Goal: Task Accomplishment & Management: Complete application form

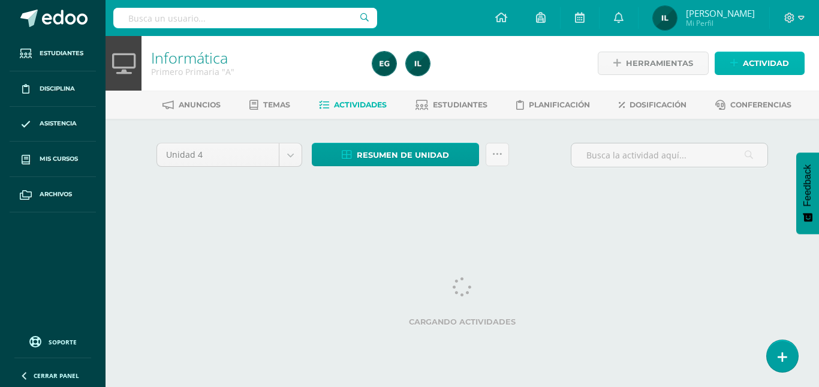
click at [782, 62] on span "Actividad" at bounding box center [766, 63] width 46 height 22
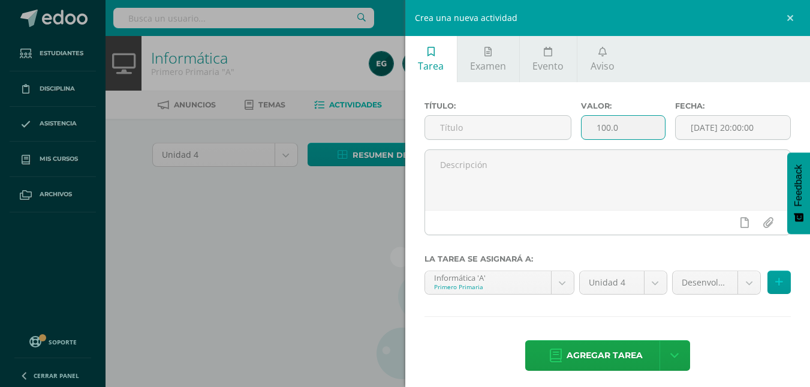
click at [638, 133] on input "100.0" at bounding box center [623, 127] width 83 height 23
type input "1"
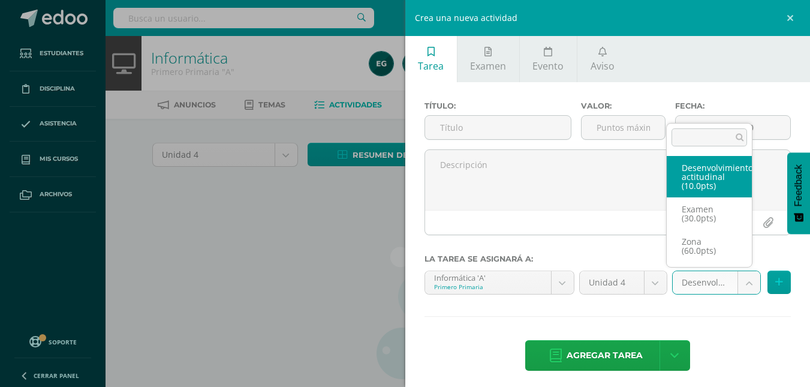
click at [739, 285] on body "Estudiantes Disciplina Asistencia Mis cursos Archivos Soporte Ayuda Reportar un…" at bounding box center [405, 257] width 810 height 515
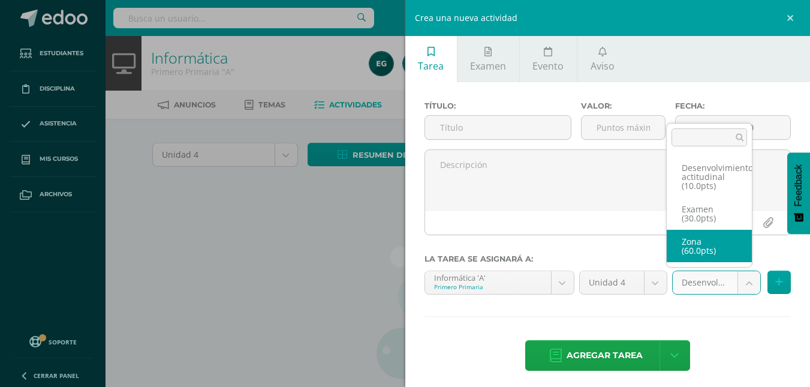
select select "110851"
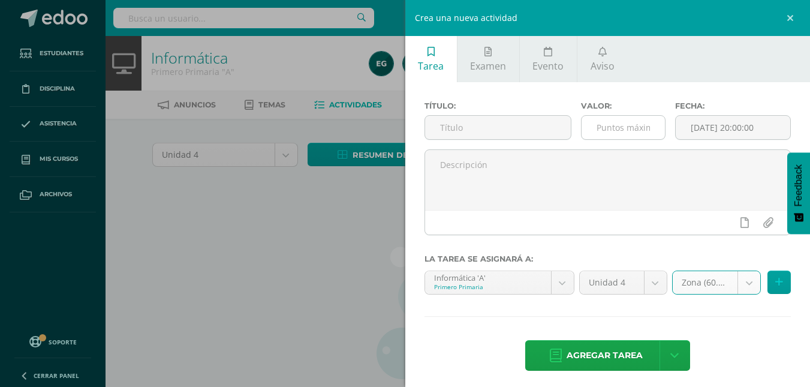
click at [627, 139] on input "number" at bounding box center [623, 127] width 83 height 23
type input "15"
click at [775, 278] on icon at bounding box center [779, 282] width 8 height 10
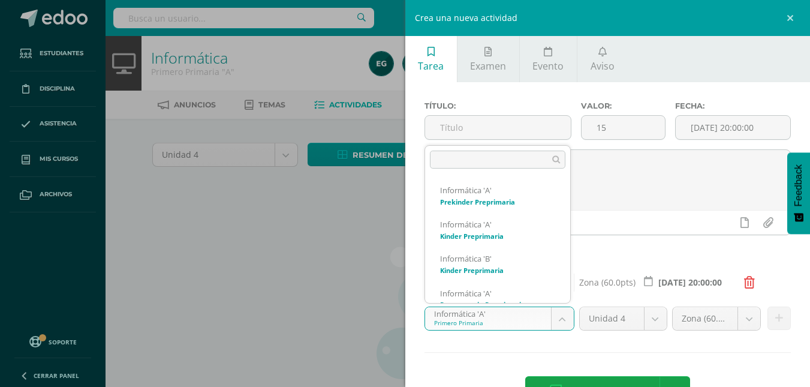
scroll to position [81, 0]
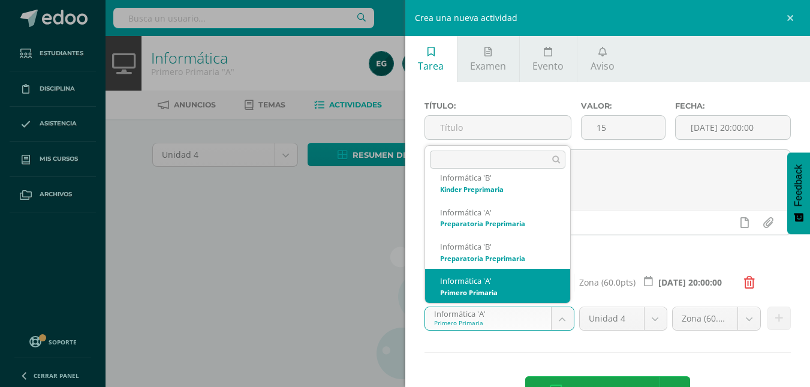
click at [560, 325] on body "Estudiantes Disciplina Asistencia Mis cursos Archivos Soporte Ayuda Reportar un…" at bounding box center [405, 257] width 810 height 515
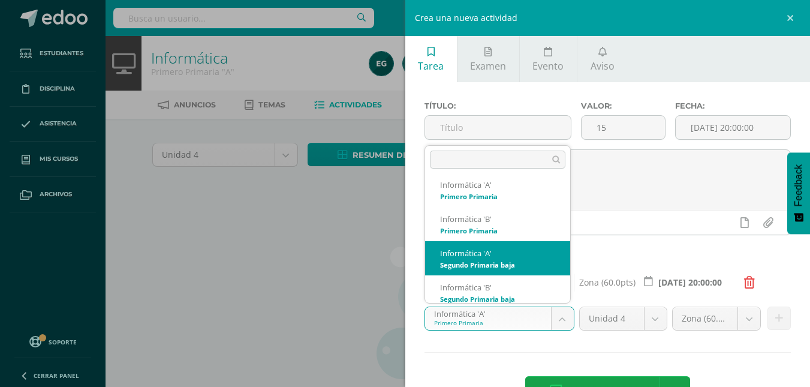
scroll to position [184, 0]
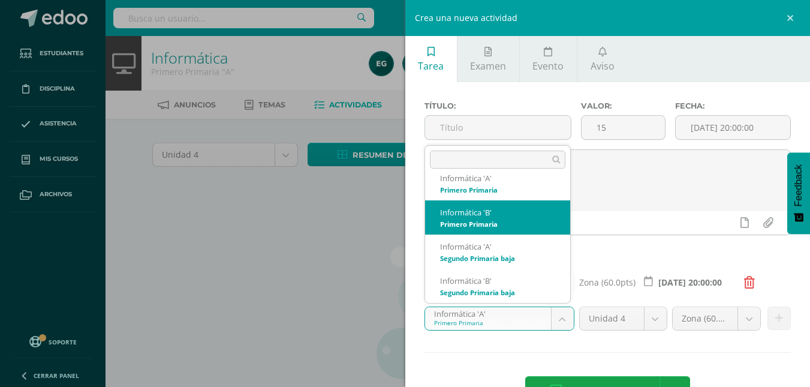
select select "92240"
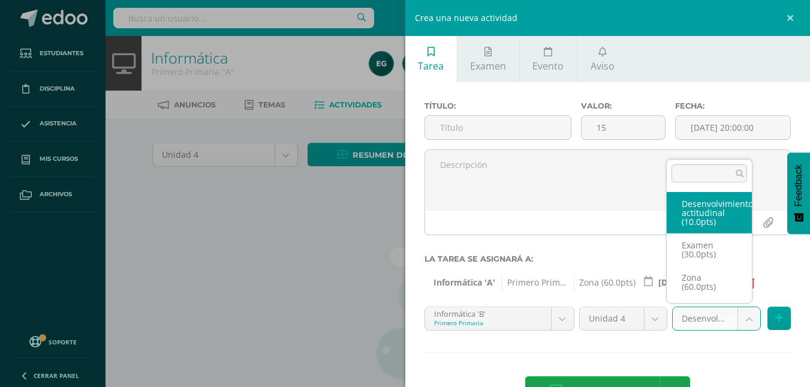
click at [743, 326] on body "Estudiantes Disciplina Asistencia Mis cursos Archivos Soporte Ayuda Reportar un…" at bounding box center [405, 257] width 810 height 515
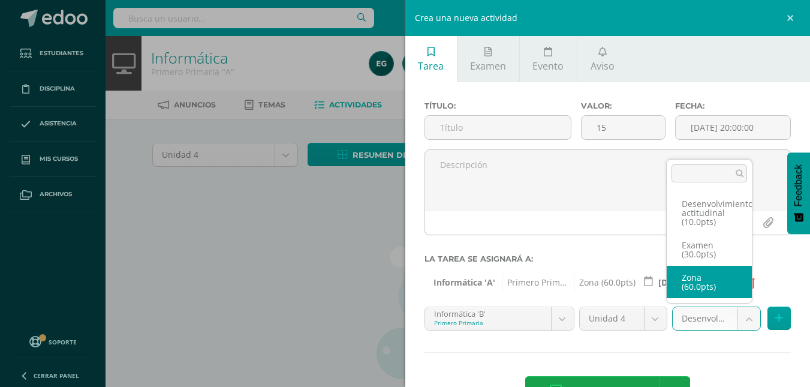
select select "110854"
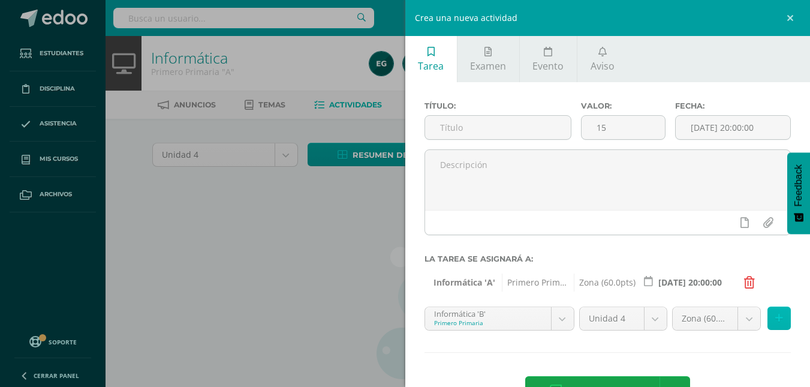
click at [768, 319] on button at bounding box center [779, 317] width 23 height 23
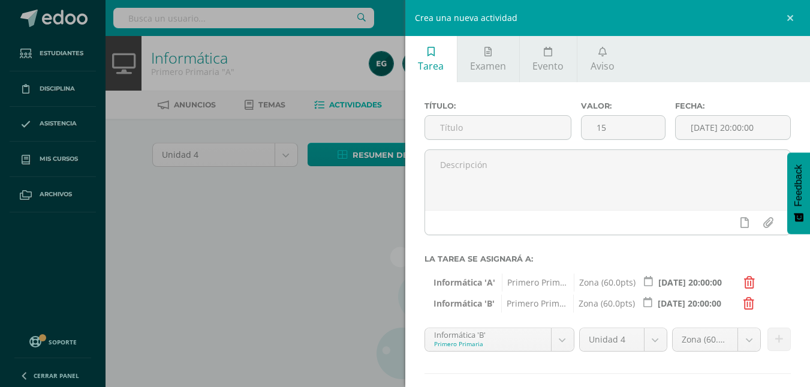
scroll to position [62, 0]
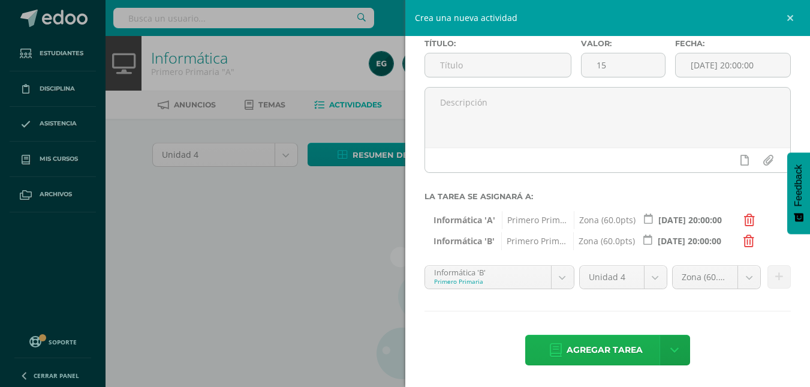
click at [580, 350] on span "Agregar tarea" at bounding box center [605, 349] width 76 height 29
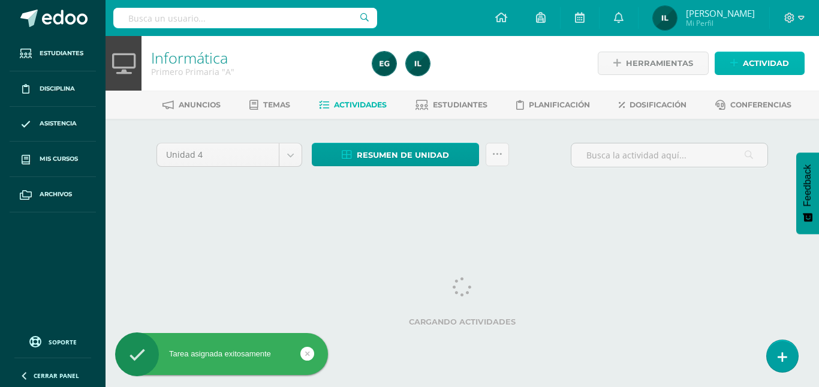
click at [751, 61] on span "Actividad" at bounding box center [766, 63] width 46 height 22
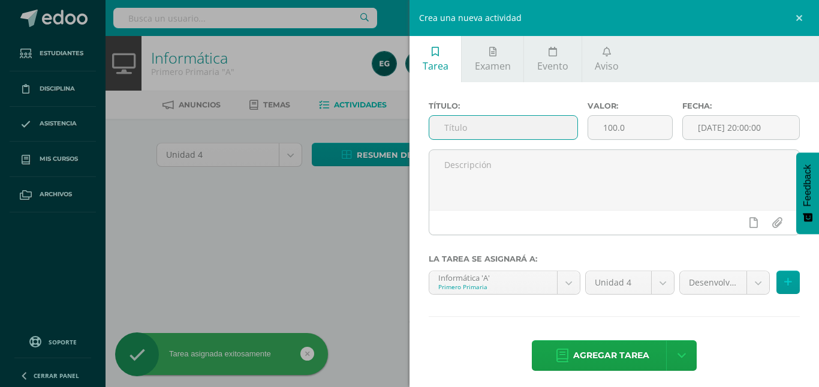
click at [524, 139] on input "text" at bounding box center [503, 127] width 148 height 23
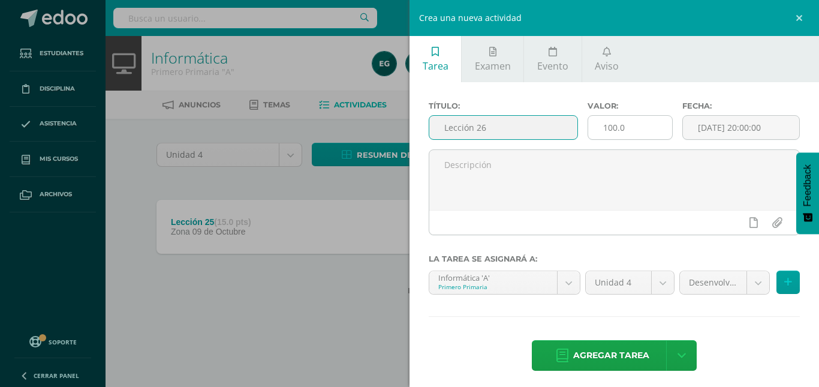
type input "Lección 26"
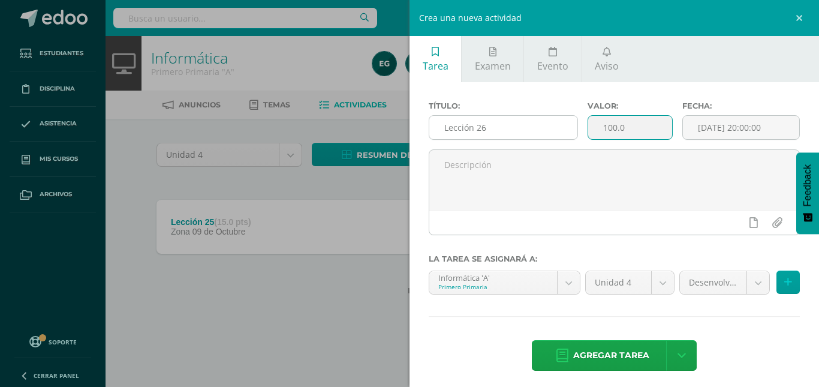
drag, startPoint x: 636, startPoint y: 132, endPoint x: 525, endPoint y: 130, distance: 111.0
click at [525, 130] on div "Título: Lección 26 Valor: 100.0 Fecha: 2025-10-09 20:00:00" at bounding box center [614, 125] width 381 height 48
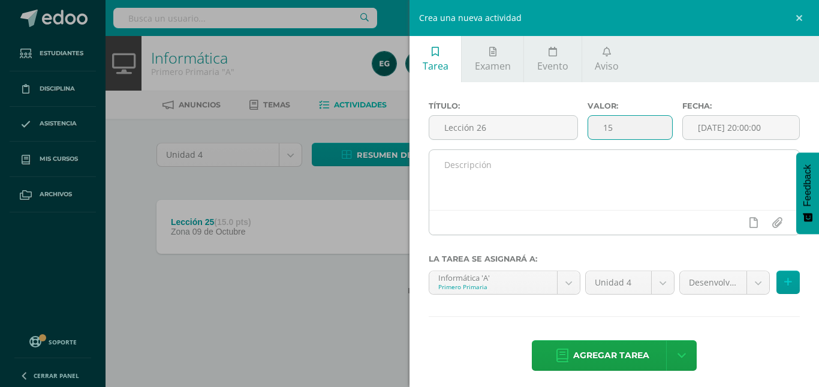
type input "15"
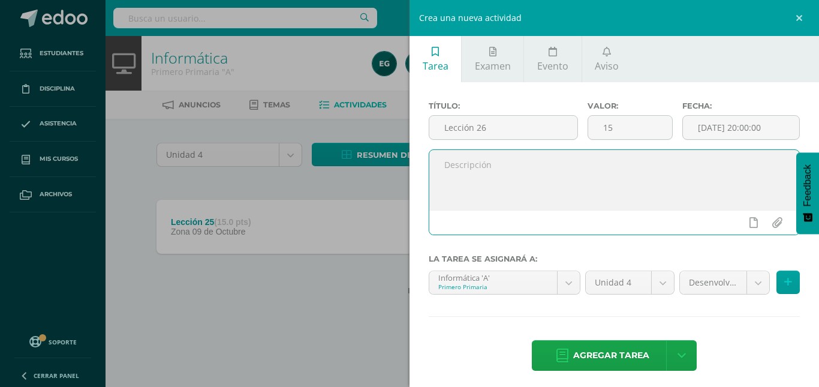
click at [614, 166] on textarea at bounding box center [614, 180] width 370 height 60
type textarea "Se calificó la lección digital y el libro."
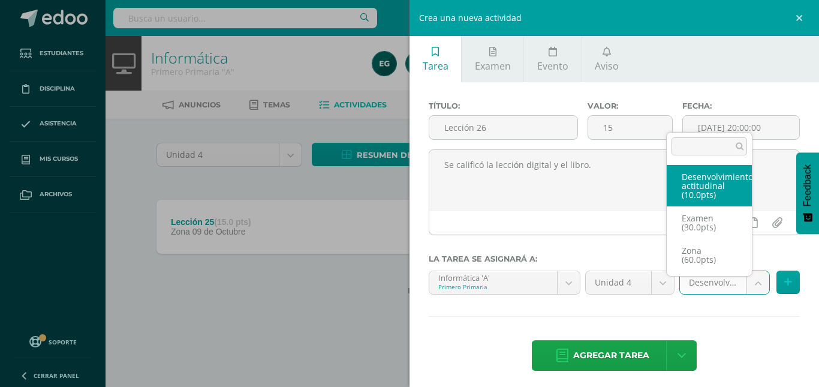
click at [748, 286] on body "Tarea asignada exitosamente Estudiantes Disciplina Asistencia Mis cursos Archiv…" at bounding box center [409, 166] width 819 height 333
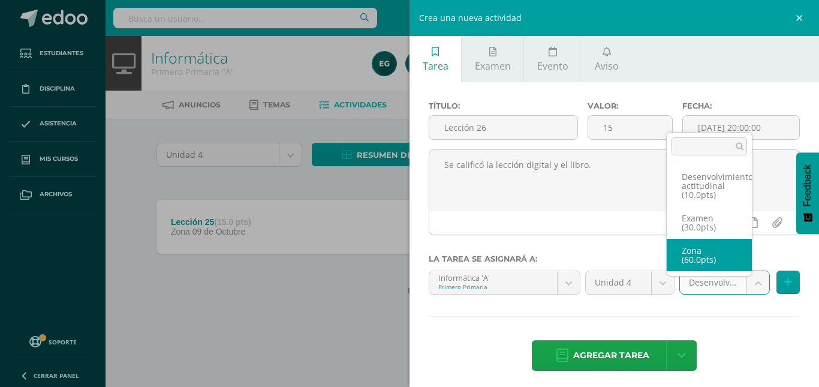
select select "110851"
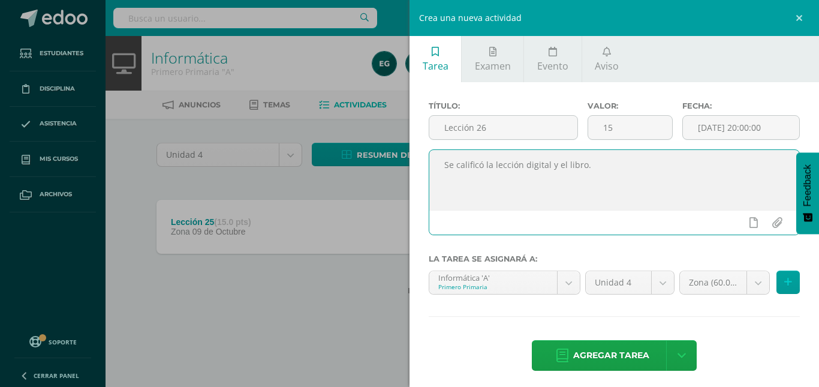
click at [563, 165] on textarea "Se calificó la lección digital y el libro." at bounding box center [614, 180] width 370 height 60
click at [613, 170] on textarea "Se calificó la lección digital y el libro." at bounding box center [614, 180] width 370 height 60
drag, startPoint x: 613, startPoint y: 170, endPoint x: 419, endPoint y: 164, distance: 194.4
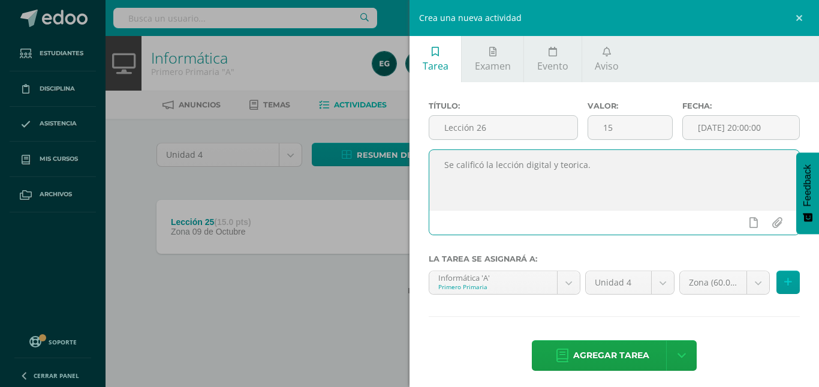
click at [419, 164] on div "Título: Lección 26 Valor: 15 Fecha: 2025-10-09 20:00:00 Se calificó la lección …" at bounding box center [615, 237] width 410 height 310
drag, startPoint x: 569, startPoint y: 166, endPoint x: 615, endPoint y: 186, distance: 49.7
click at [615, 186] on textarea "Se calificó la lección digital y teorica." at bounding box center [614, 180] width 370 height 60
click at [521, 167] on textarea "Se calificó la lección digital y teórica." at bounding box center [614, 180] width 370 height 60
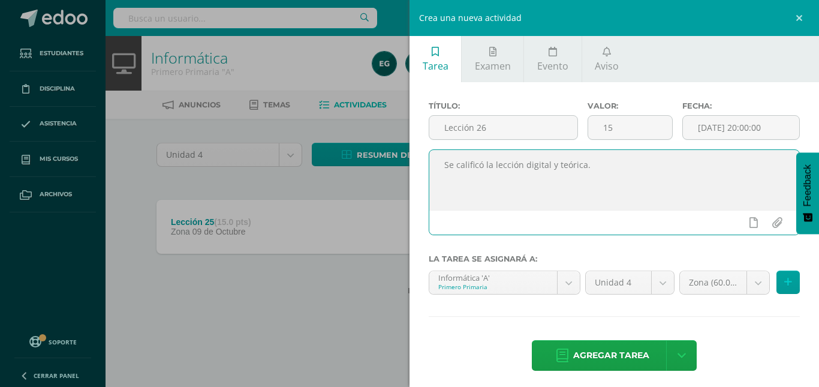
click at [521, 167] on textarea "Se calificó la lección digital y teórica." at bounding box center [614, 180] width 370 height 60
type textarea "Se calificó la lección digital y teórica."
click at [781, 288] on button at bounding box center [788, 281] width 23 height 23
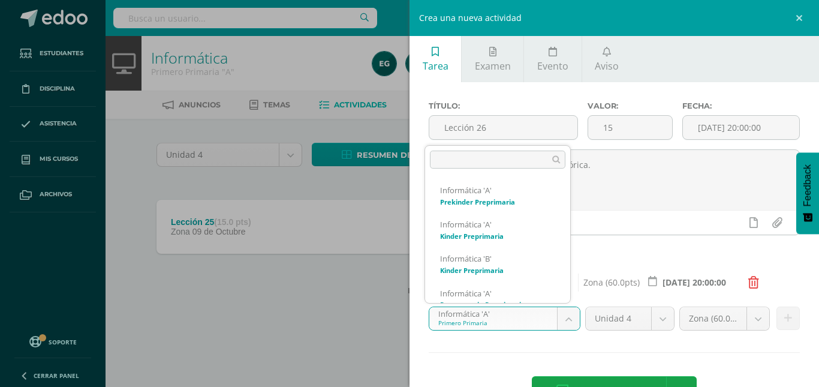
click at [570, 317] on body "Tarea asignada exitosamente Estudiantes Disciplina Asistencia Mis cursos Archiv…" at bounding box center [409, 166] width 819 height 333
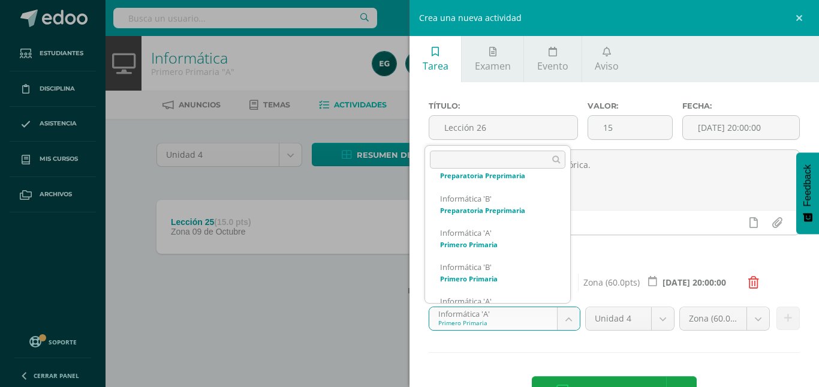
scroll to position [153, 0]
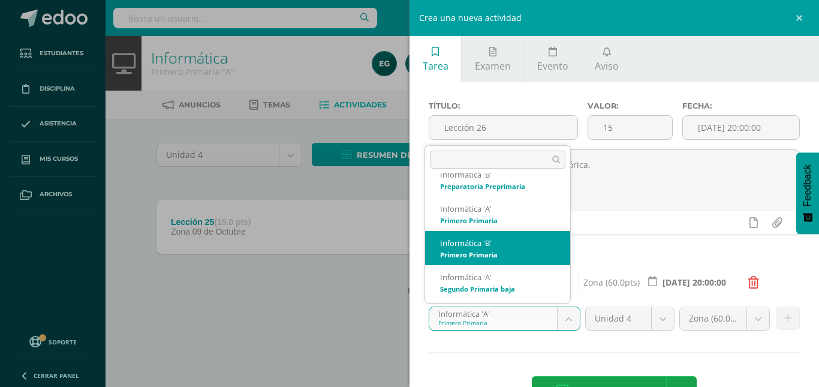
select select "92240"
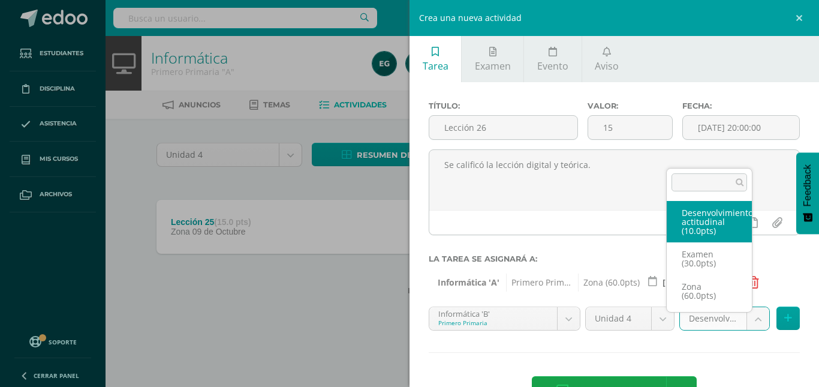
click at [755, 321] on body "Tarea asignada exitosamente Estudiantes Disciplina Asistencia Mis cursos Archiv…" at bounding box center [409, 166] width 819 height 333
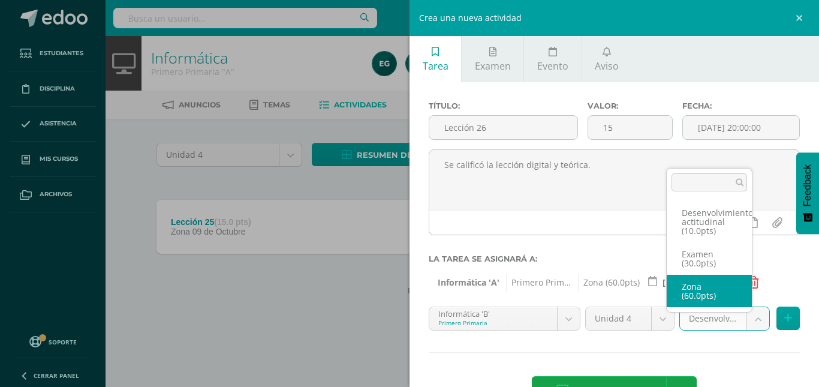
select select "110854"
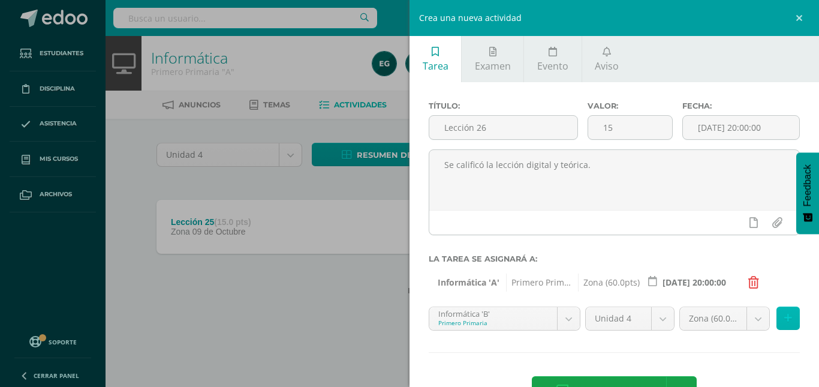
click at [789, 324] on button at bounding box center [788, 317] width 23 height 23
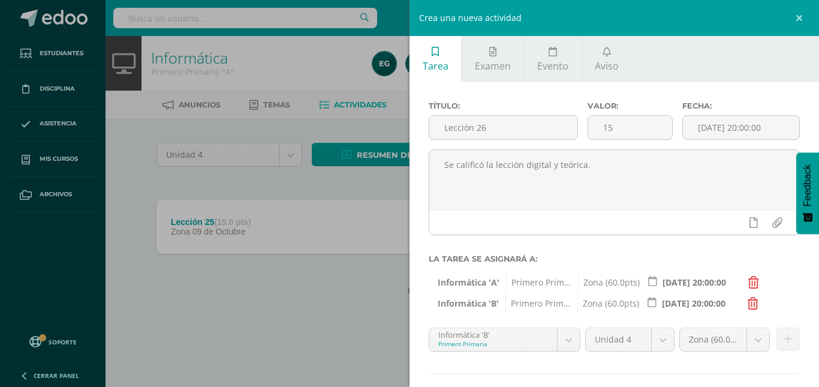
scroll to position [62, 0]
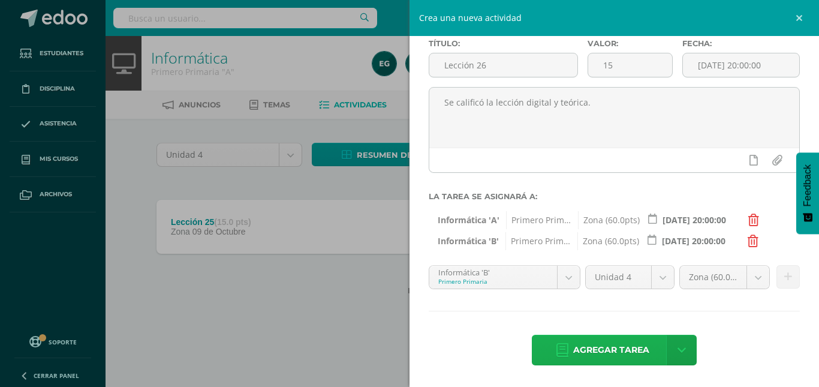
click at [594, 352] on span "Agregar tarea" at bounding box center [611, 349] width 76 height 29
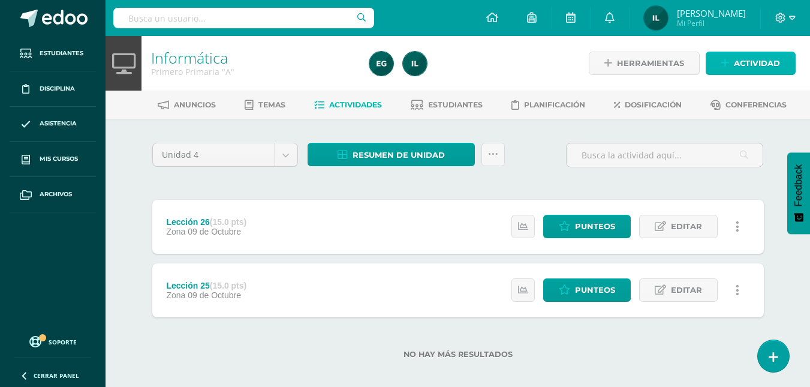
click at [733, 52] on link "Actividad" at bounding box center [751, 63] width 90 height 23
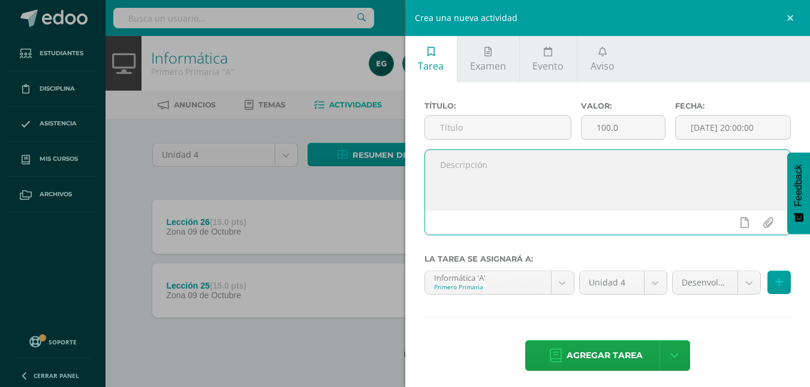
click at [458, 166] on textarea at bounding box center [608, 180] width 366 height 60
paste textarea "Se calificó la lección digital y teórica."
type textarea "Se calificó la lección digital y teórica."
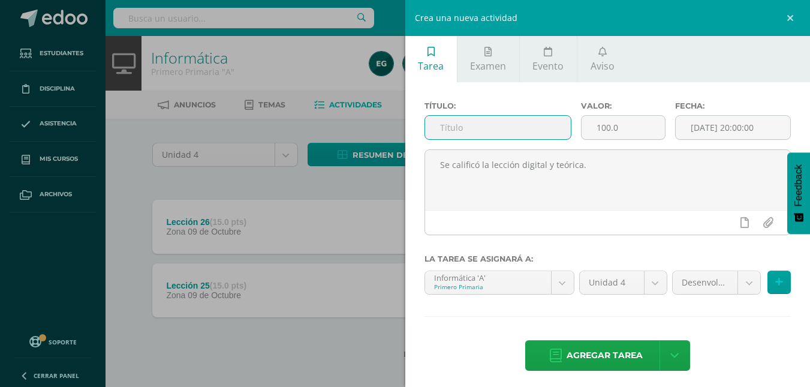
click at [459, 133] on input "text" at bounding box center [498, 127] width 146 height 23
type input "l"
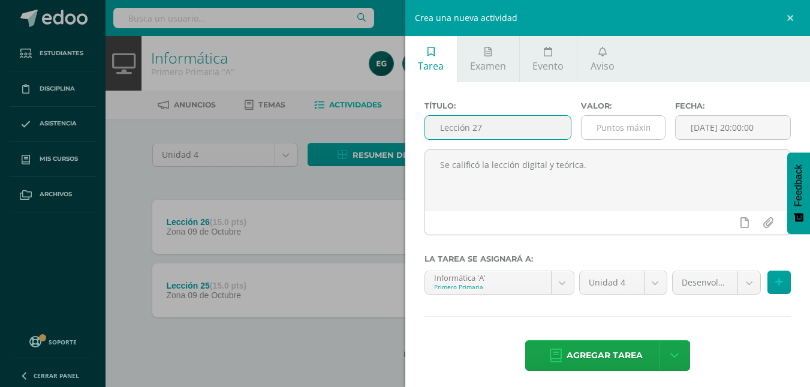
type input "Lección 27"
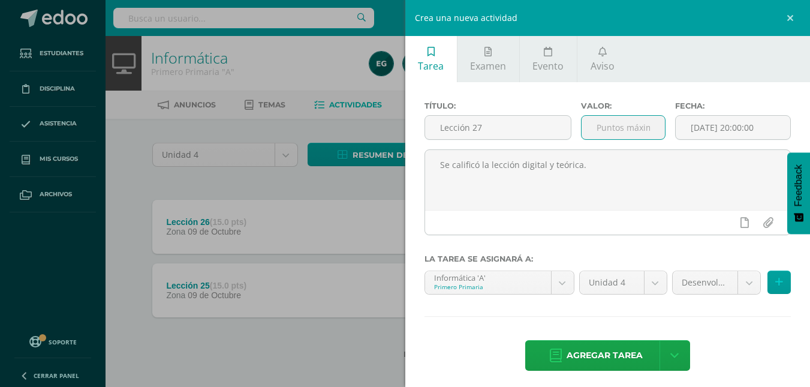
click at [618, 134] on input "number" at bounding box center [623, 127] width 83 height 23
type input "15"
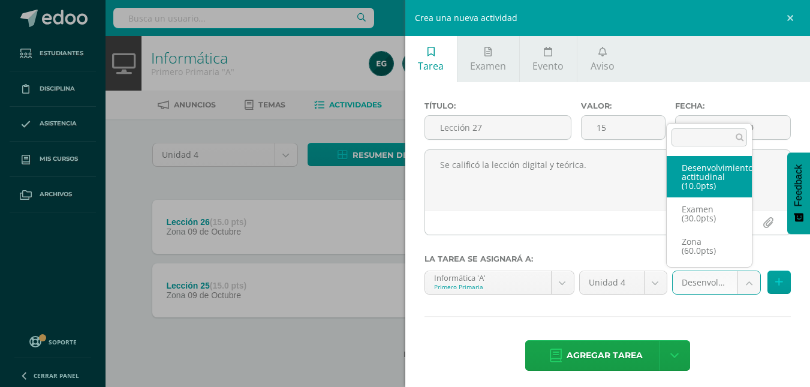
click at [747, 279] on body "Tarea asignada exitosamente Estudiantes Disciplina Asistencia Mis cursos Archiv…" at bounding box center [405, 198] width 810 height 397
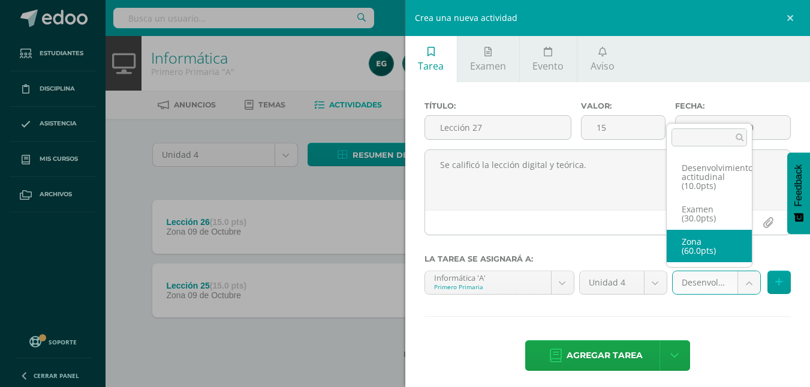
select select "110851"
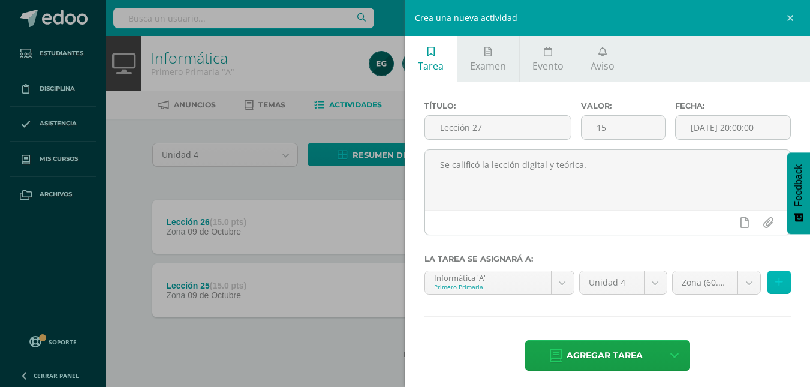
click at [768, 285] on button at bounding box center [779, 281] width 23 height 23
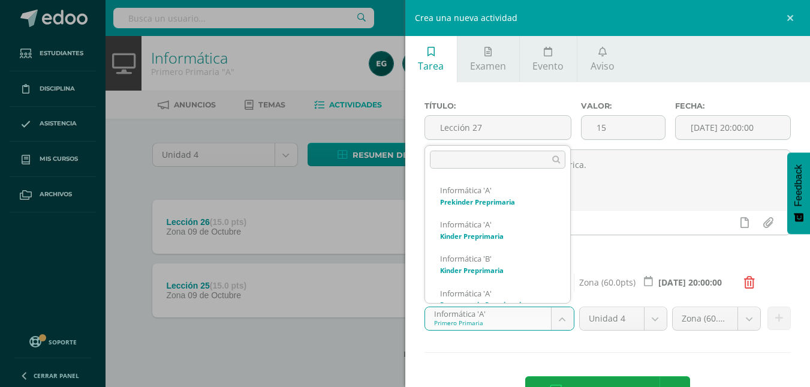
click at [555, 318] on body "Tarea asignada exitosamente Estudiantes Disciplina Asistencia Mis cursos Archiv…" at bounding box center [405, 198] width 810 height 397
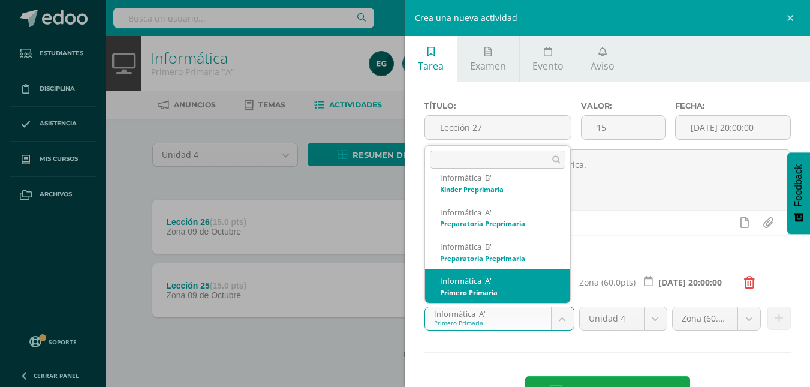
scroll to position [115, 0]
select select "92240"
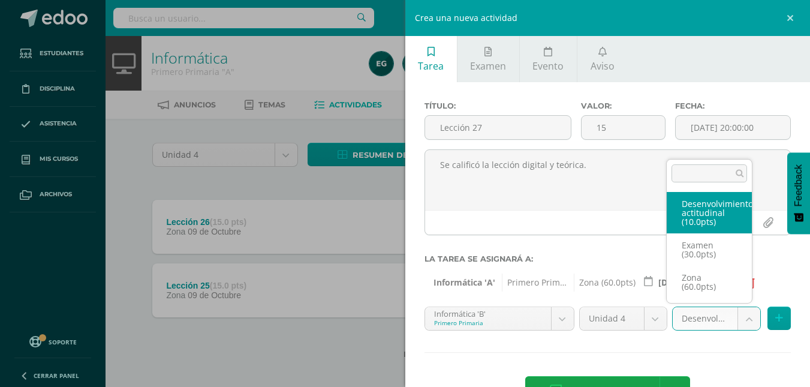
click at [743, 318] on body "Tarea asignada exitosamente Estudiantes Disciplina Asistencia Mis cursos Archiv…" at bounding box center [405, 198] width 810 height 397
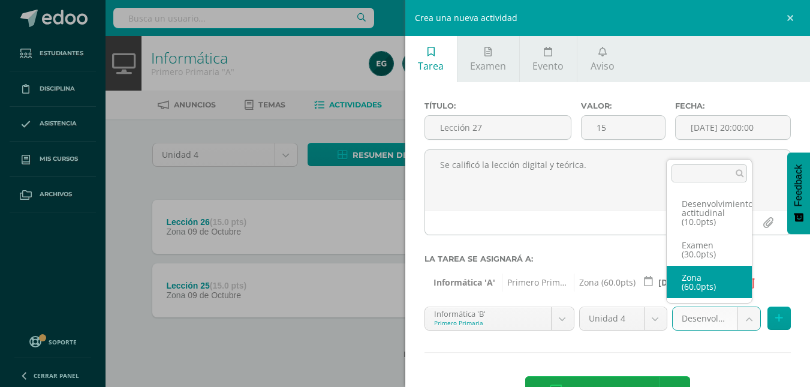
select select "110854"
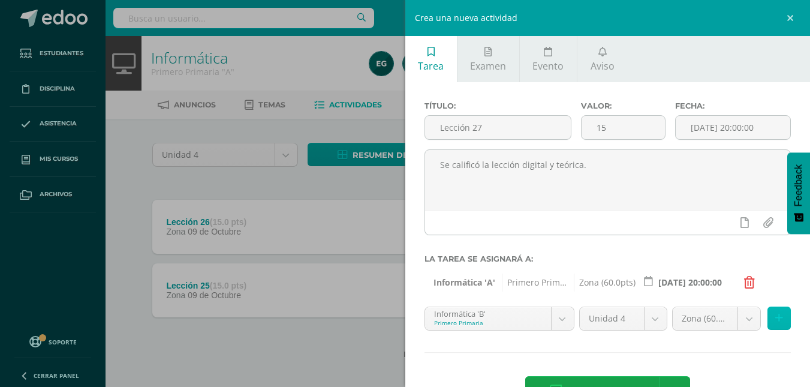
click at [775, 321] on icon at bounding box center [779, 318] width 8 height 10
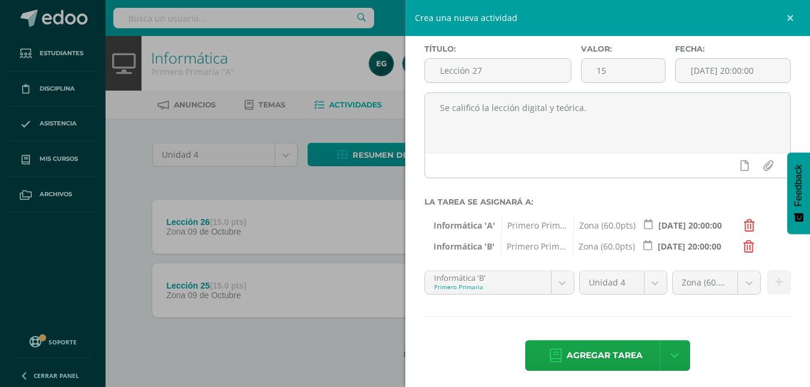
scroll to position [62, 0]
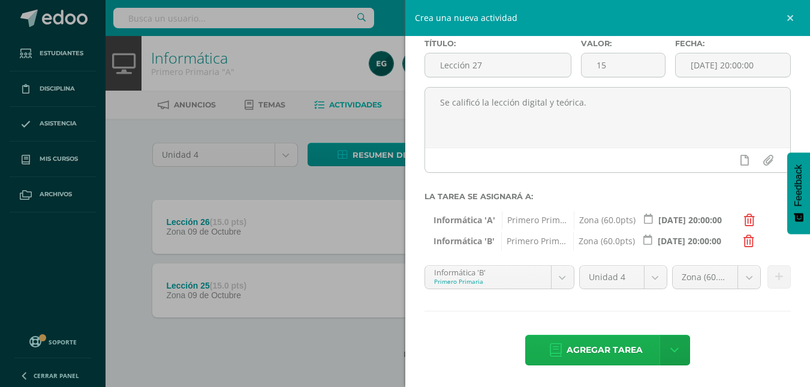
click at [583, 353] on span "Agregar tarea" at bounding box center [605, 349] width 76 height 29
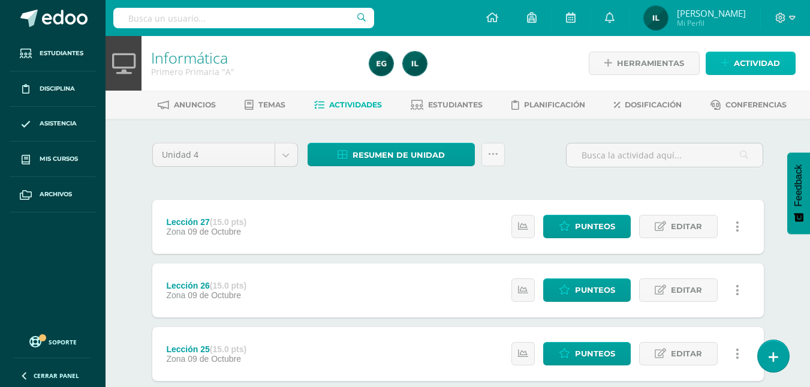
click at [732, 59] on link "Actividad" at bounding box center [751, 63] width 90 height 23
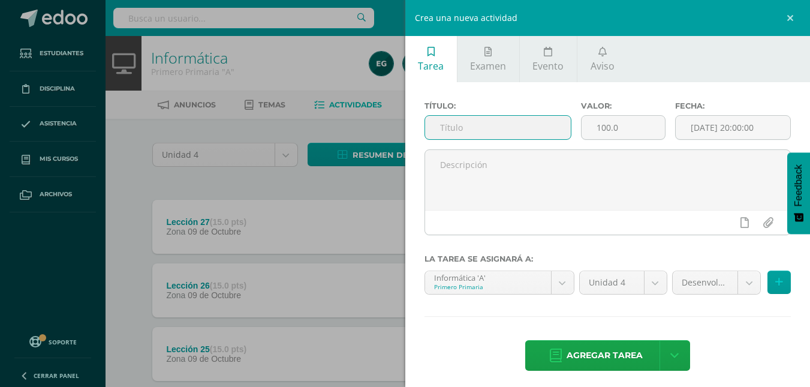
click at [494, 128] on input "text" at bounding box center [498, 127] width 146 height 23
type input "Lección 28"
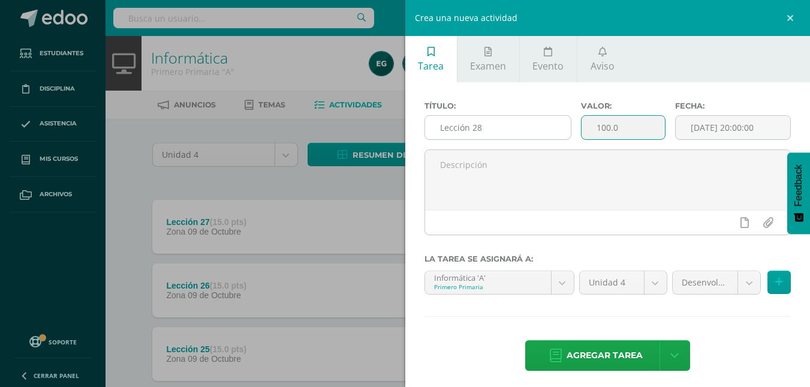
drag, startPoint x: 628, startPoint y: 123, endPoint x: 562, endPoint y: 127, distance: 66.7
click at [562, 127] on div "Título: Lección 28 Valor: 100.0 Fecha: [DATE] 20:00:00" at bounding box center [608, 125] width 377 height 48
type input "15"
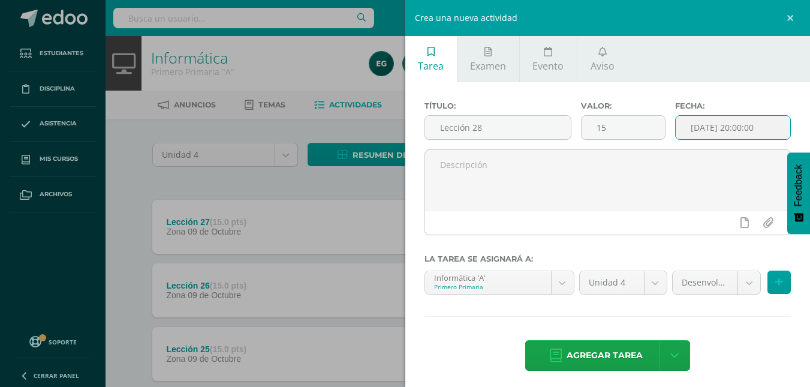
click at [732, 127] on input "[DATE] 20:00:00" at bounding box center [733, 127] width 115 height 23
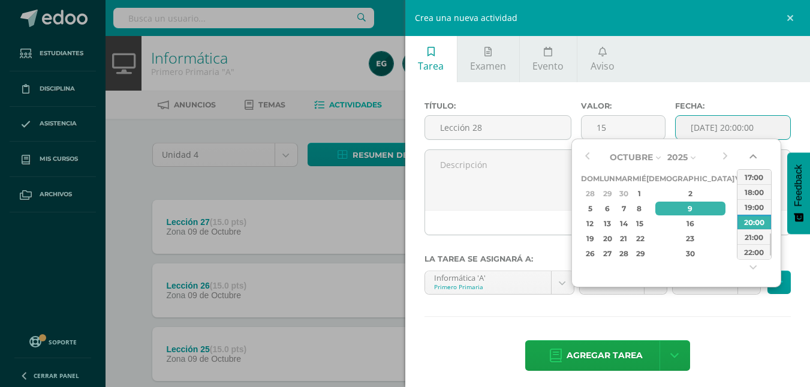
click at [755, 163] on button "button" at bounding box center [754, 159] width 12 height 18
drag, startPoint x: 755, startPoint y: 163, endPoint x: 751, endPoint y: 185, distance: 23.2
click at [751, 185] on div "00:00 01:00 02:00 03:00 04:00 05:00 06:00 07:00 08:00 09:00 10:00 11:00 12:00 1…" at bounding box center [754, 214] width 35 height 123
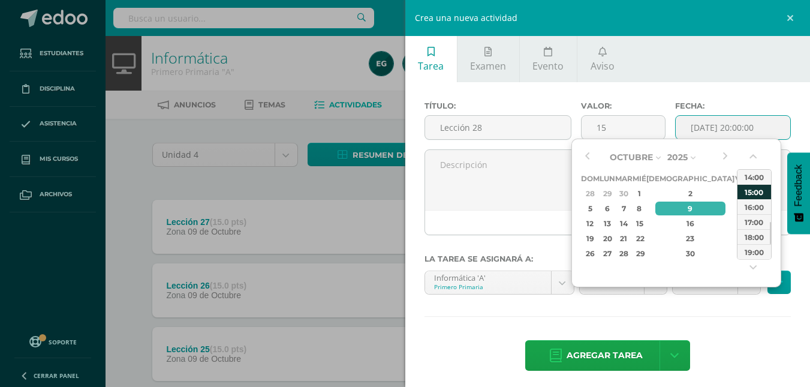
click at [751, 185] on div "15:00" at bounding box center [755, 191] width 34 height 15
type input "[DATE] 15:00"
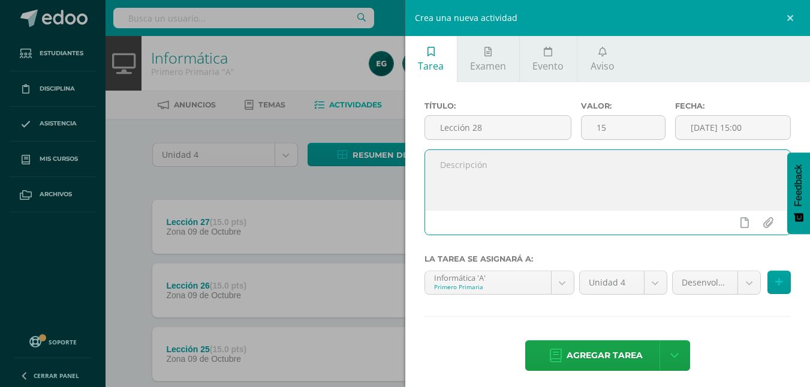
click at [672, 172] on textarea at bounding box center [608, 180] width 366 height 60
paste textarea "Se calificó la lección digital y teórica."
type textarea "Se calificó la lección digital y teórica."
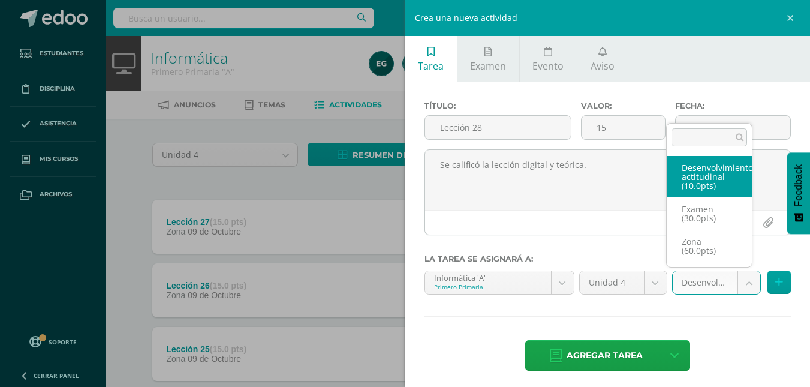
click at [739, 282] on body "Tarea asignada exitosamente Estudiantes Disciplina Asistencia Mis cursos Archiv…" at bounding box center [405, 230] width 810 height 461
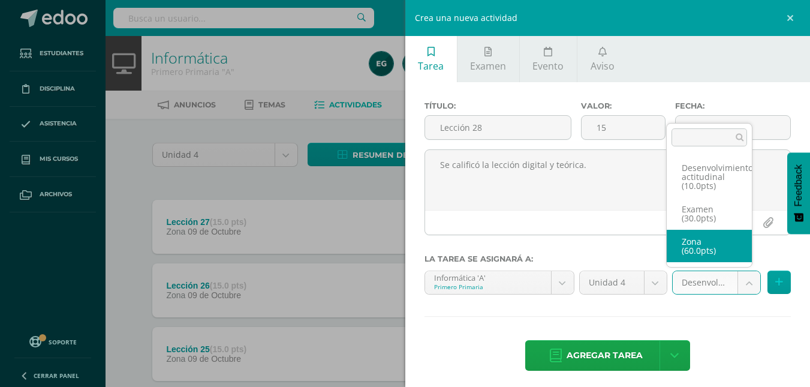
select select "110851"
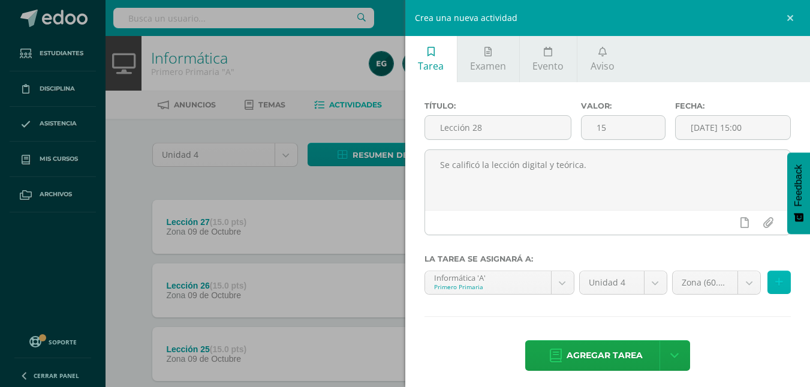
click at [775, 285] on icon at bounding box center [779, 282] width 8 height 10
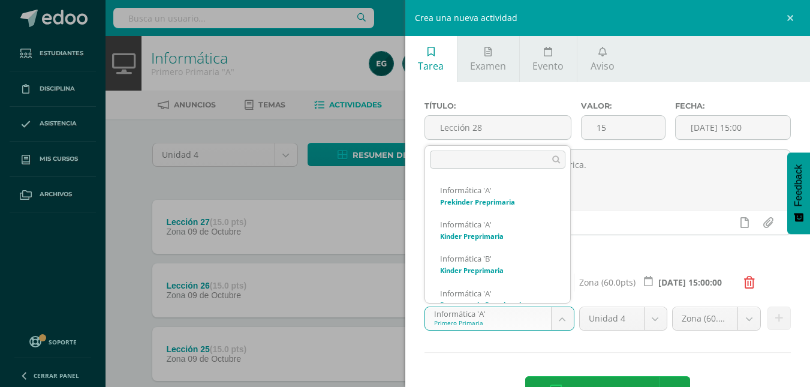
click at [557, 321] on body "Tarea asignada exitosamente Estudiantes Disciplina Asistencia Mis cursos Archiv…" at bounding box center [405, 230] width 810 height 461
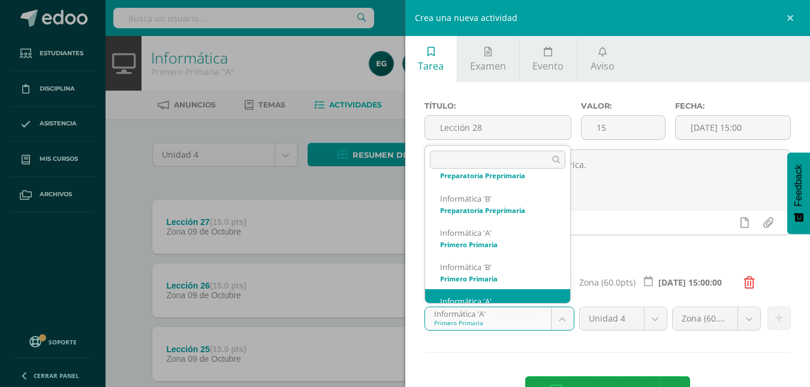
scroll to position [149, 0]
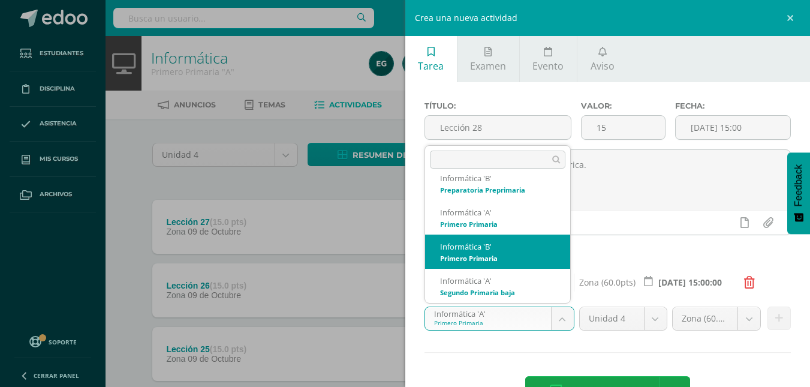
select select "92240"
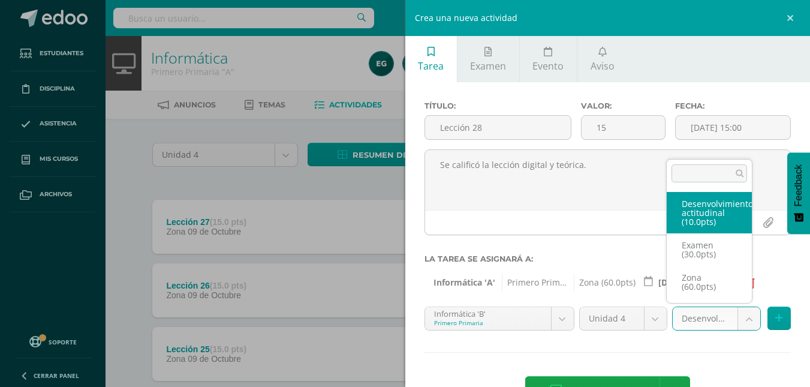
click at [733, 323] on body "Tarea asignada exitosamente Estudiantes Disciplina Asistencia Mis cursos Archiv…" at bounding box center [405, 230] width 810 height 461
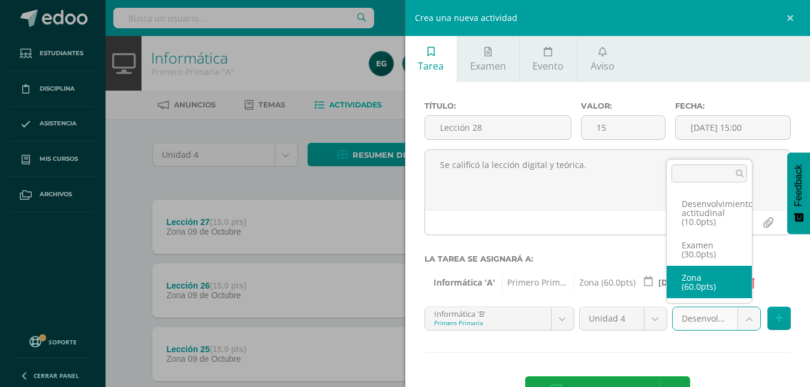
select select "110854"
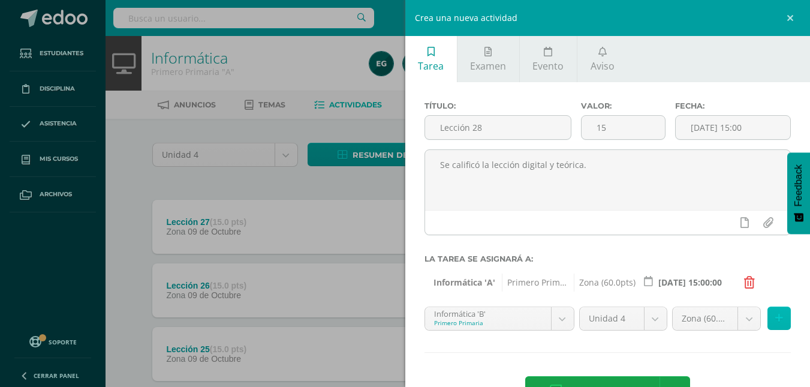
click at [775, 317] on icon at bounding box center [779, 318] width 8 height 10
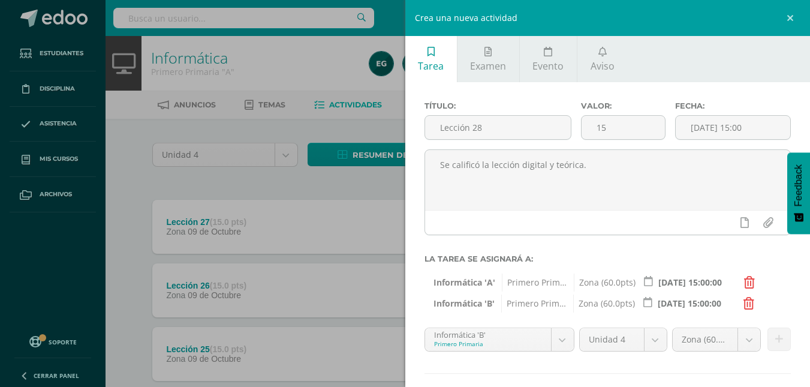
scroll to position [62, 0]
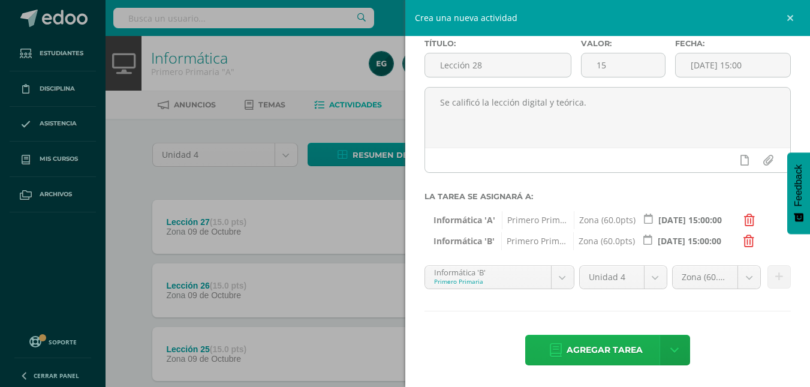
click at [603, 353] on span "Agregar tarea" at bounding box center [605, 349] width 76 height 29
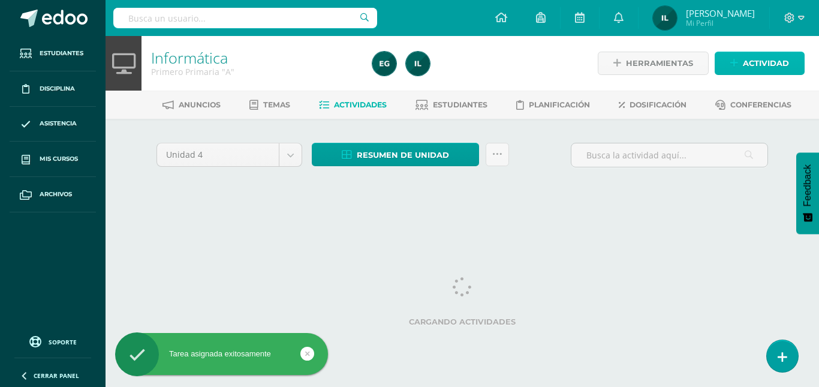
click at [757, 55] on span "Actividad" at bounding box center [766, 63] width 46 height 22
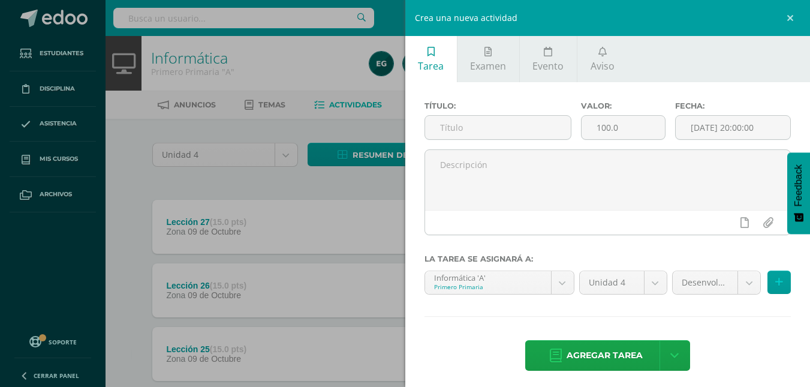
click at [531, 112] on div "Título:" at bounding box center [498, 125] width 157 height 48
click at [521, 118] on input "text" at bounding box center [498, 127] width 146 height 23
type input "Proyecto"
drag, startPoint x: 639, startPoint y: 127, endPoint x: 555, endPoint y: 131, distance: 83.5
click at [555, 131] on div "Título: Proyecto Valor: 100.0 Fecha: 2025-10-09 20:00:00" at bounding box center [608, 125] width 377 height 48
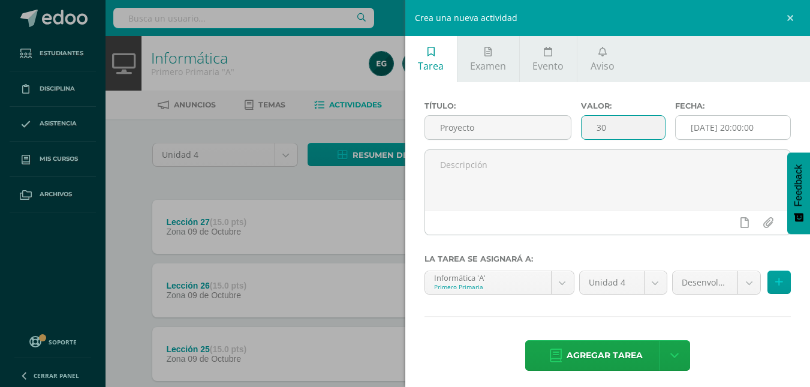
type input "30"
click at [731, 124] on input "[DATE] 20:00:00" at bounding box center [733, 127] width 115 height 23
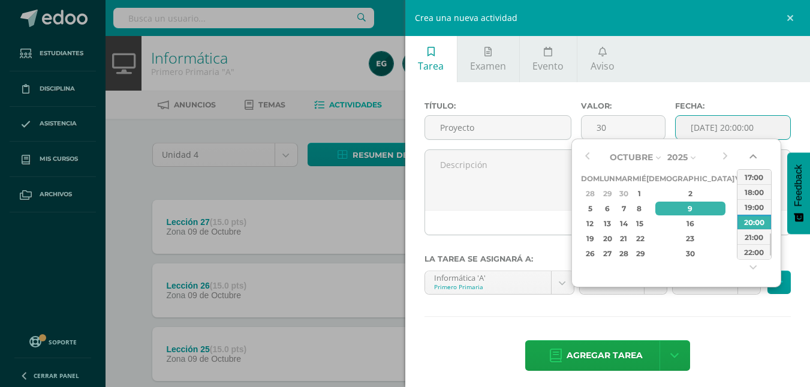
click at [757, 166] on button "button" at bounding box center [754, 159] width 12 height 18
drag, startPoint x: 757, startPoint y: 166, endPoint x: 758, endPoint y: 195, distance: 29.4
click at [758, 195] on div "00:00 01:00 02:00 03:00 04:00 05:00 06:00 07:00 08:00 09:00 10:00 11:00 12:00 1…" at bounding box center [754, 214] width 35 height 123
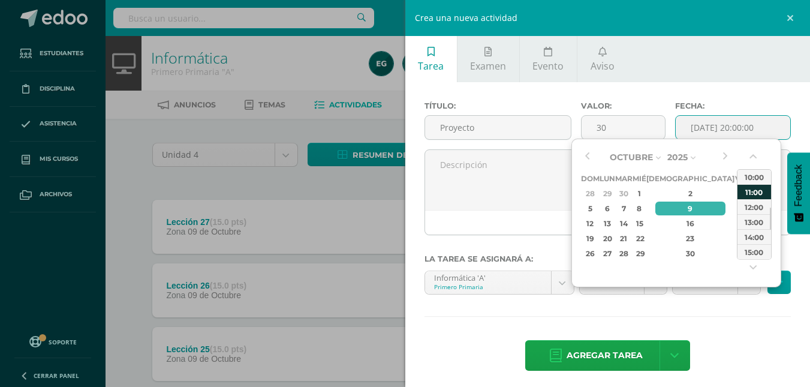
click at [758, 195] on div "11:00" at bounding box center [755, 191] width 34 height 15
type input "2025-10-09 11:00"
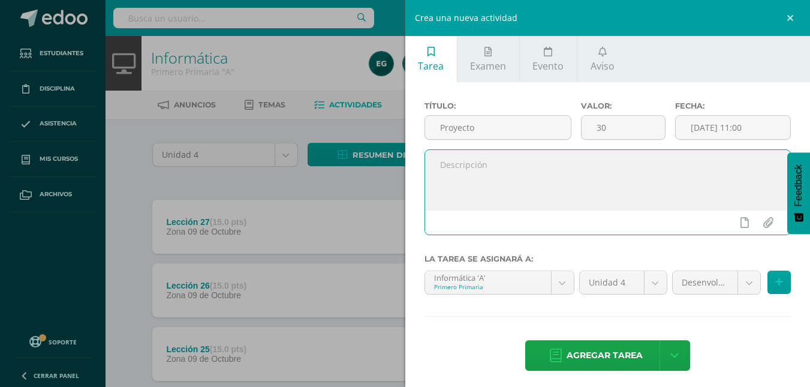
click at [580, 167] on textarea at bounding box center [608, 180] width 366 height 60
type textarea "Se calificó el proyecto de Programación en Scratch."
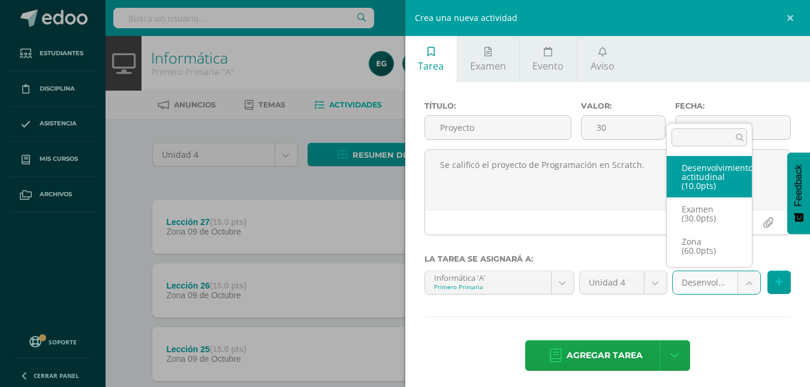
click at [735, 279] on body "Tarea asignada exitosamente Estudiantes Disciplina Asistencia Mis cursos Archiv…" at bounding box center [405, 262] width 810 height 524
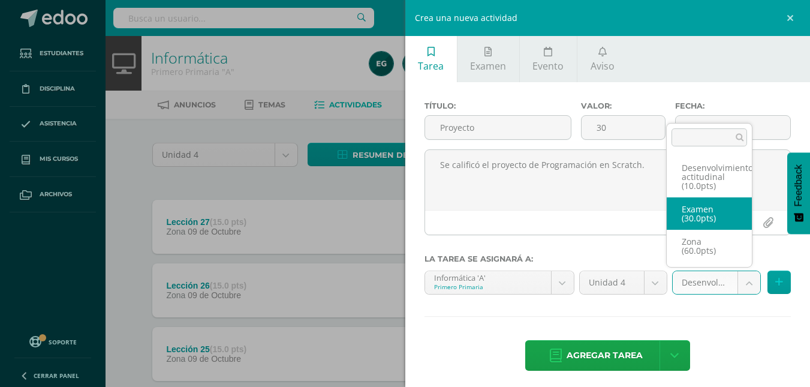
select select "110853"
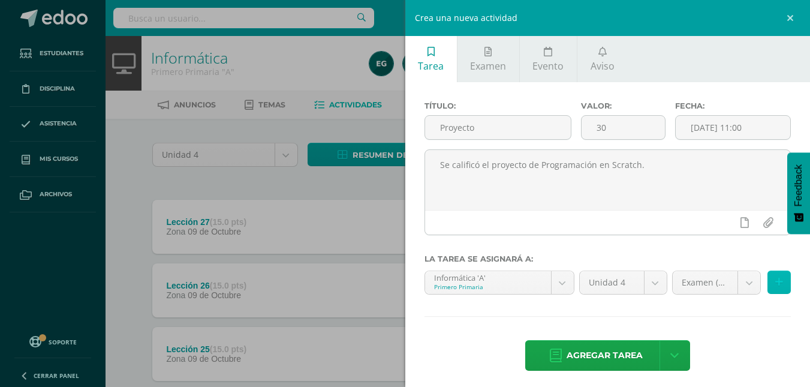
click at [775, 284] on icon at bounding box center [779, 282] width 8 height 10
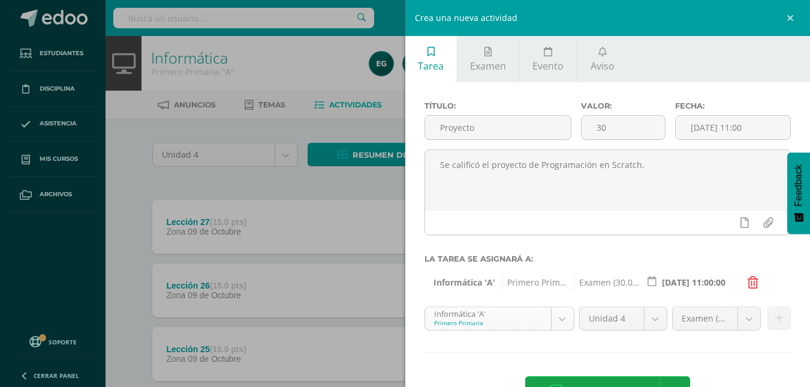
scroll to position [81, 0]
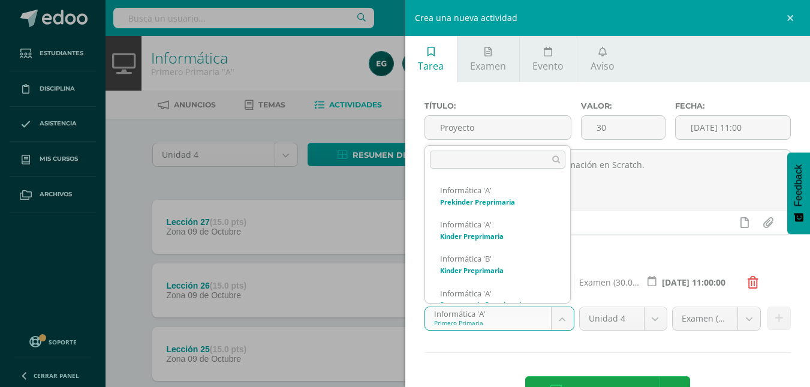
click at [561, 320] on body "Tarea asignada exitosamente Estudiantes Disciplina Asistencia Mis cursos Archiv…" at bounding box center [405, 262] width 810 height 524
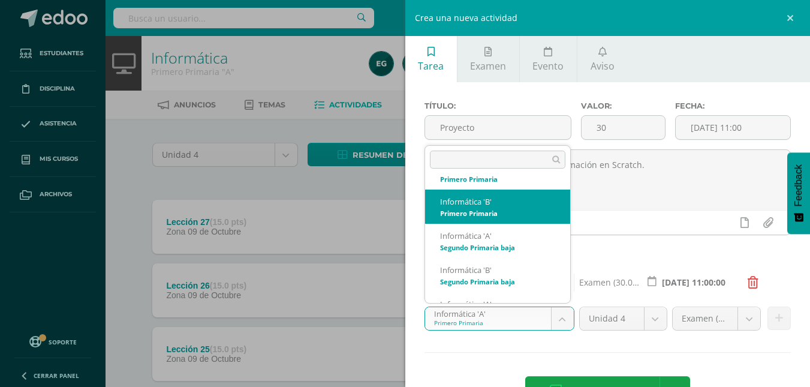
select select "92240"
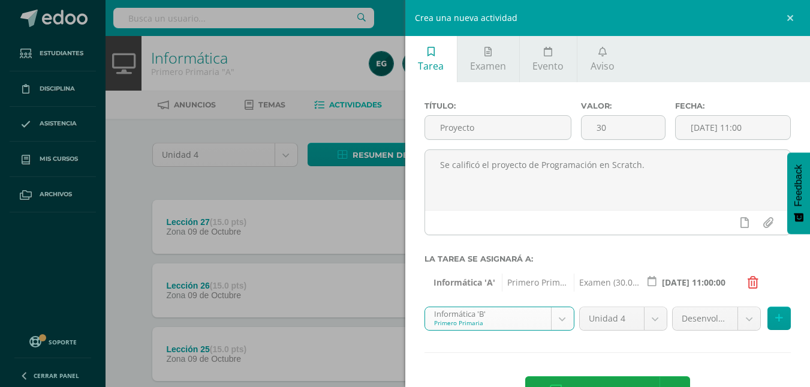
click at [738, 321] on body "Tarea asignada exitosamente Estudiantes Disciplina Asistencia Mis cursos Archiv…" at bounding box center [405, 262] width 810 height 524
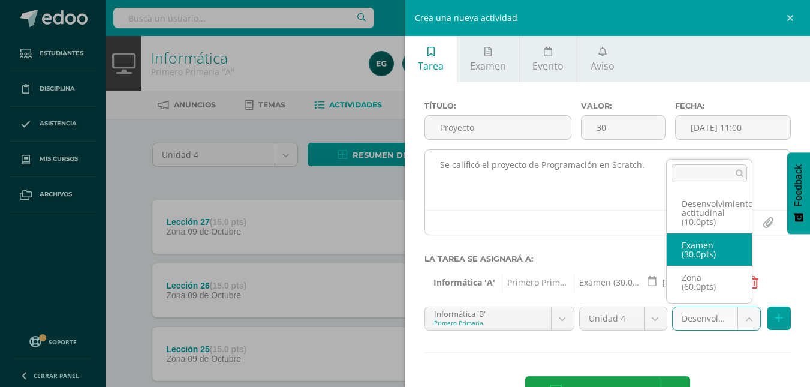
drag, startPoint x: 706, startPoint y: 254, endPoint x: 710, endPoint y: 234, distance: 20.2
select select "110856"
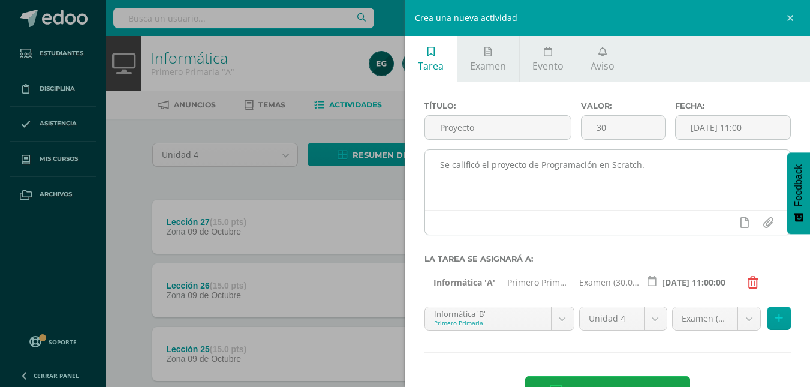
click at [710, 234] on div at bounding box center [744, 222] width 82 height 24
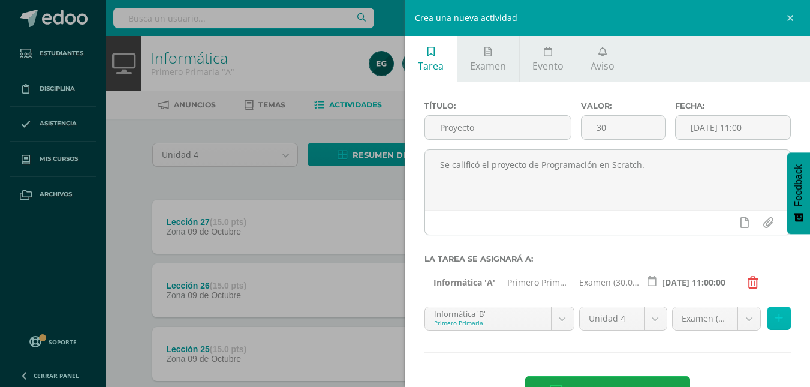
click at [775, 321] on icon at bounding box center [779, 318] width 8 height 10
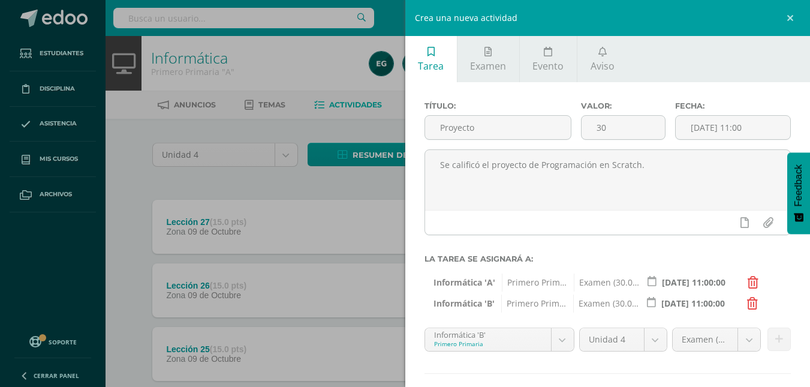
scroll to position [62, 0]
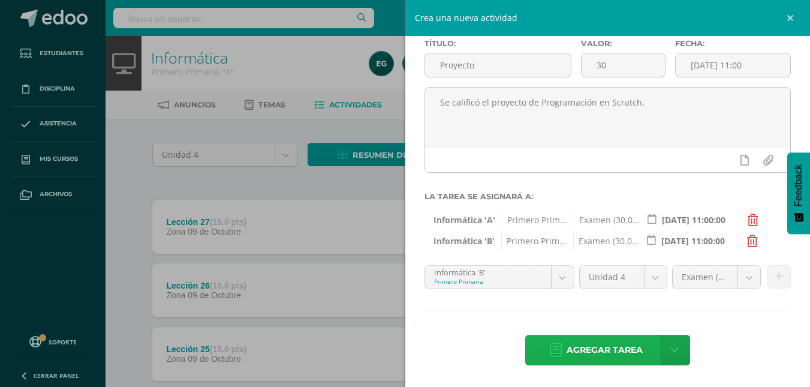
click at [603, 351] on span "Agregar tarea" at bounding box center [605, 349] width 76 height 29
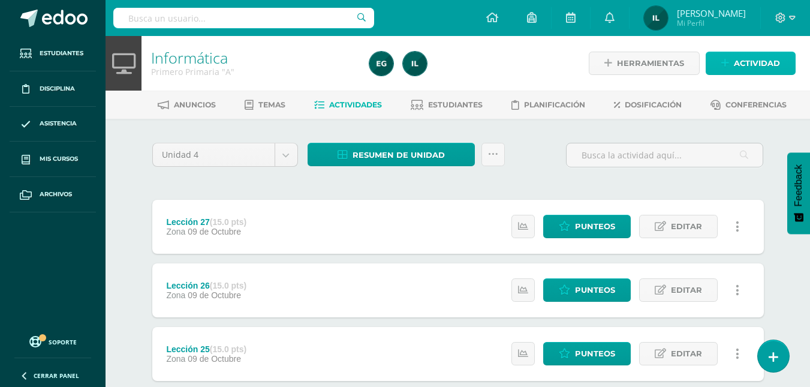
click at [749, 62] on span "Actividad" at bounding box center [757, 63] width 46 height 22
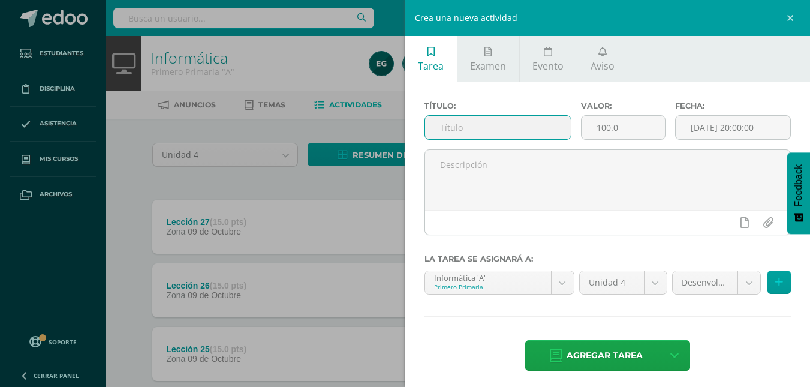
click at [492, 133] on input "text" at bounding box center [498, 127] width 146 height 23
type input "Desenvolvimiento Actitudinal."
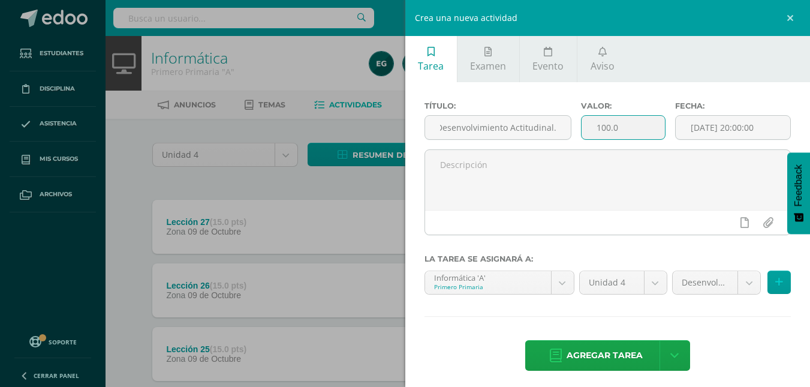
scroll to position [0, 0]
click at [620, 128] on input "100.0" at bounding box center [623, 127] width 83 height 23
type input "10"
click at [736, 126] on input "[DATE] 20:00:00" at bounding box center [733, 127] width 115 height 23
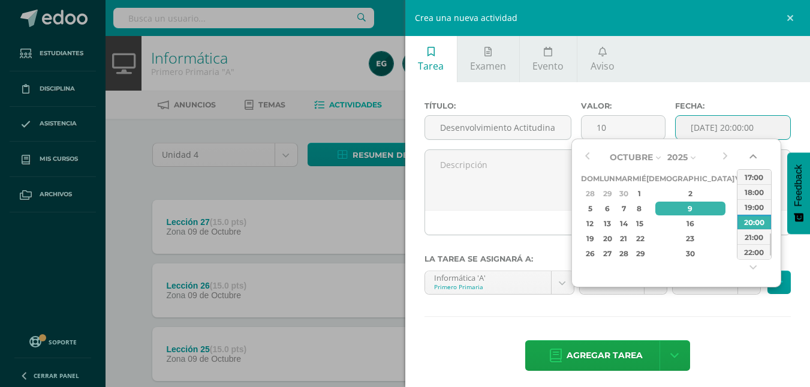
click at [752, 153] on button "button" at bounding box center [754, 159] width 12 height 18
drag, startPoint x: 752, startPoint y: 153, endPoint x: 748, endPoint y: 200, distance: 47.6
click at [748, 200] on div "00:00 01:00 02:00 03:00 04:00 05:00 06:00 07:00 08:00 09:00 10:00 11:00 12:00 1…" at bounding box center [754, 214] width 35 height 123
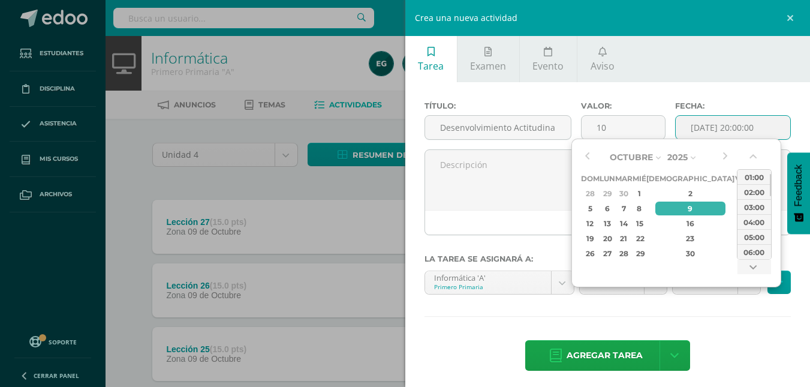
click at [754, 264] on button "button" at bounding box center [754, 270] width 12 height 18
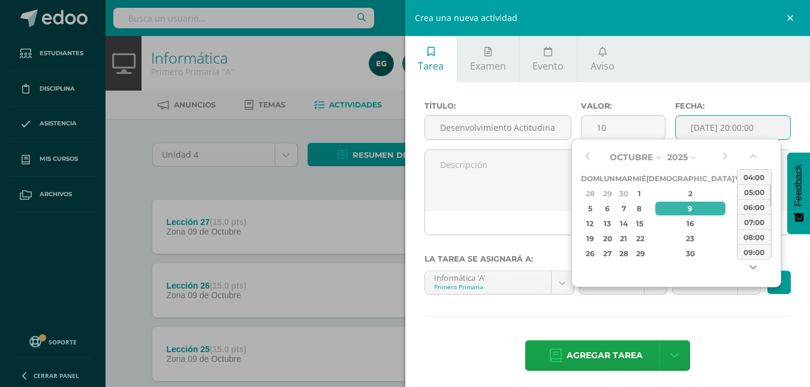
click at [754, 264] on button "button" at bounding box center [754, 270] width 12 height 18
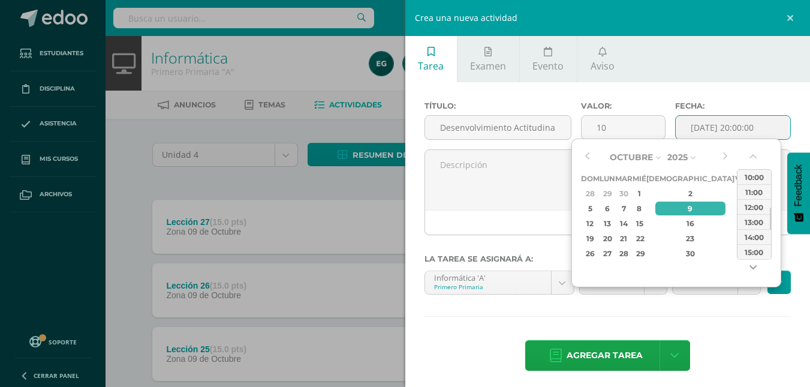
click at [754, 264] on button "button" at bounding box center [754, 270] width 12 height 18
click at [755, 220] on div "15:00" at bounding box center [755, 221] width 34 height 15
type input "2025-10-09 15:00"
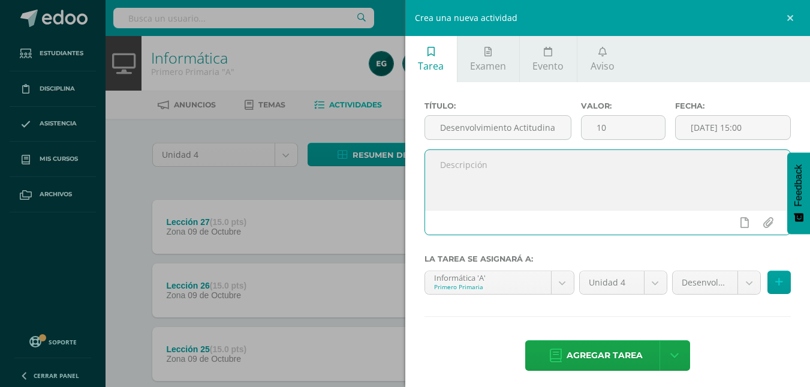
click at [537, 171] on textarea at bounding box center [608, 180] width 366 height 60
type textarea "S"
type textarea "Se calificó el desenvolvimiento actitudinal."
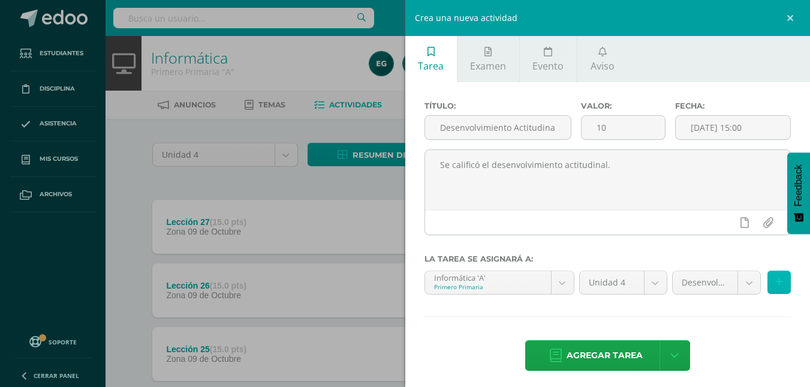
click at [775, 281] on icon at bounding box center [779, 282] width 8 height 10
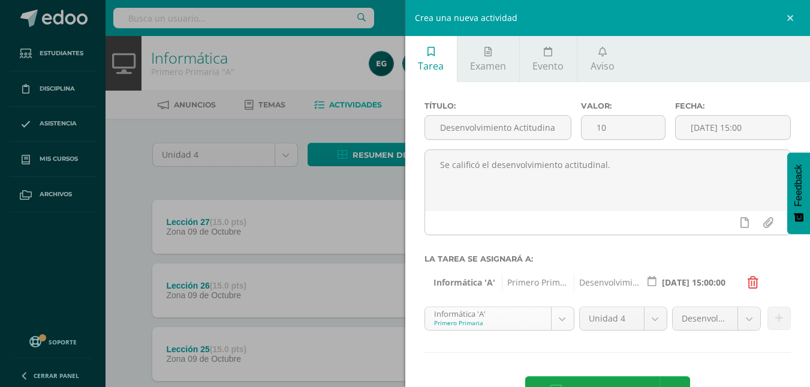
scroll to position [81, 0]
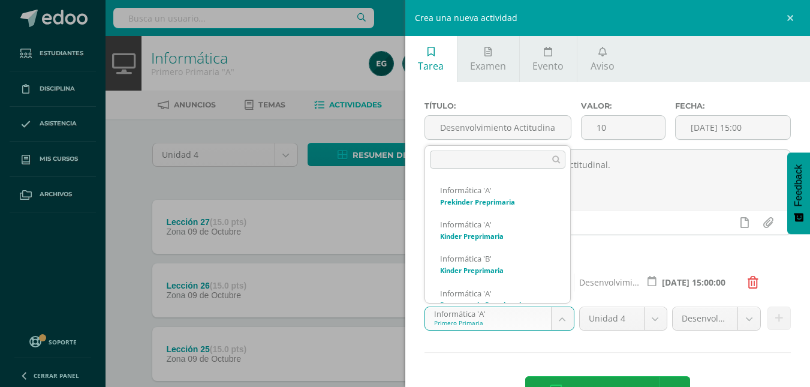
click at [554, 318] on body "Tarea asignada exitosamente Estudiantes Disciplina Asistencia Mis cursos Archiv…" at bounding box center [405, 294] width 810 height 588
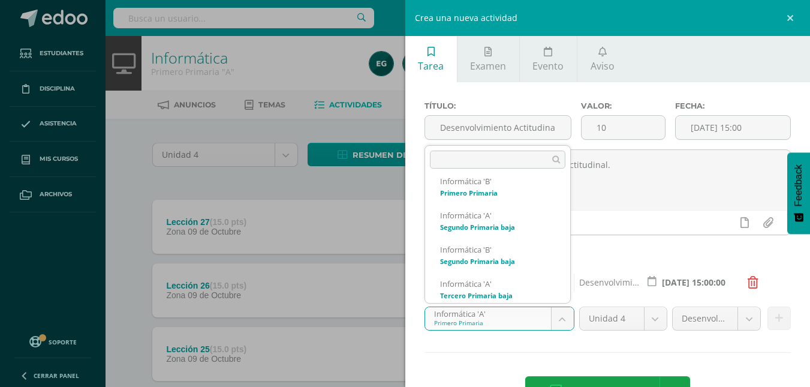
scroll to position [194, 0]
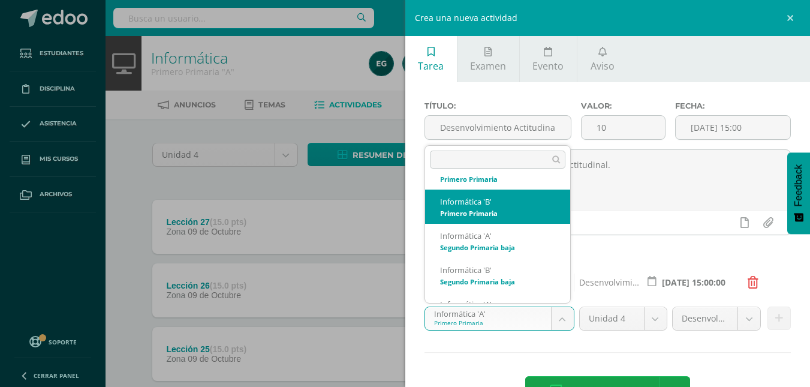
select select "92240"
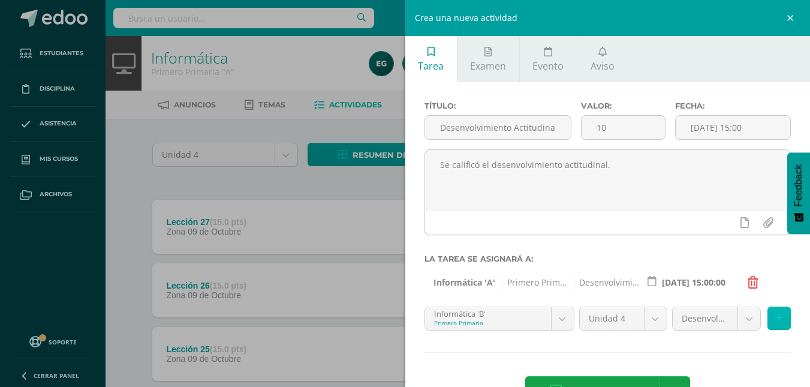
click at [775, 320] on icon at bounding box center [779, 318] width 8 height 10
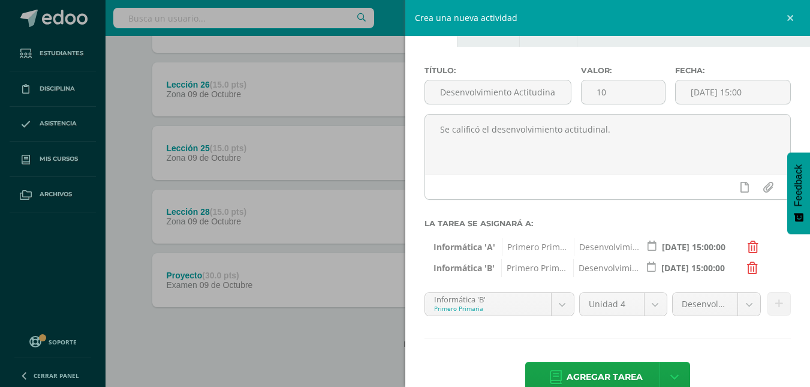
scroll to position [62, 0]
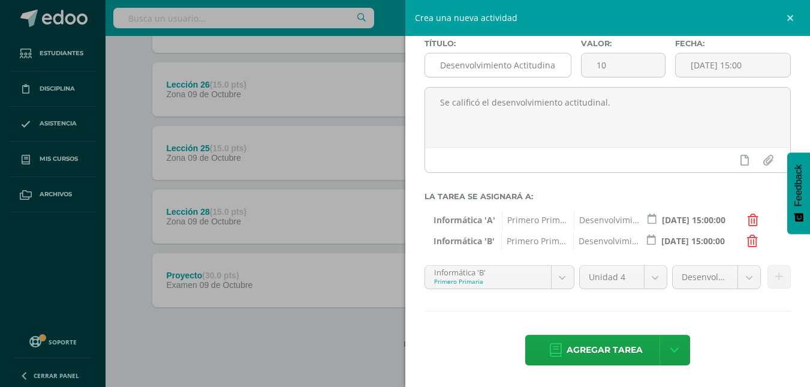
click at [554, 65] on input "Desenvolvimiento Actitudinal." at bounding box center [498, 64] width 146 height 23
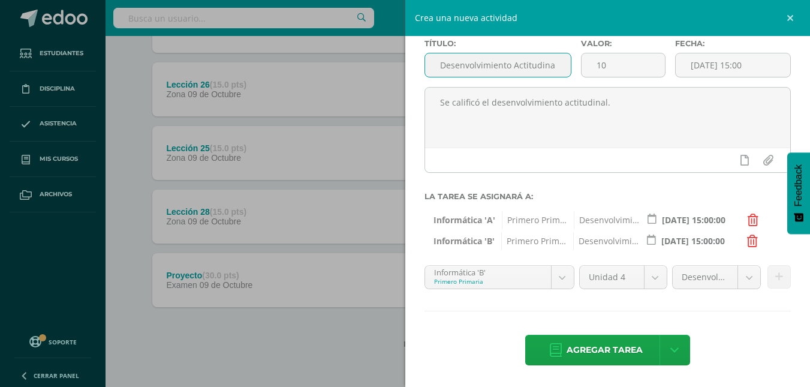
click at [558, 67] on input "Desenvolvimiento Actitudinal." at bounding box center [498, 64] width 146 height 23
drag, startPoint x: 516, startPoint y: 65, endPoint x: 601, endPoint y: 76, distance: 85.8
click at [601, 76] on div "Título: Desenvolvimiento Actitudinal. Valor: 10 Fecha: 2025-10-09 15:00" at bounding box center [608, 63] width 377 height 48
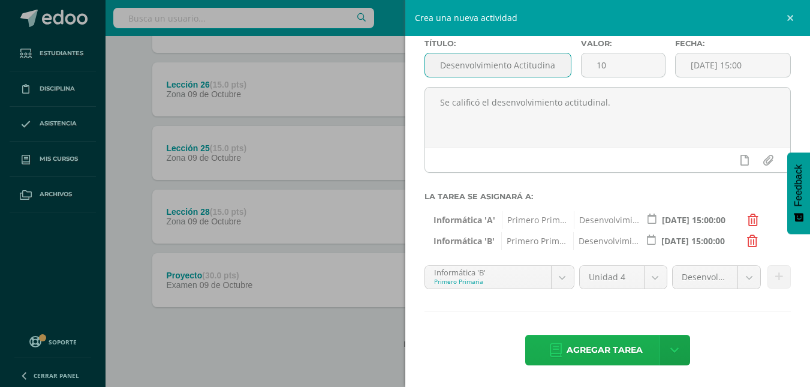
click at [599, 353] on span "Agregar tarea" at bounding box center [605, 349] width 76 height 29
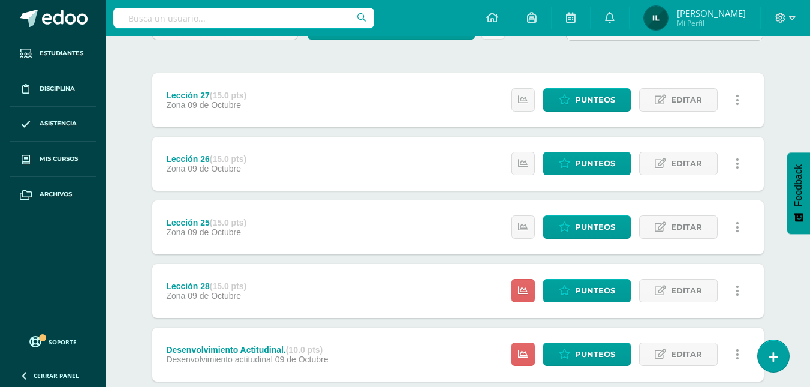
scroll to position [122, 0]
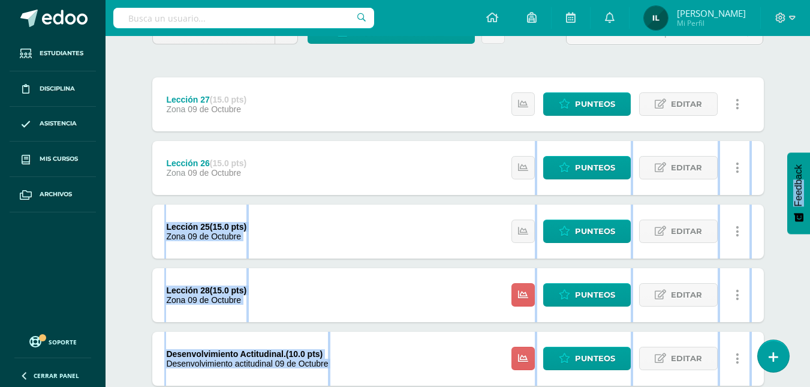
drag, startPoint x: 801, startPoint y: 139, endPoint x: 808, endPoint y: 186, distance: 47.3
click at [808, 186] on body "Tarea asignada exitosamente Estudiantes Disciplina Asistencia Mis cursos Archiv…" at bounding box center [405, 203] width 810 height 651
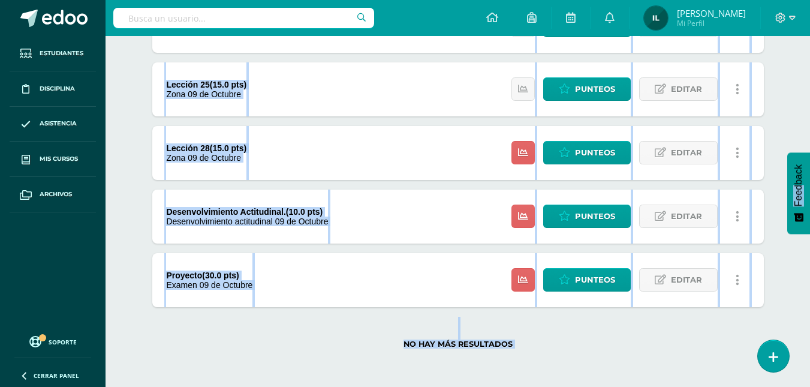
click at [463, 277] on div "Proyecto (30.0 pts) Examen [DATE] Estatus de Actividad: 19 Estudiantes sin cali…" at bounding box center [458, 280] width 612 height 54
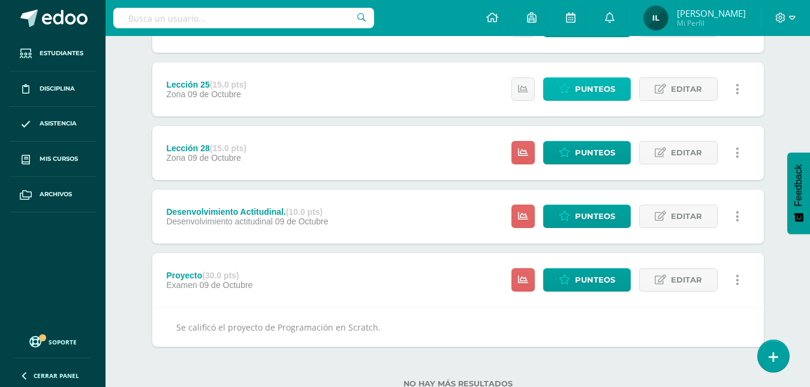
click at [592, 97] on span "Punteos" at bounding box center [595, 89] width 40 height 22
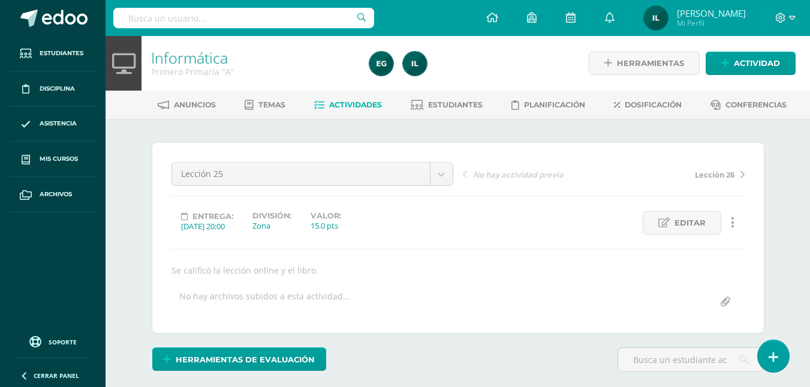
scroll to position [173, 0]
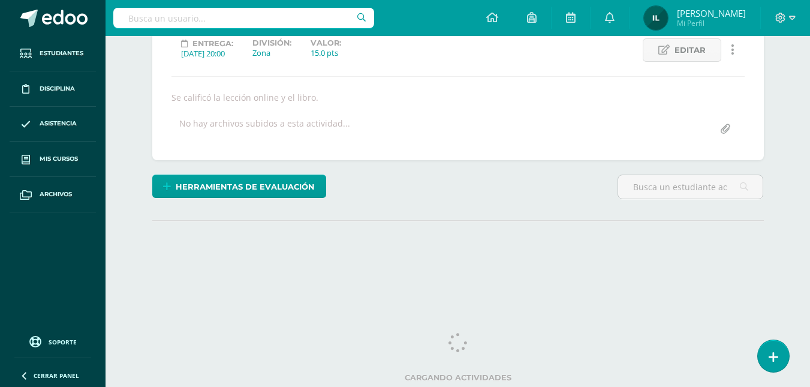
drag, startPoint x: 817, startPoint y: 220, endPoint x: 819, endPoint y: 359, distance: 138.5
click at [810, 314] on html "Estudiantes Disciplina Asistencia Mis cursos Archivos Soporte Ayuda Reportar un…" at bounding box center [405, 70] width 810 height 486
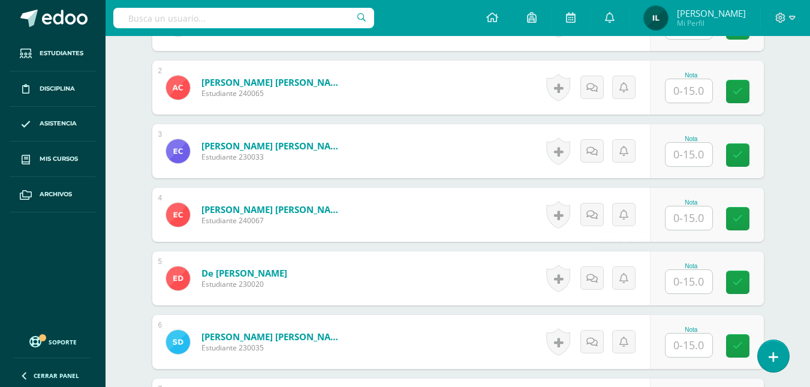
scroll to position [432, 0]
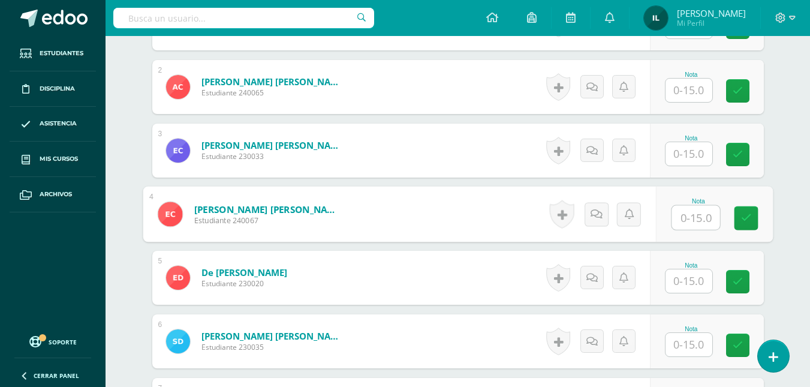
click at [694, 223] on input "text" at bounding box center [696, 218] width 48 height 24
type input "15"
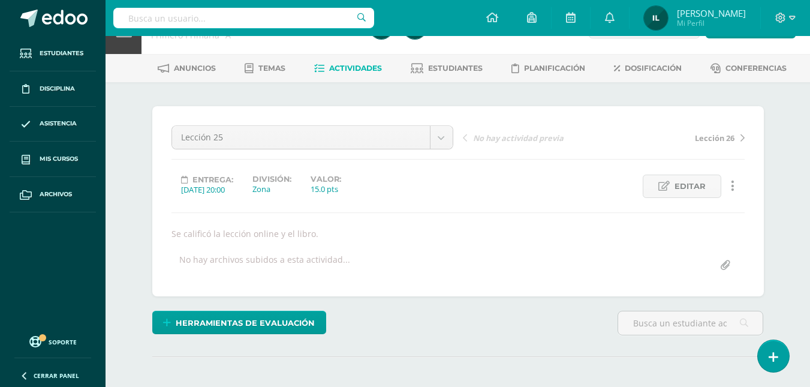
scroll to position [0, 0]
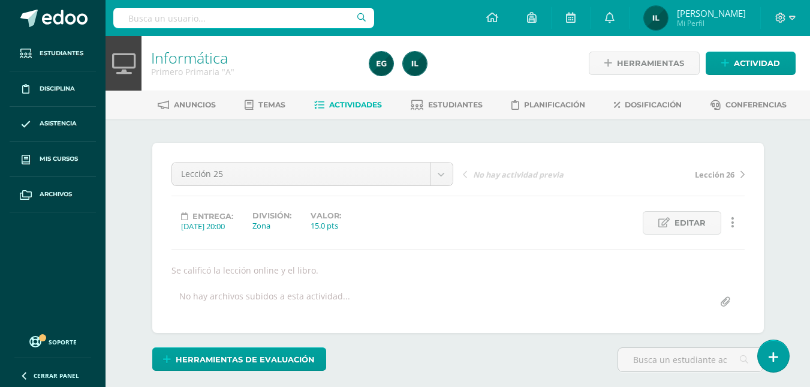
click at [350, 104] on span "Actividades" at bounding box center [355, 104] width 53 height 9
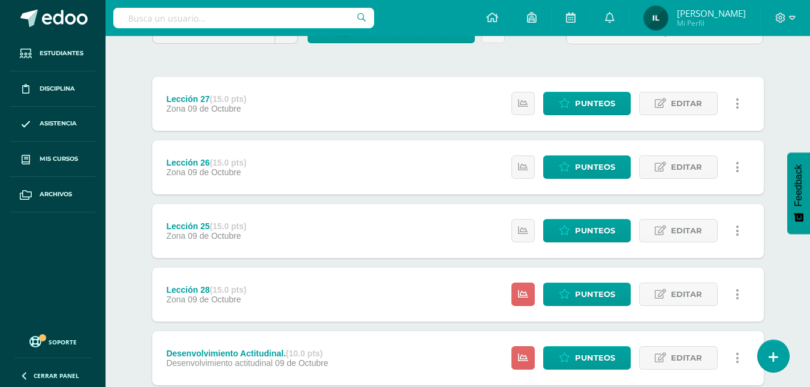
scroll to position [124, 0]
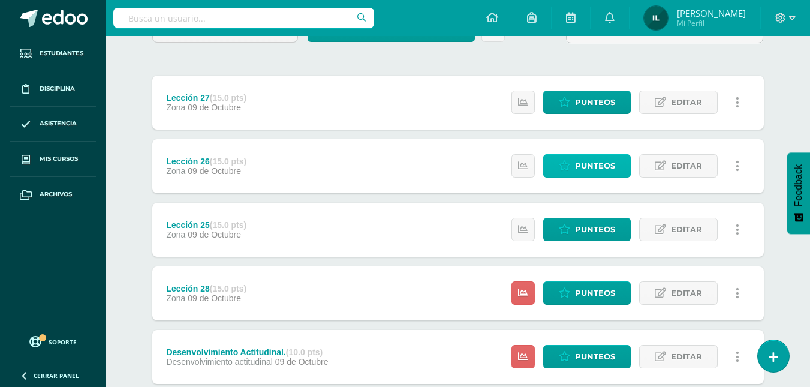
click at [589, 175] on span "Punteos" at bounding box center [595, 166] width 40 height 22
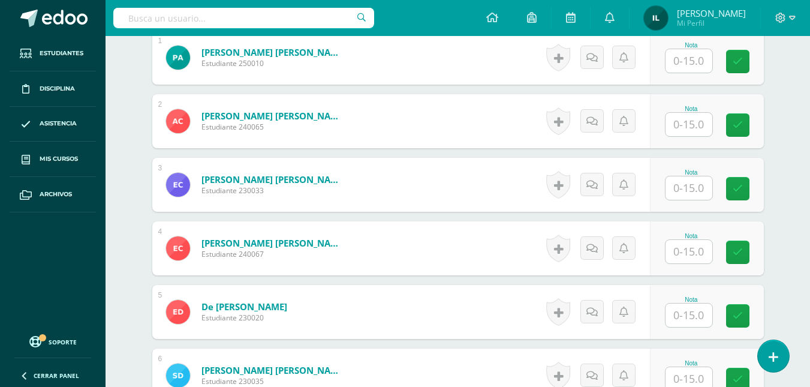
scroll to position [398, 0]
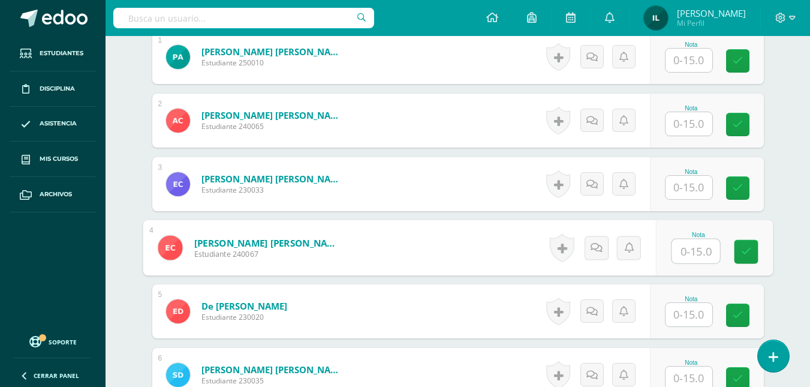
click at [683, 254] on input "text" at bounding box center [696, 251] width 48 height 24
type input "10"
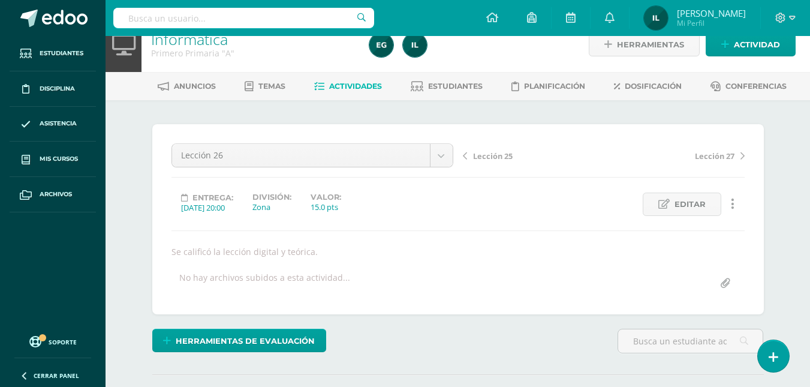
scroll to position [0, 0]
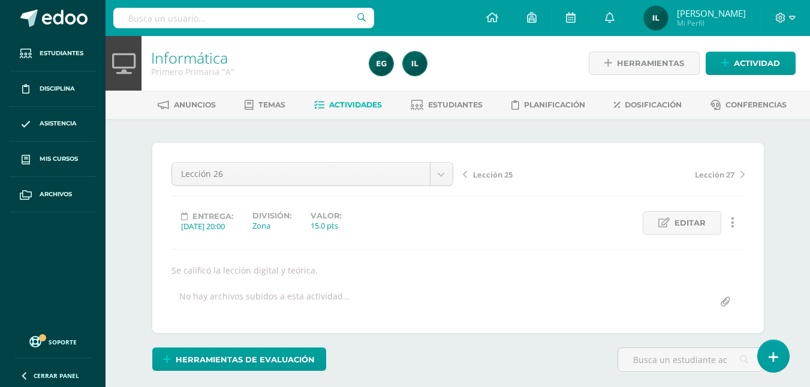
click at [350, 116] on div "Anuncios Temas Actividades Estudiantes Planificación Dosificación Conferencias" at bounding box center [472, 105] width 733 height 28
click at [351, 107] on span "Actividades" at bounding box center [355, 104] width 53 height 9
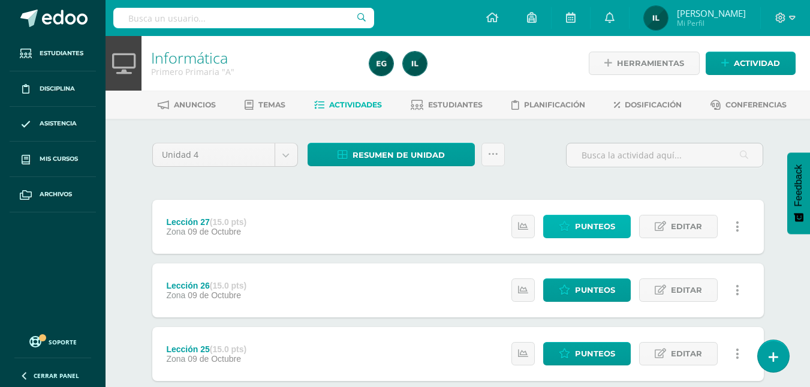
click at [592, 223] on span "Punteos" at bounding box center [595, 226] width 40 height 22
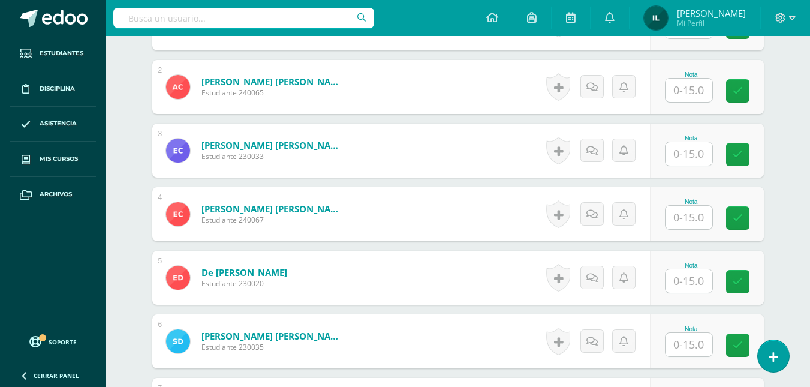
scroll to position [432, 0]
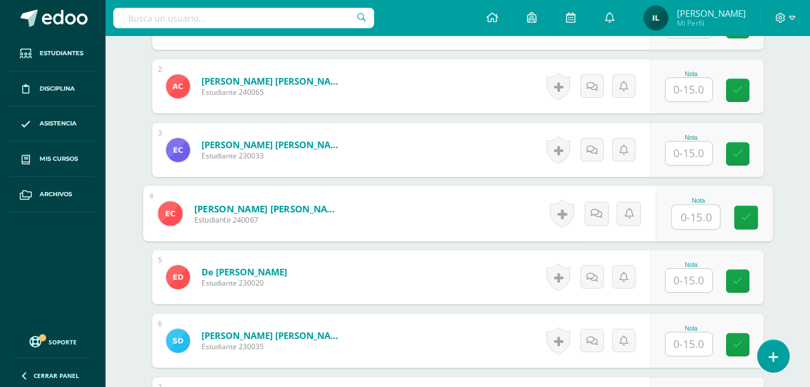
click at [692, 217] on input "text" at bounding box center [696, 217] width 48 height 24
type input "10"
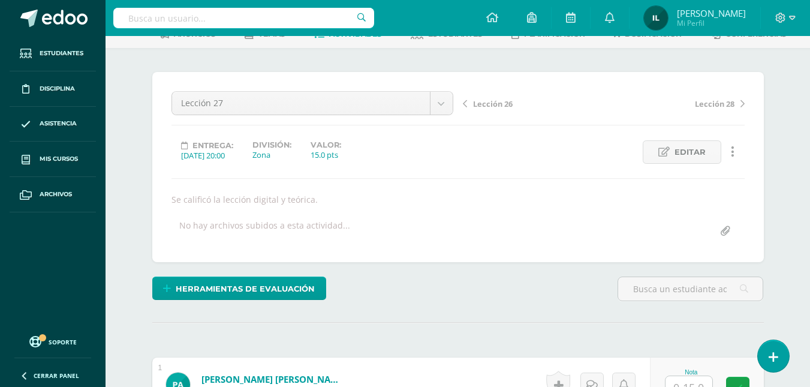
scroll to position [0, 0]
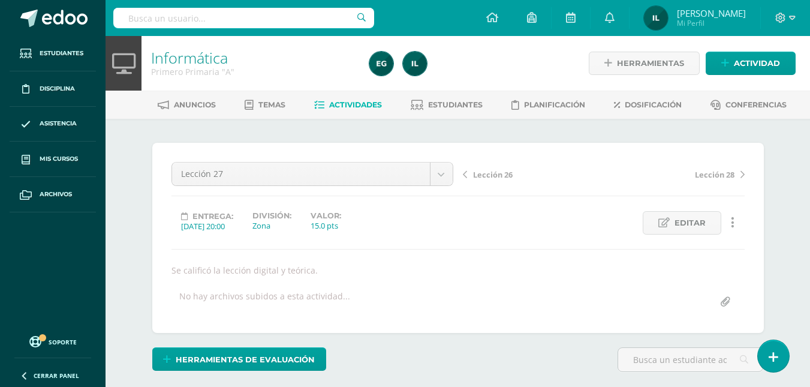
click at [363, 106] on span "Actividades" at bounding box center [355, 104] width 53 height 9
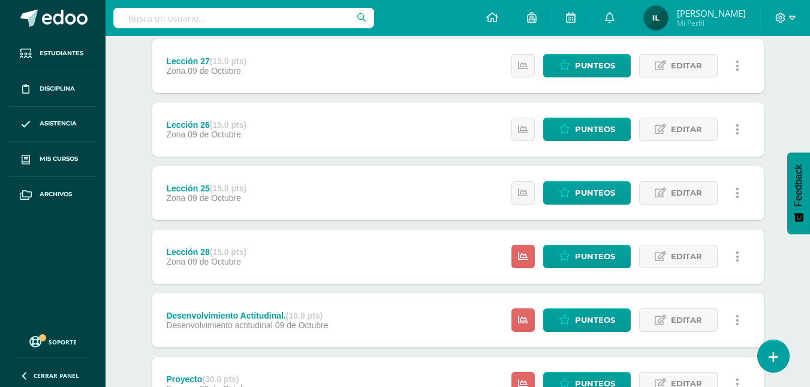
scroll to position [167, 0]
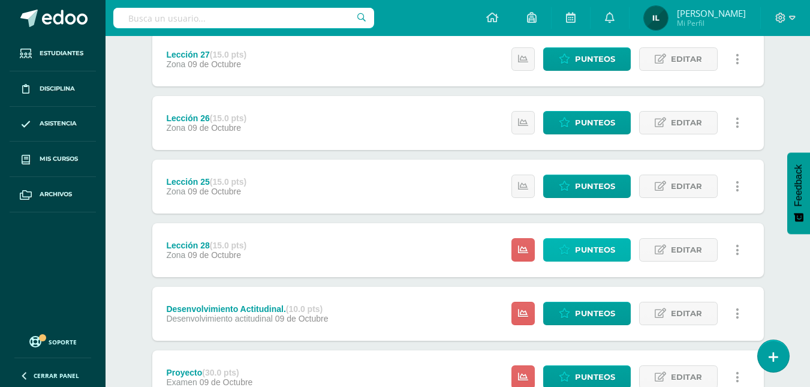
click at [603, 249] on span "Punteos" at bounding box center [595, 250] width 40 height 22
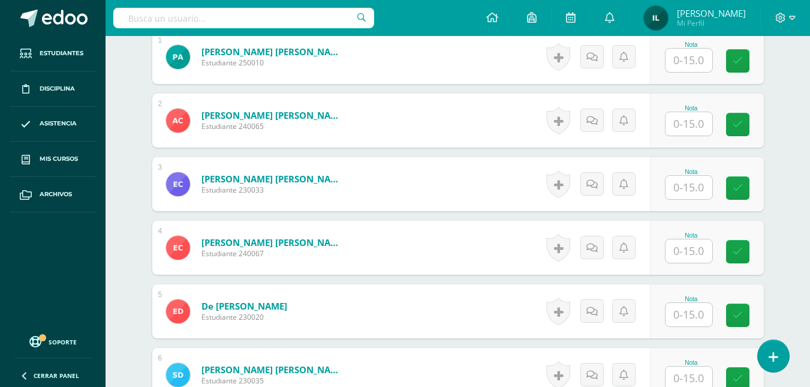
scroll to position [419, 0]
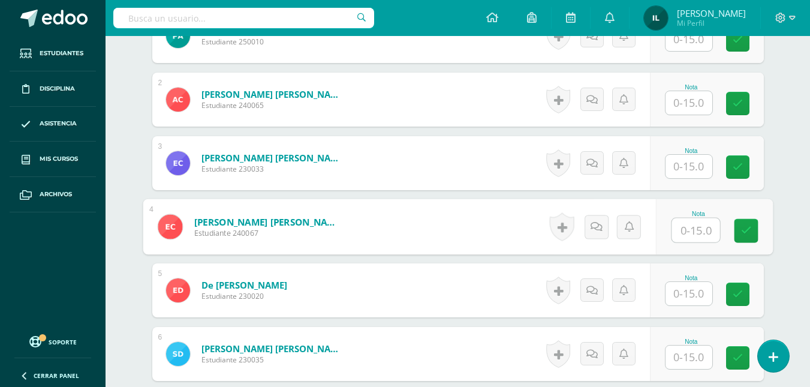
click at [691, 227] on input "text" at bounding box center [696, 230] width 48 height 24
type input "10"
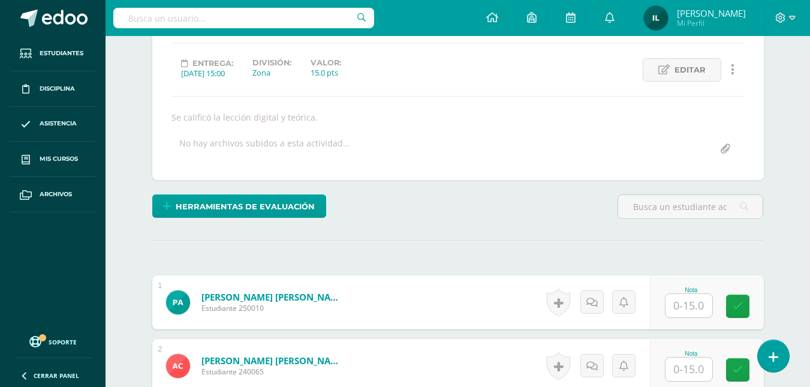
scroll to position [0, 0]
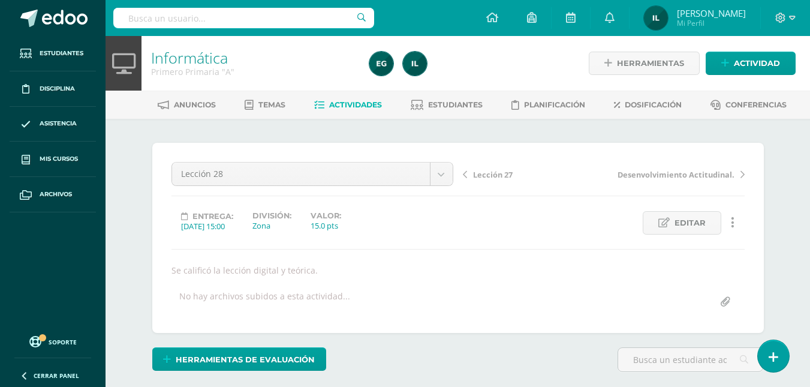
click at [329, 109] on span "Actividades" at bounding box center [355, 104] width 53 height 9
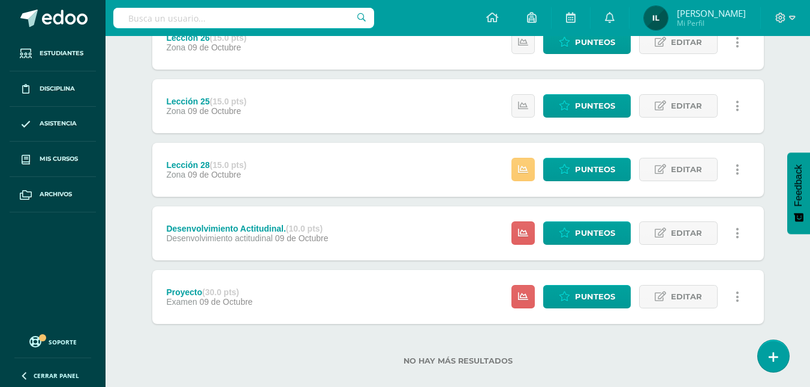
scroll to position [264, 0]
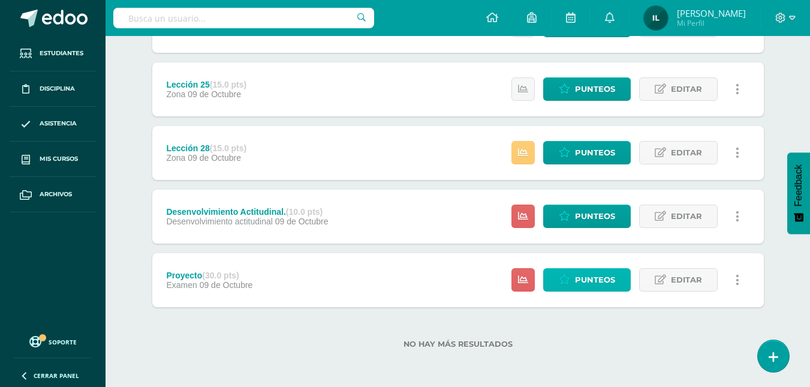
click at [581, 279] on span "Punteos" at bounding box center [595, 280] width 40 height 22
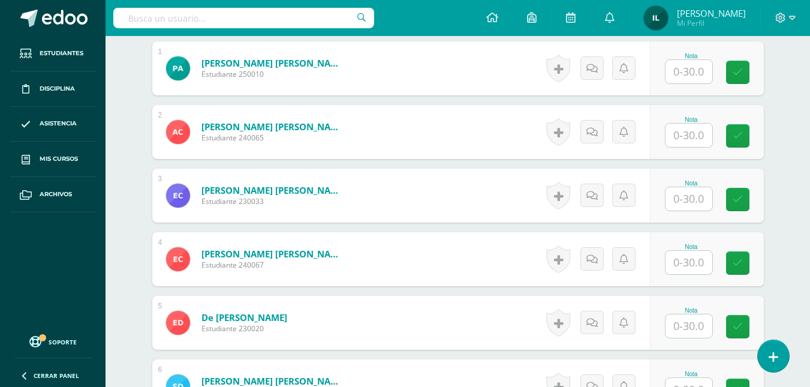
scroll to position [410, 0]
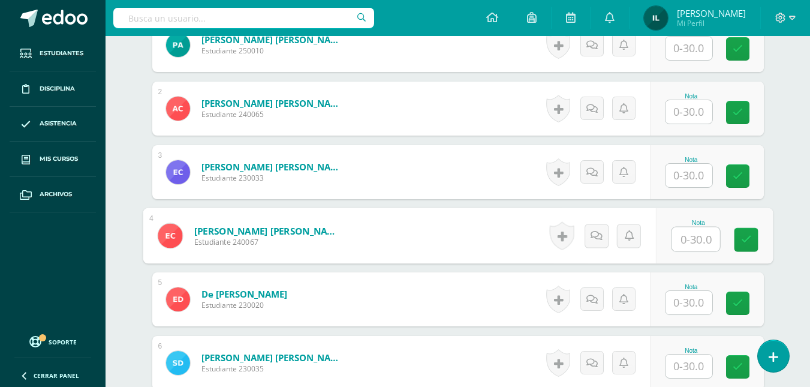
click at [704, 239] on input "text" at bounding box center [696, 239] width 48 height 24
type input "22"
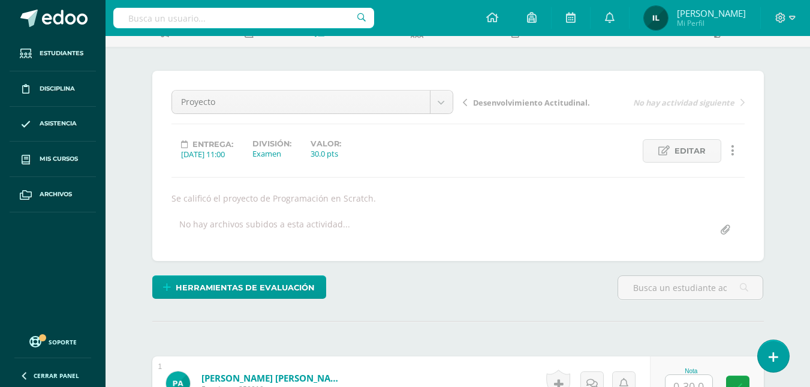
scroll to position [48, 0]
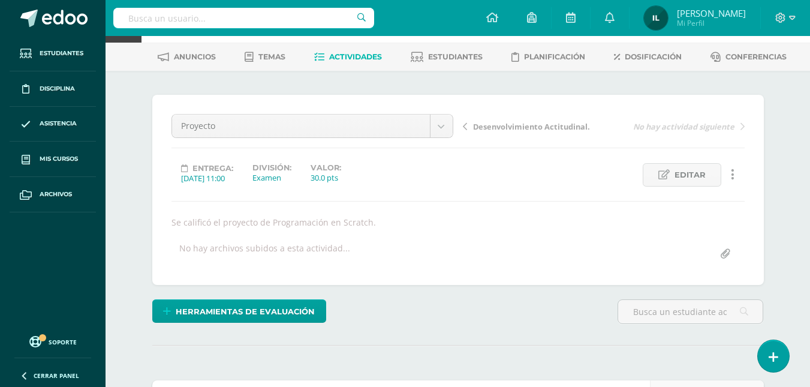
click at [329, 59] on span "Actividades" at bounding box center [355, 56] width 53 height 9
click at [335, 56] on span "Actividades" at bounding box center [355, 56] width 53 height 9
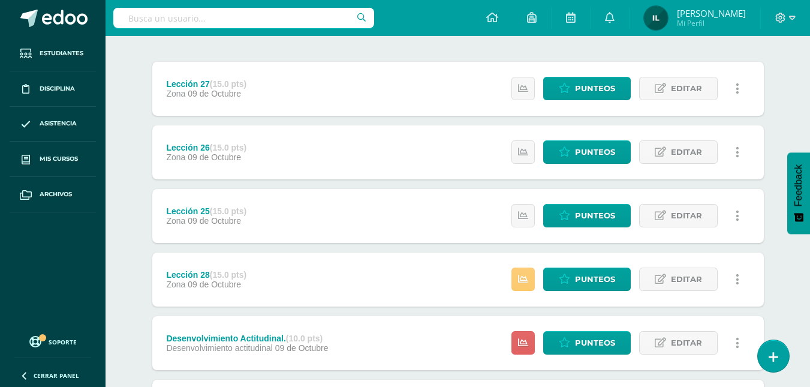
scroll to position [264, 0]
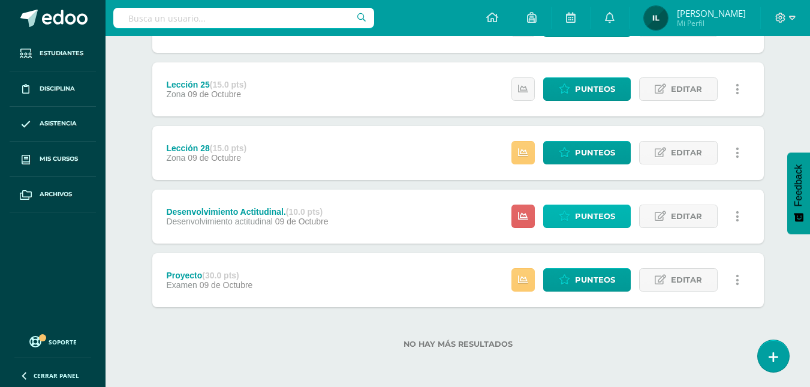
click at [613, 224] on span "Punteos" at bounding box center [595, 216] width 40 height 22
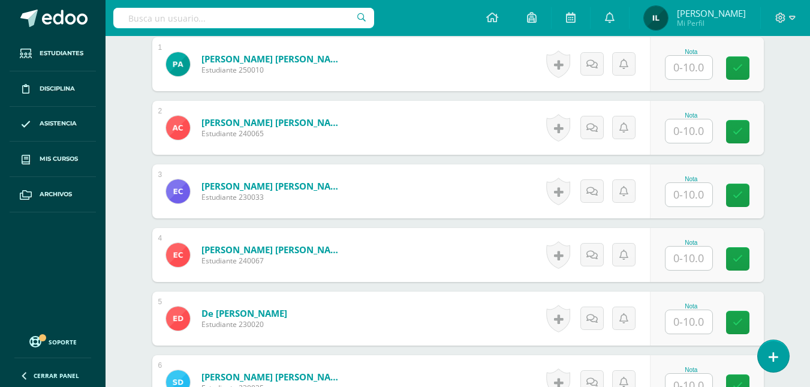
scroll to position [392, 0]
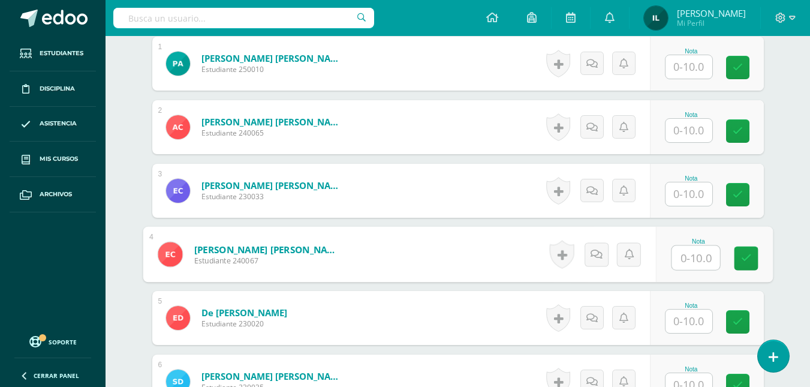
click at [689, 255] on input "text" at bounding box center [696, 258] width 48 height 24
type input "5"
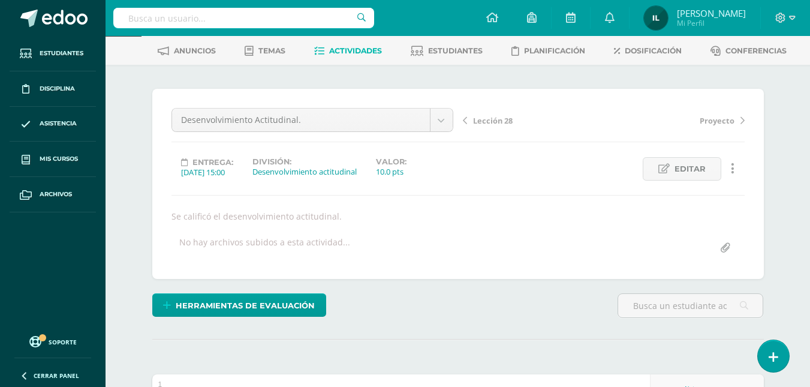
scroll to position [30, 0]
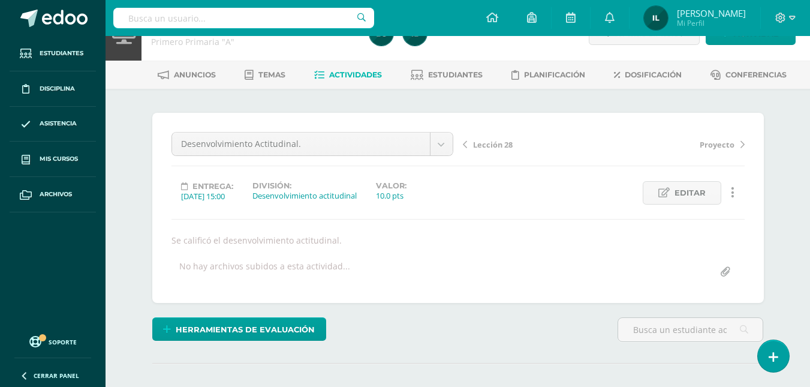
click at [326, 80] on link "Actividades" at bounding box center [348, 74] width 68 height 19
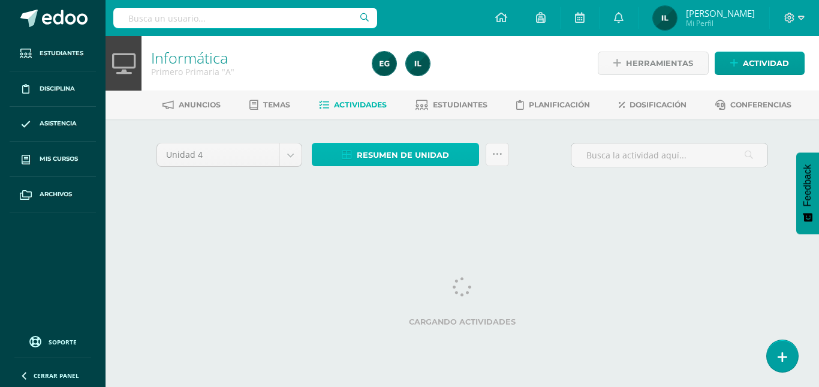
click at [422, 160] on span "Resumen de unidad" at bounding box center [403, 155] width 92 height 22
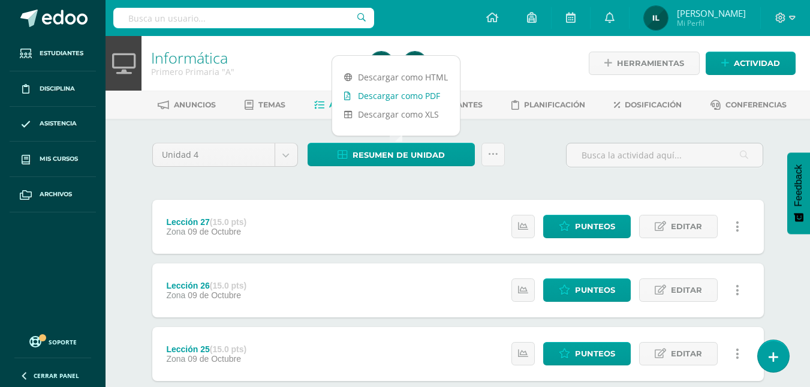
click at [401, 100] on link "Descargar como PDF" at bounding box center [396, 95] width 128 height 19
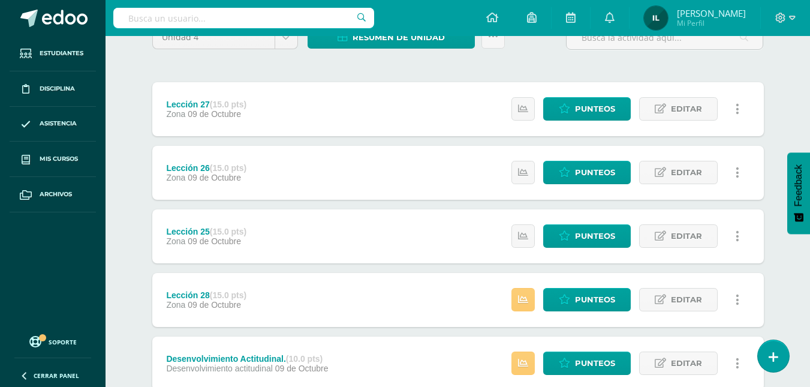
scroll to position [120, 0]
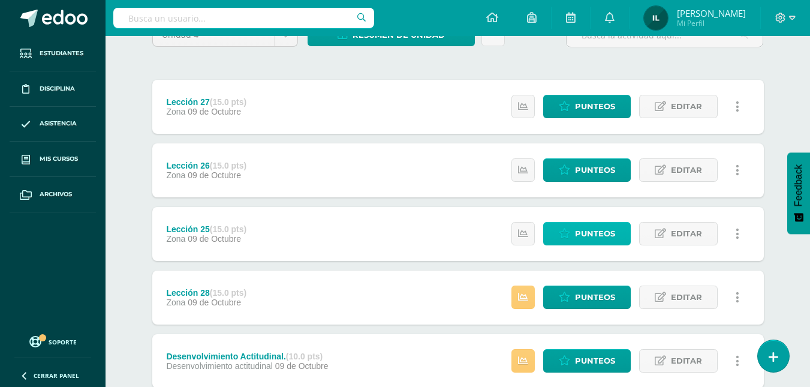
click at [589, 234] on span "Punteos" at bounding box center [595, 233] width 40 height 22
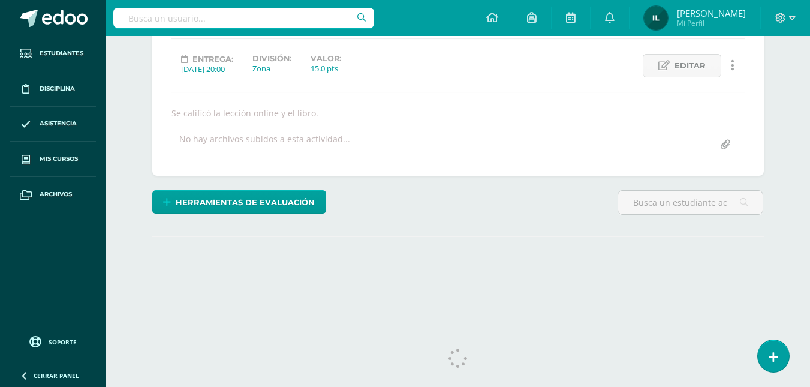
scroll to position [173, 0]
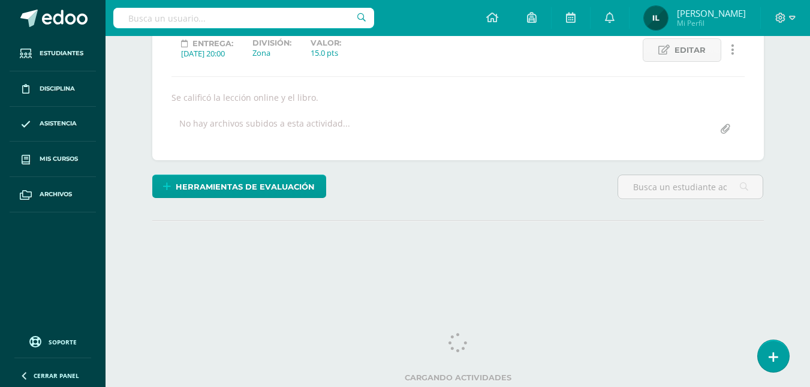
drag, startPoint x: 815, startPoint y: 173, endPoint x: 817, endPoint y: 215, distance: 42.0
click at [810, 215] on html "Estudiantes Disciplina Asistencia Mis cursos Archivos Soporte Ayuda Reportar un…" at bounding box center [405, 70] width 810 height 486
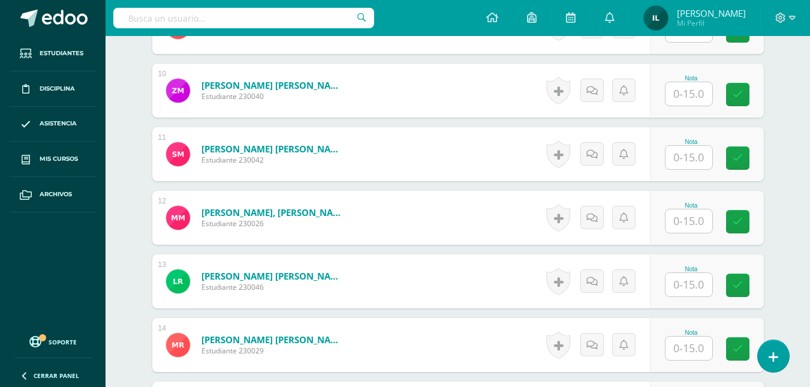
scroll to position [922, 0]
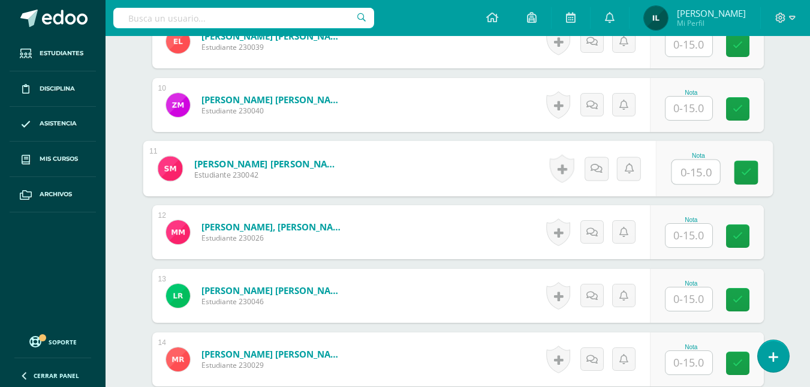
click at [691, 168] on input "text" at bounding box center [696, 172] width 48 height 24
type input "15"
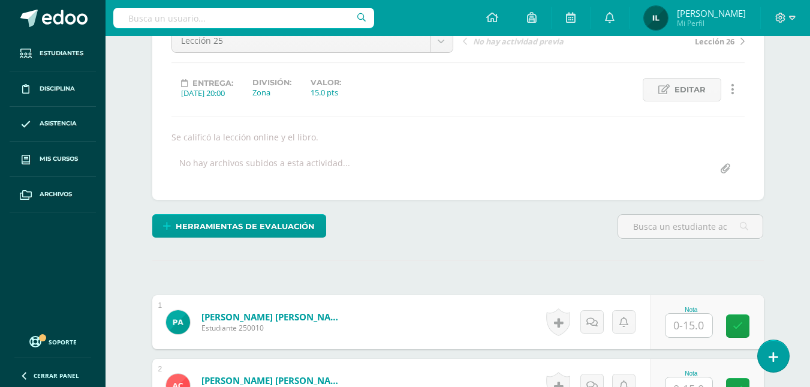
scroll to position [20, 0]
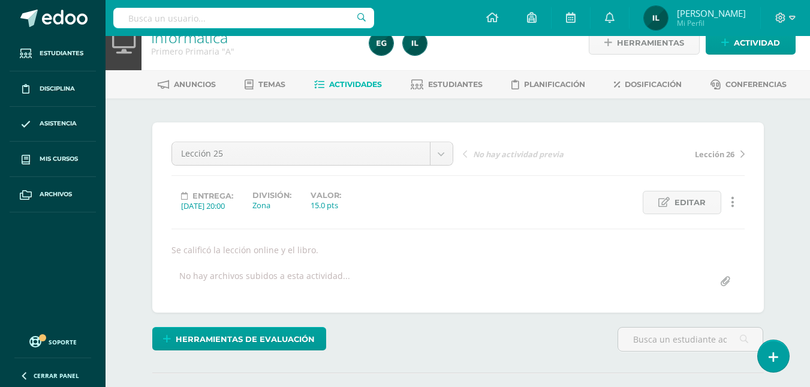
click at [346, 77] on link "Actividades" at bounding box center [348, 84] width 68 height 19
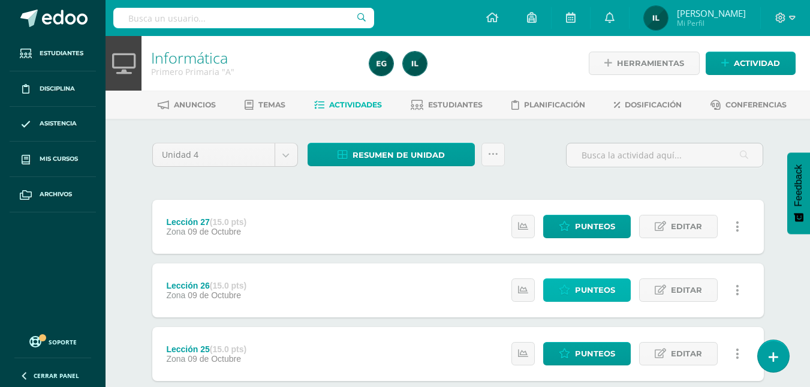
click at [603, 294] on span "Punteos" at bounding box center [595, 290] width 40 height 22
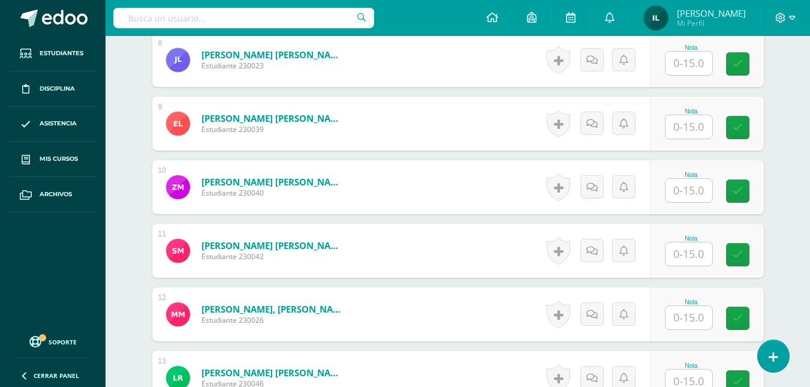
scroll to position [852, 0]
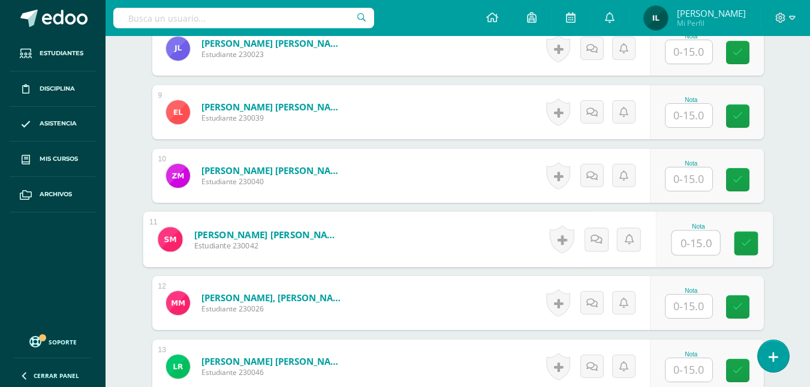
click at [701, 245] on input "text" at bounding box center [696, 243] width 48 height 24
type input "15"
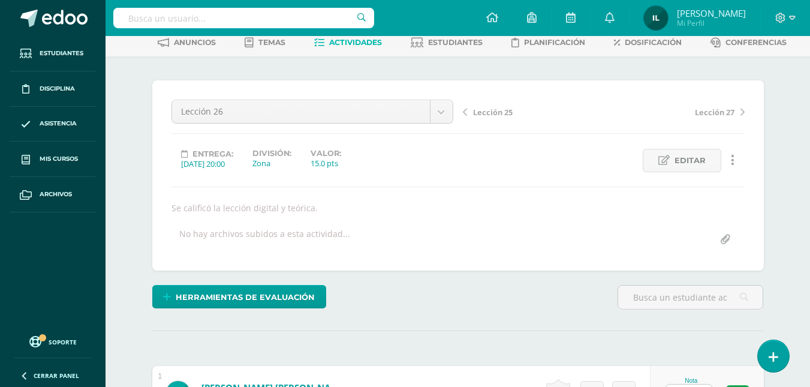
scroll to position [0, 0]
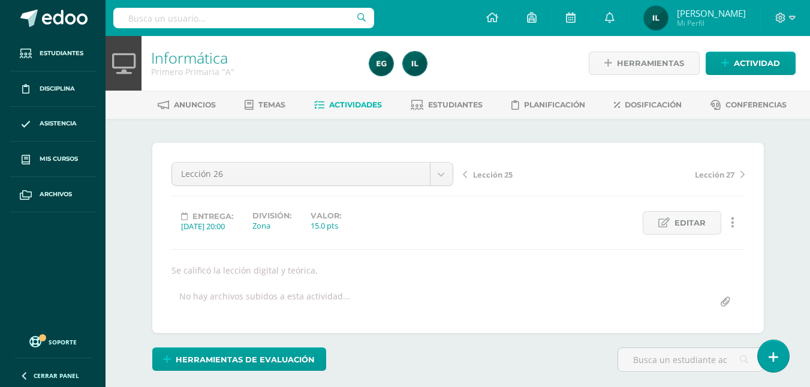
click at [371, 104] on span "Actividades" at bounding box center [355, 104] width 53 height 9
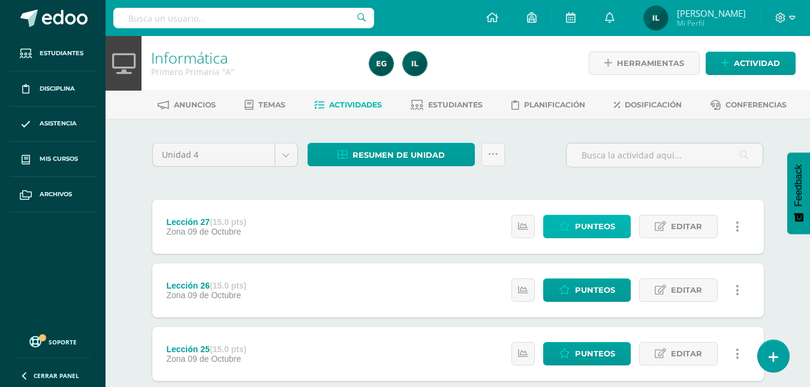
click at [577, 227] on span "Punteos" at bounding box center [595, 226] width 40 height 22
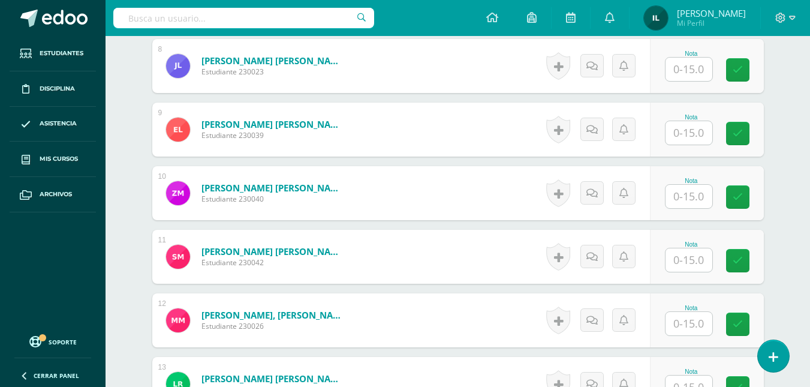
scroll to position [837, 0]
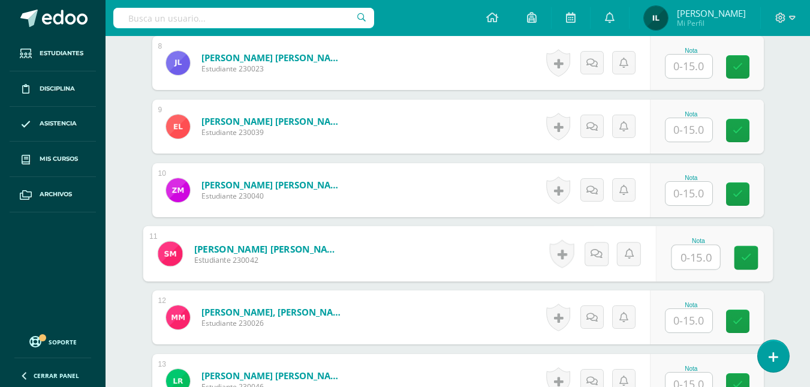
click at [690, 260] on input "text" at bounding box center [696, 257] width 48 height 24
type input "10"
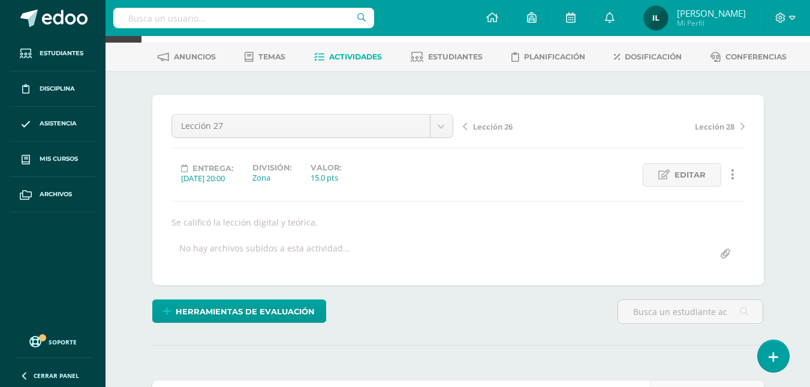
scroll to position [0, 0]
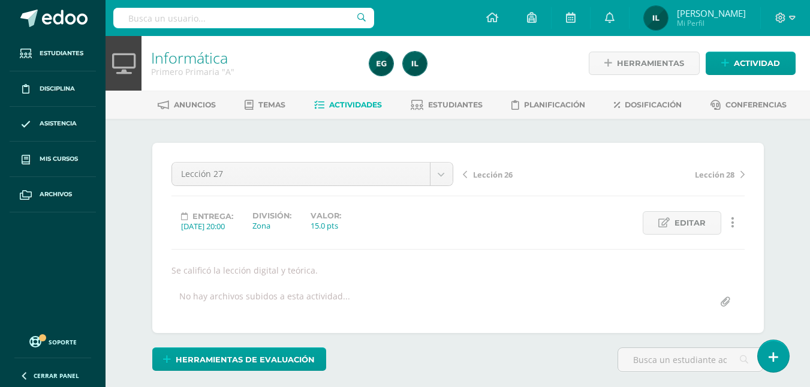
click at [361, 107] on span "Actividades" at bounding box center [355, 104] width 53 height 9
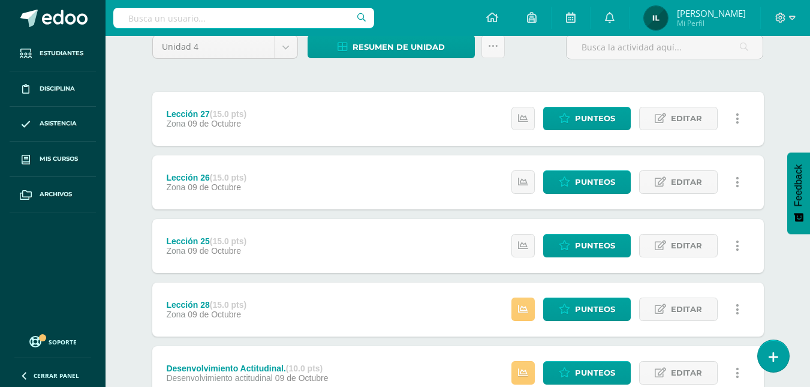
scroll to position [149, 0]
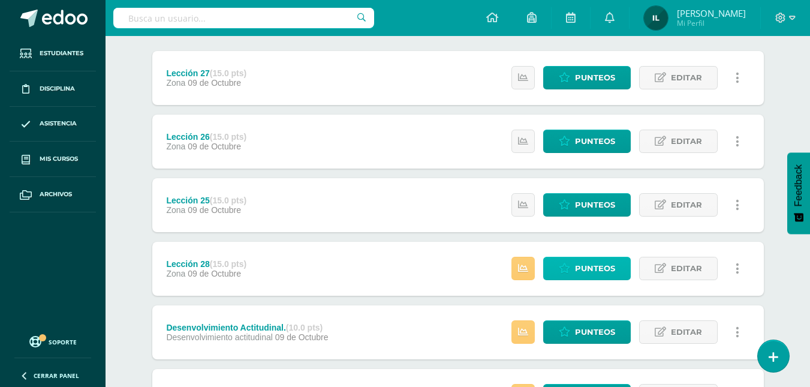
click at [605, 268] on span "Punteos" at bounding box center [595, 268] width 40 height 22
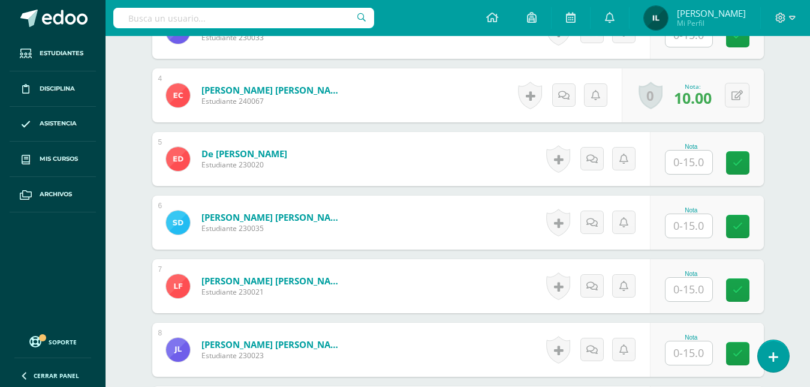
scroll to position [551, 0]
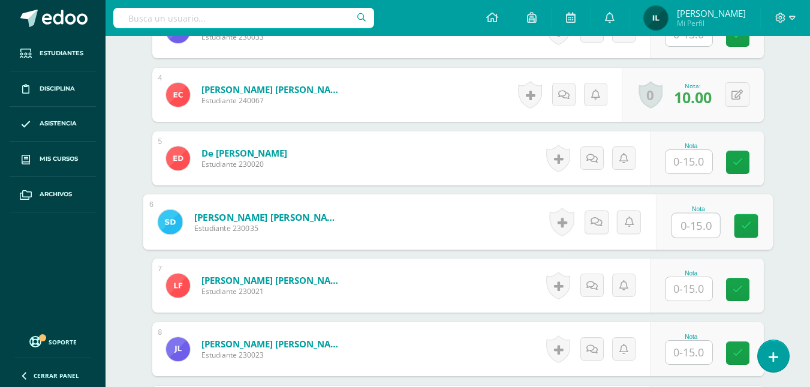
click at [686, 222] on input "text" at bounding box center [696, 225] width 48 height 24
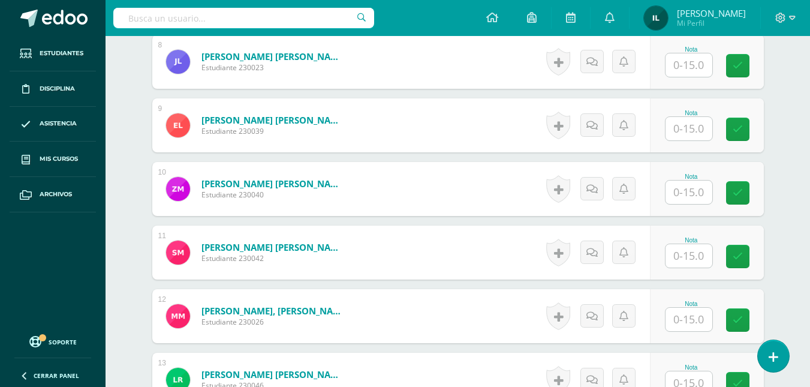
scroll to position [844, 0]
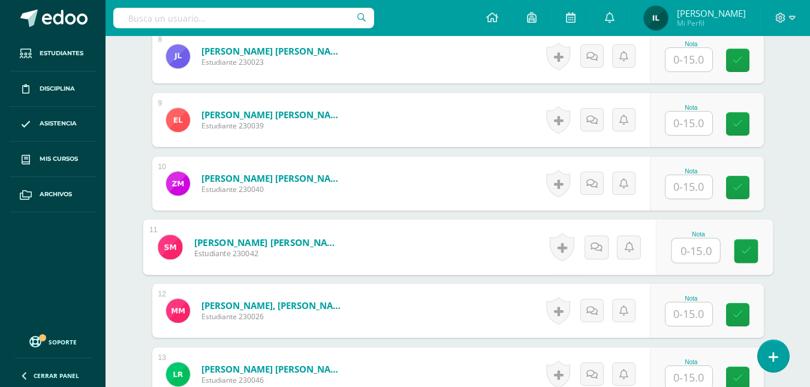
click at [689, 245] on input "text" at bounding box center [696, 251] width 48 height 24
type input "10"
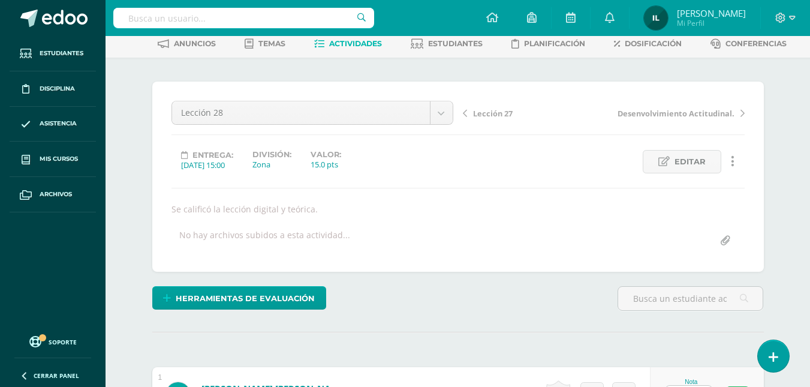
scroll to position [0, 0]
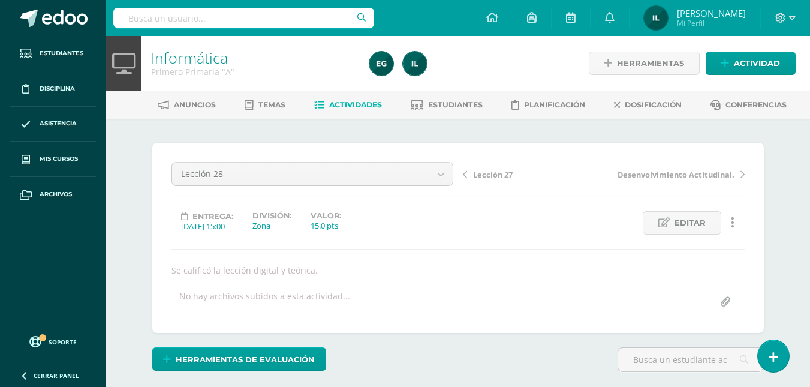
click at [351, 97] on link "Actividades" at bounding box center [348, 104] width 68 height 19
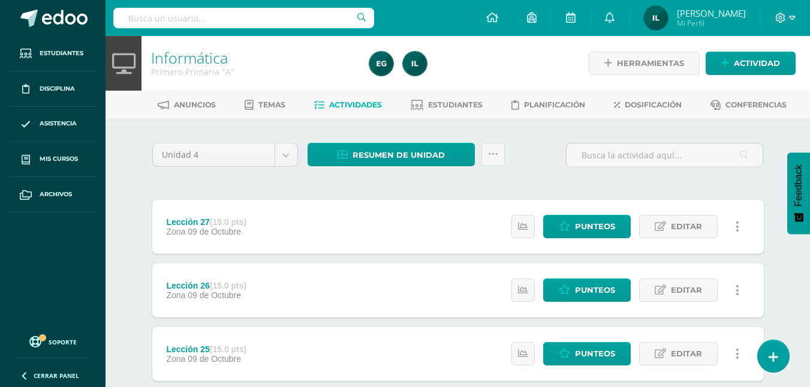
scroll to position [264, 0]
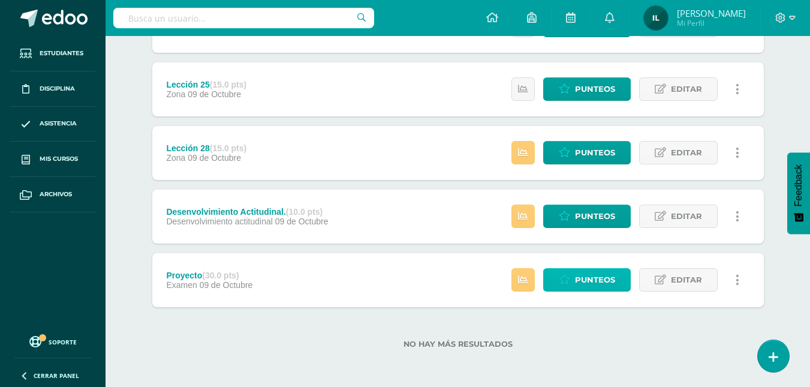
click at [612, 284] on span "Punteos" at bounding box center [595, 280] width 40 height 22
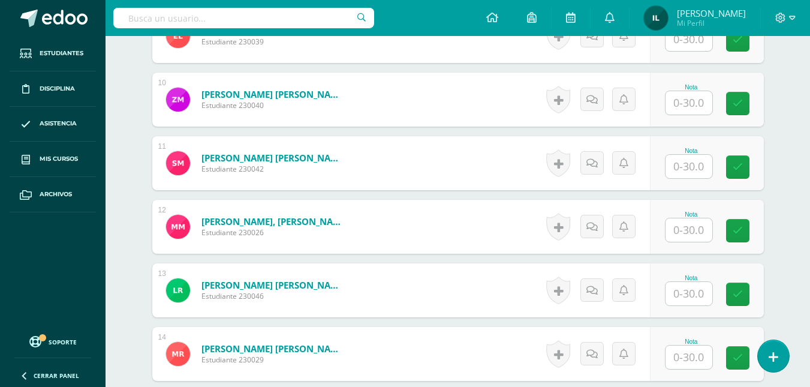
scroll to position [942, 0]
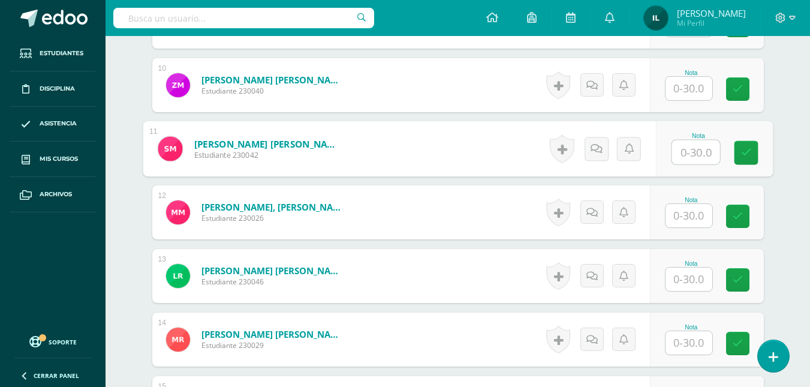
click at [696, 150] on input "text" at bounding box center [696, 152] width 48 height 24
type input "17"
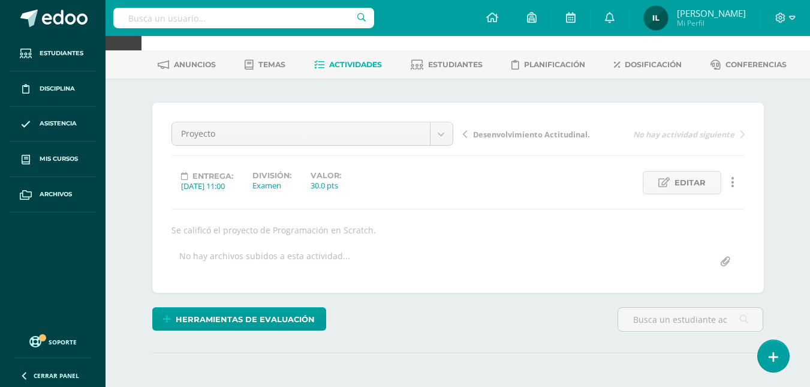
scroll to position [0, 0]
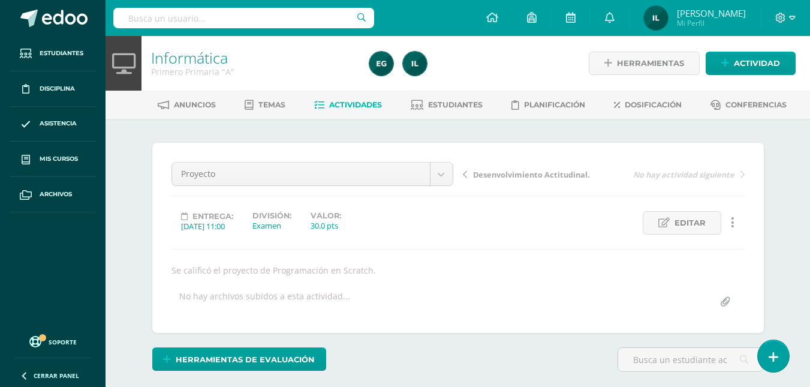
click at [369, 110] on link "Actividades" at bounding box center [348, 104] width 68 height 19
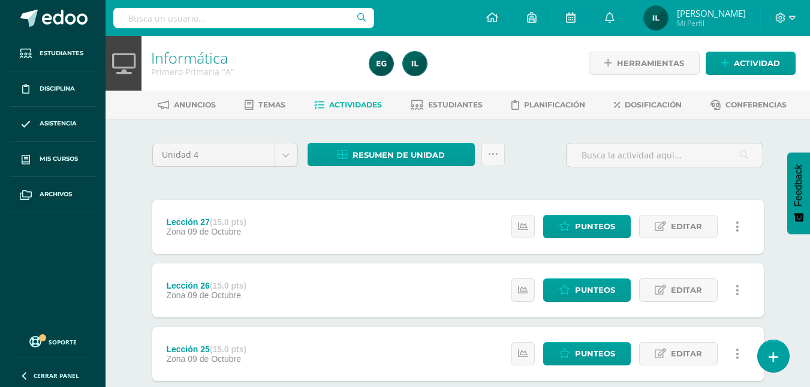
scroll to position [264, 0]
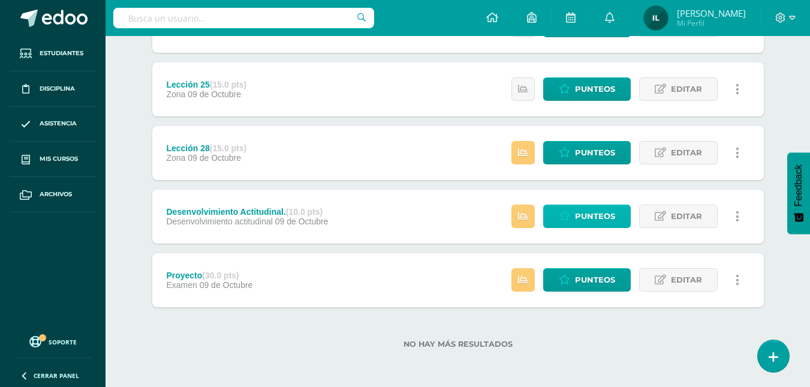
click at [584, 223] on span "Punteos" at bounding box center [595, 216] width 40 height 22
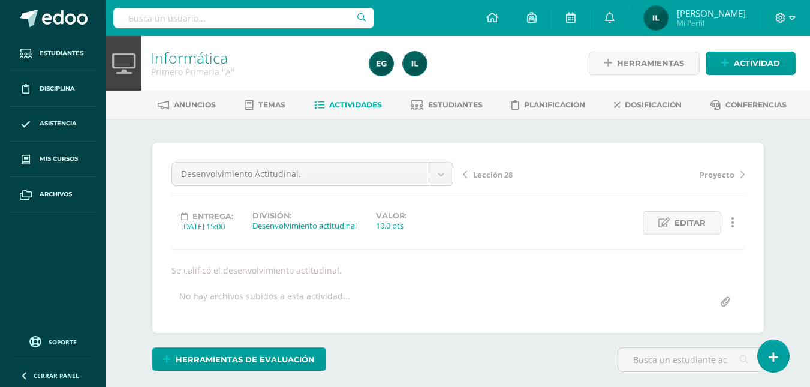
scroll to position [173, 0]
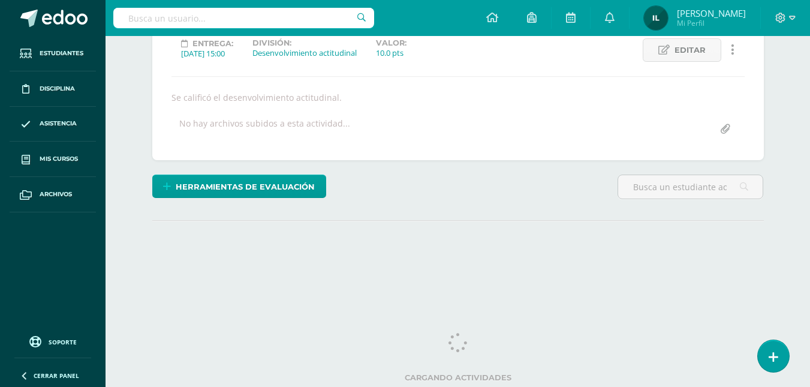
click at [802, 234] on html "Estudiantes Disciplina Asistencia Mis cursos Archivos Soporte Ayuda Reportar un…" at bounding box center [405, 70] width 810 height 486
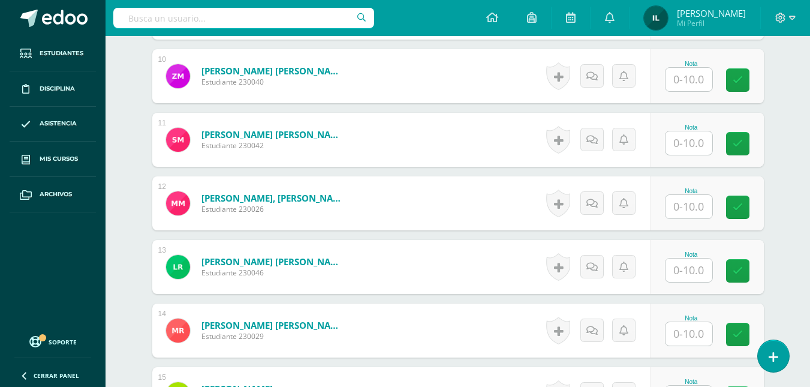
scroll to position [945, 0]
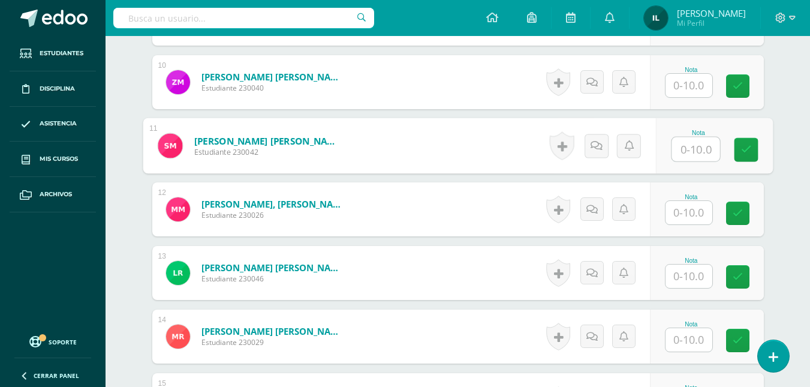
click at [691, 142] on input "text" at bounding box center [696, 149] width 48 height 24
type input "10"
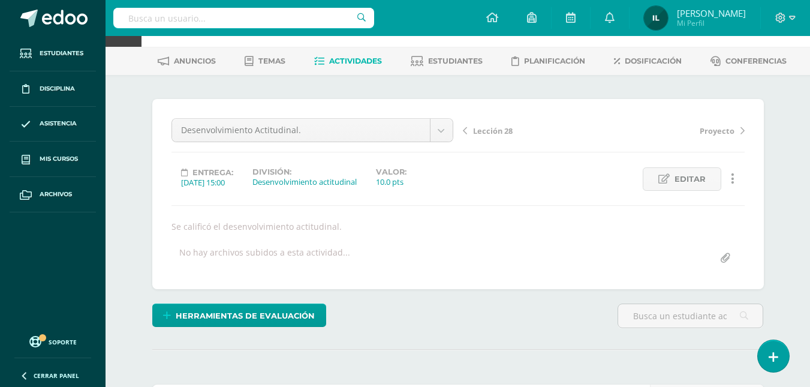
scroll to position [0, 0]
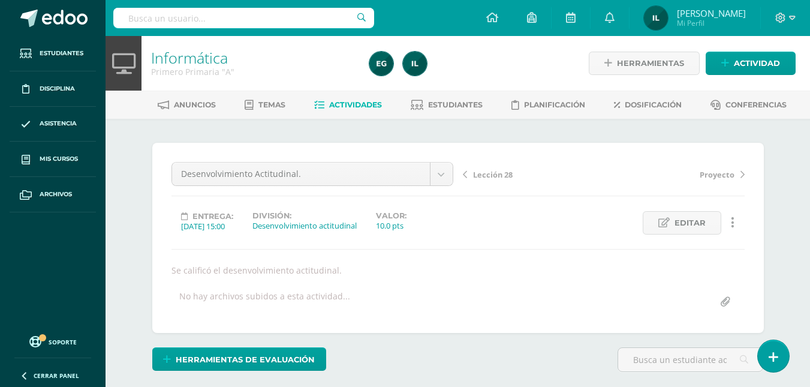
click at [342, 101] on span "Actividades" at bounding box center [355, 104] width 53 height 9
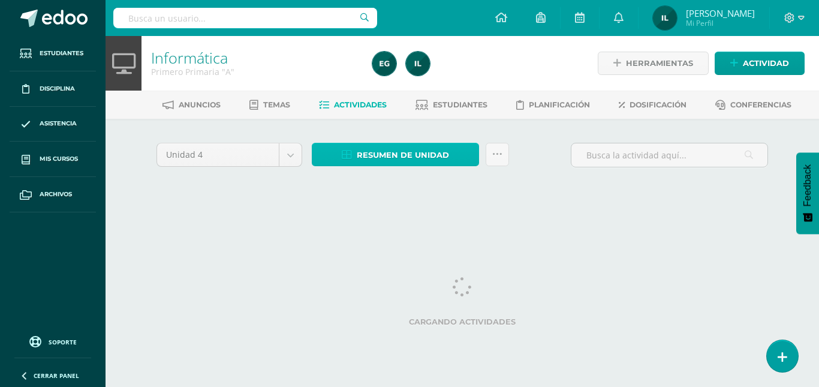
click at [381, 153] on span "Resumen de unidad" at bounding box center [403, 155] width 92 height 22
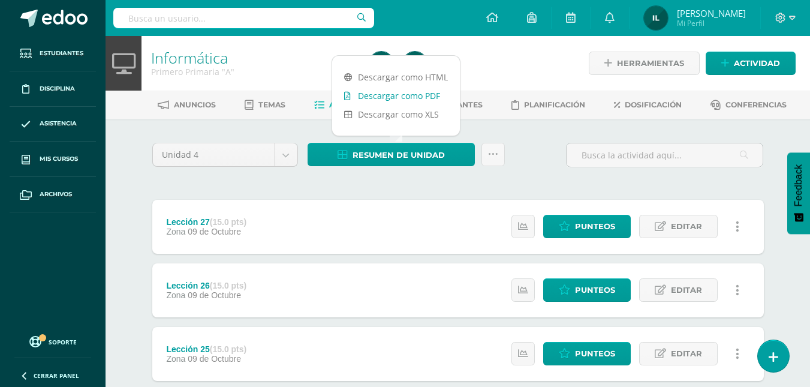
click at [395, 100] on link "Descargar como PDF" at bounding box center [396, 95] width 128 height 19
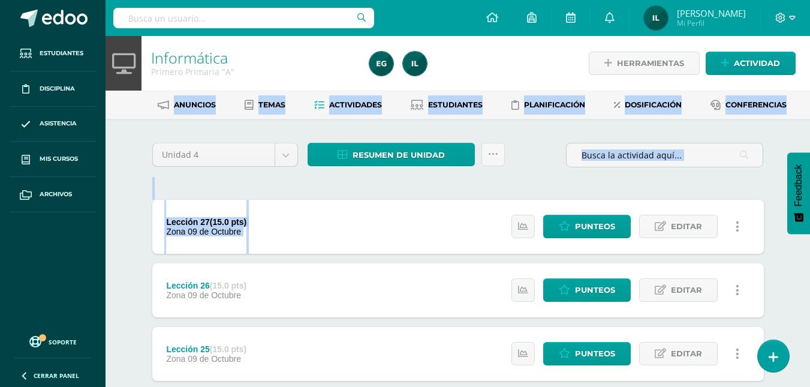
drag, startPoint x: 441, startPoint y: 201, endPoint x: 819, endPoint y: 68, distance: 400.6
click at [810, 68] on html "Estudiantes Disciplina Asistencia Mis cursos Archivos Soporte Ayuda Reportar un…" at bounding box center [405, 325] width 810 height 651
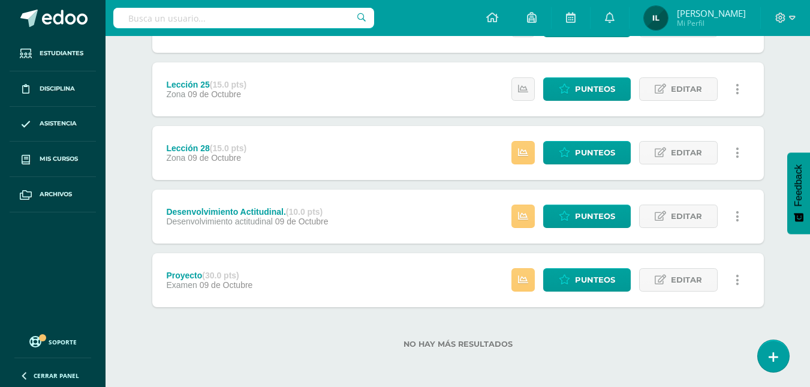
click at [583, 293] on div "Estatus de Actividad: 17 Estudiantes sin calificar 0 Estudiantes con cero Media…" at bounding box center [629, 280] width 270 height 54
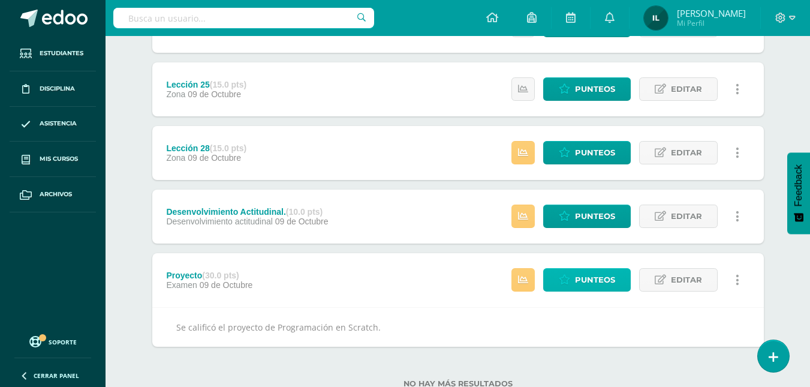
click at [573, 277] on link "Punteos" at bounding box center [587, 279] width 88 height 23
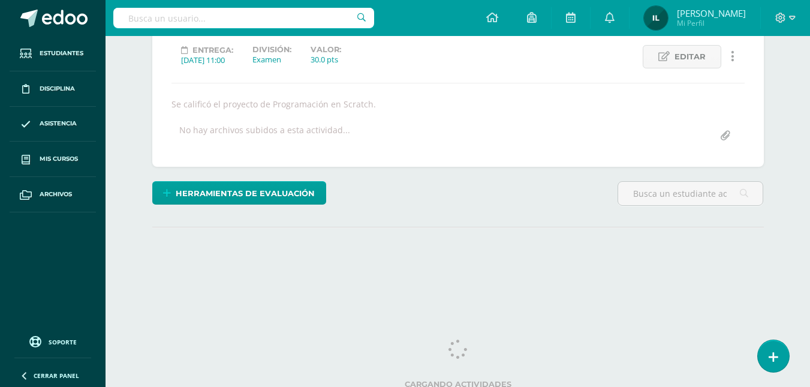
scroll to position [173, 0]
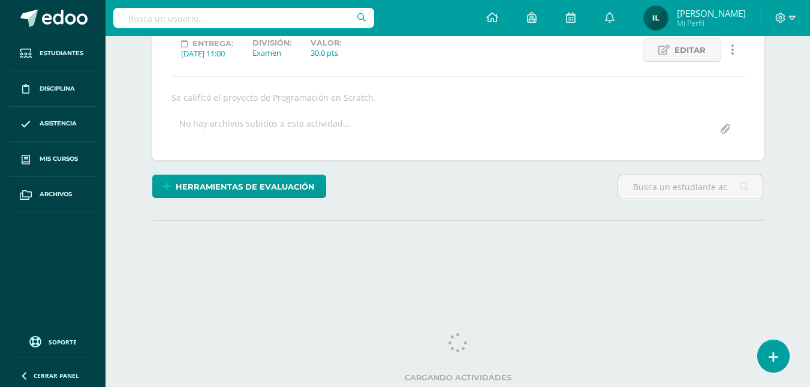
drag, startPoint x: 817, startPoint y: 203, endPoint x: 805, endPoint y: 245, distance: 43.1
click at [805, 245] on html "Estudiantes Disciplina Asistencia Mis cursos Archivos Soporte Ayuda Reportar un…" at bounding box center [405, 70] width 810 height 486
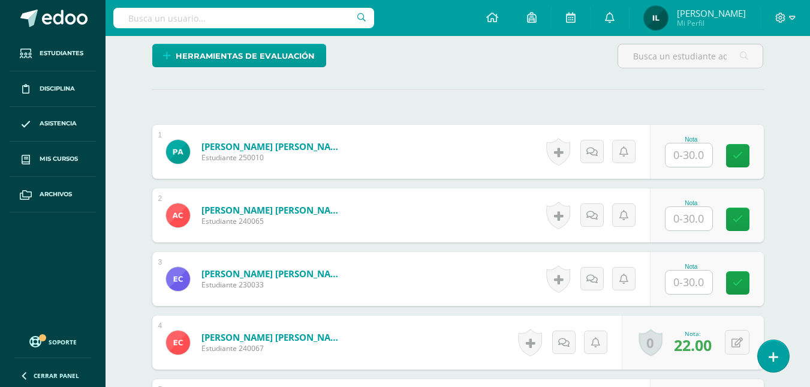
scroll to position [304, 0]
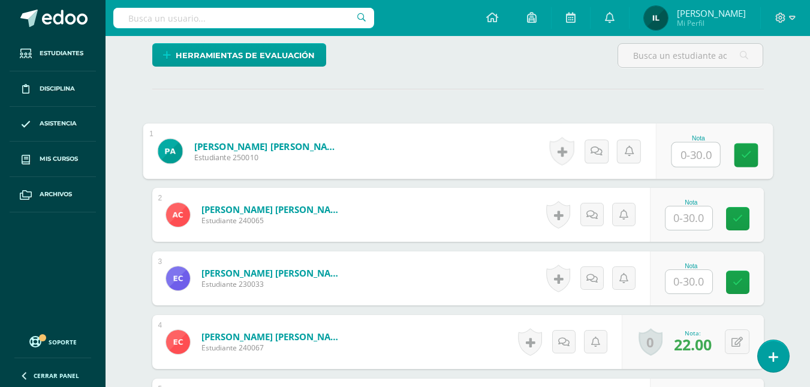
click at [703, 150] on input "text" at bounding box center [696, 155] width 48 height 24
type input "30"
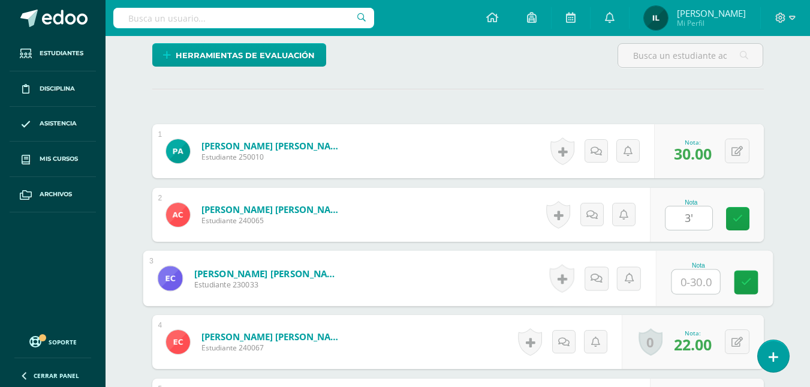
type input "3.00"
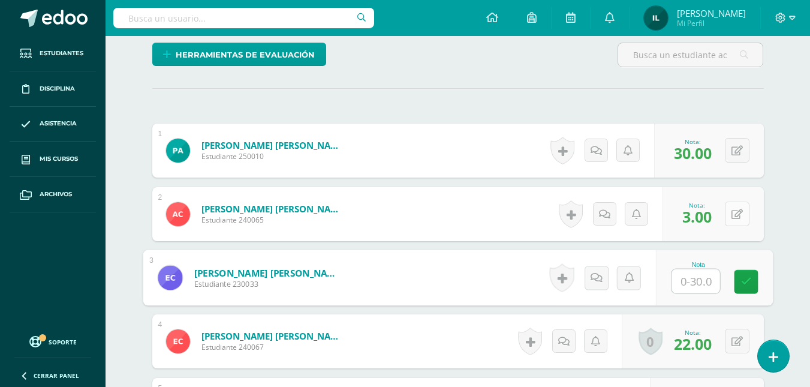
click at [736, 219] on icon at bounding box center [737, 214] width 11 height 10
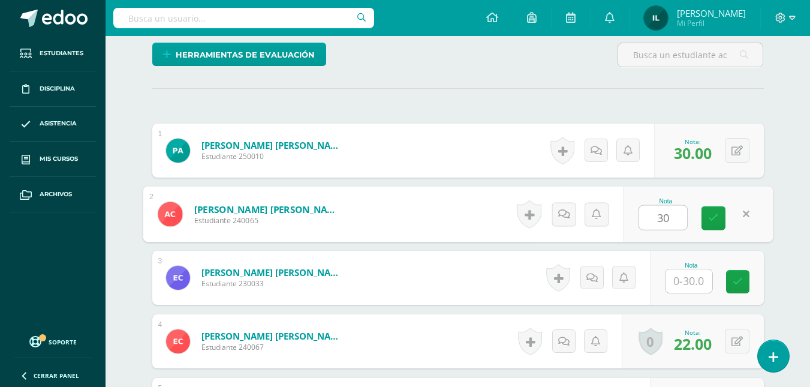
type input "30"
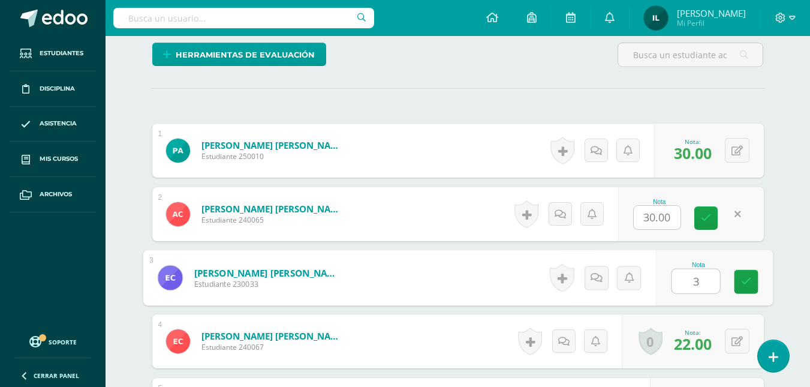
type input "30"
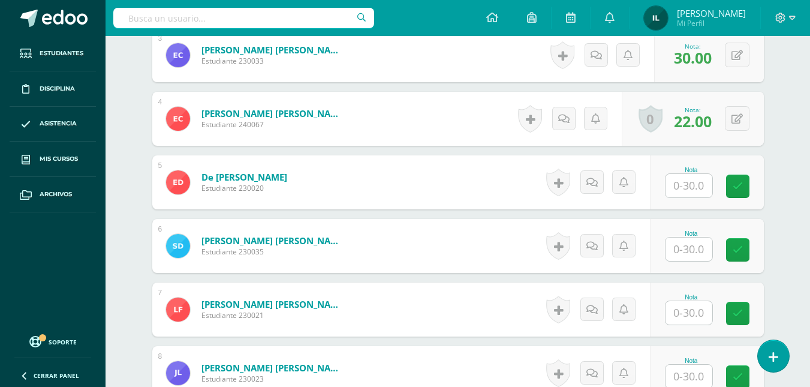
scroll to position [528, 0]
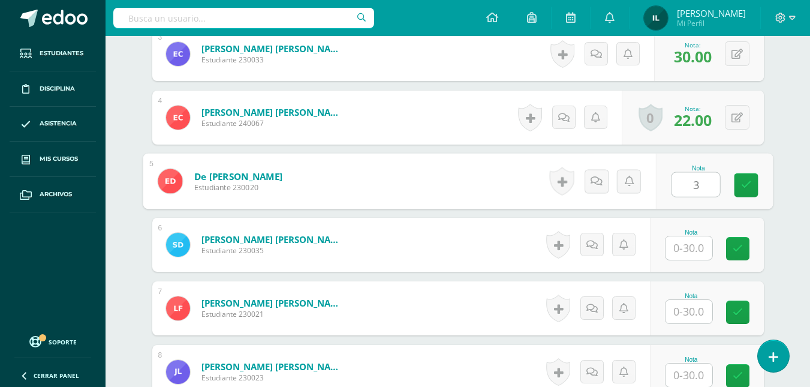
click at [680, 186] on input "3" at bounding box center [696, 185] width 48 height 24
type input "30"
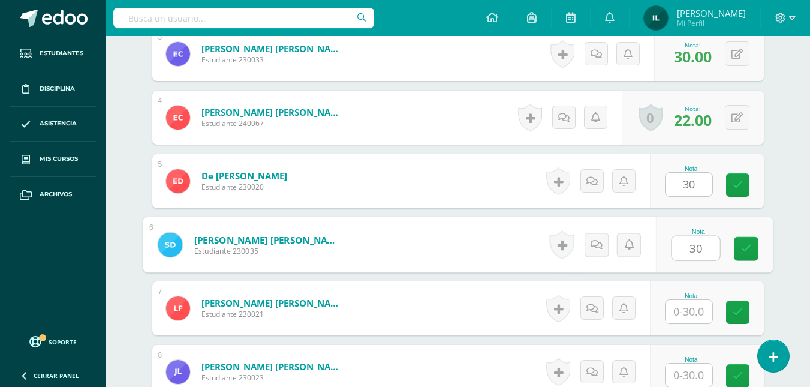
type input "30"
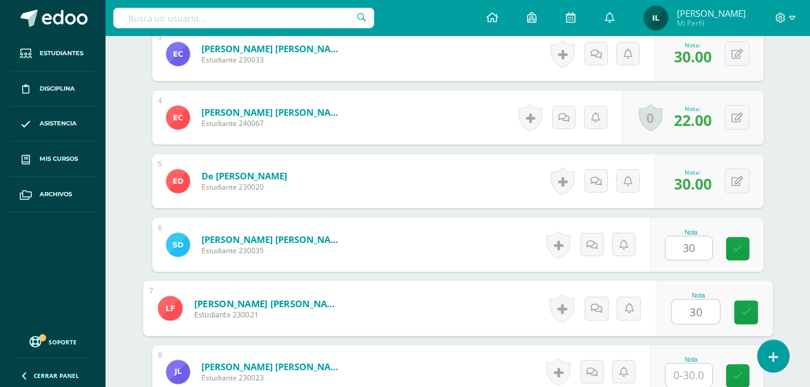
type input "30"
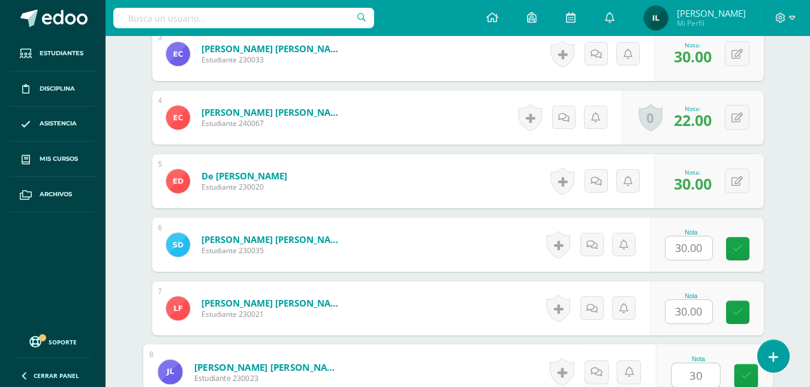
type input "30"
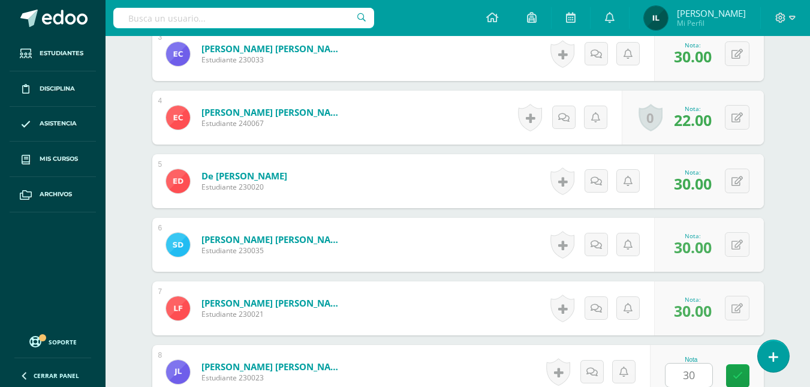
scroll to position [774, 0]
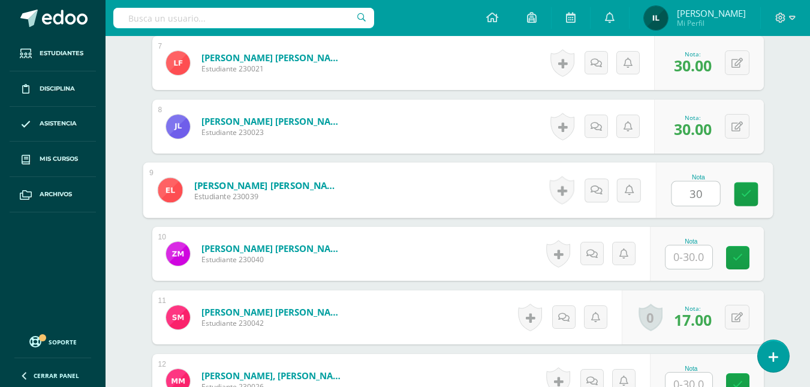
type input "30"
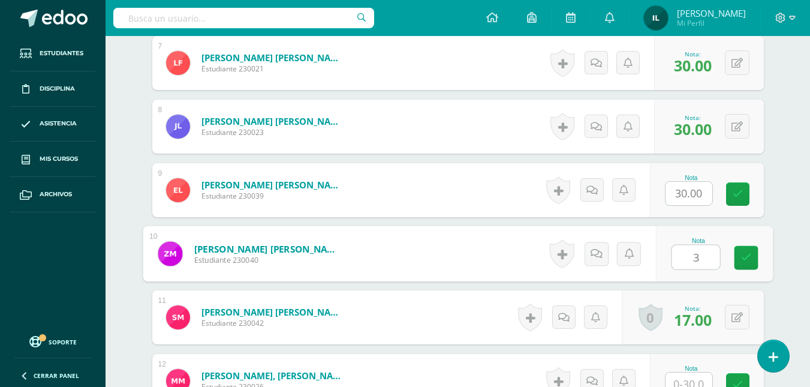
type input "30"
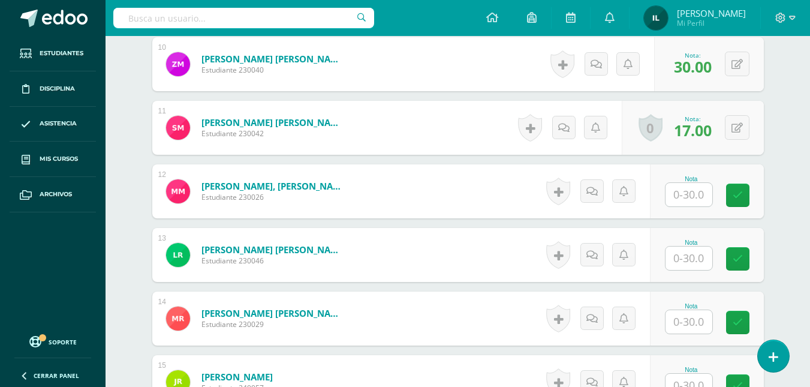
scroll to position [964, 0]
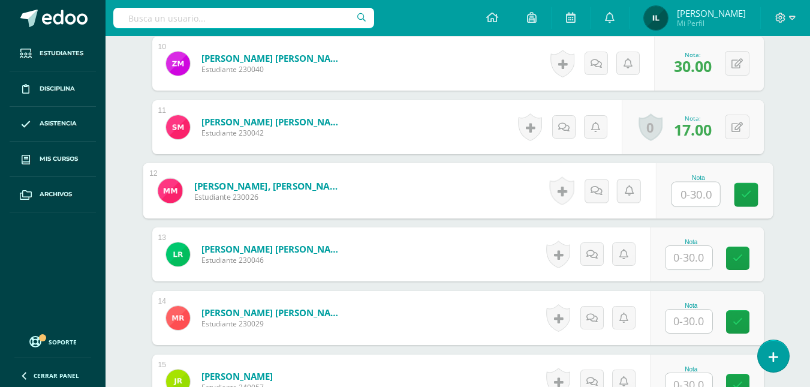
click at [675, 196] on input "text" at bounding box center [696, 194] width 48 height 24
type input "30"
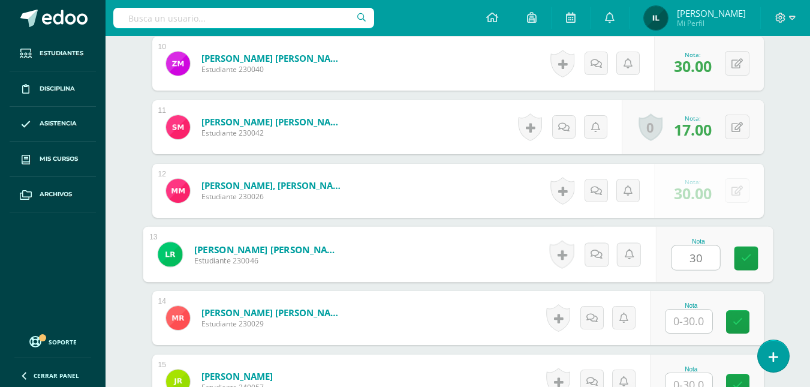
type input "30"
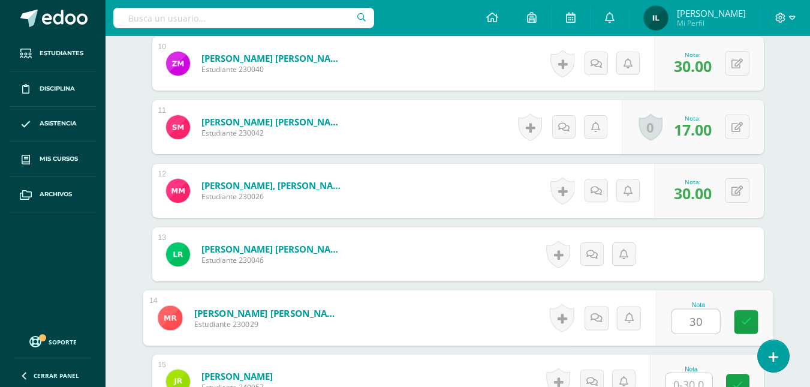
type input "30"
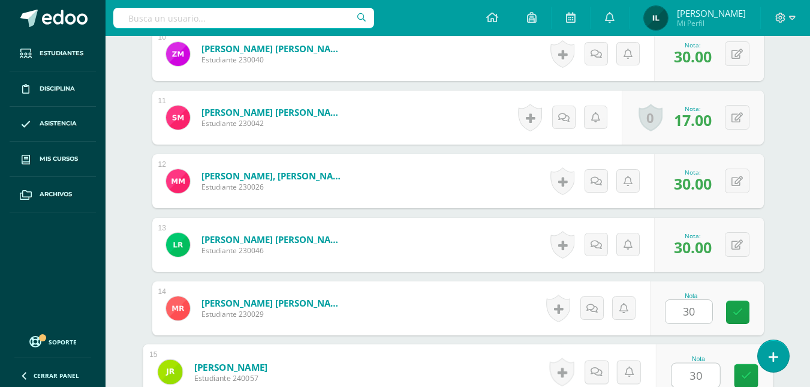
type input "30"
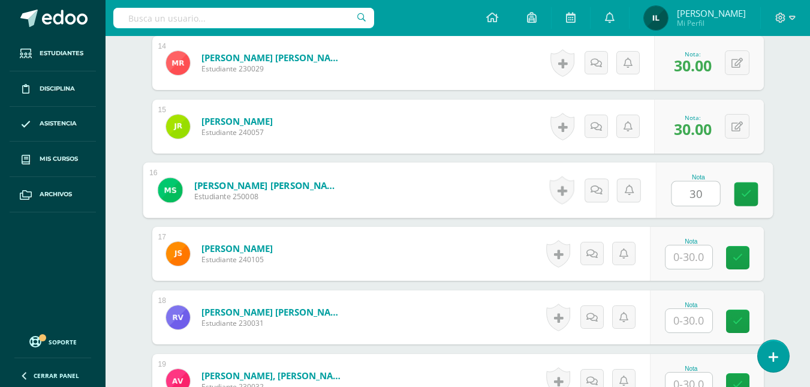
type input "30"
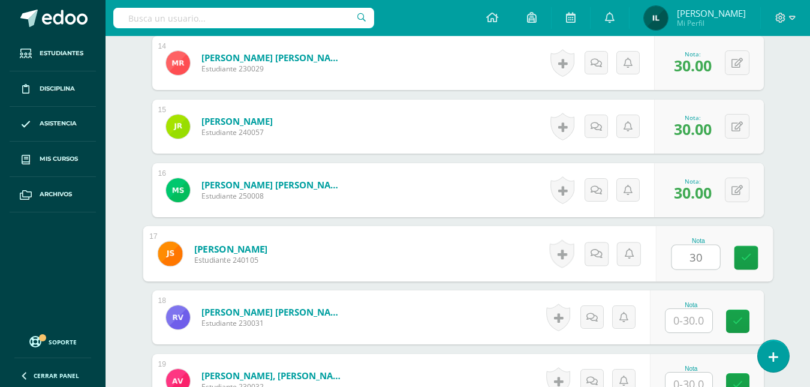
type input "30"
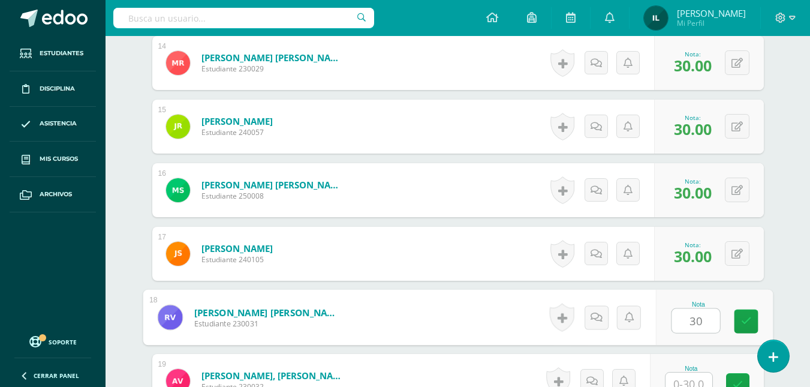
type input "30"
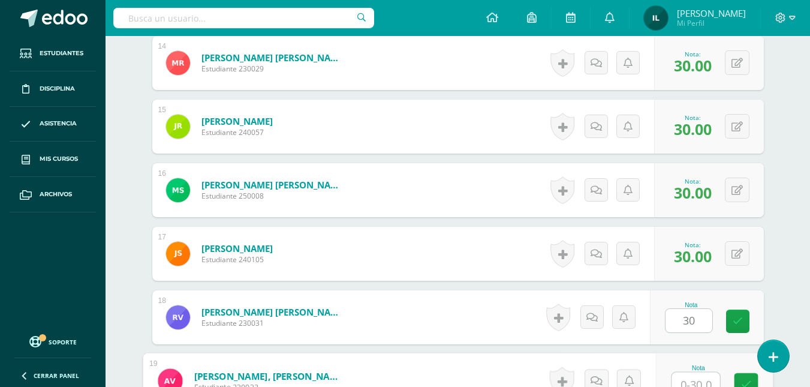
scroll to position [1228, 0]
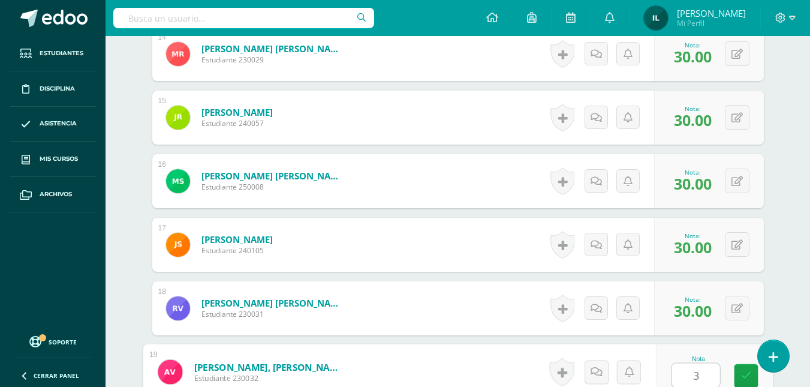
type input "30"
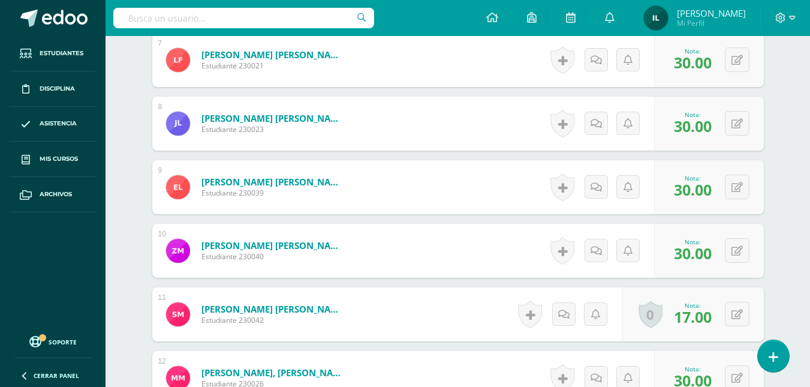
scroll to position [0, 0]
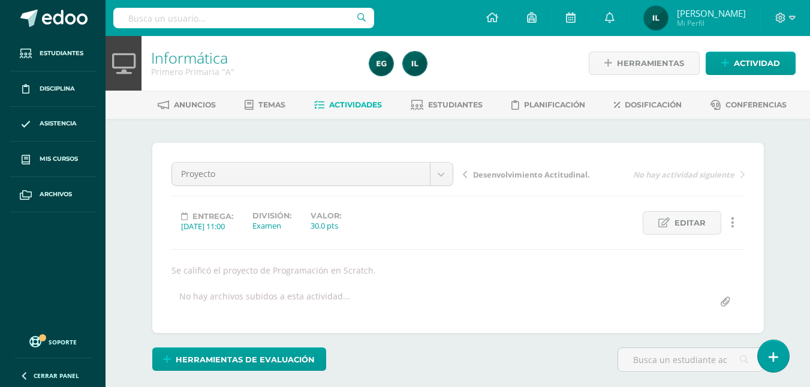
click at [341, 104] on span "Actividades" at bounding box center [355, 104] width 53 height 9
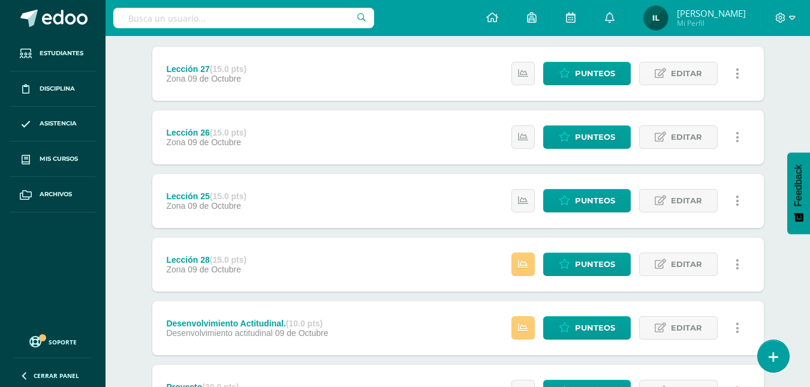
scroll to position [173, 0]
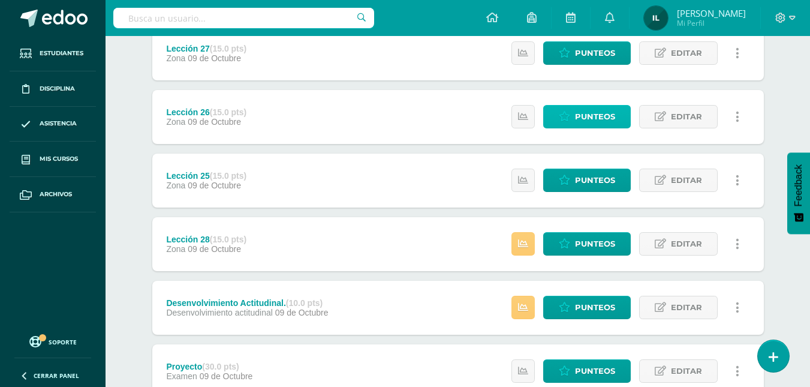
click at [576, 124] on span "Punteos" at bounding box center [595, 117] width 40 height 22
click at [576, 122] on span "Punteos" at bounding box center [595, 117] width 40 height 22
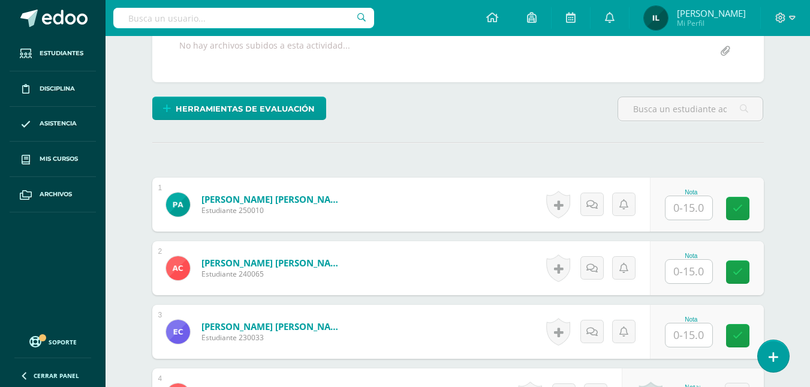
scroll to position [251, 0]
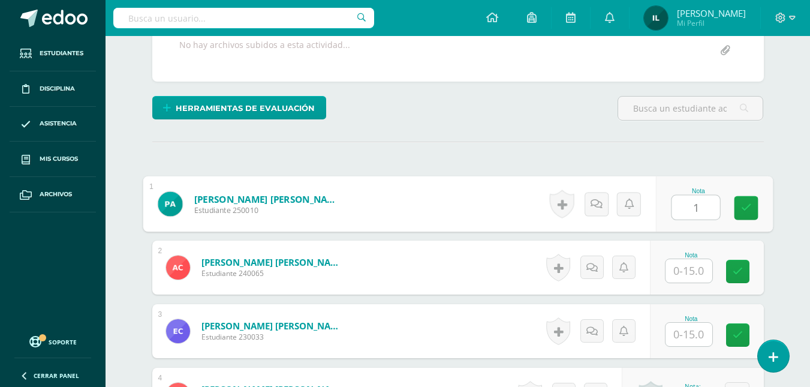
click at [693, 212] on input "1" at bounding box center [696, 207] width 48 height 24
type input "15"
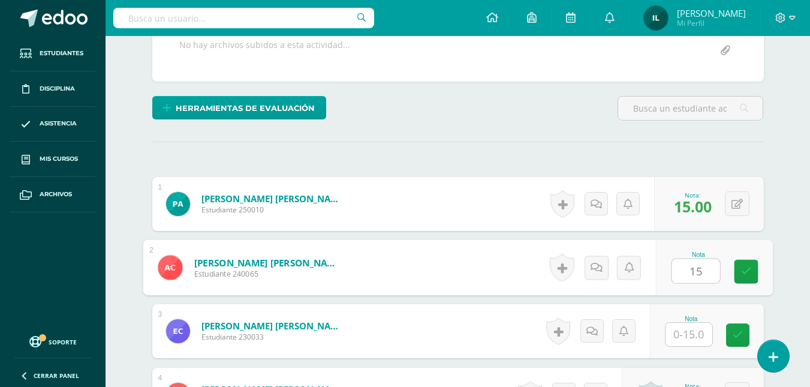
type input "15"
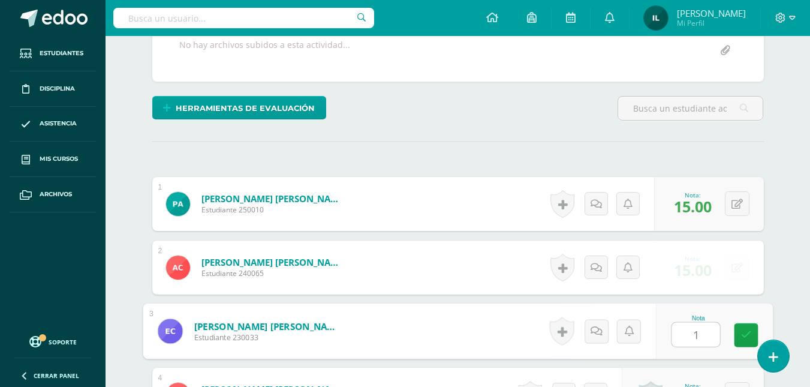
type input "15"
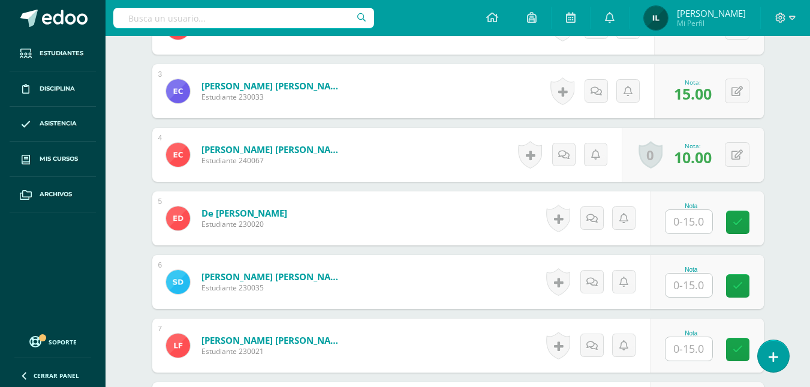
scroll to position [540, 0]
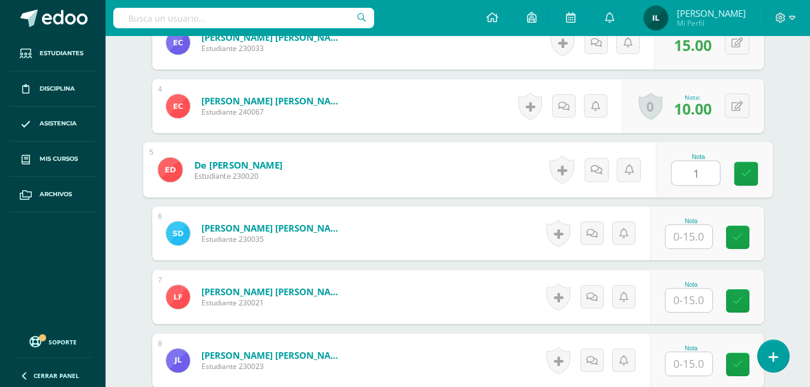
click at [681, 177] on input "1" at bounding box center [696, 173] width 48 height 24
type input "15"
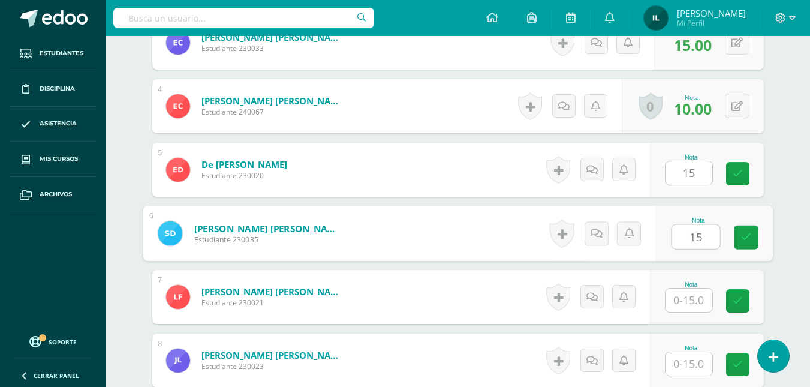
type input "15"
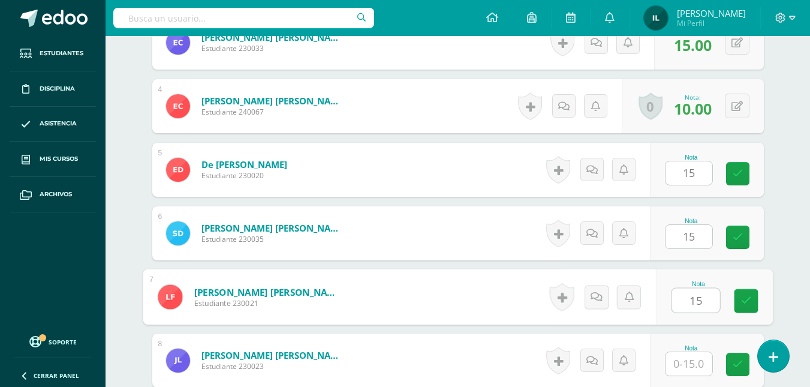
type input "15"
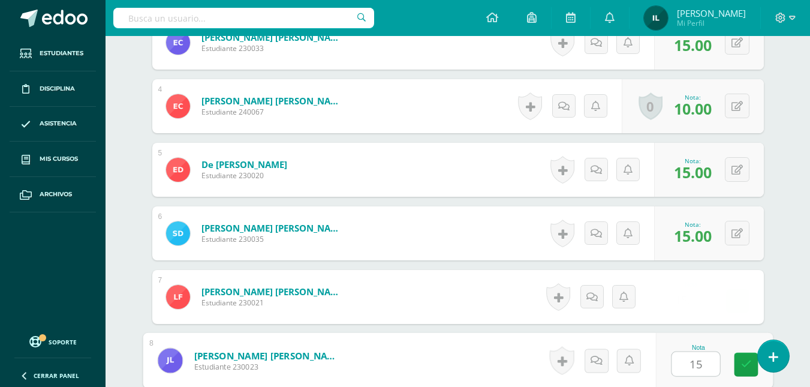
type input "15"
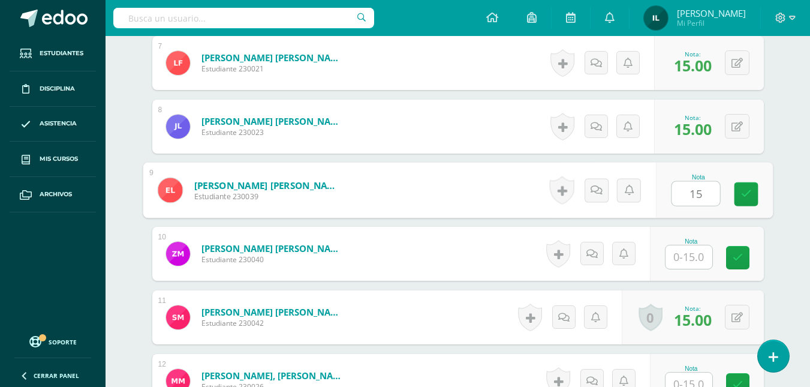
type input "15"
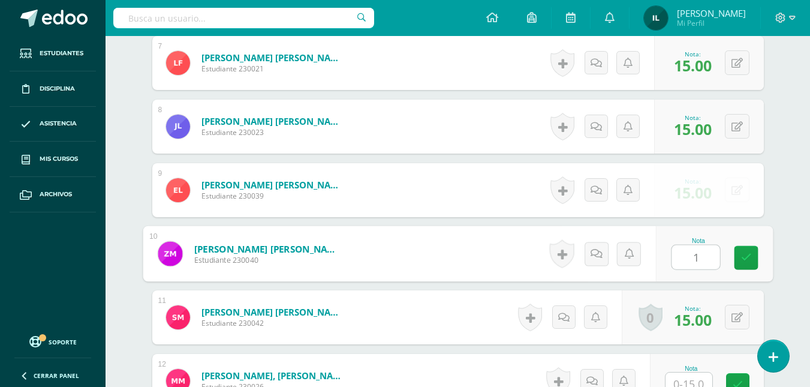
type input "15"
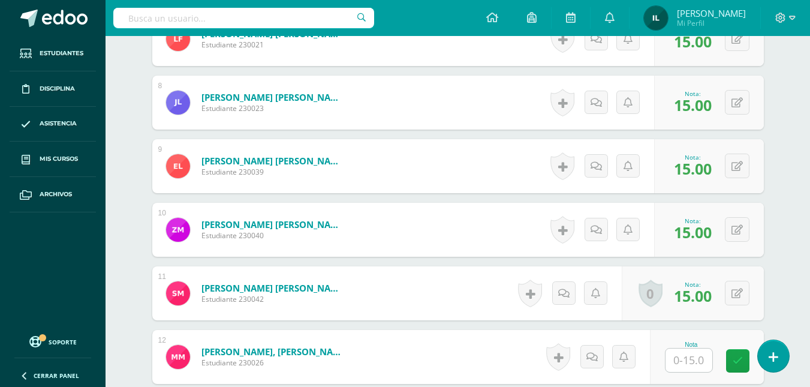
scroll to position [822, 0]
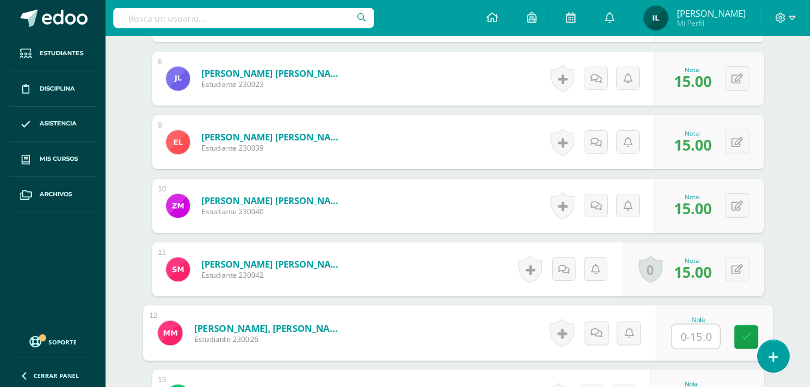
click at [687, 340] on input "text" at bounding box center [696, 336] width 48 height 24
type input "15"
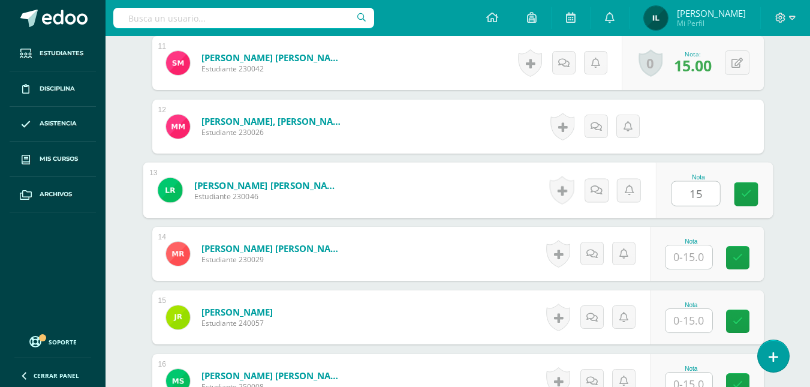
type input "15"
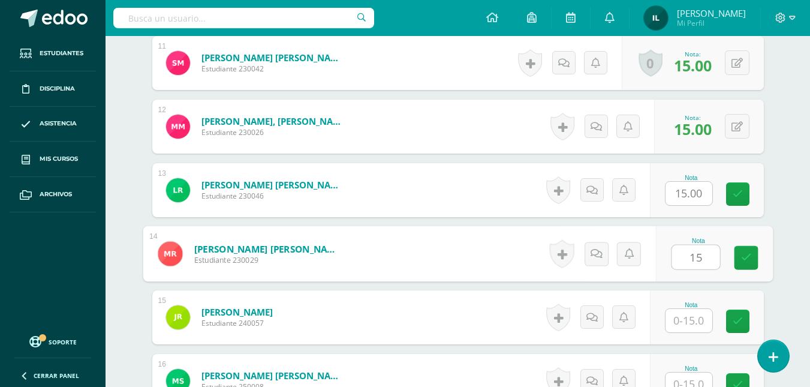
type input "15"
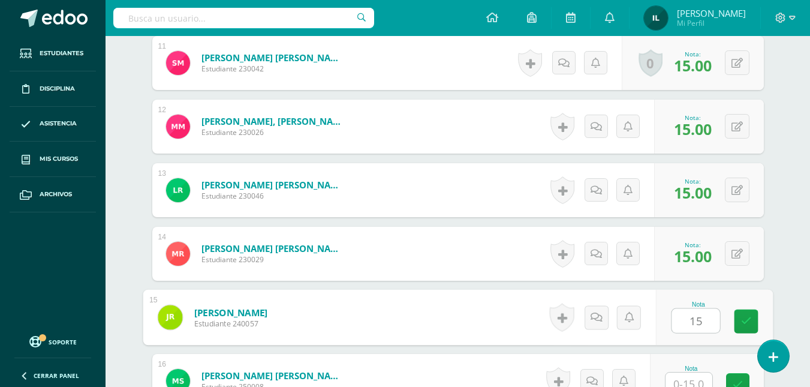
type input "15"
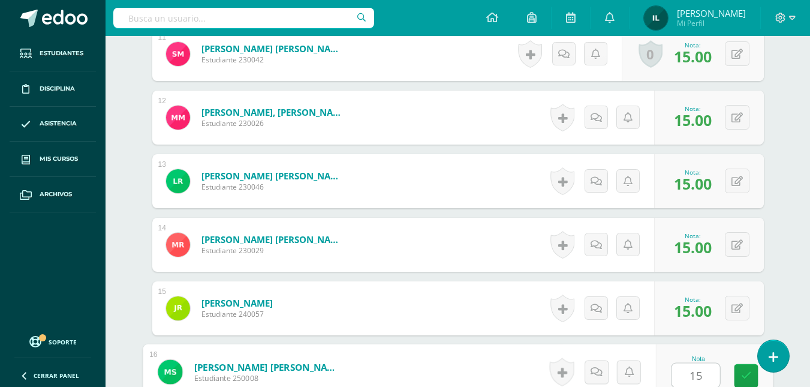
type input "15"
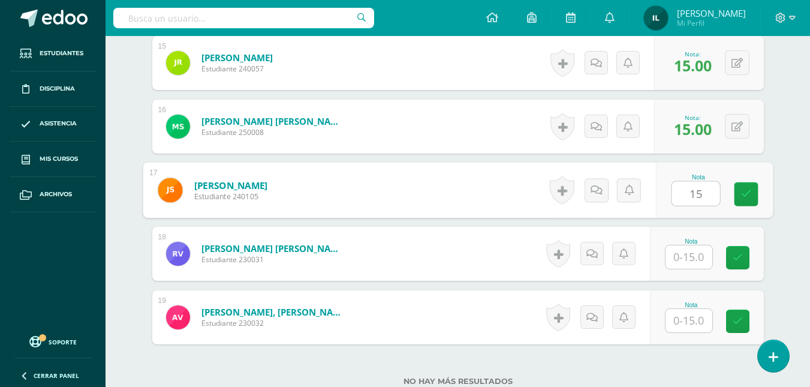
type input "15"
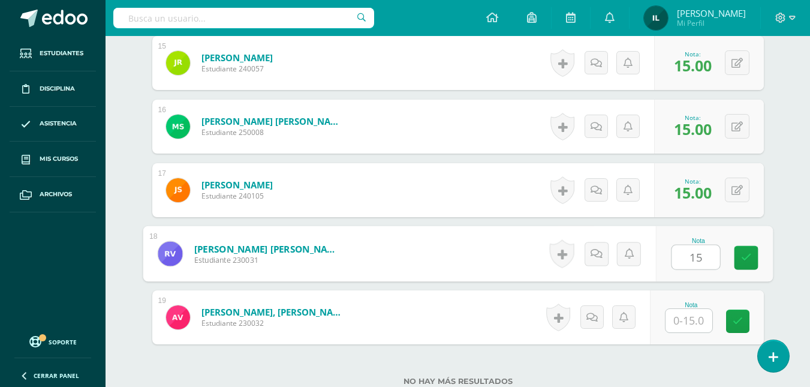
type input "15"
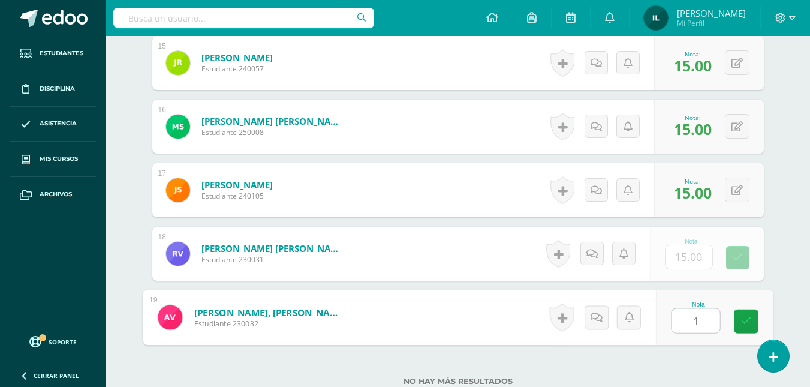
type input "15"
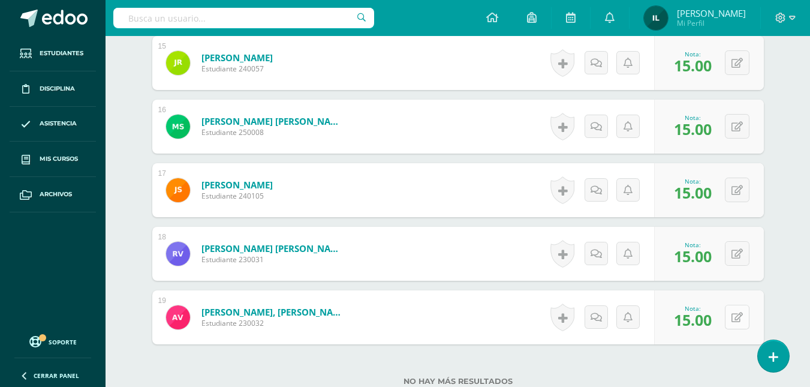
click at [752, 324] on form "Villela de León, Alessandro Ezequiel Estudiante 230032 Nota 15.00 0 Logros 15.00" at bounding box center [458, 317] width 612 height 54
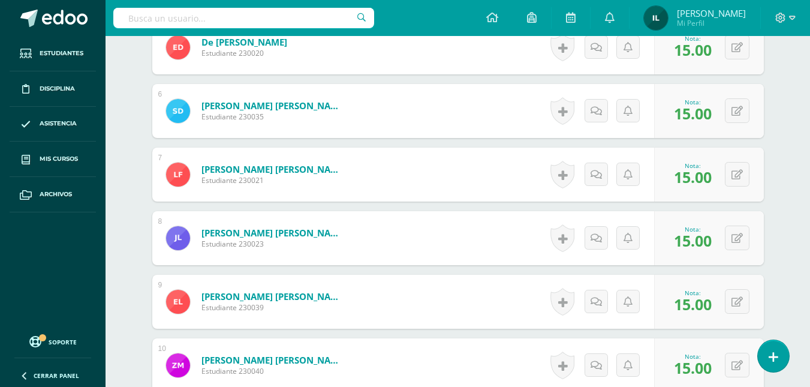
scroll to position [0, 0]
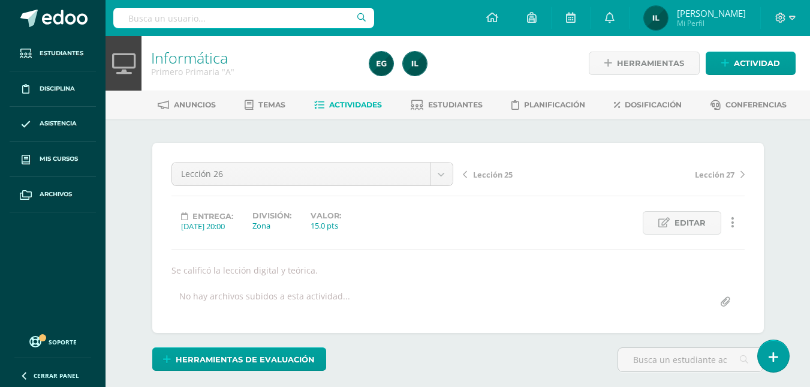
click at [323, 102] on link "Actividades" at bounding box center [348, 104] width 68 height 19
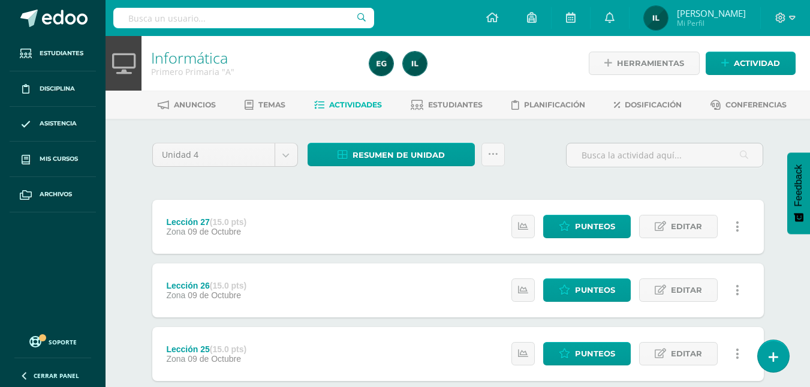
scroll to position [264, 0]
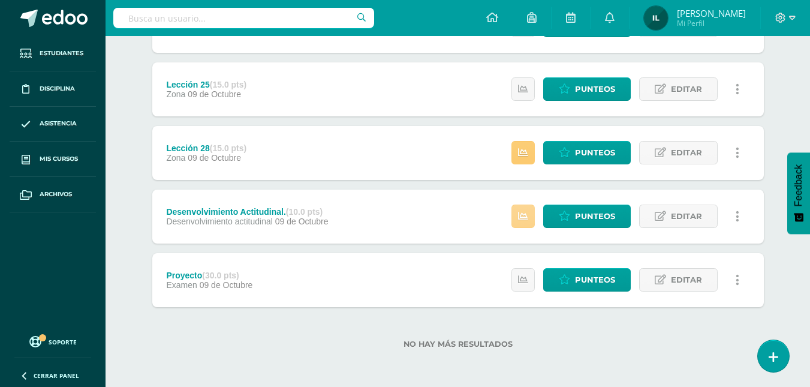
click at [527, 211] on icon at bounding box center [523, 216] width 10 height 10
click at [569, 212] on icon at bounding box center [564, 216] width 11 height 10
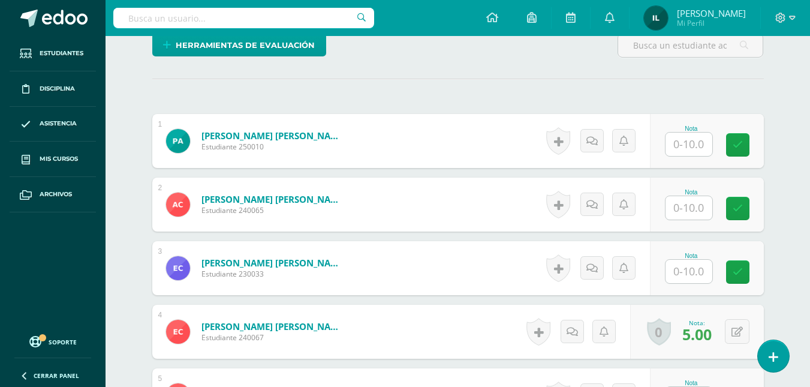
scroll to position [317, 0]
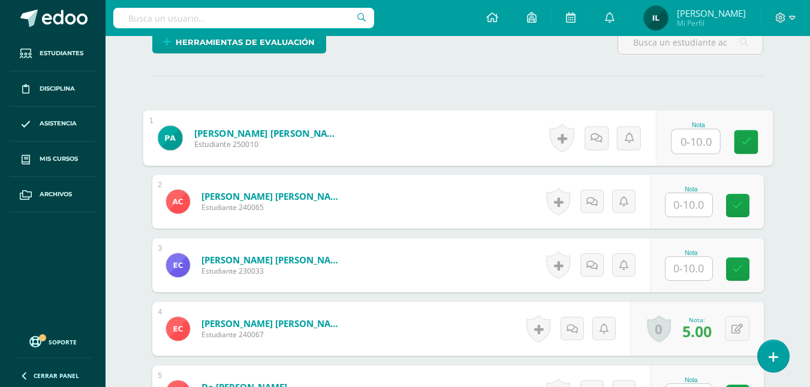
click at [690, 138] on input "text" at bounding box center [696, 142] width 48 height 24
type input "10"
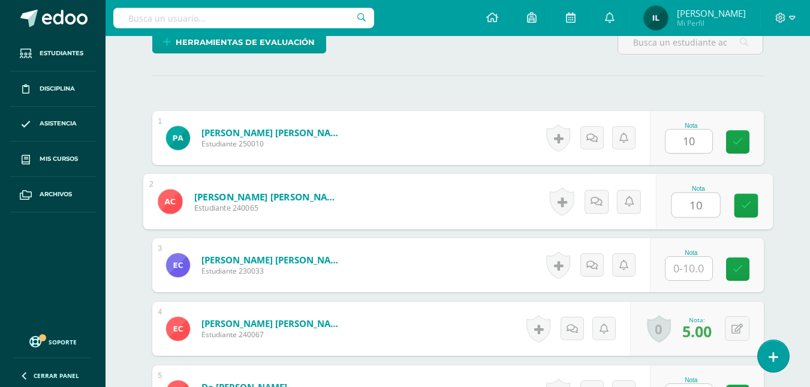
type input "10"
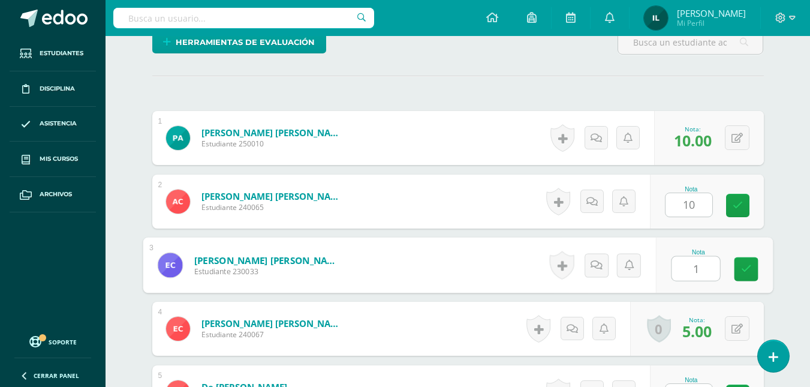
type input "10"
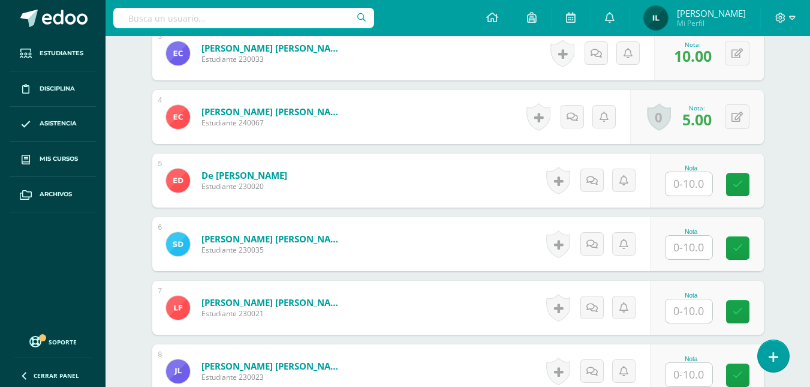
scroll to position [530, 0]
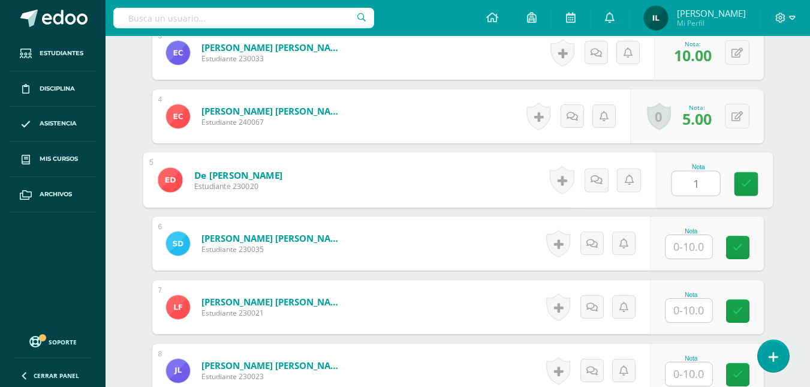
click at [688, 185] on input "1" at bounding box center [696, 184] width 48 height 24
type input "10"
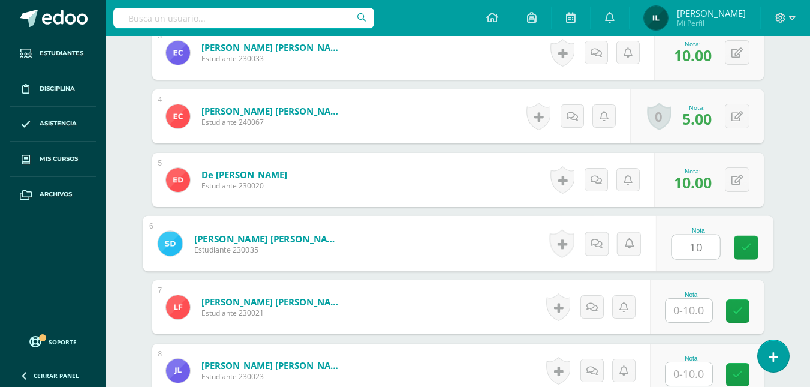
type input "10"
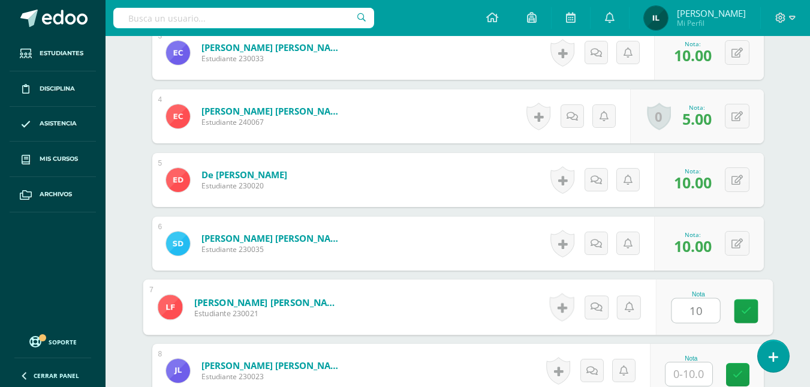
type input "10"
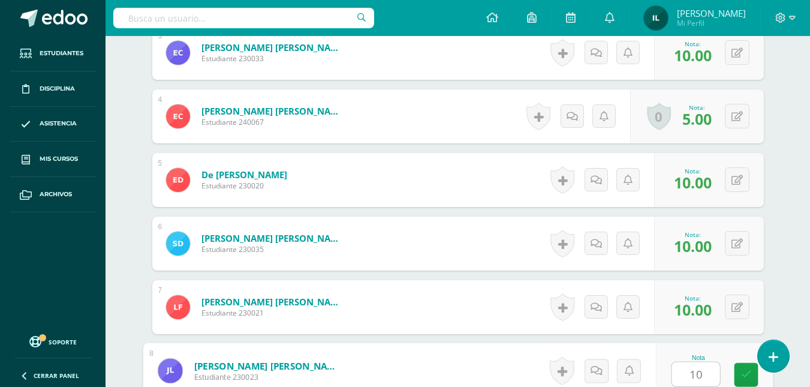
type input "10"
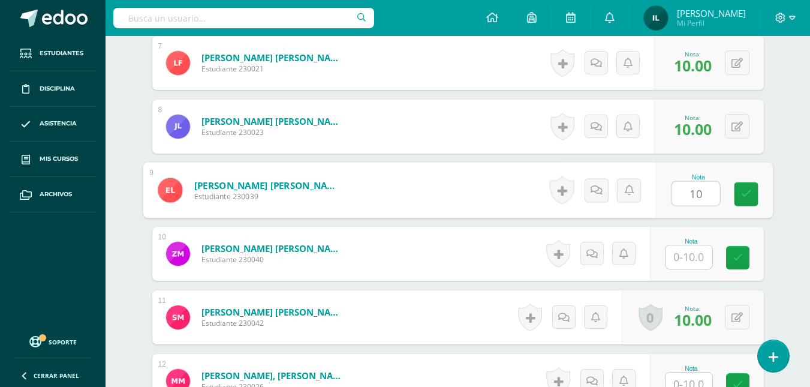
type input "10"
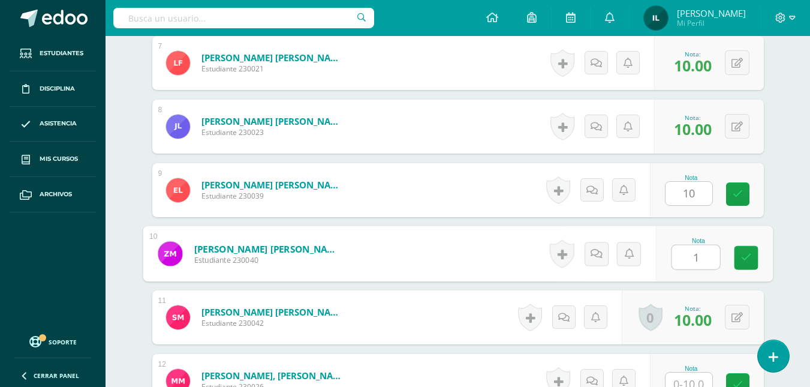
type input "10"
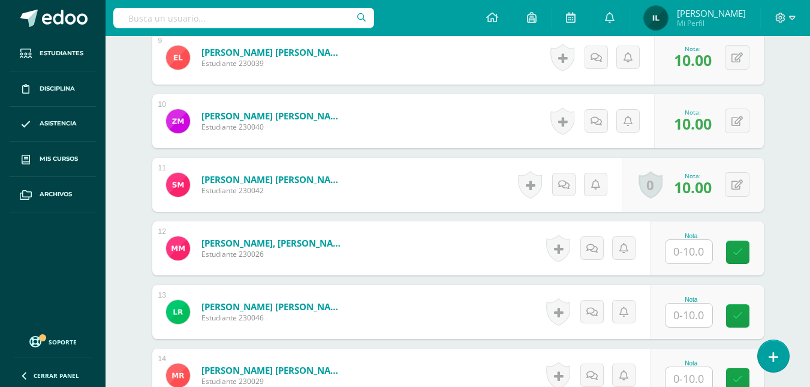
scroll to position [909, 0]
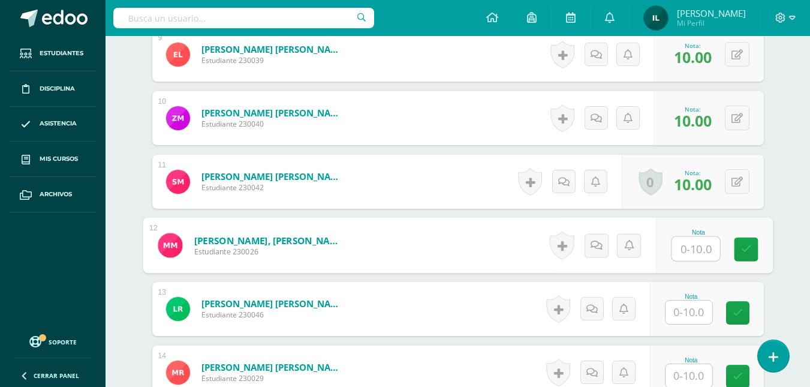
click at [676, 248] on input "text" at bounding box center [696, 249] width 48 height 24
type input "10"
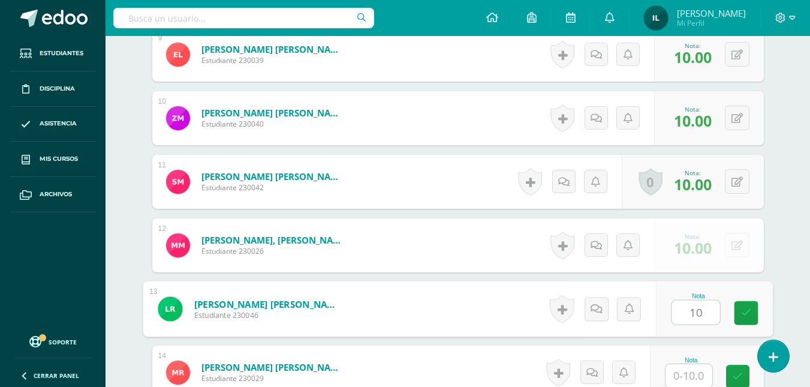
type input "10"
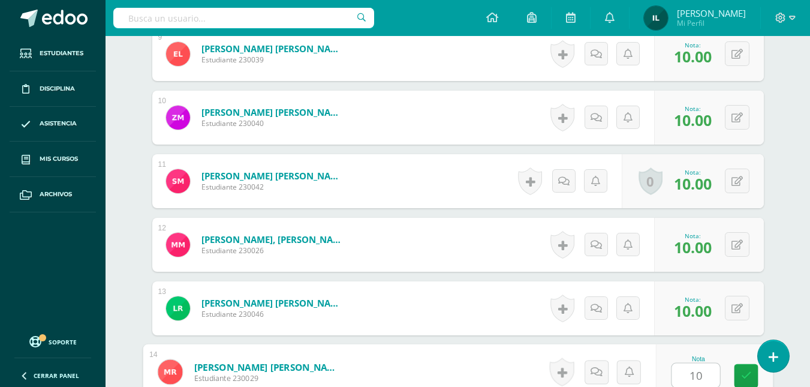
type input "10"
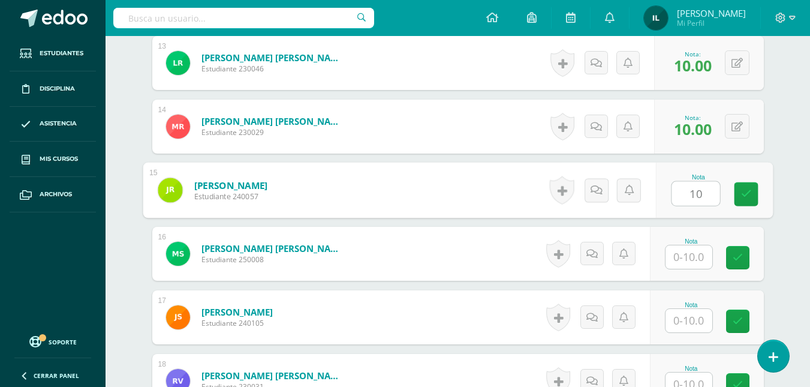
type input "10"
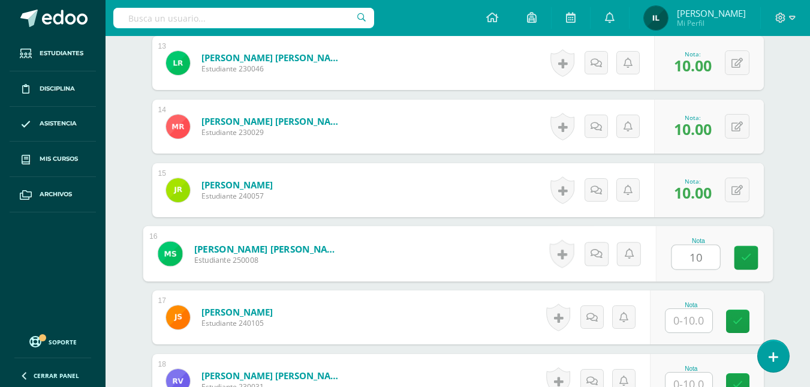
type input "10"
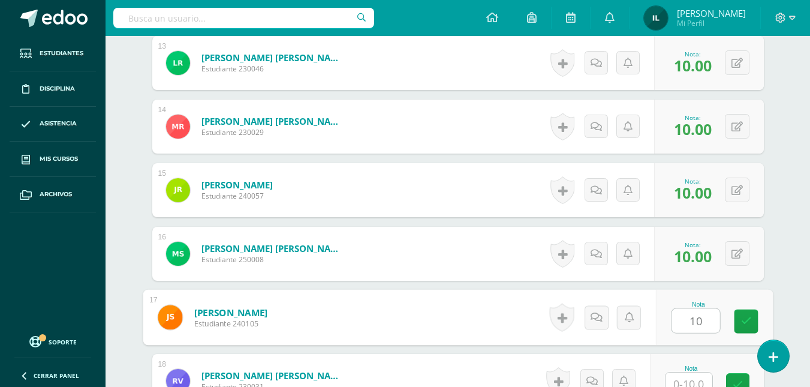
type input "10"
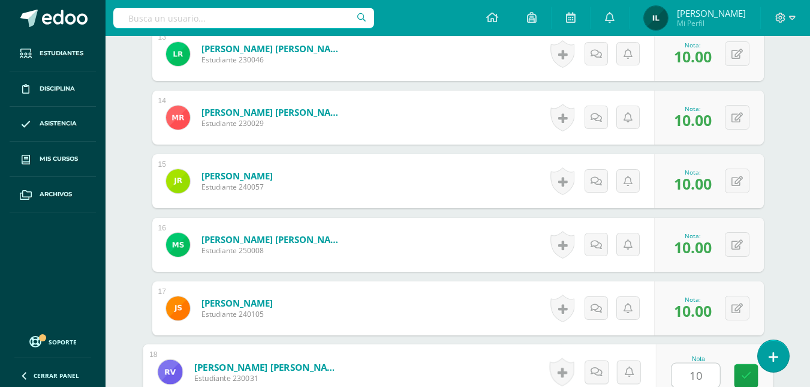
type input "10"
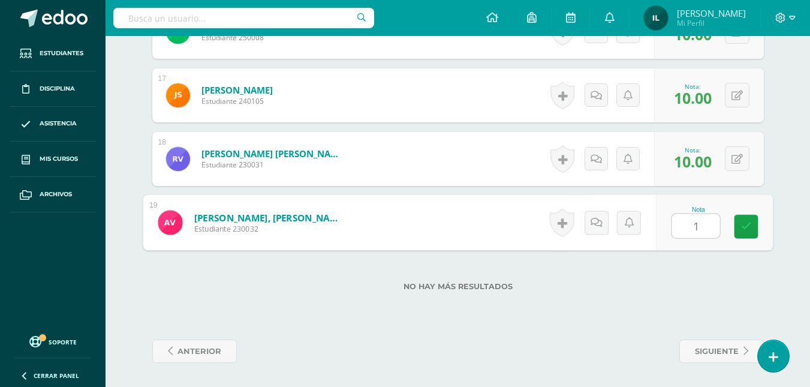
type input "10"
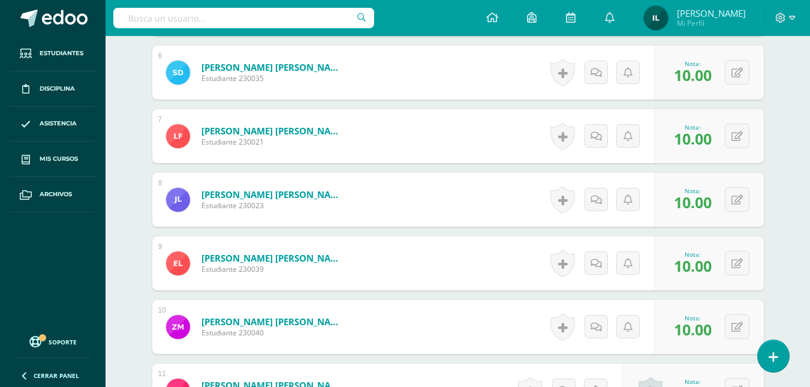
scroll to position [0, 0]
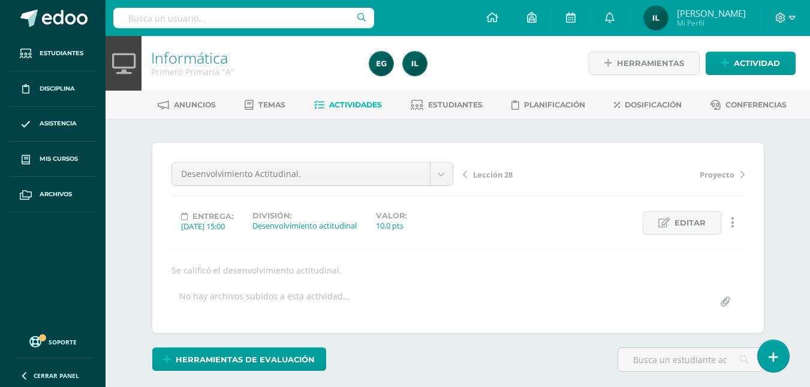
click at [354, 104] on span "Actividades" at bounding box center [355, 104] width 53 height 9
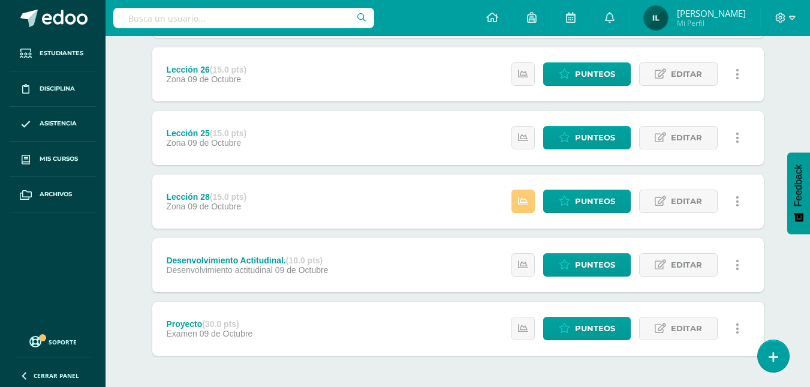
scroll to position [218, 0]
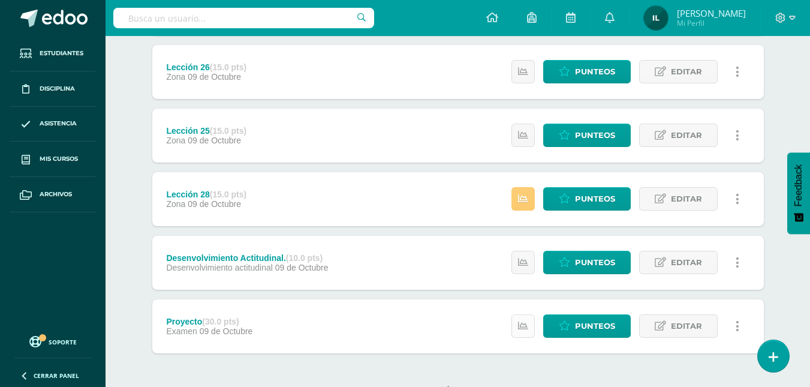
click at [521, 321] on icon at bounding box center [523, 326] width 10 height 10
drag, startPoint x: 422, startPoint y: 255, endPoint x: 527, endPoint y: 258, distance: 105.0
click at [527, 258] on div "Desenvolvimiento Actitudinal. (10.0 pts) Desenvolvimiento actitudinal [DATE] Es…" at bounding box center [458, 263] width 612 height 54
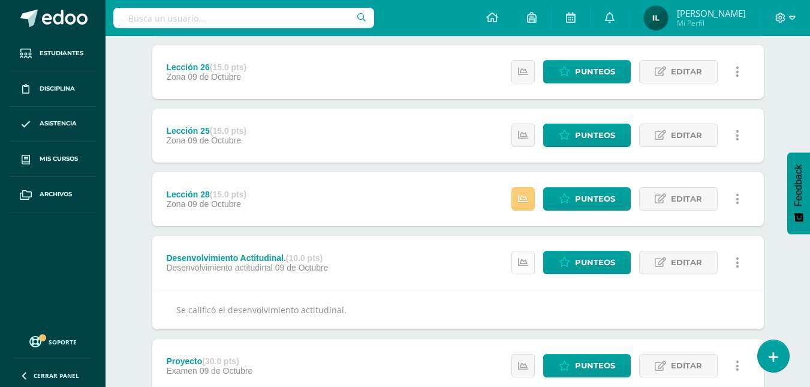
click at [527, 258] on icon at bounding box center [523, 262] width 10 height 10
click at [521, 207] on link at bounding box center [523, 198] width 23 height 23
click at [580, 200] on span "Punteos" at bounding box center [595, 199] width 40 height 22
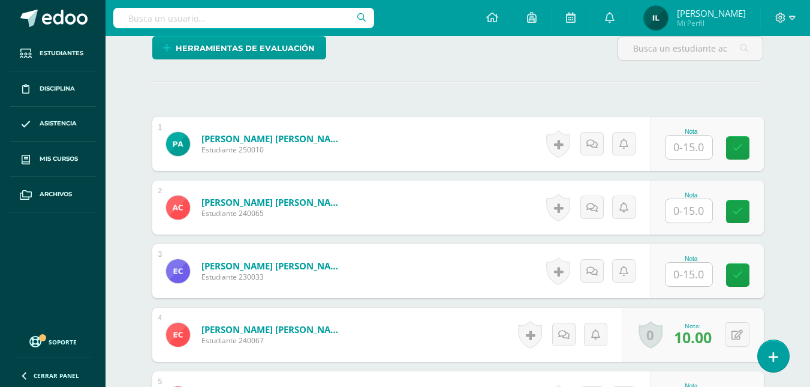
scroll to position [259, 0]
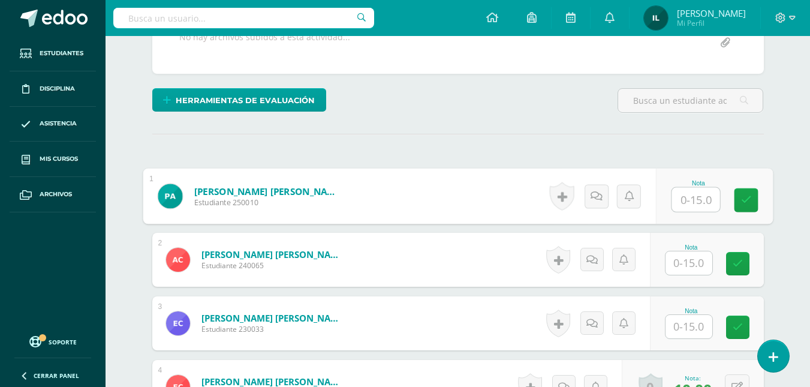
click at [693, 200] on input "text" at bounding box center [696, 200] width 48 height 24
type input "15"
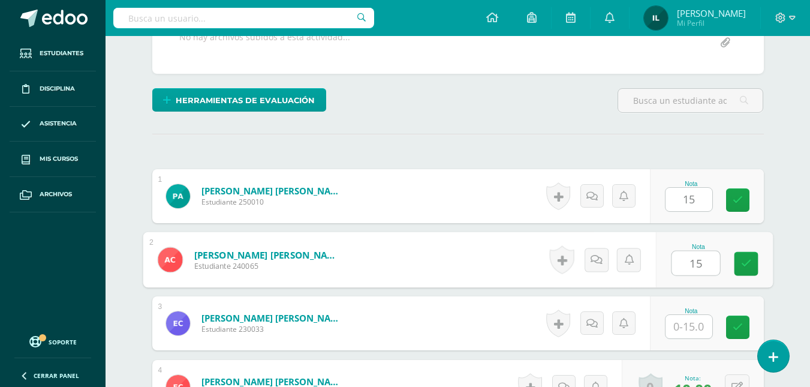
type input "15"
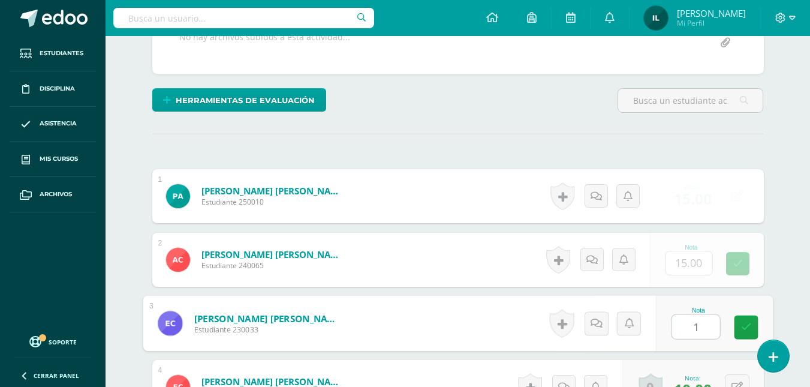
type input "15"
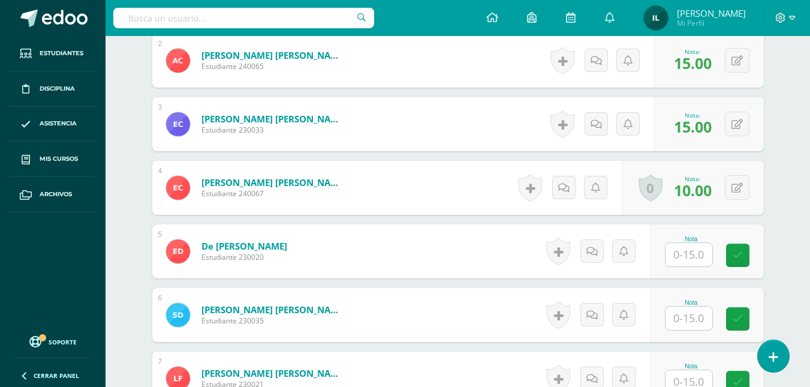
scroll to position [459, 0]
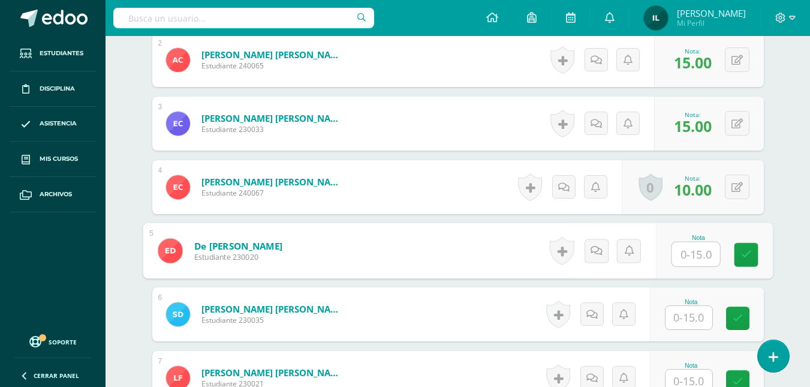
click at [701, 251] on input "text" at bounding box center [696, 254] width 48 height 24
type input "15"
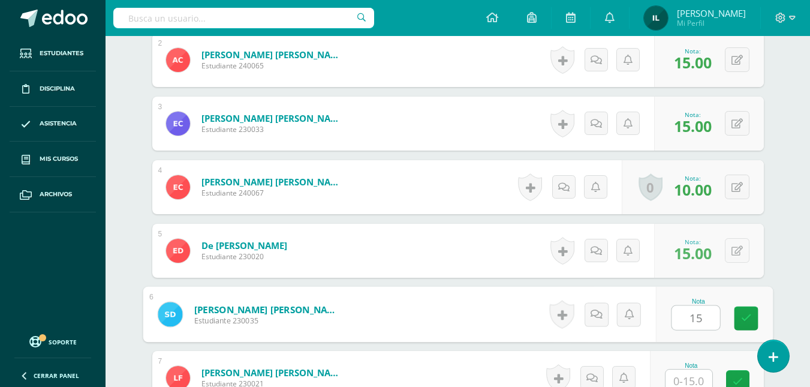
type input "15"
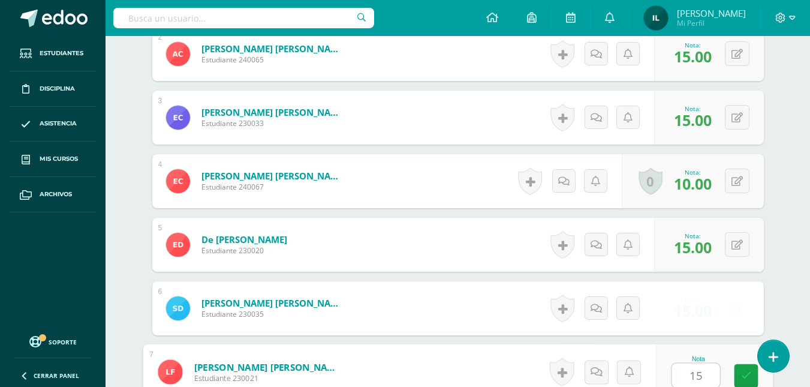
type input "15"
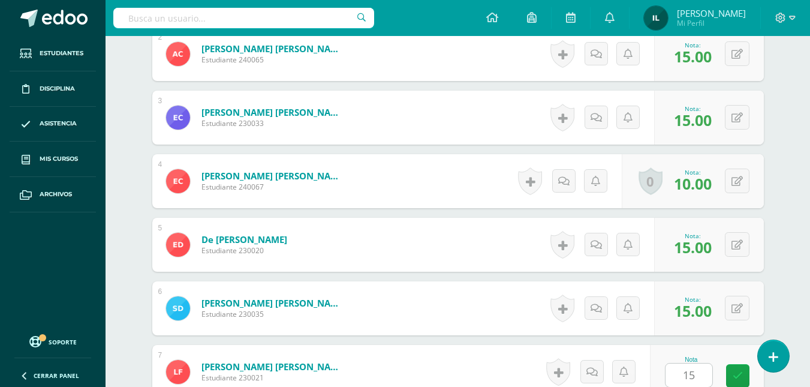
scroll to position [710, 0]
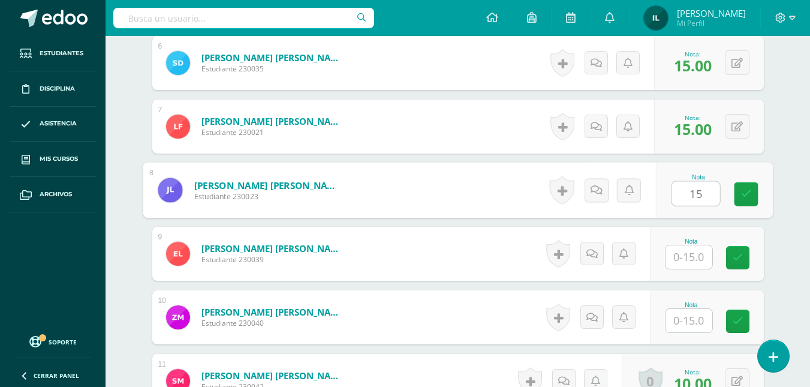
type input "15"
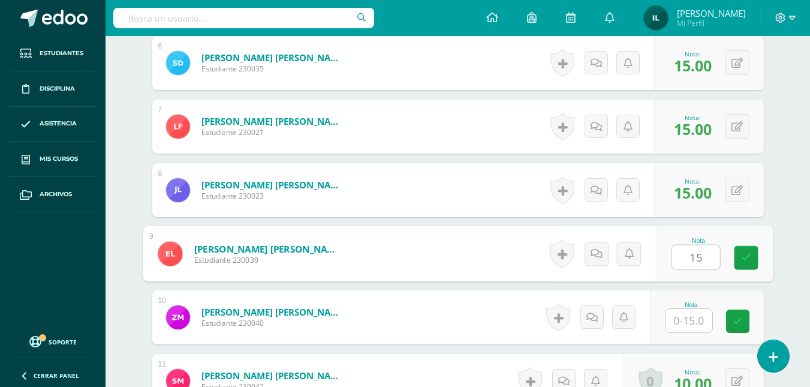
type input "15"
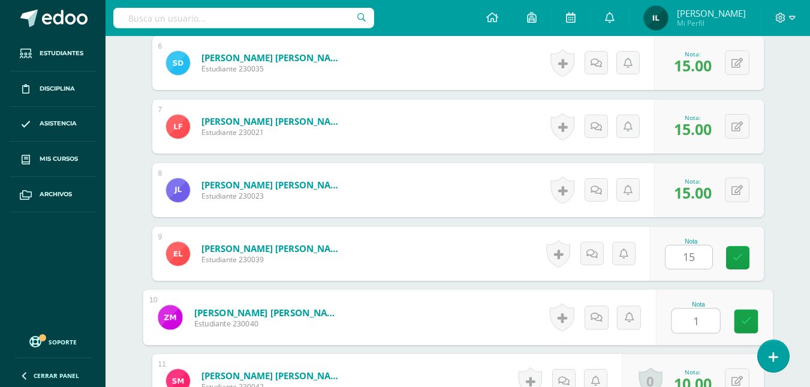
type input "15"
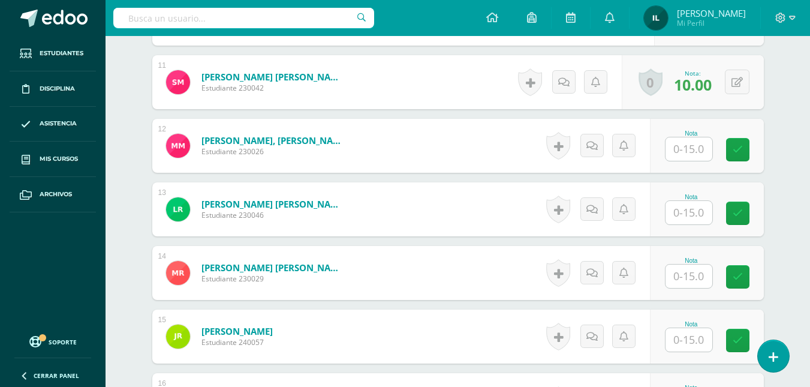
scroll to position [1032, 0]
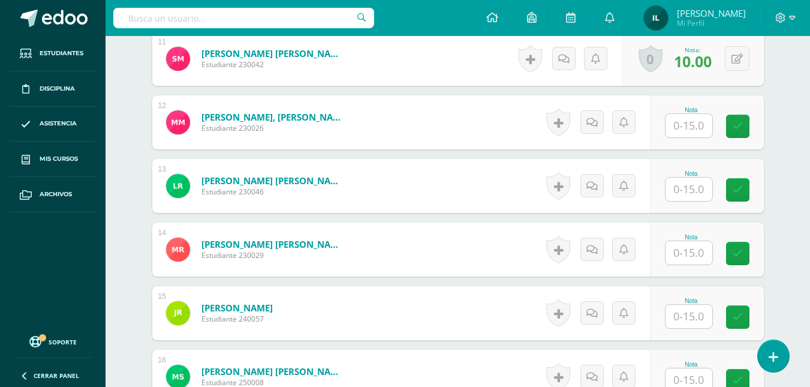
click at [689, 133] on input "text" at bounding box center [689, 125] width 47 height 23
type input "15"
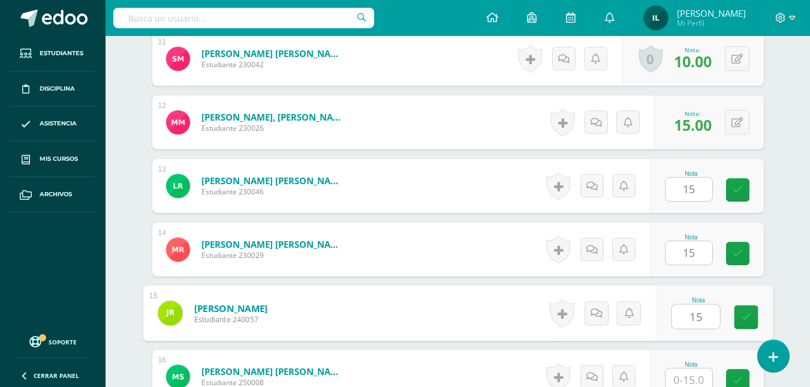
type input "15"
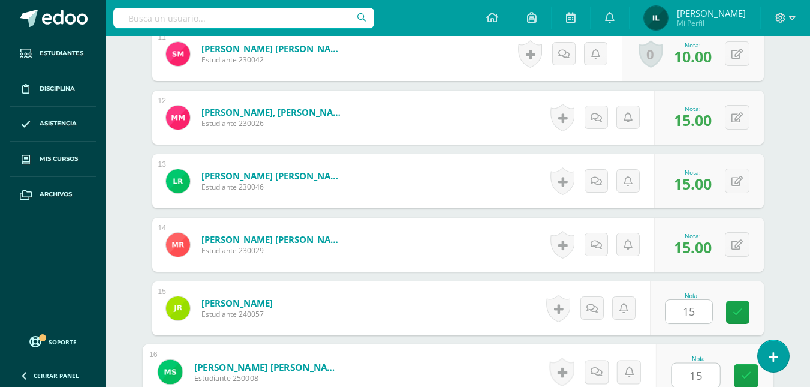
type input "15"
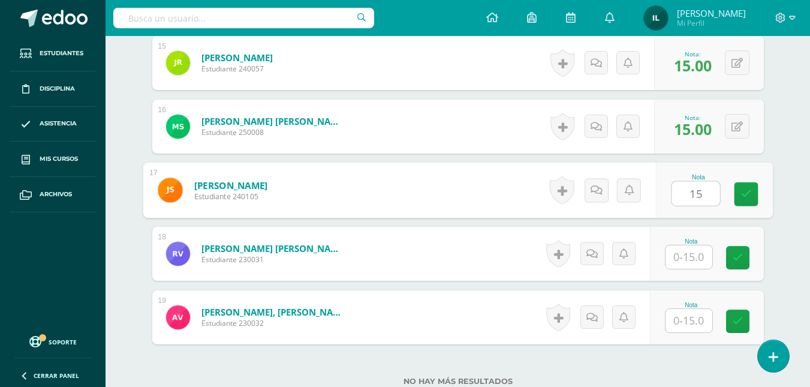
type input "15"
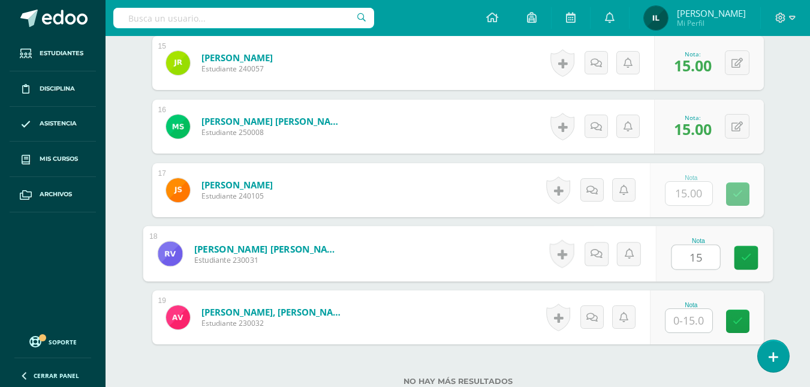
type input "15"
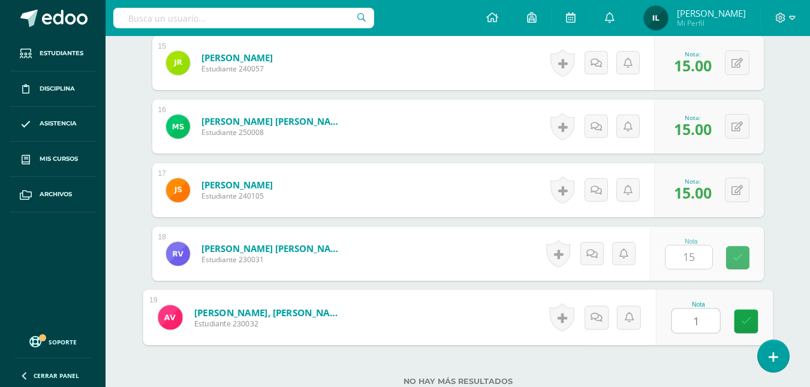
type input "15"
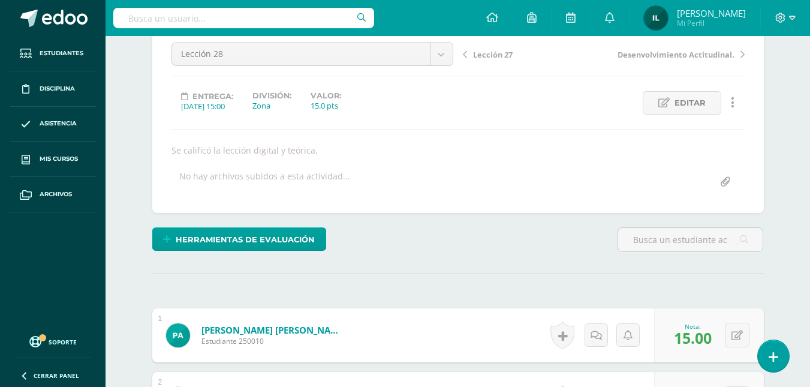
scroll to position [0, 0]
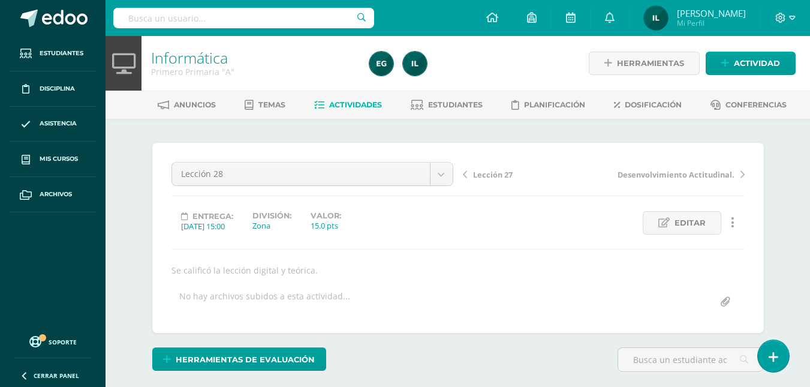
click at [359, 104] on span "Actividades" at bounding box center [355, 104] width 53 height 9
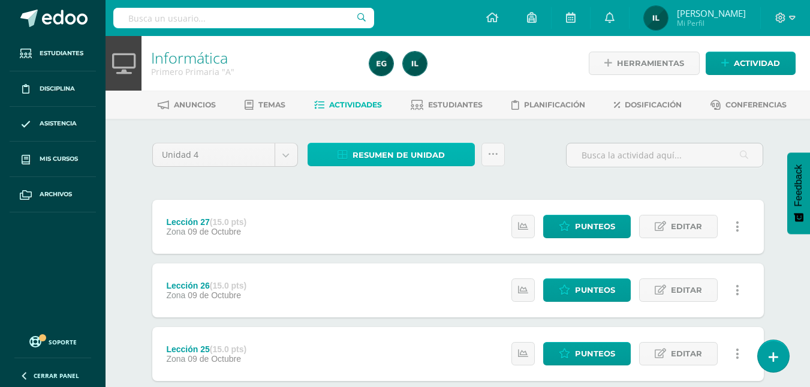
click at [432, 154] on span "Resumen de unidad" at bounding box center [399, 155] width 92 height 22
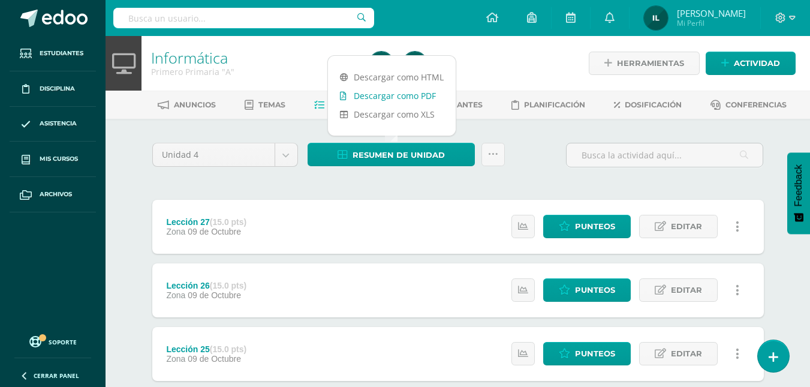
click at [408, 95] on link "Descargar como PDF" at bounding box center [392, 95] width 128 height 19
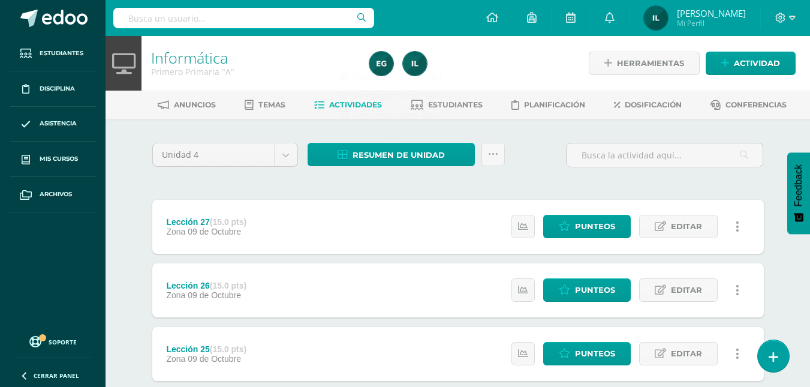
click at [520, 275] on div "Estatus de Actividad: 0 Estudiantes sin calificar 0 Estudiantes con cero Media …" at bounding box center [629, 290] width 270 height 54
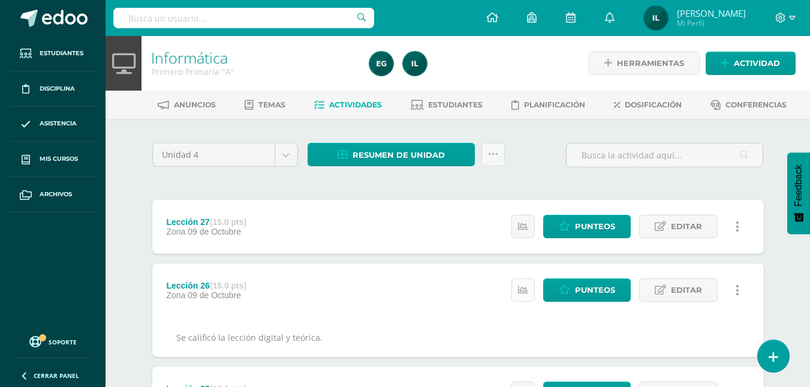
click at [525, 287] on icon at bounding box center [523, 290] width 10 height 10
click at [519, 234] on link at bounding box center [523, 226] width 23 height 23
click at [603, 221] on span "Punteos" at bounding box center [595, 226] width 40 height 22
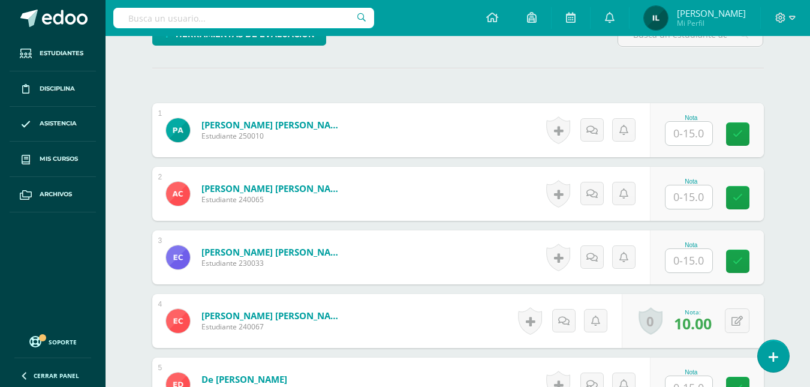
scroll to position [326, 0]
click at [678, 140] on input "text" at bounding box center [689, 132] width 47 height 23
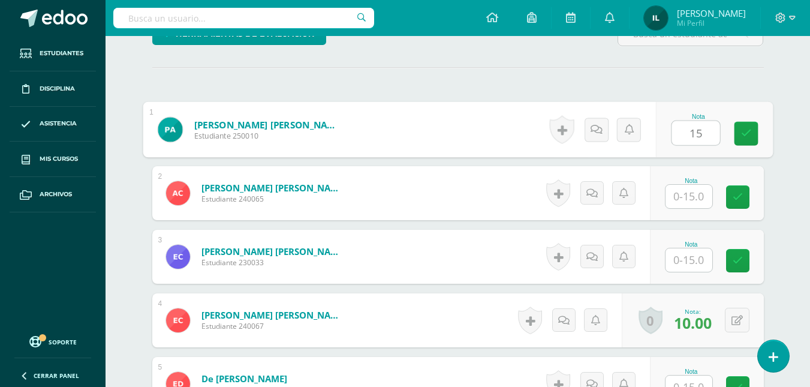
type input "15"
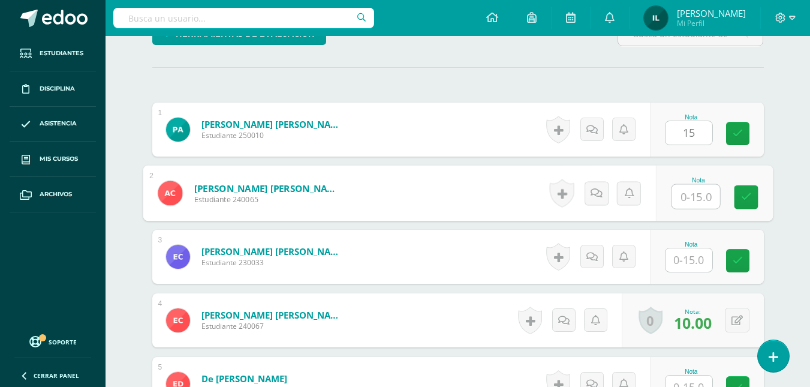
type input "5"
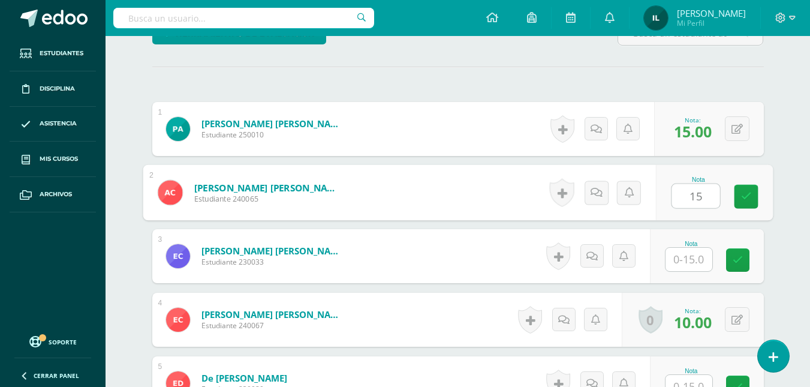
type input "15"
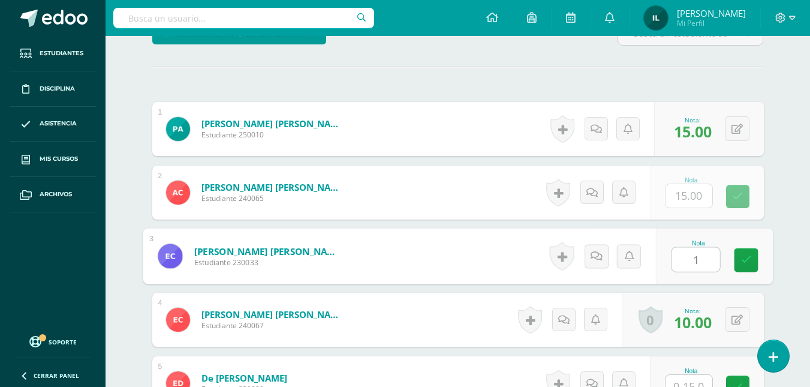
type input "15"
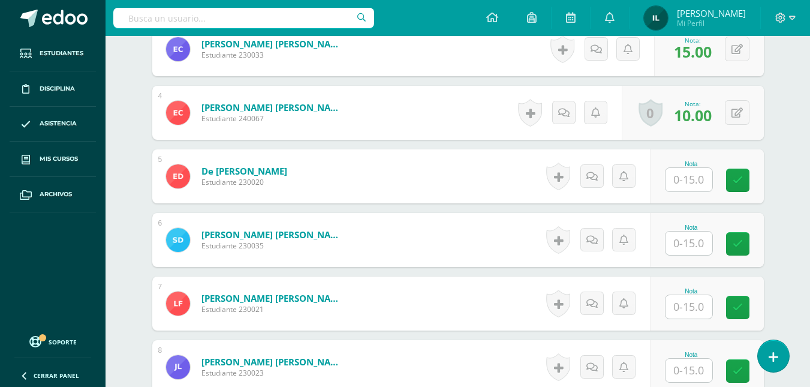
scroll to position [541, 0]
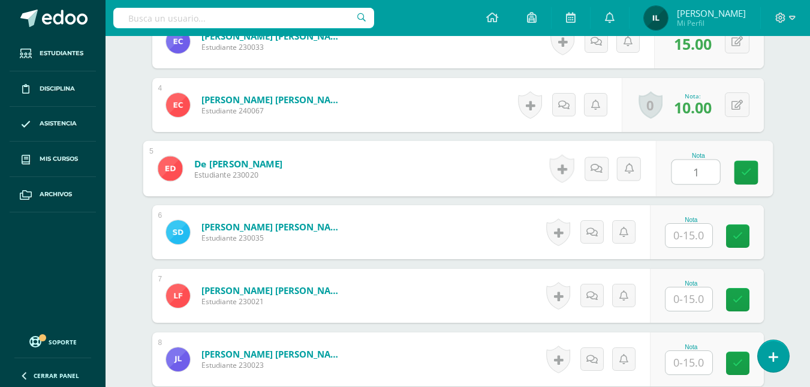
click at [695, 171] on input "1" at bounding box center [696, 172] width 48 height 24
type input "15"
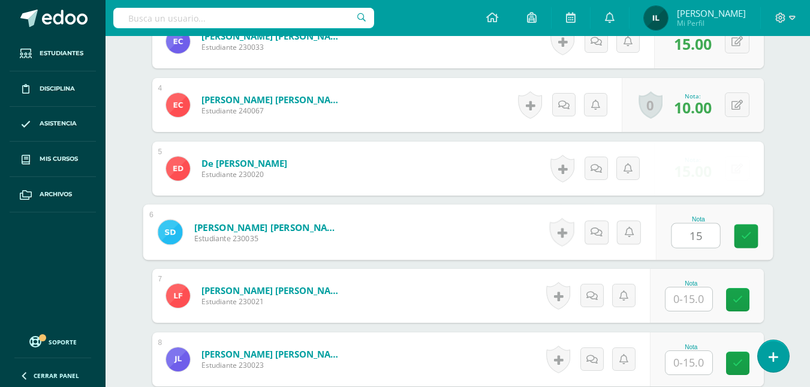
type input "15"
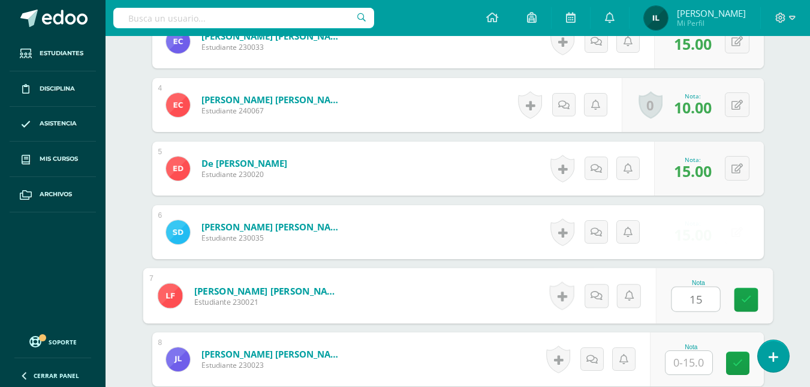
type input "15"
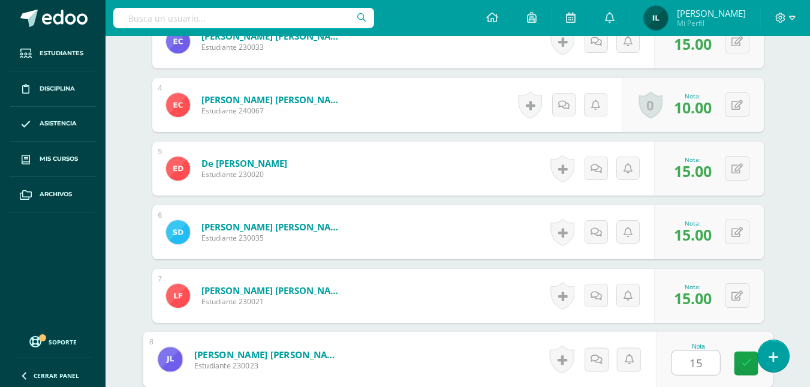
type input "15"
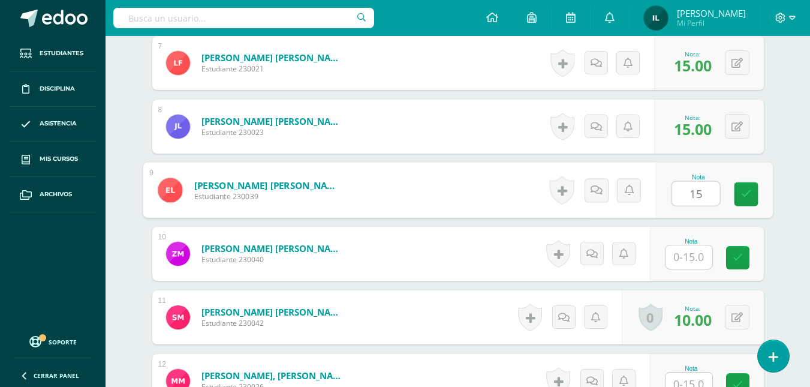
type input "15"
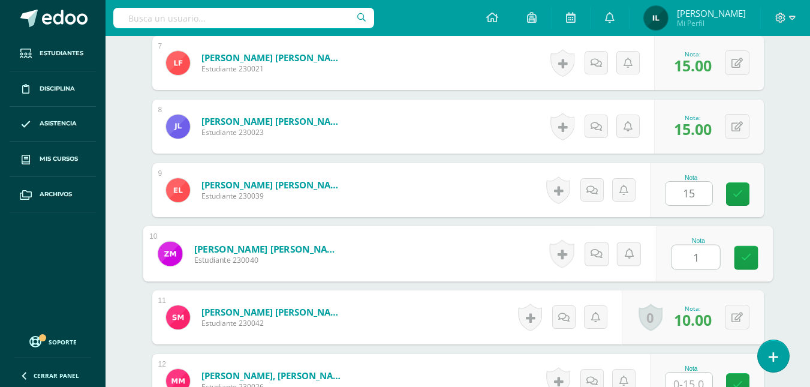
type input "15"
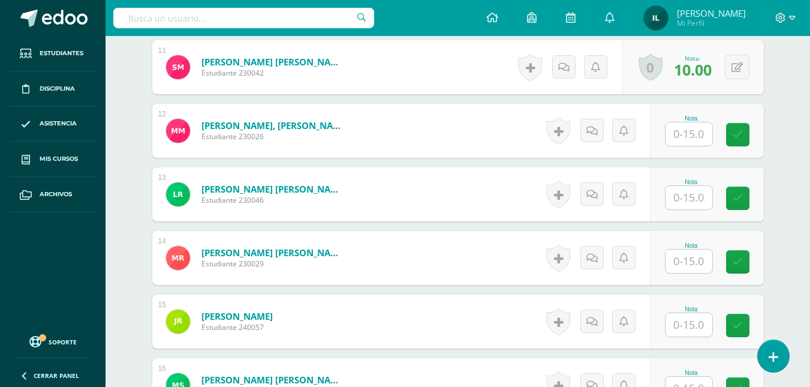
scroll to position [1025, 0]
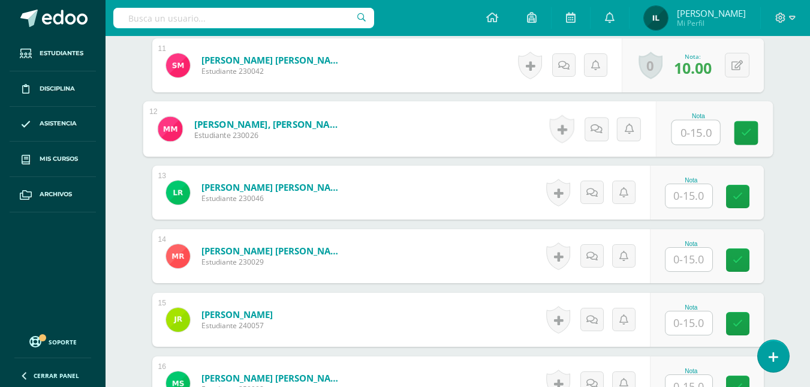
click at [693, 122] on input "text" at bounding box center [696, 133] width 48 height 24
type input "15"
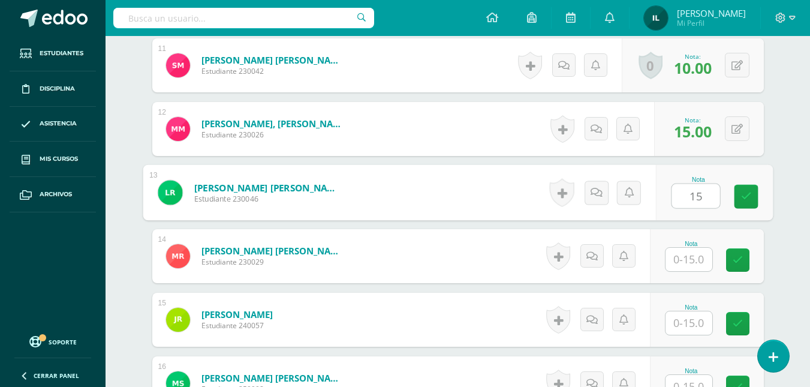
type input "15"
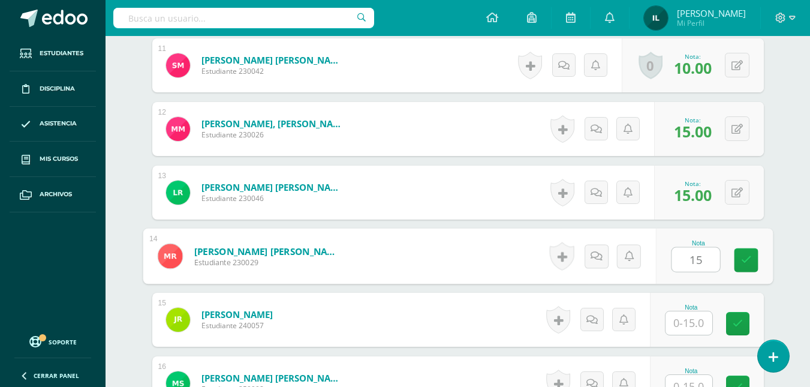
type input "15"
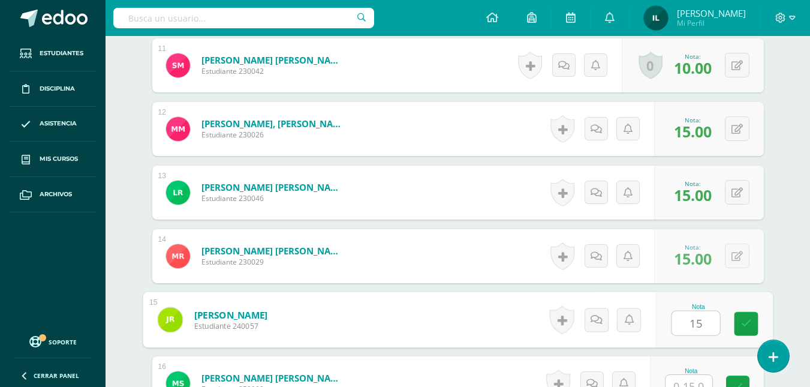
type input "15"
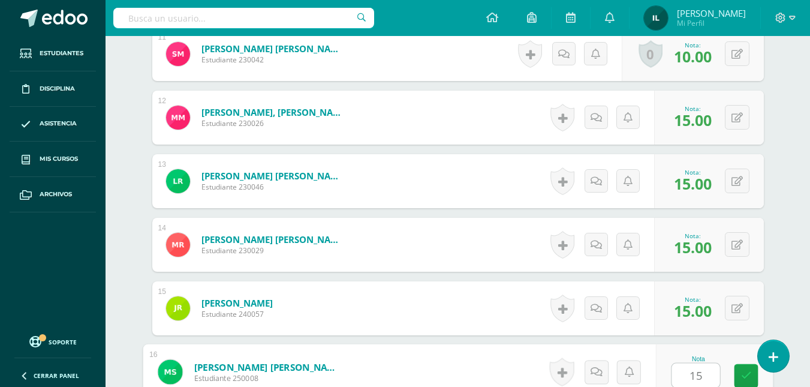
type input "15"
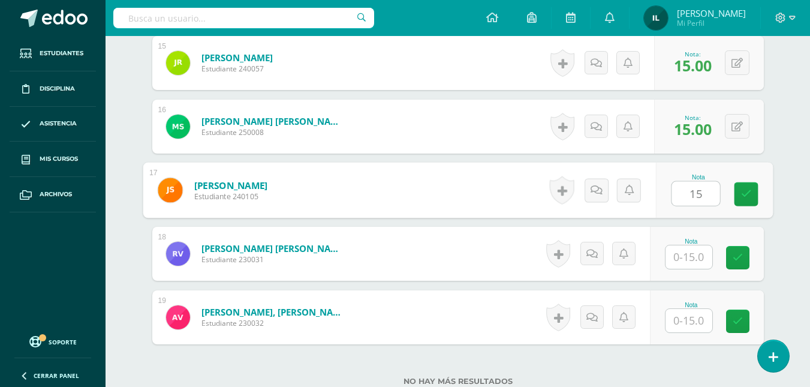
type input "15"
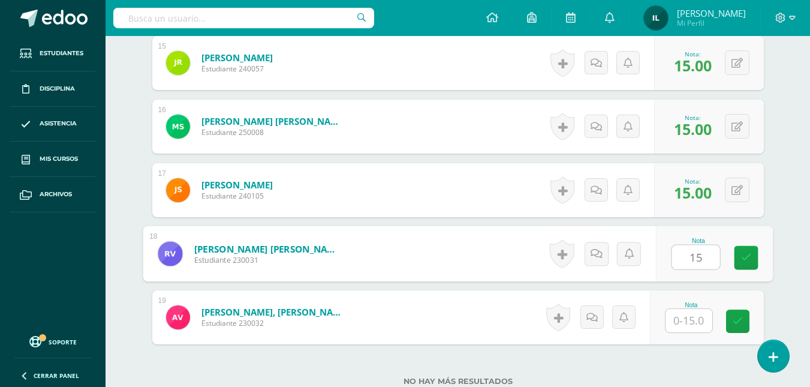
type input "15"
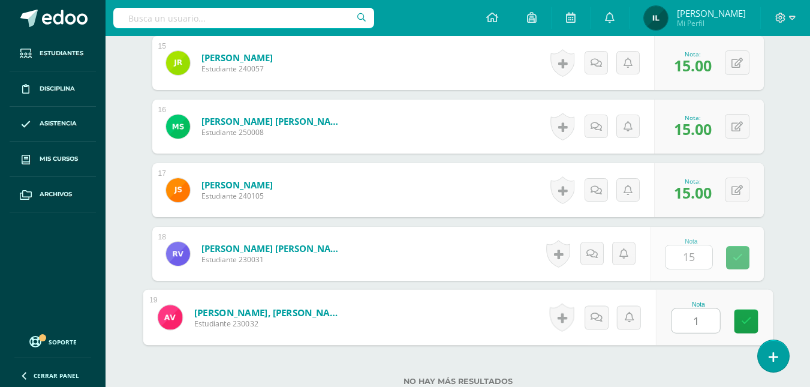
type input "15"
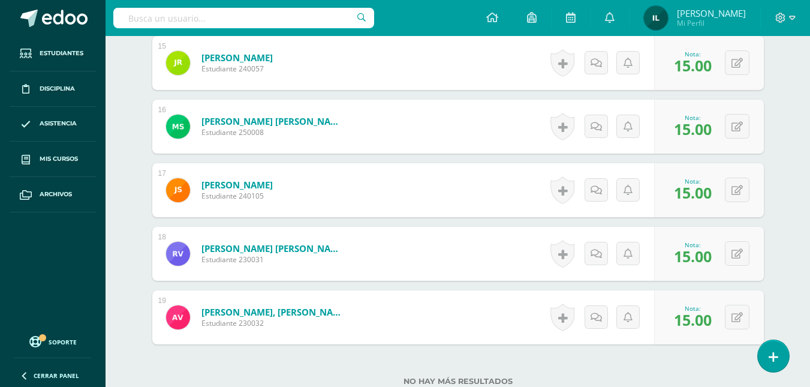
scroll to position [0, 0]
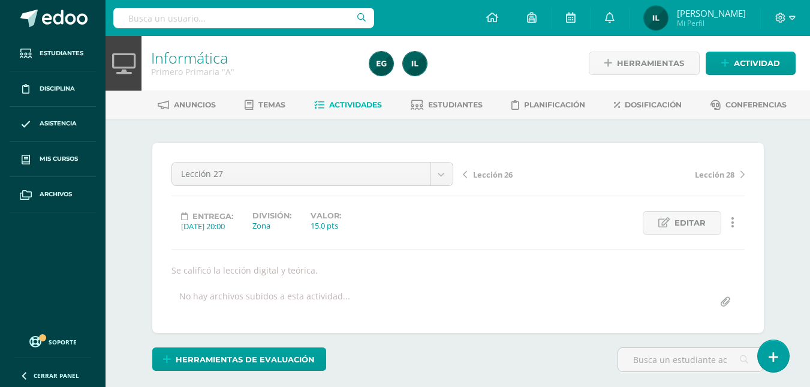
click at [372, 105] on span "Actividades" at bounding box center [355, 104] width 53 height 9
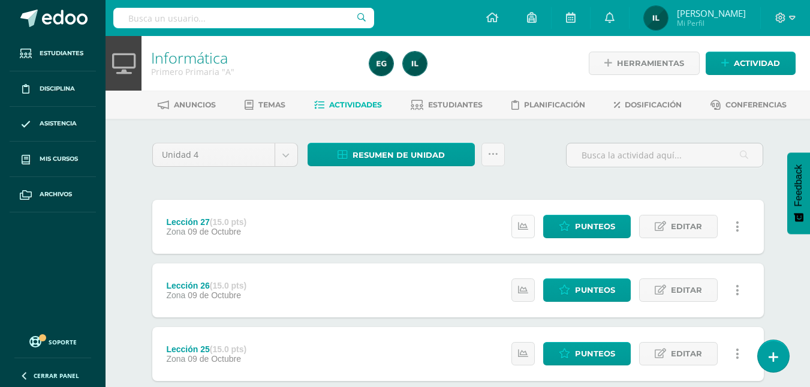
click at [522, 218] on link at bounding box center [523, 226] width 23 height 23
click at [531, 297] on link at bounding box center [523, 289] width 23 height 23
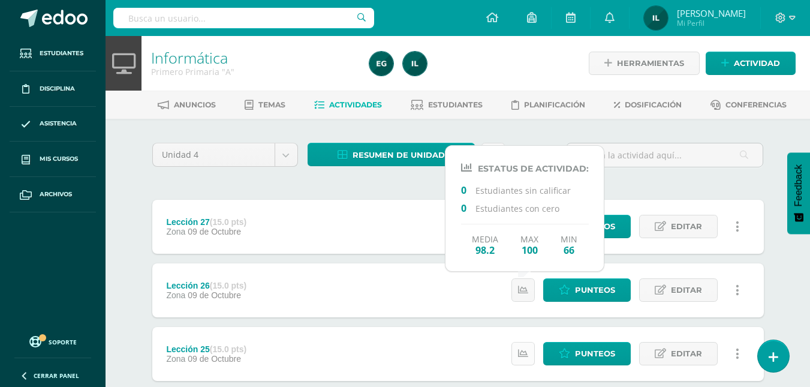
click at [522, 345] on link at bounding box center [523, 353] width 23 height 23
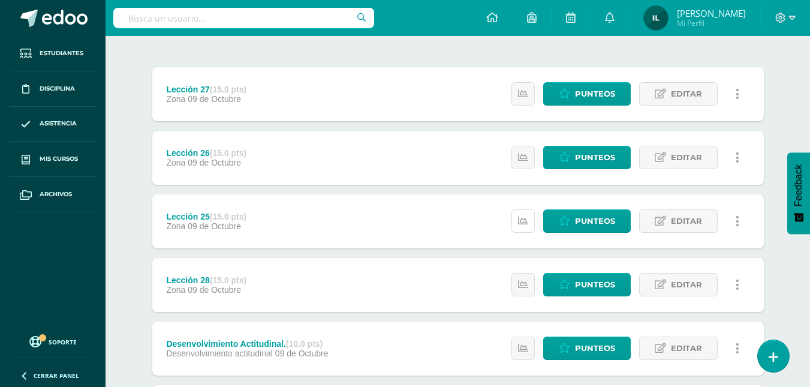
scroll to position [147, 0]
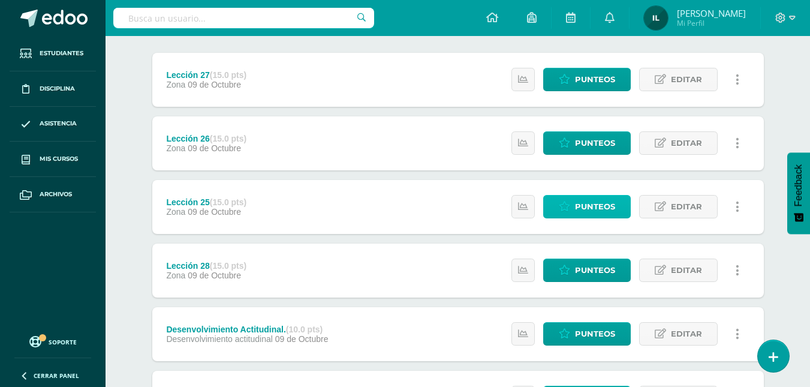
click at [574, 207] on link "Punteos" at bounding box center [587, 206] width 88 height 23
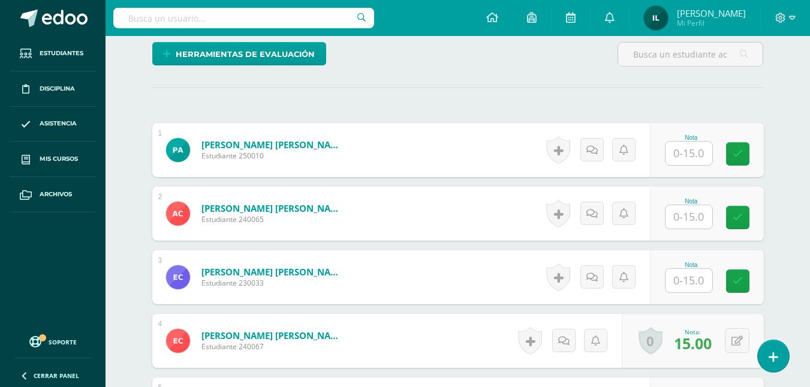
scroll to position [306, 0]
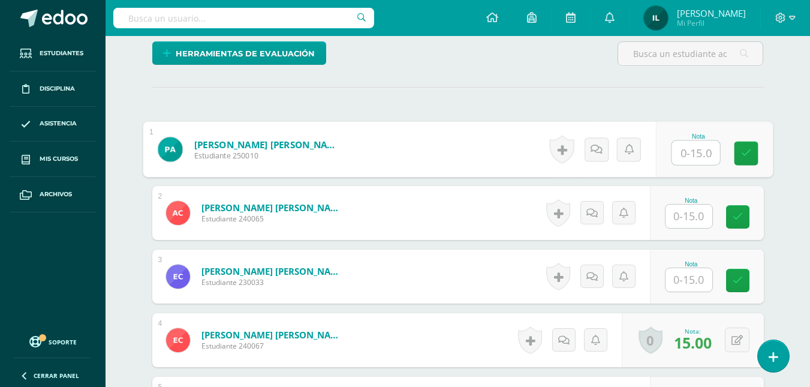
click at [693, 152] on input "text" at bounding box center [696, 153] width 48 height 24
type input "15"
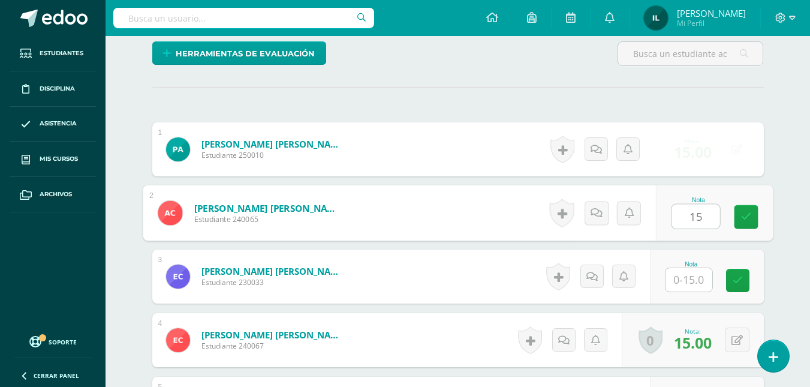
type input "15"
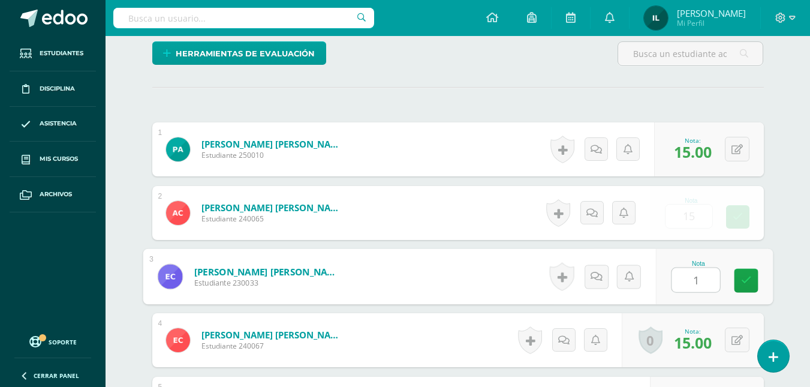
type input "15"
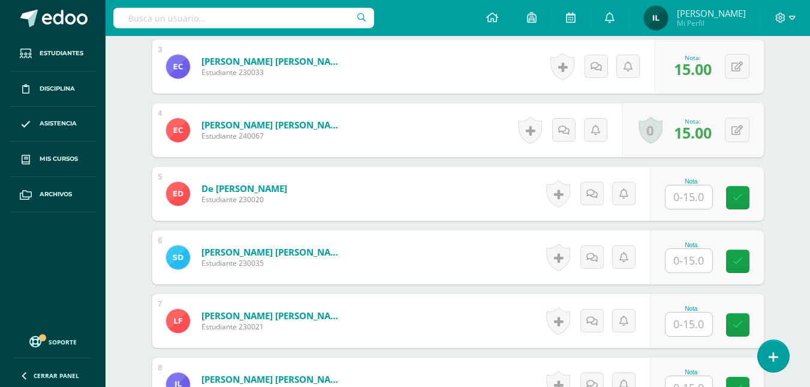
scroll to position [517, 0]
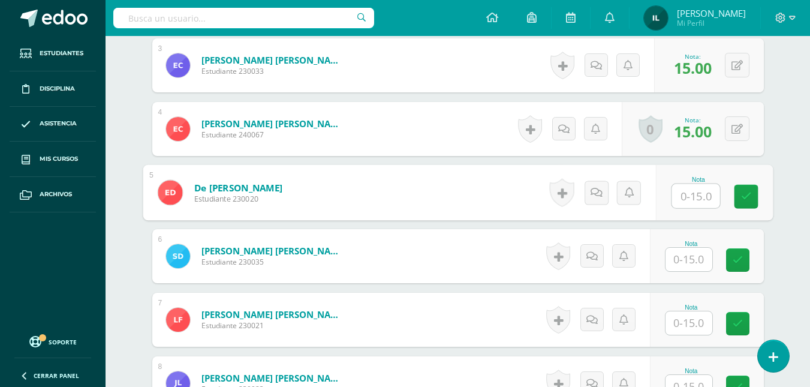
click at [694, 194] on input "text" at bounding box center [696, 196] width 48 height 24
type input "15"
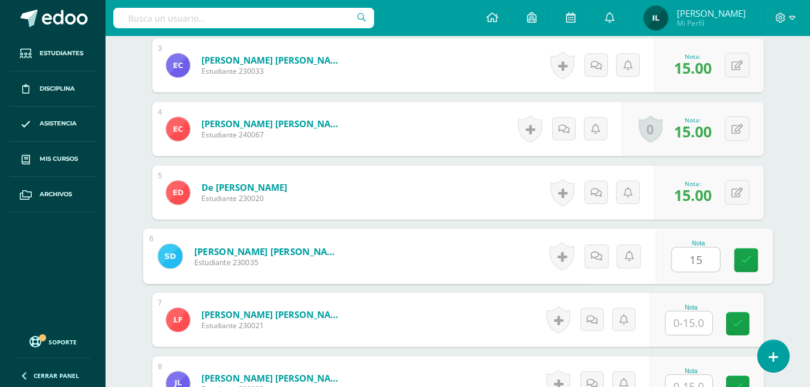
type input "15"
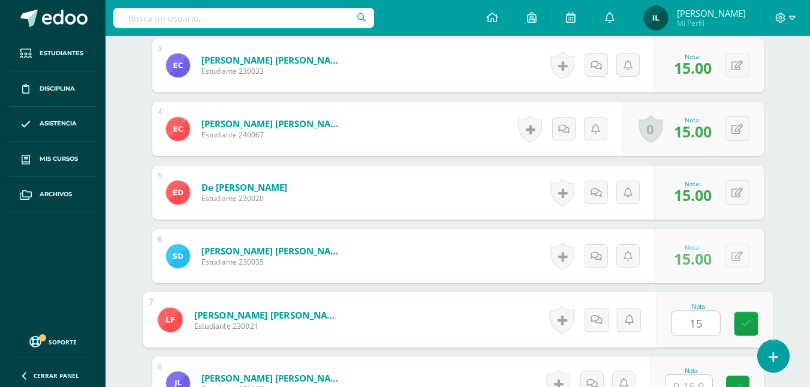
type input "15"
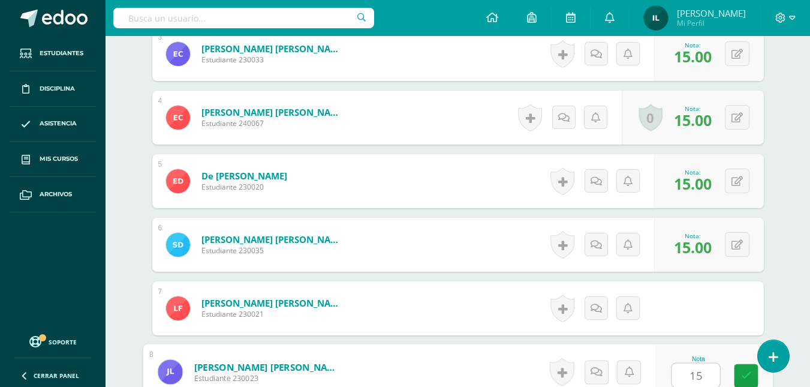
type input "15"
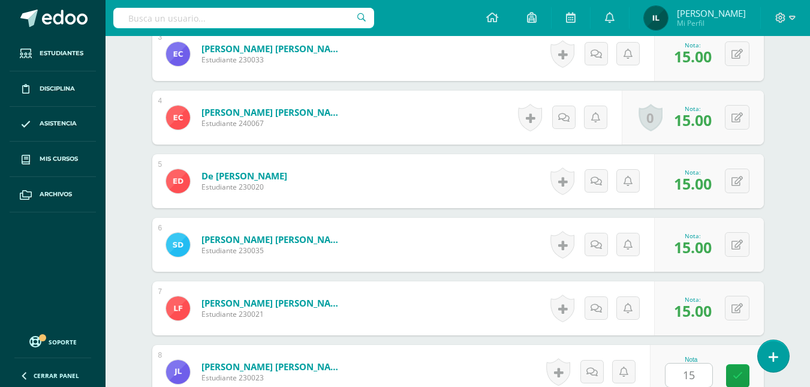
scroll to position [774, 0]
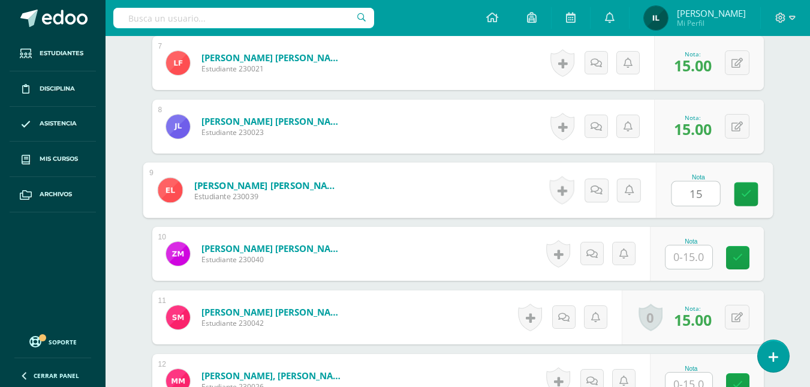
type input "15"
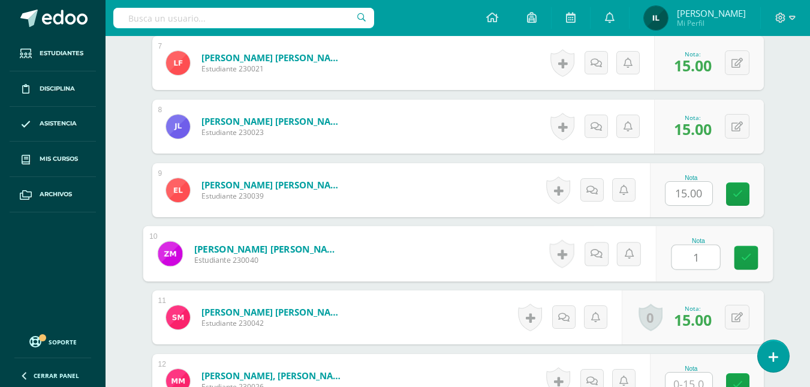
type input "15"
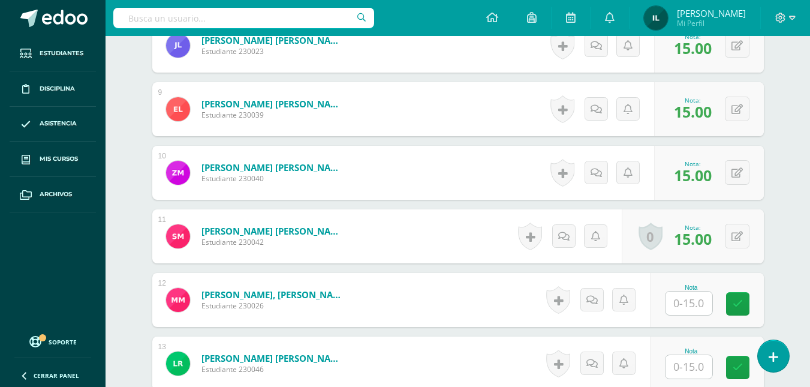
scroll to position [947, 0]
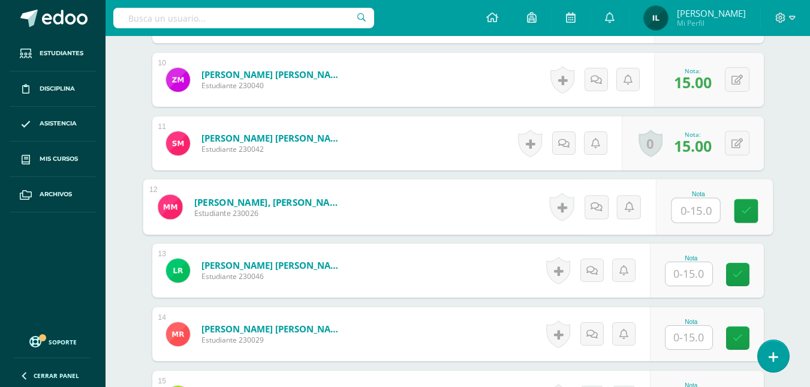
click at [693, 214] on input "text" at bounding box center [696, 210] width 48 height 24
type input "15"
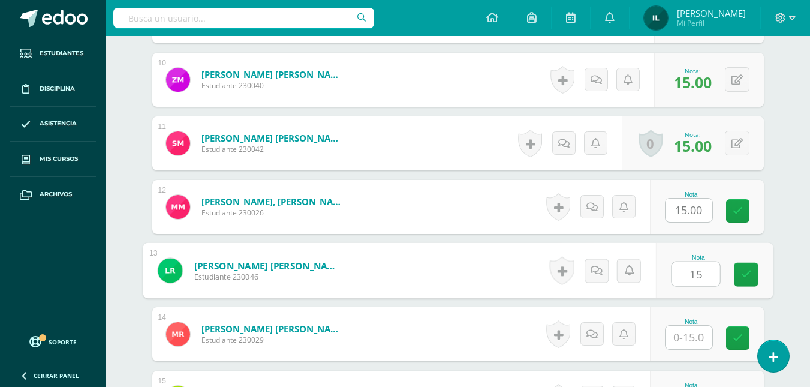
type input "15"
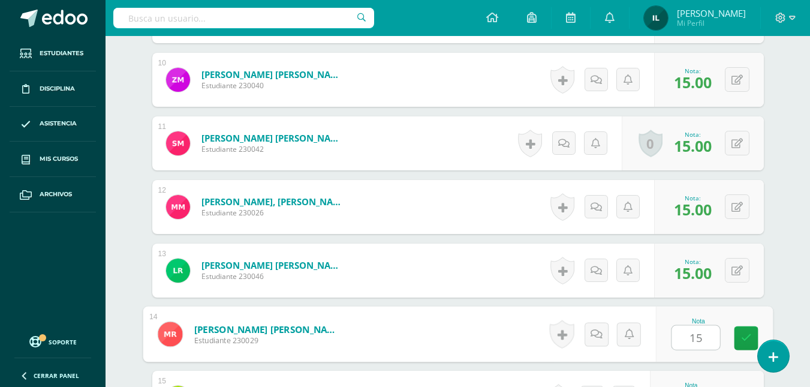
type input "15"
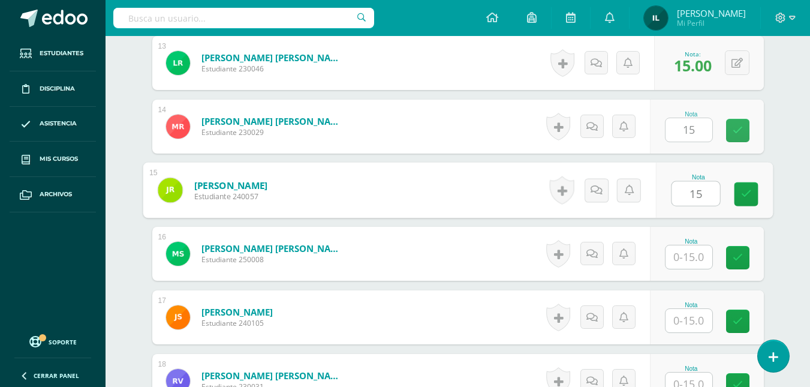
type input "15"
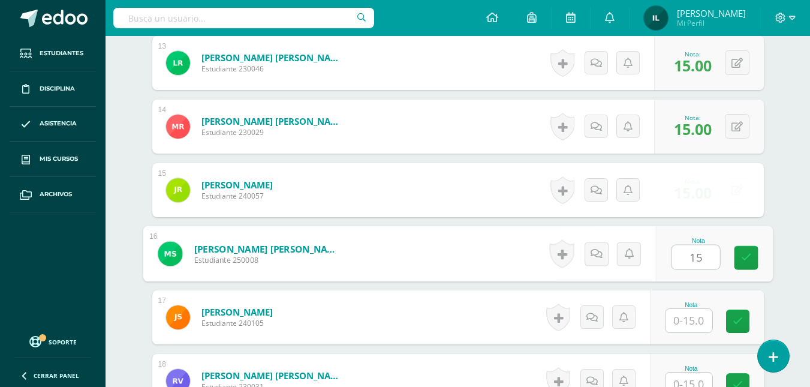
type input "15"
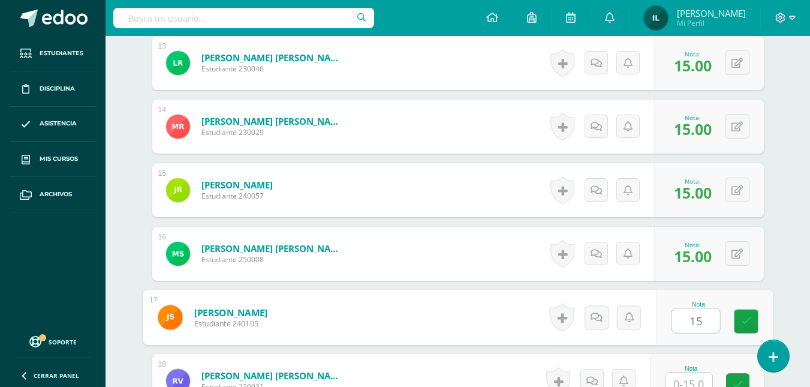
type input "15"
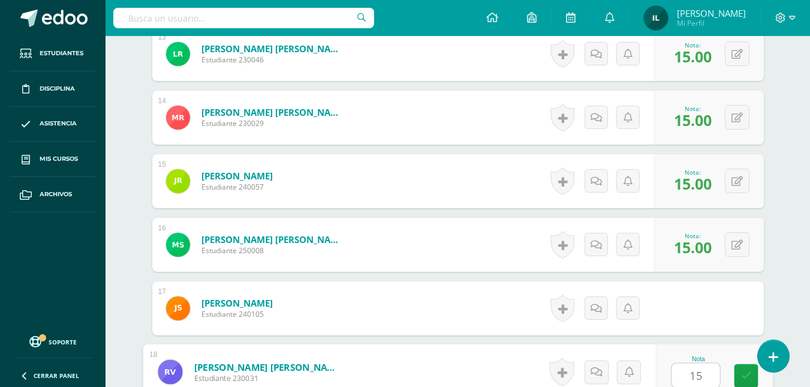
type input "15"
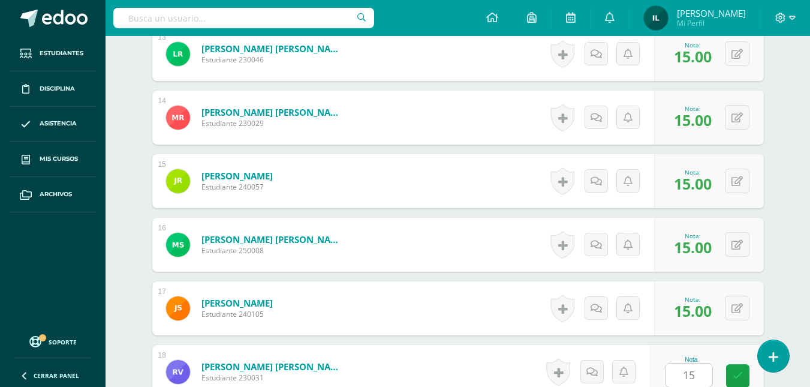
scroll to position [1377, 0]
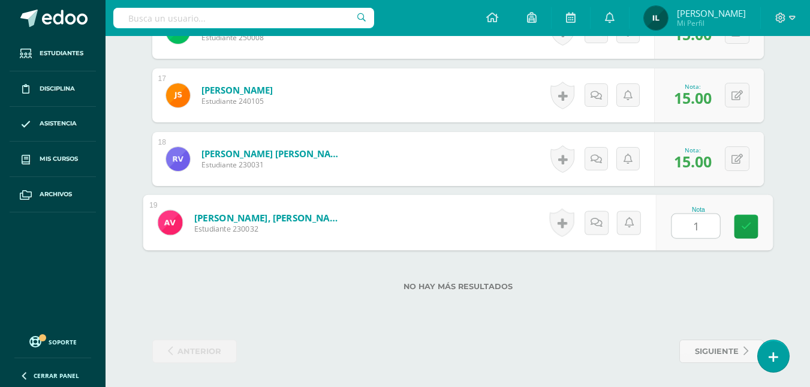
type input "15"
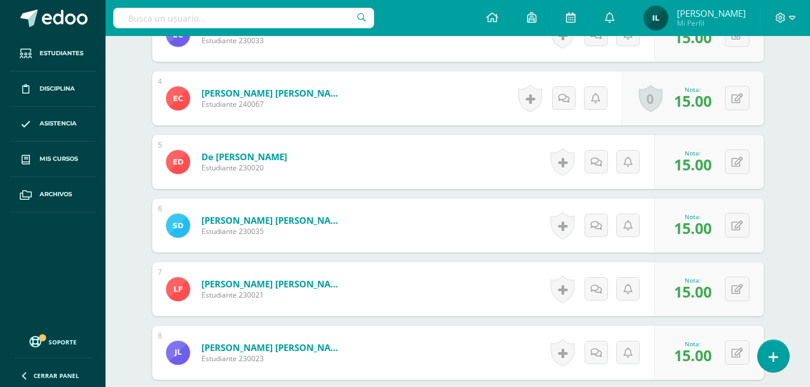
scroll to position [0, 0]
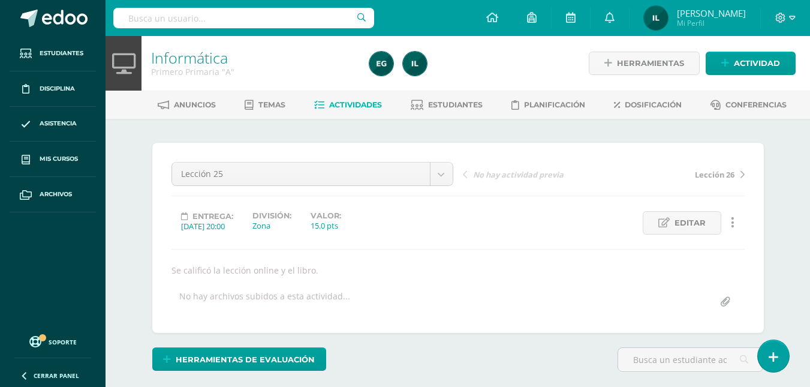
click at [346, 109] on span "Actividades" at bounding box center [355, 104] width 53 height 9
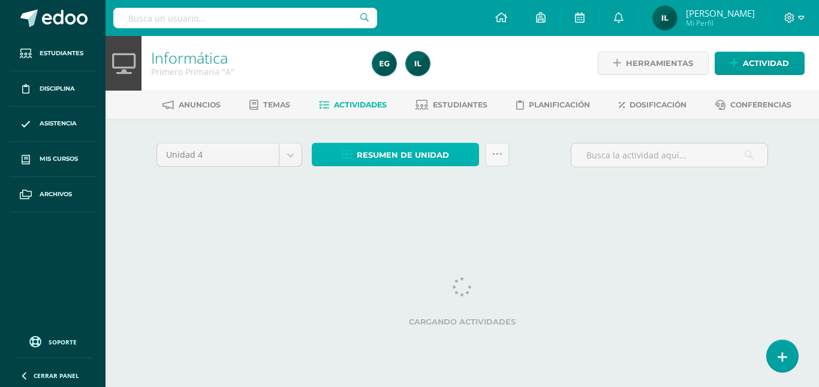
click at [389, 152] on span "Resumen de unidad" at bounding box center [403, 155] width 92 height 22
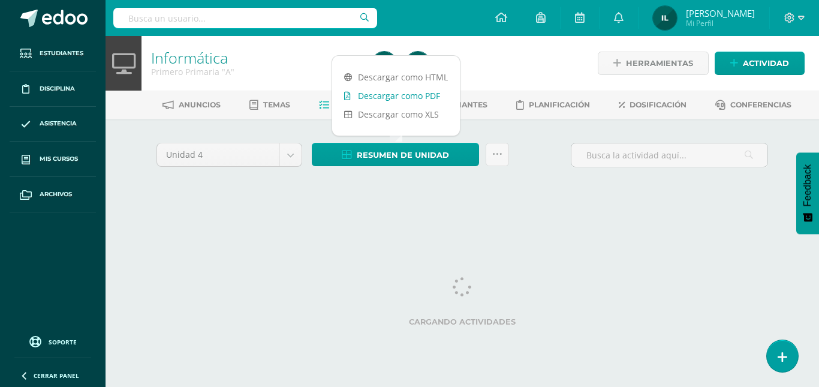
click at [407, 92] on link "Descargar como PDF" at bounding box center [396, 95] width 128 height 19
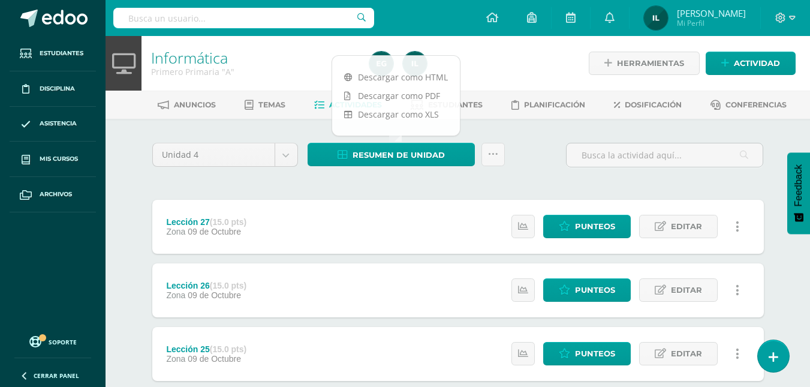
scroll to position [264, 0]
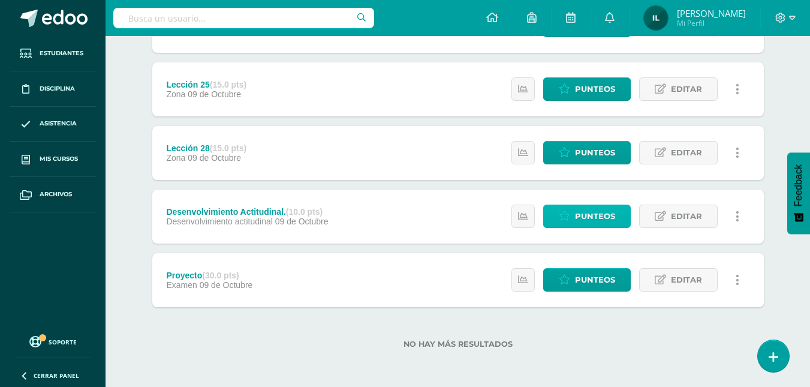
click at [589, 219] on span "Punteos" at bounding box center [595, 216] width 40 height 22
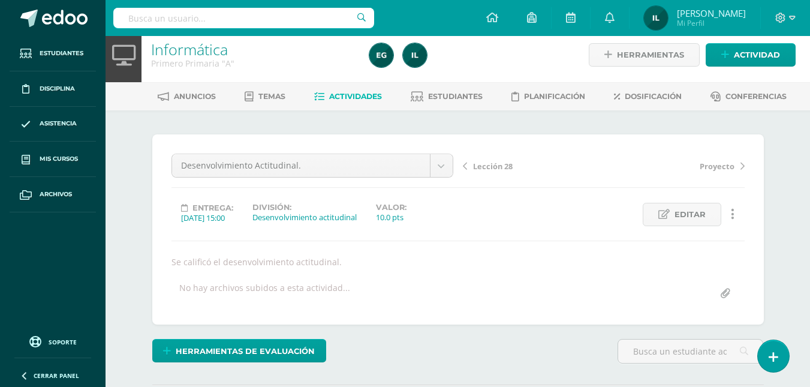
scroll to position [173, 0]
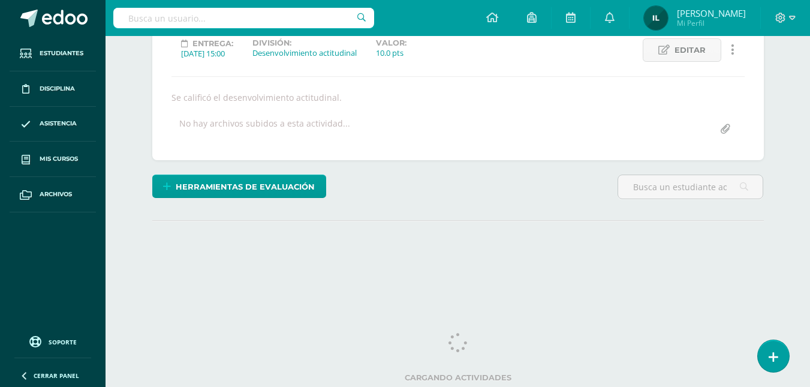
drag, startPoint x: 816, startPoint y: 178, endPoint x: 811, endPoint y: 201, distance: 24.0
click at [810, 201] on html "Estudiantes Disciplina Asistencia Mis cursos Archivos Soporte Ayuda Reportar un…" at bounding box center [405, 70] width 810 height 486
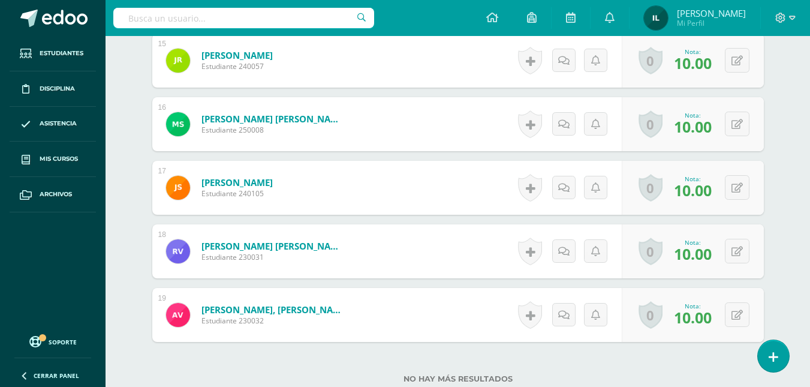
scroll to position [1288, 0]
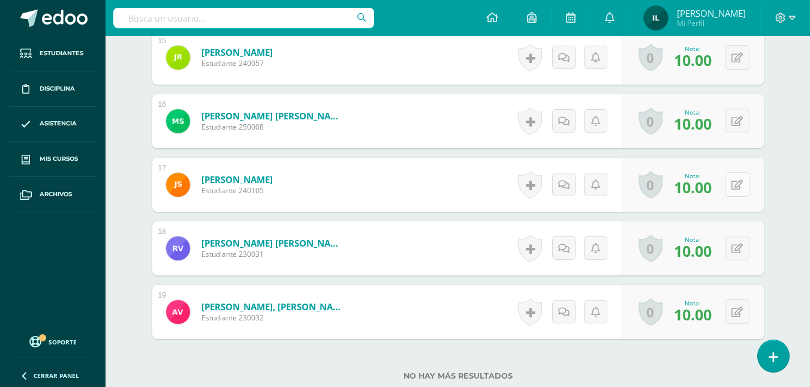
click at [733, 179] on button at bounding box center [737, 184] width 25 height 25
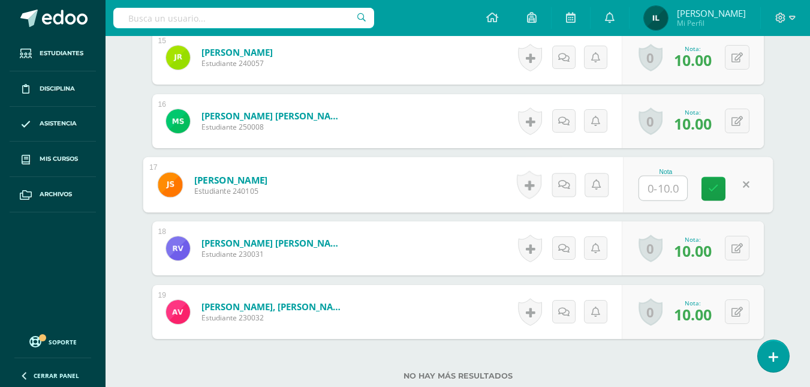
type input "5"
click at [715, 191] on icon at bounding box center [713, 189] width 11 height 10
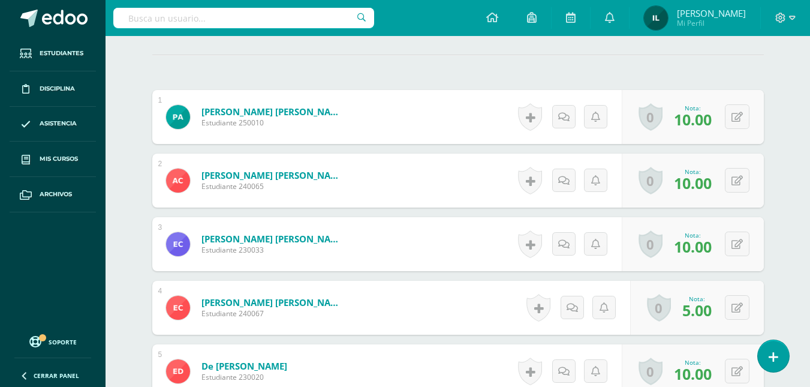
scroll to position [451, 0]
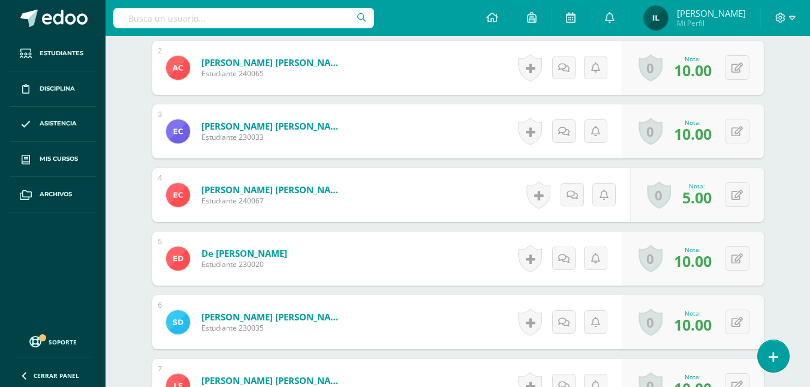
drag, startPoint x: 810, startPoint y: 180, endPoint x: 811, endPoint y: 167, distance: 12.7
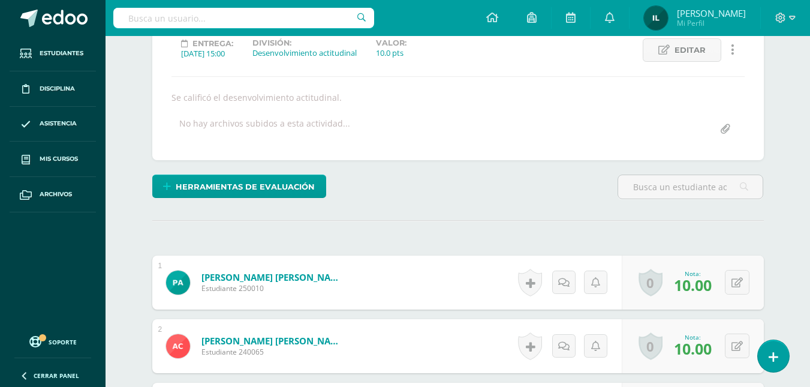
scroll to position [31, 0]
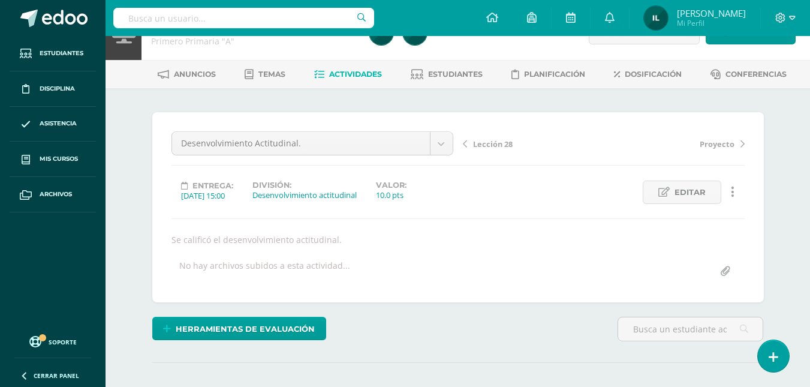
click at [366, 76] on span "Actividades" at bounding box center [355, 74] width 53 height 9
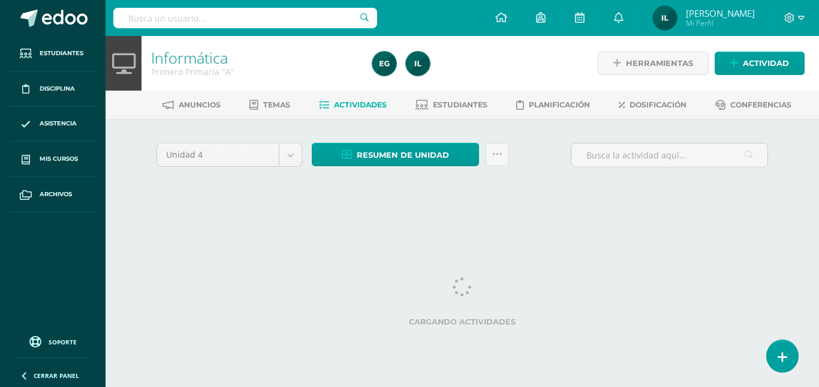
click at [365, 157] on span "Resumen de unidad" at bounding box center [403, 155] width 92 height 22
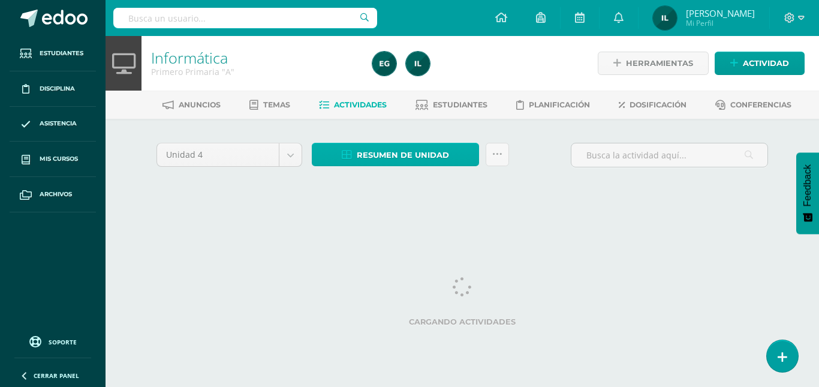
click at [370, 154] on span "Resumen de unidad" at bounding box center [403, 155] width 92 height 22
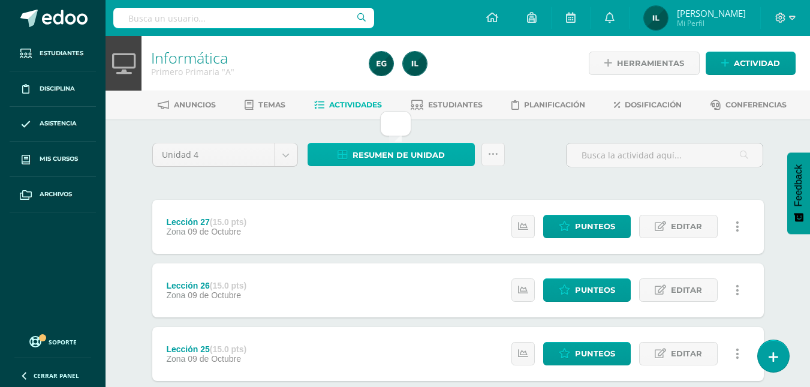
click at [392, 159] on span "Resumen de unidad" at bounding box center [399, 155] width 92 height 22
click at [392, 149] on span "Resumen de unidad" at bounding box center [399, 155] width 92 height 22
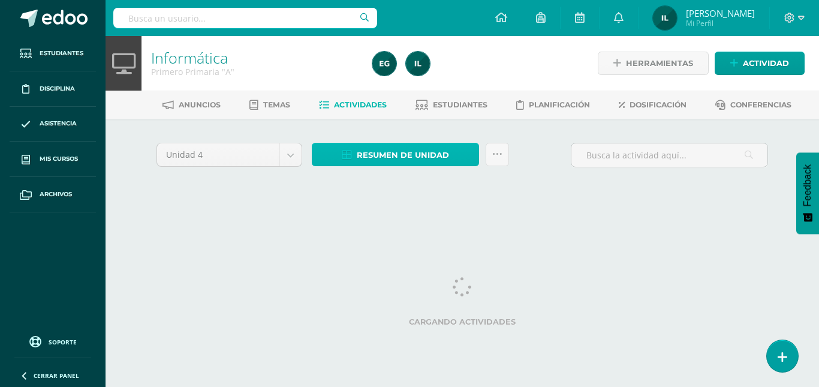
click at [378, 158] on span "Resumen de unidad" at bounding box center [403, 155] width 92 height 22
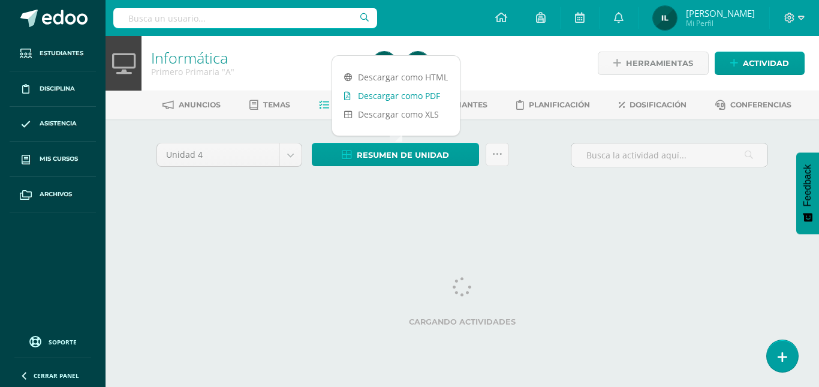
click at [391, 98] on link "Descargar como PDF" at bounding box center [396, 95] width 128 height 19
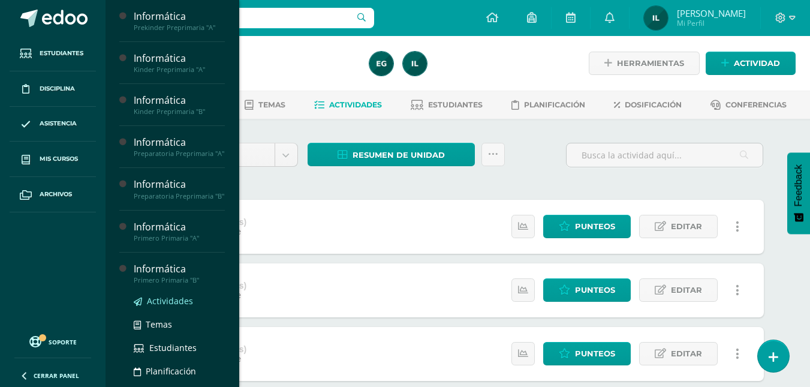
click at [162, 306] on span "Actividades" at bounding box center [170, 300] width 46 height 11
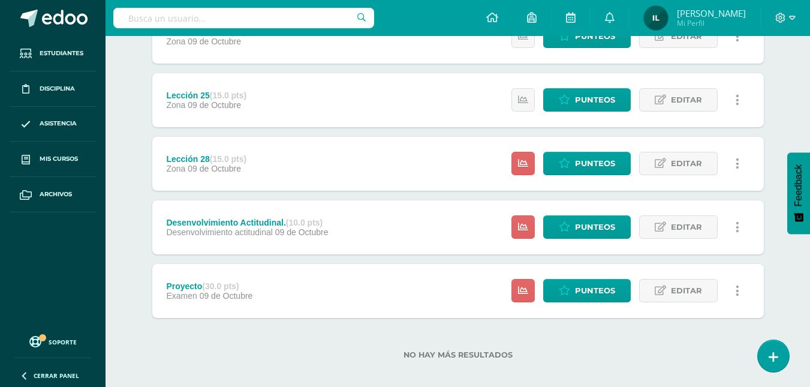
scroll to position [264, 0]
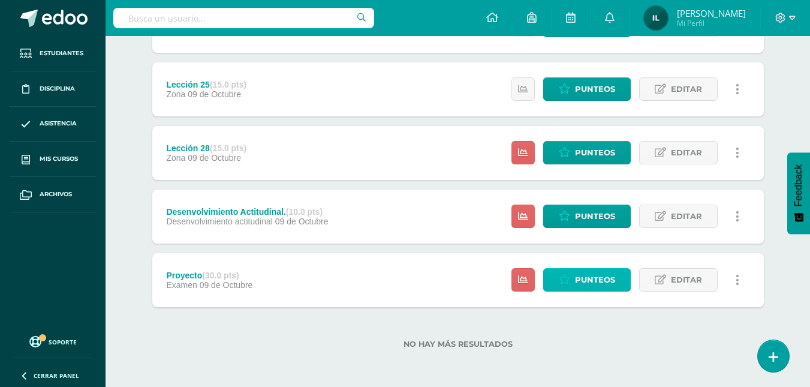
click at [606, 279] on span "Punteos" at bounding box center [595, 280] width 40 height 22
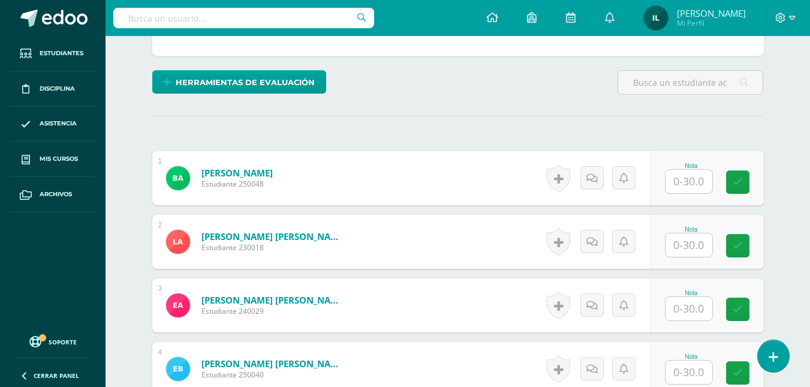
scroll to position [279, 0]
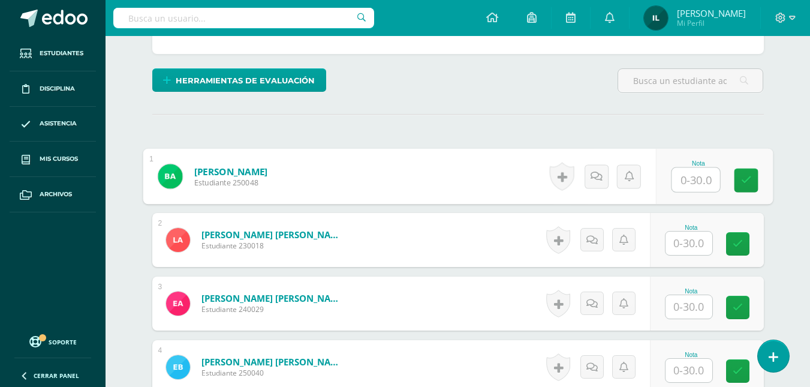
click at [687, 180] on input "text" at bounding box center [696, 180] width 48 height 24
type input "30"
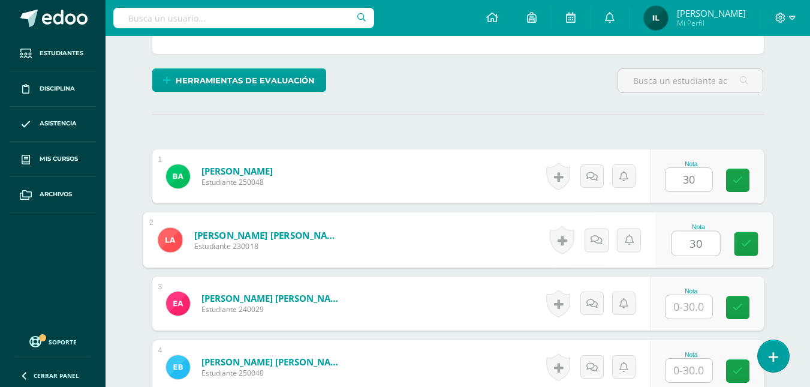
type input "30"
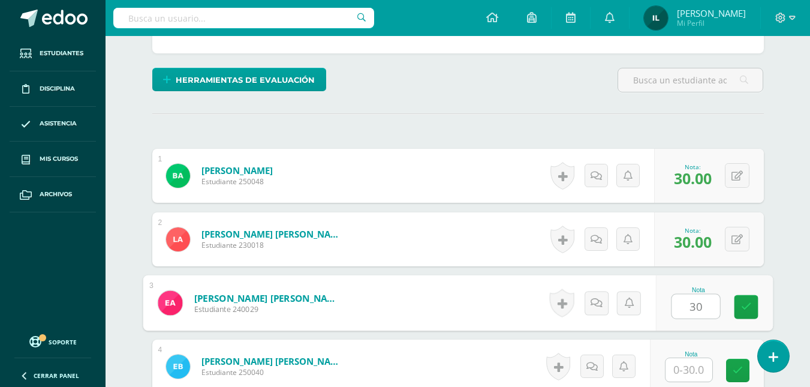
type input "30"
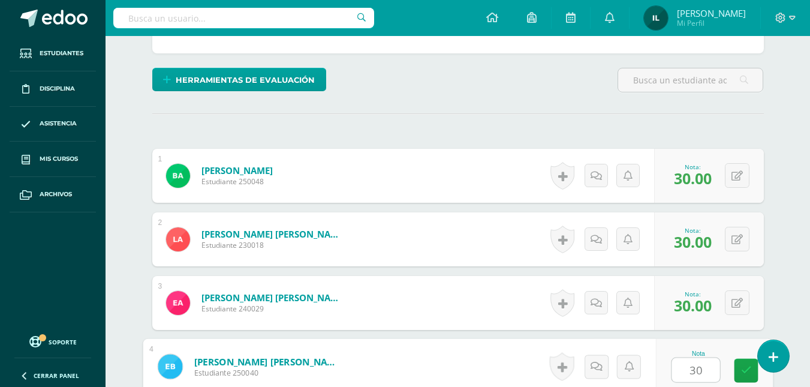
type input "30"
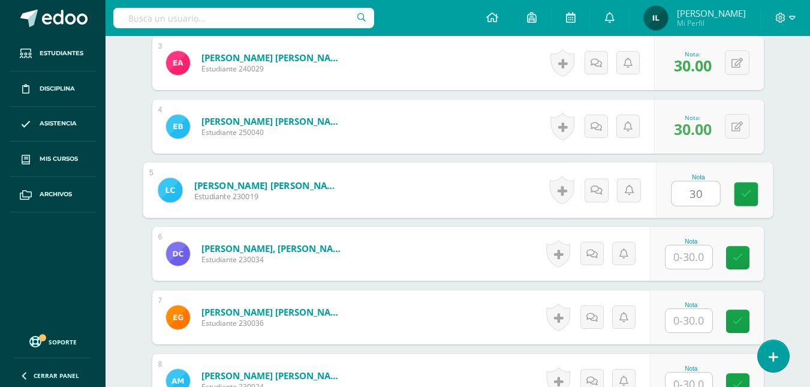
type input "30"
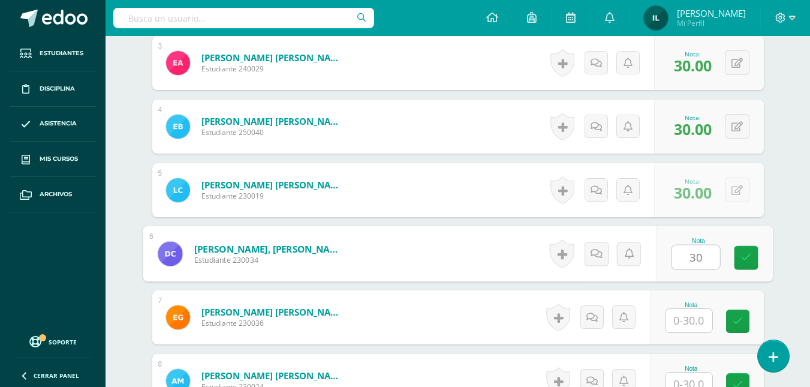
type input "30"
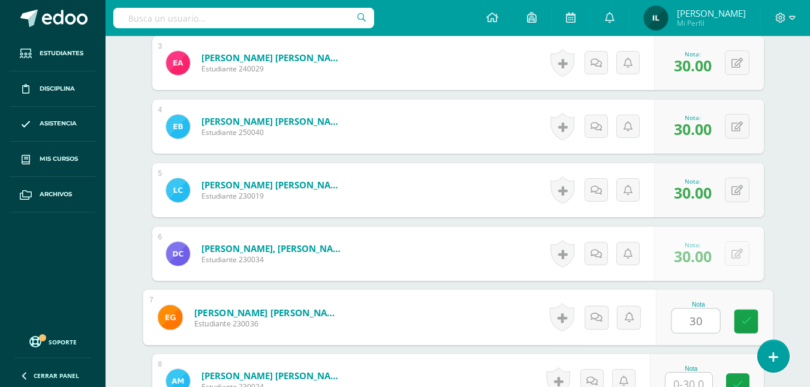
type input "30"
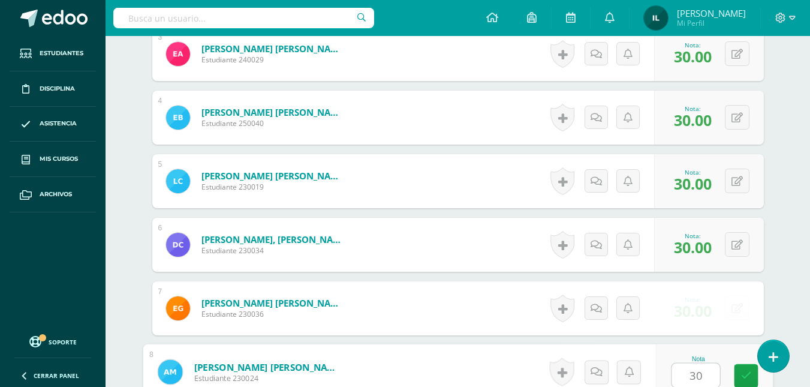
type input "30"
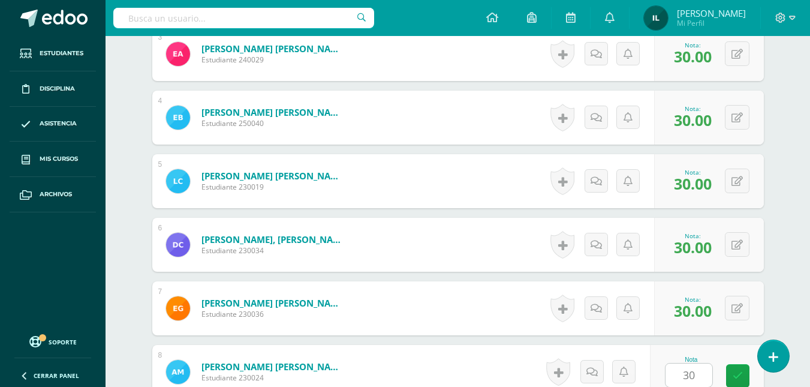
scroll to position [774, 0]
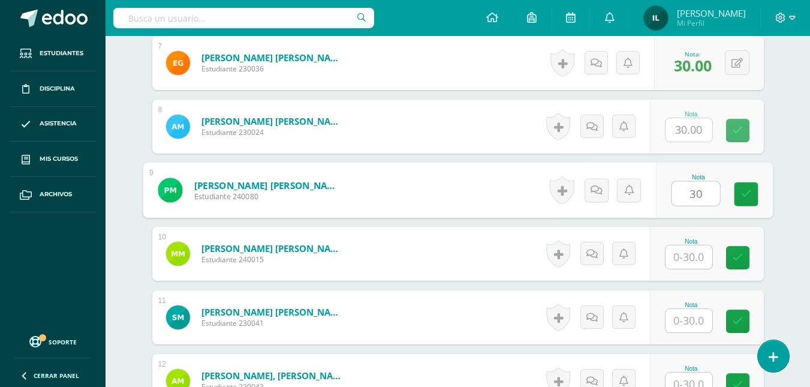
type input "30"
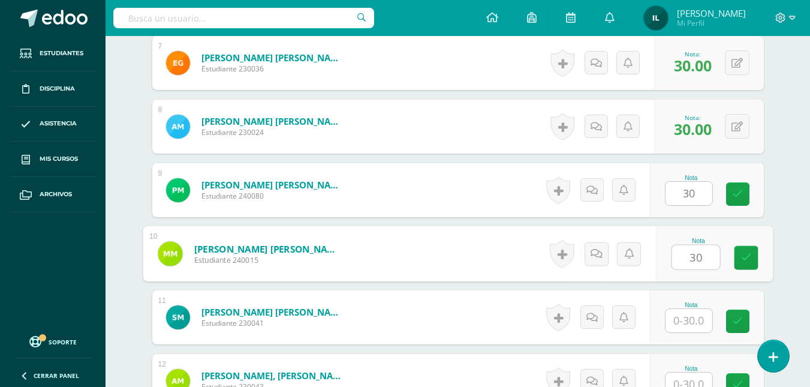
type input "30"
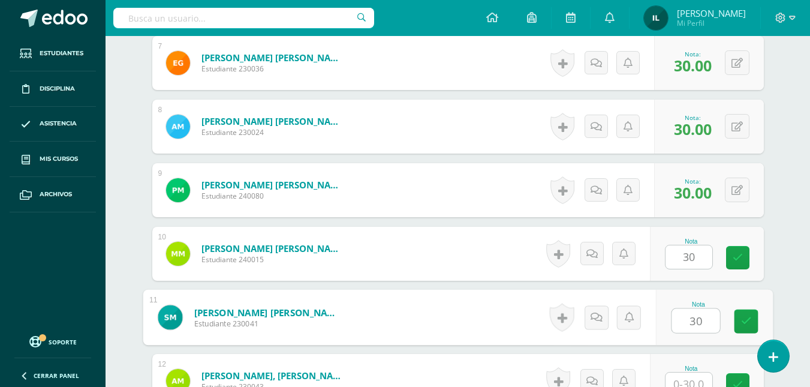
type input "30"
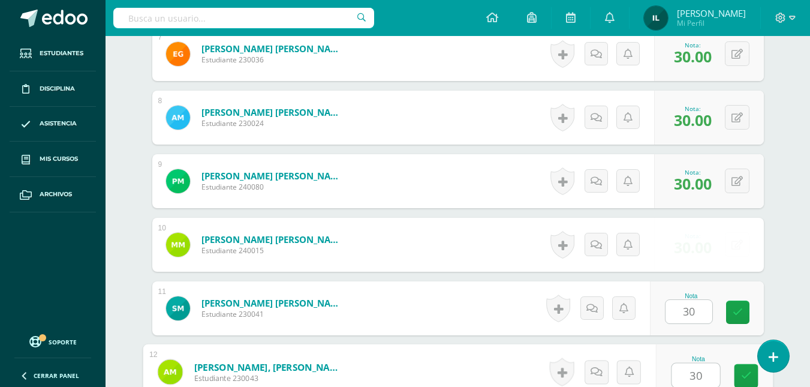
type input "30"
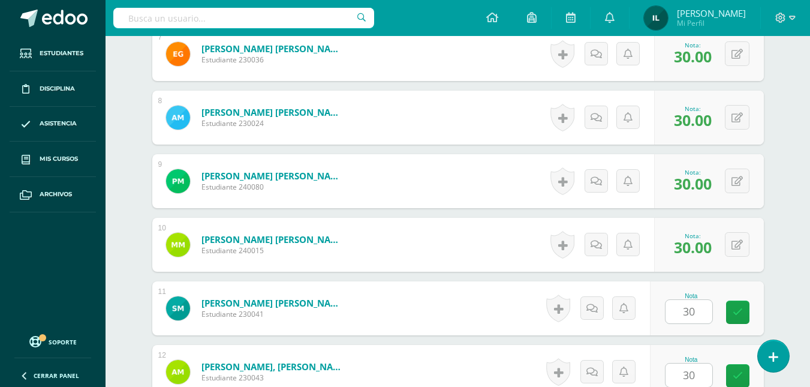
scroll to position [1028, 0]
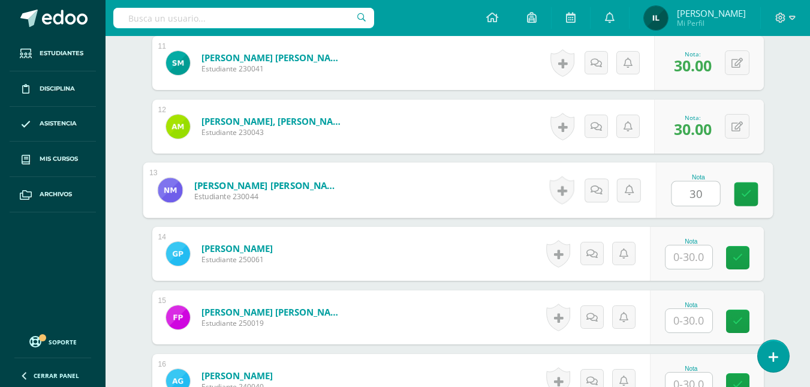
type input "30"
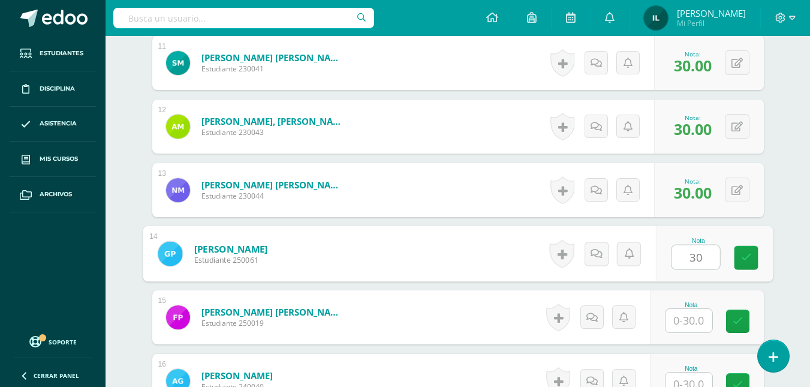
type input "30"
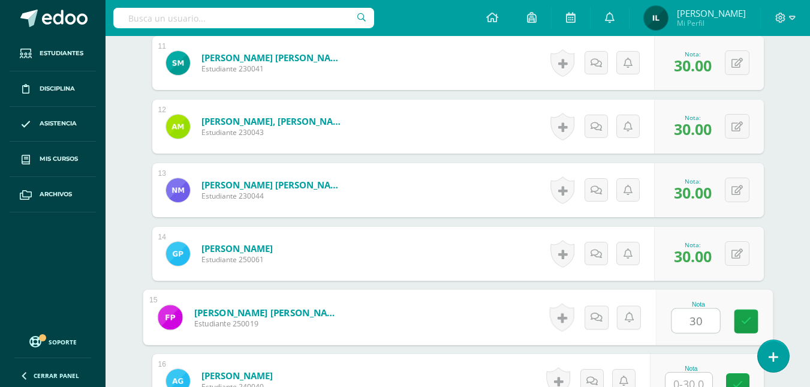
type input "30"
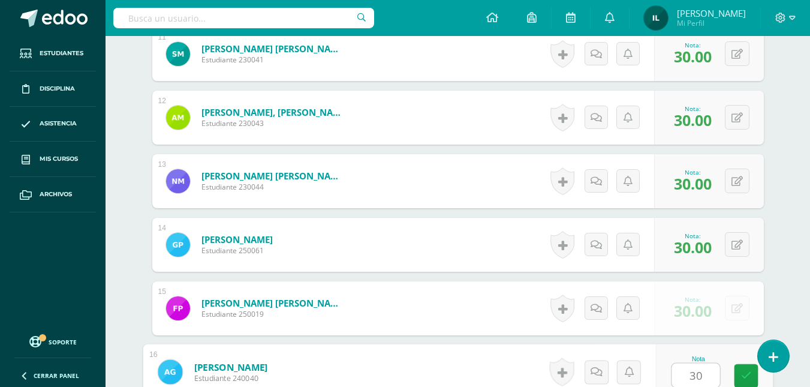
type input "30"
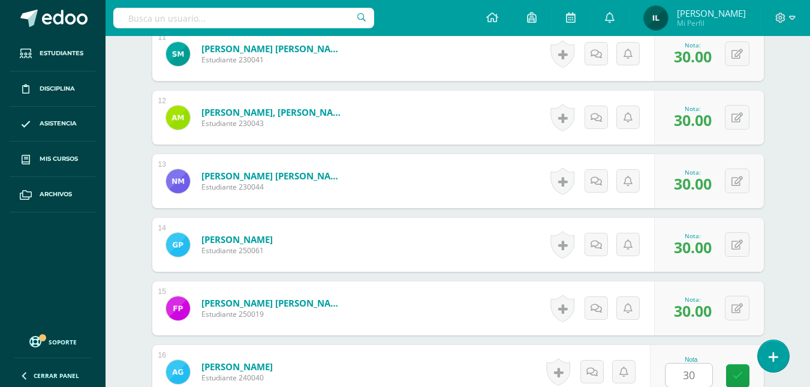
scroll to position [1282, 0]
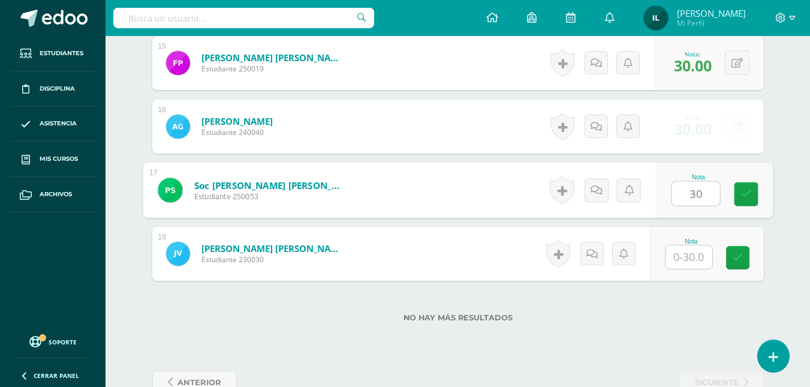
type input "30"
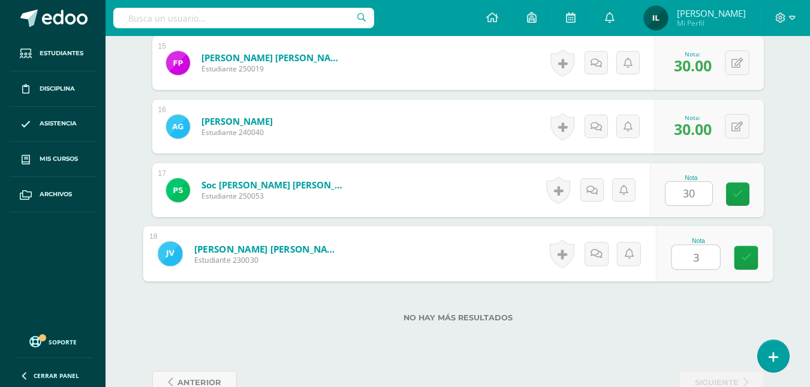
type input "30"
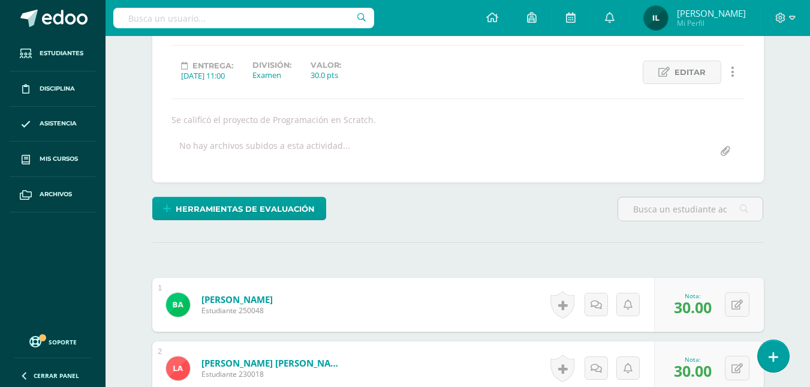
scroll to position [0, 0]
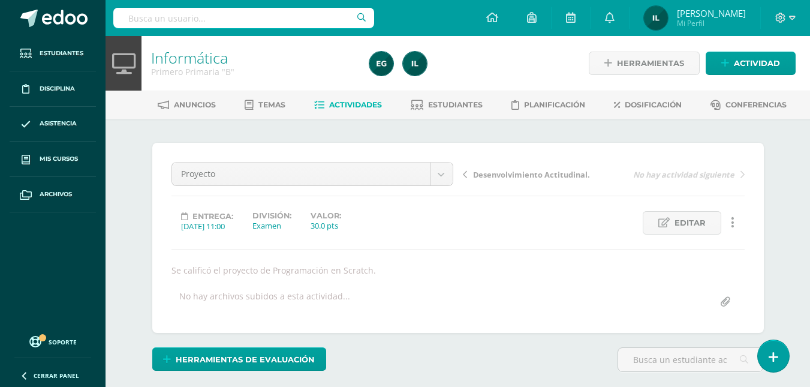
click at [339, 99] on link "Actividades" at bounding box center [348, 104] width 68 height 19
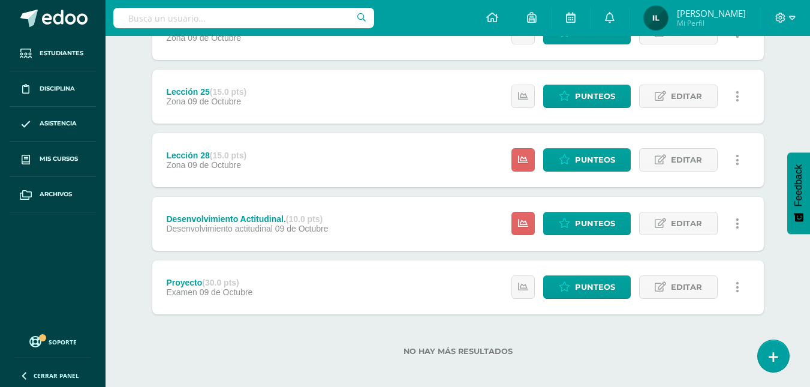
scroll to position [264, 0]
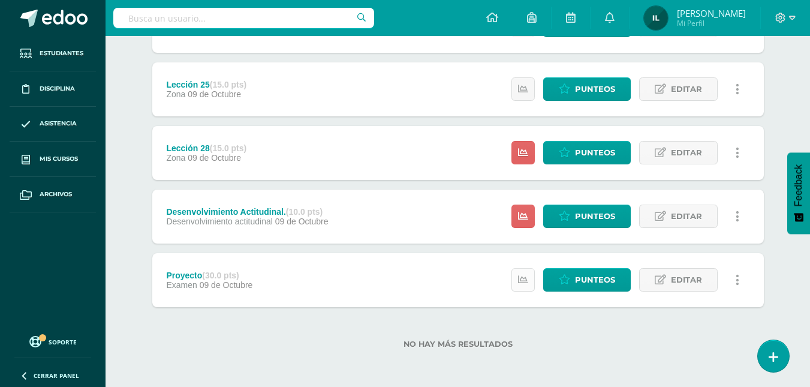
click at [530, 277] on link at bounding box center [523, 279] width 23 height 23
click at [766, 239] on div "Unidad 4 Unidad 1 Unidad 2 Unidad 3 Unidad 4 Resumen de unidad Descargar como H…" at bounding box center [458, 120] width 621 height 485
click at [600, 210] on span "Punteos" at bounding box center [595, 216] width 40 height 22
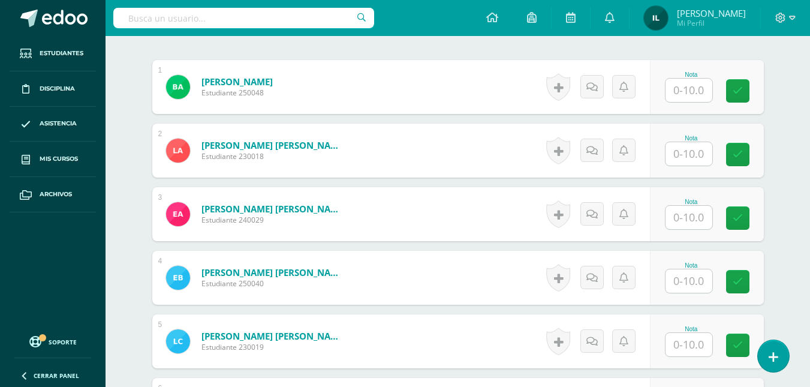
scroll to position [363, 0]
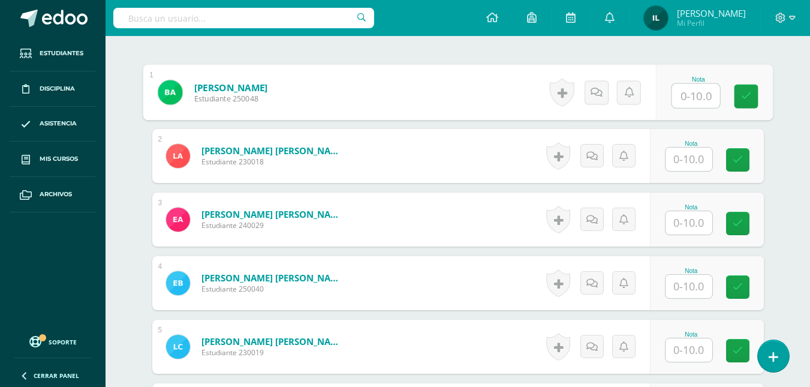
click at [697, 97] on input "text" at bounding box center [696, 96] width 48 height 24
type input "7"
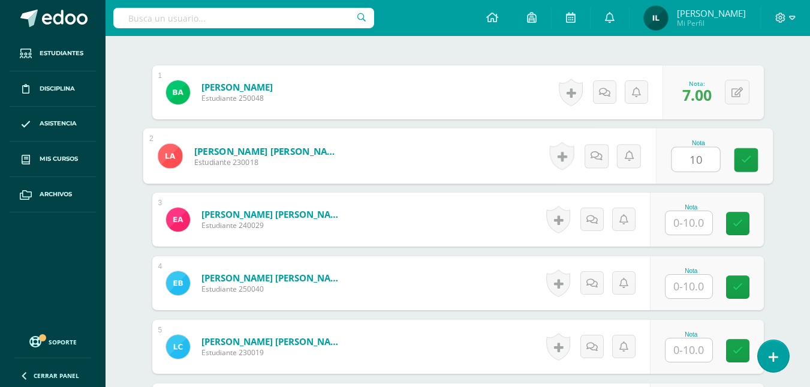
type input "10"
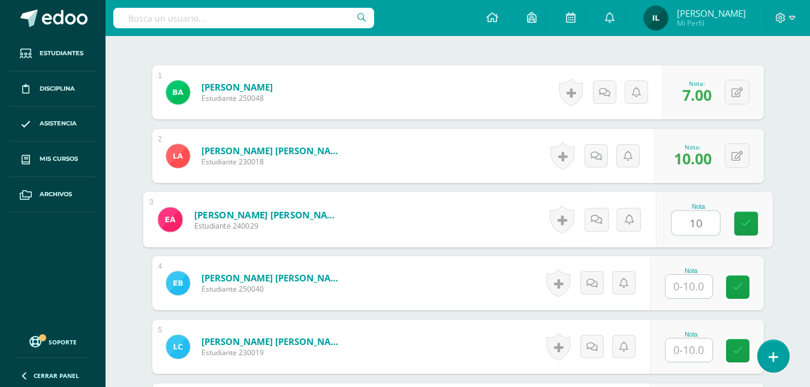
type input "10"
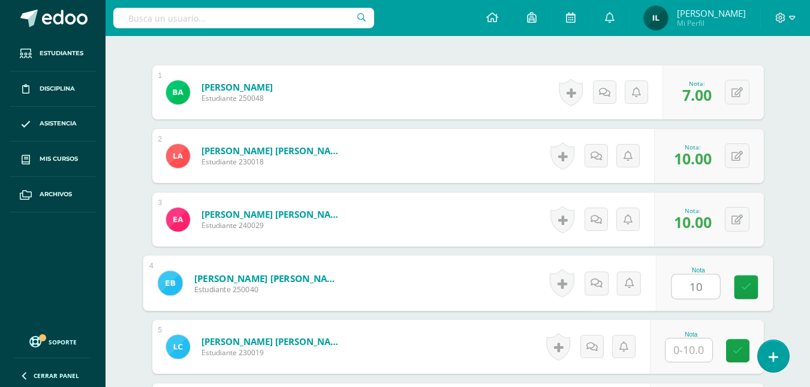
type input "10"
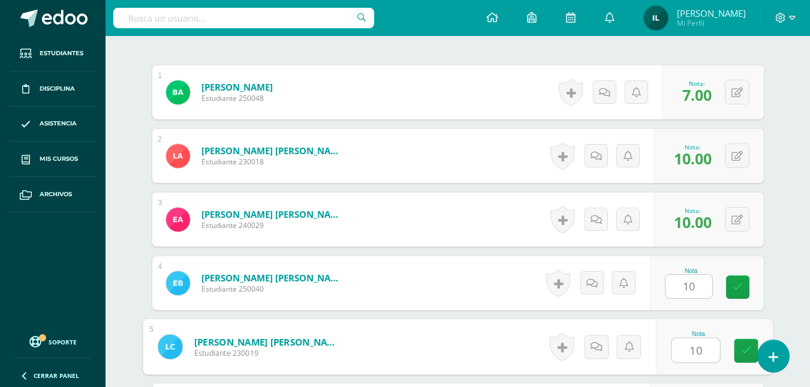
type input "10"
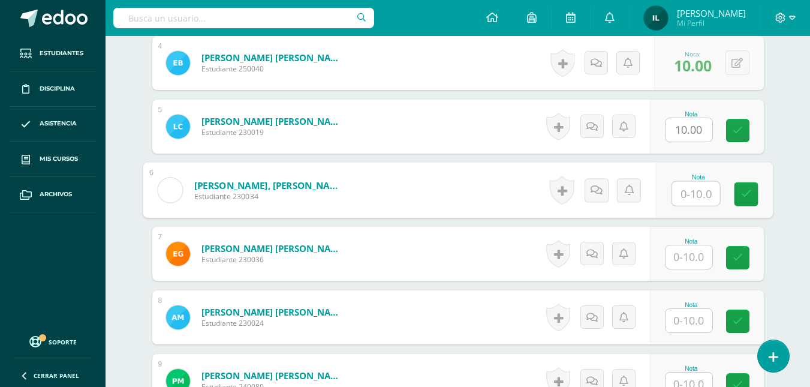
type input "1"
type input "7"
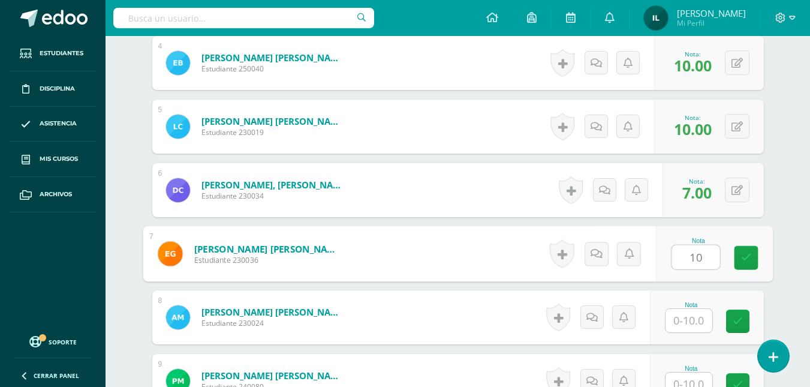
type input "10"
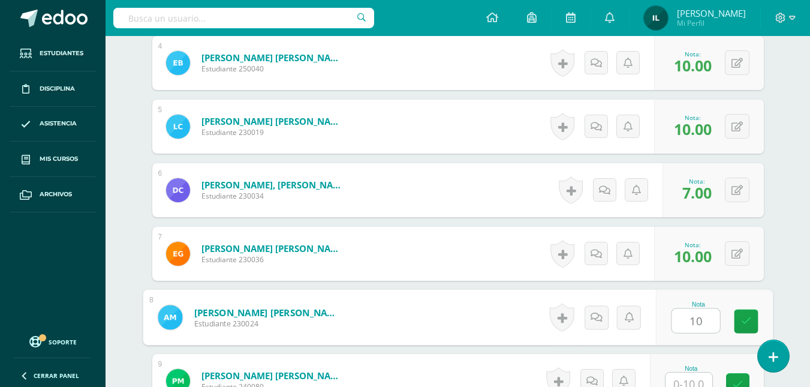
type input "10"
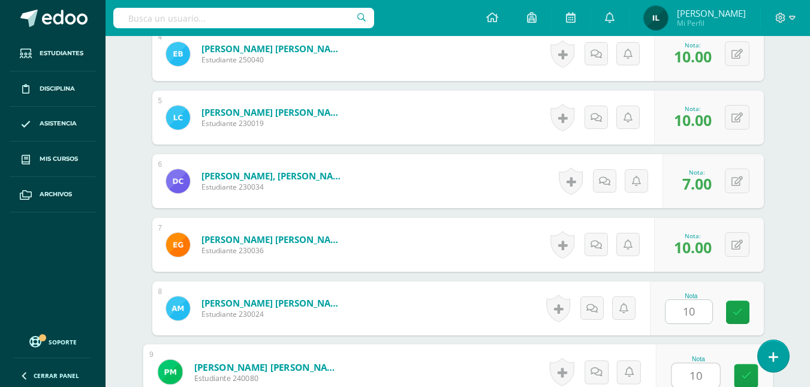
type input "10"
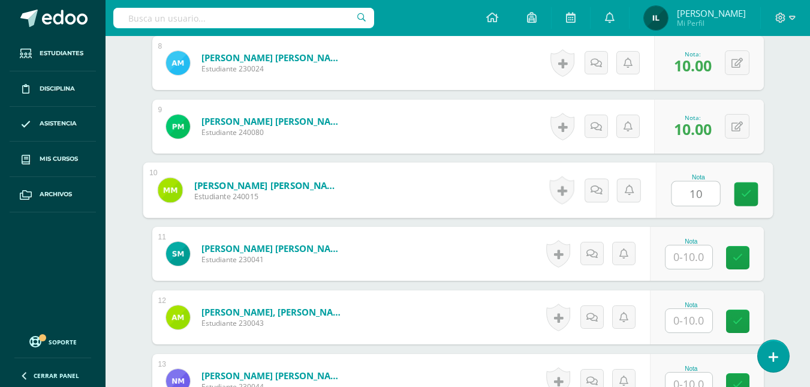
type input "10"
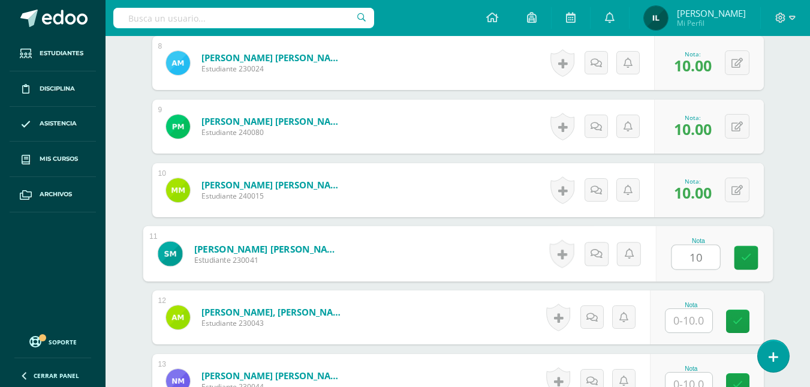
type input "10"
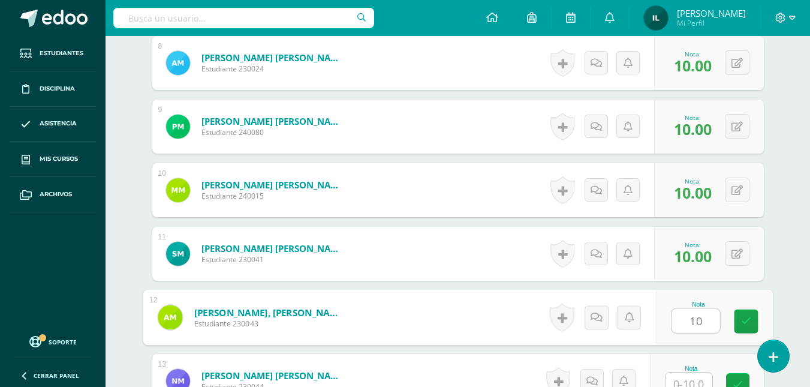
type input "10"
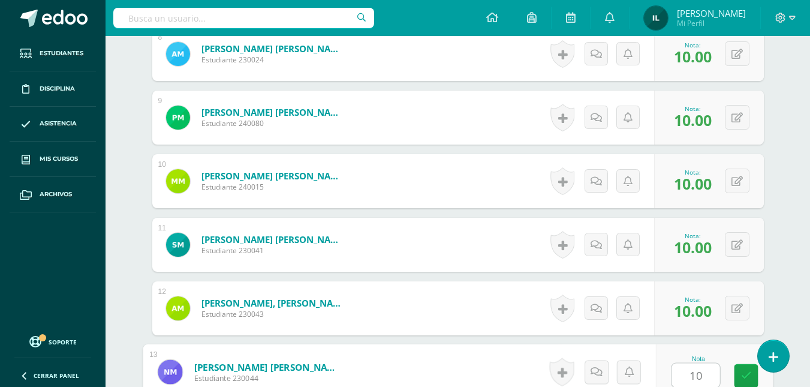
type input "10"
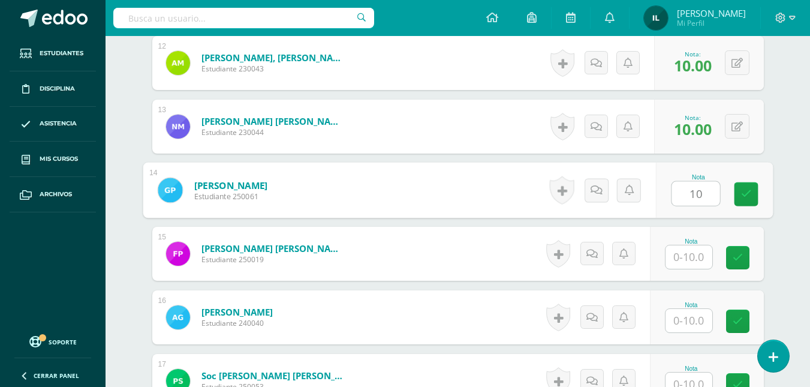
type input "10"
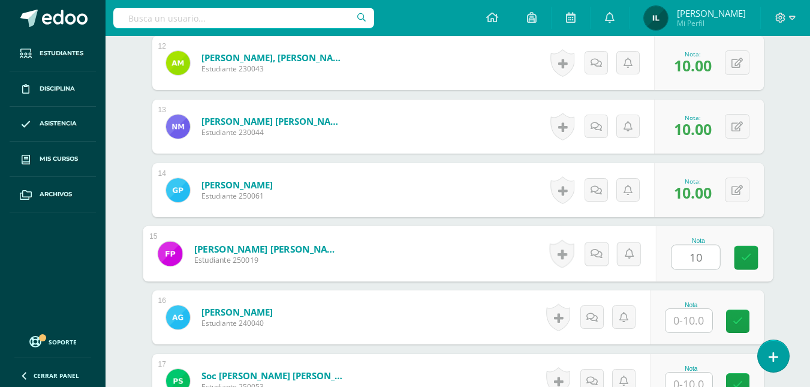
type input "10"
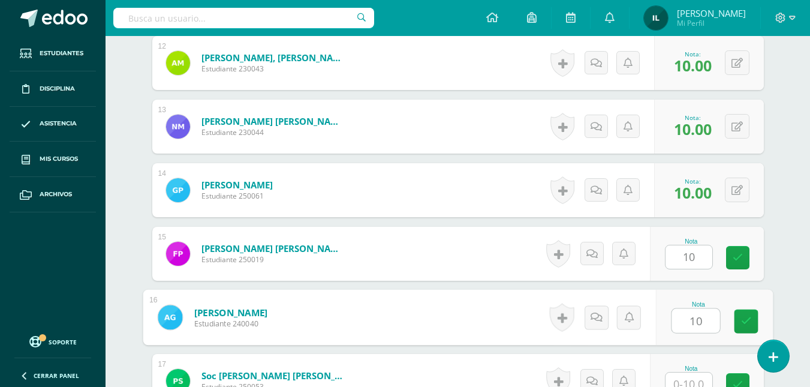
type input "10"
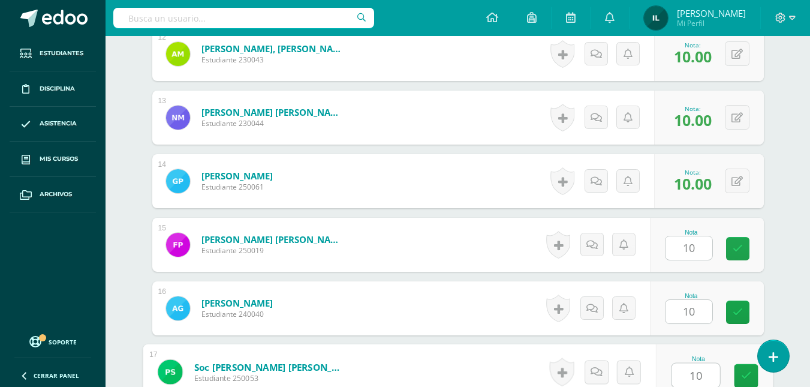
type input "10"
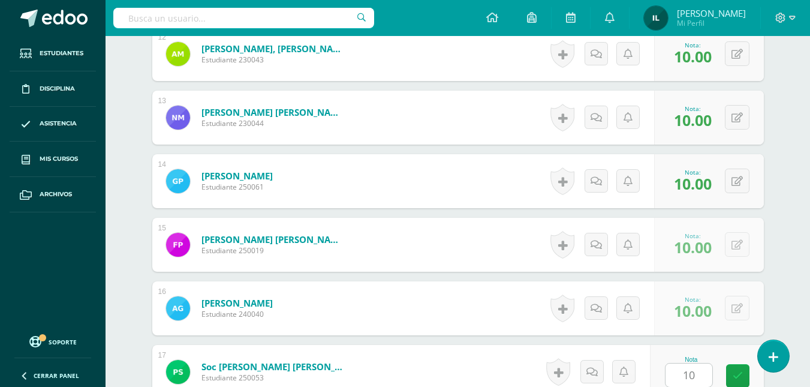
scroll to position [1313, 0]
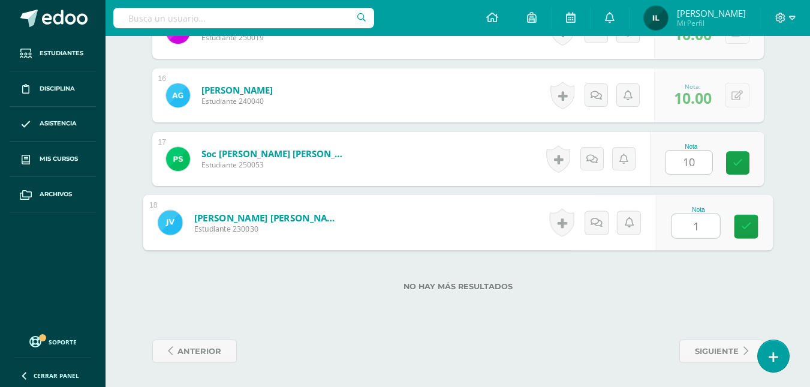
type input "10"
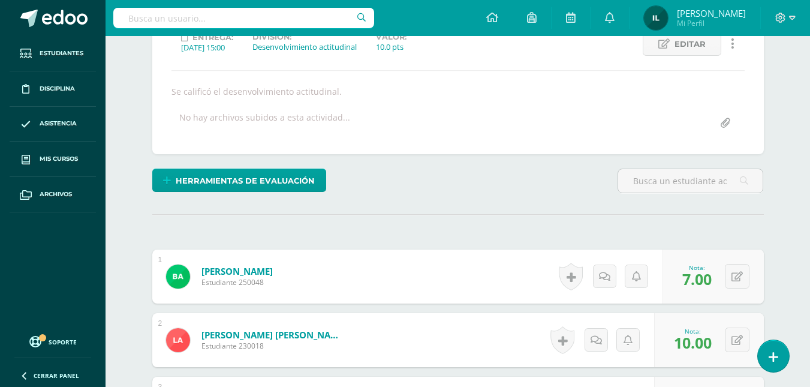
scroll to position [0, 0]
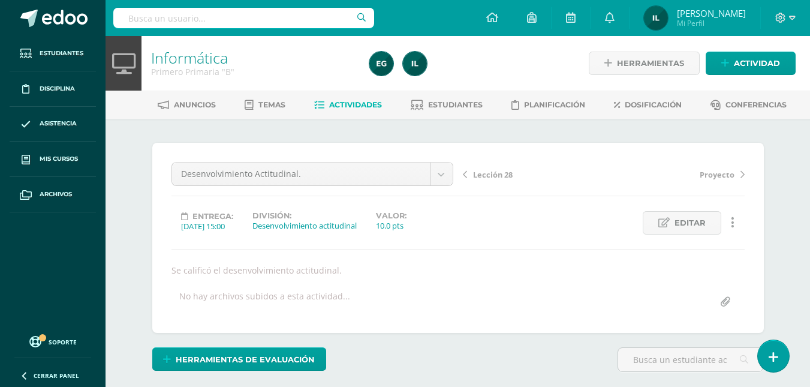
click at [342, 106] on span "Actividades" at bounding box center [355, 104] width 53 height 9
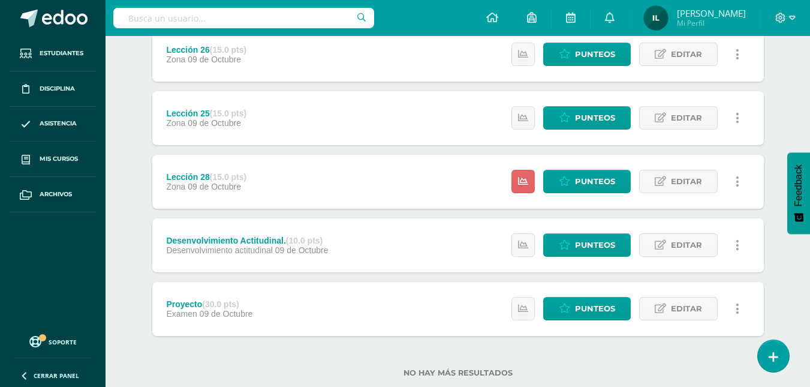
scroll to position [264, 0]
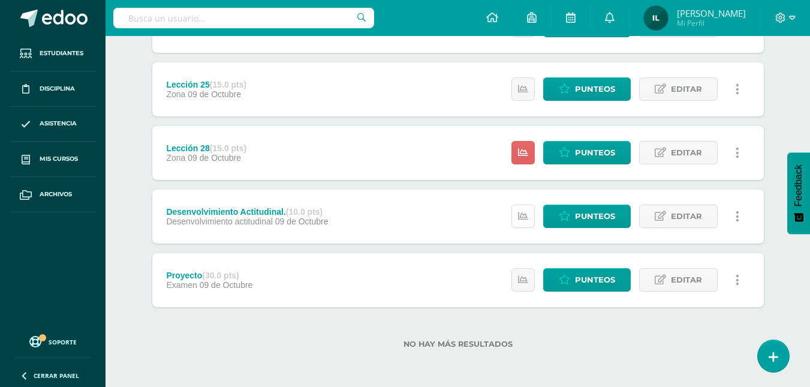
click at [525, 217] on icon at bounding box center [523, 216] width 10 height 10
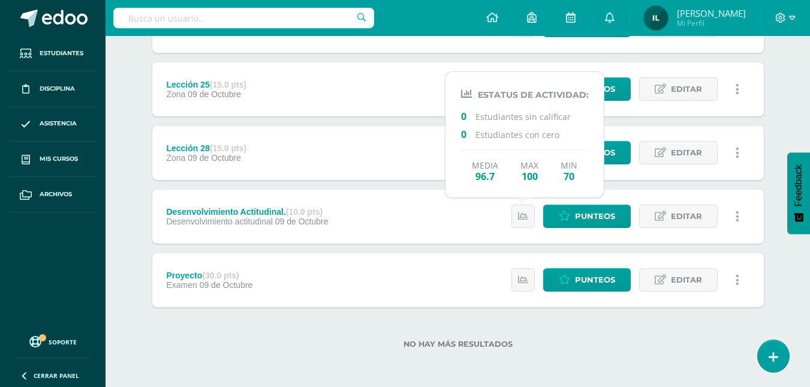
click at [428, 182] on div "Lección 27 (15.0 pts) Zona 09 de Octubre Estatus de Actividad: 18 Estudiantes s…" at bounding box center [458, 121] width 612 height 372
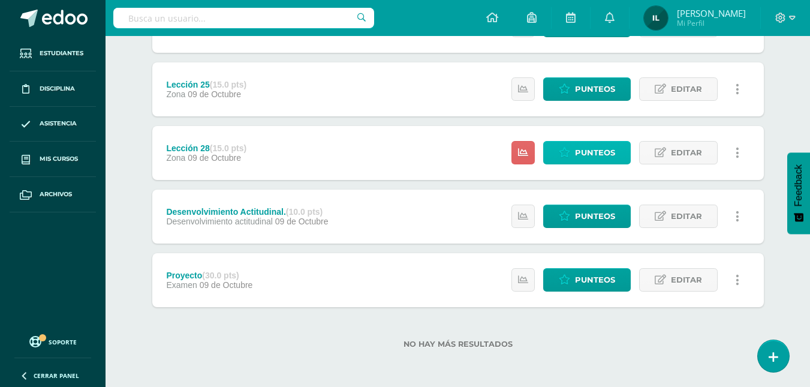
click at [618, 155] on link "Punteos" at bounding box center [587, 152] width 88 height 23
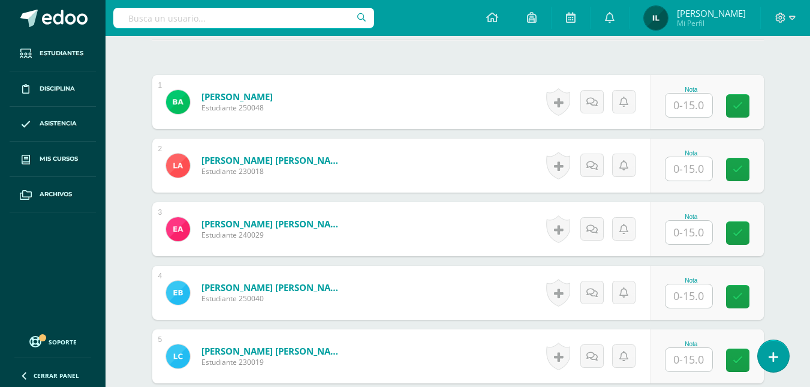
scroll to position [367, 0]
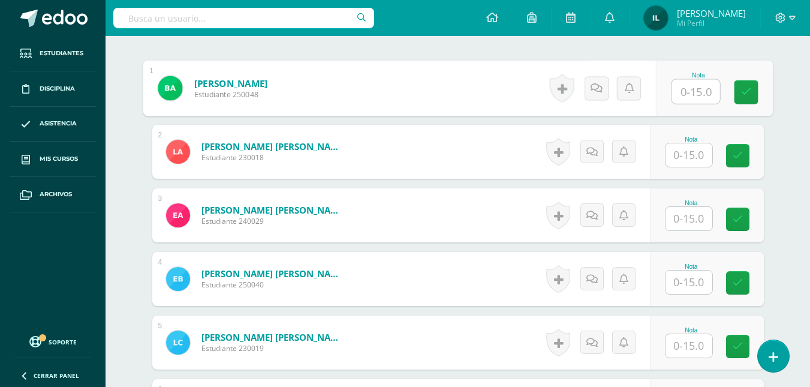
click at [694, 93] on input "text" at bounding box center [696, 92] width 48 height 24
type input "15"
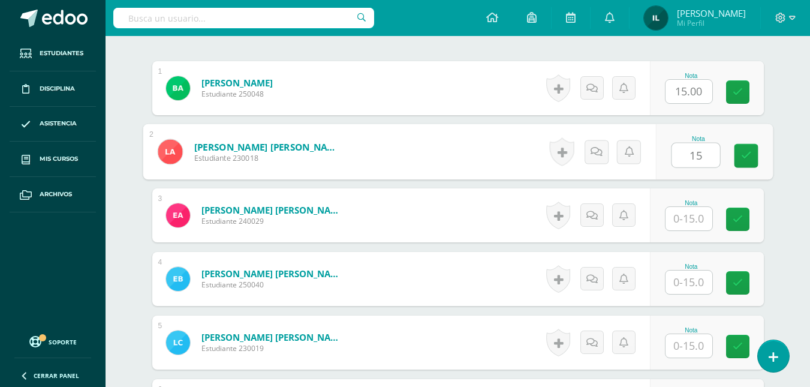
type input "15"
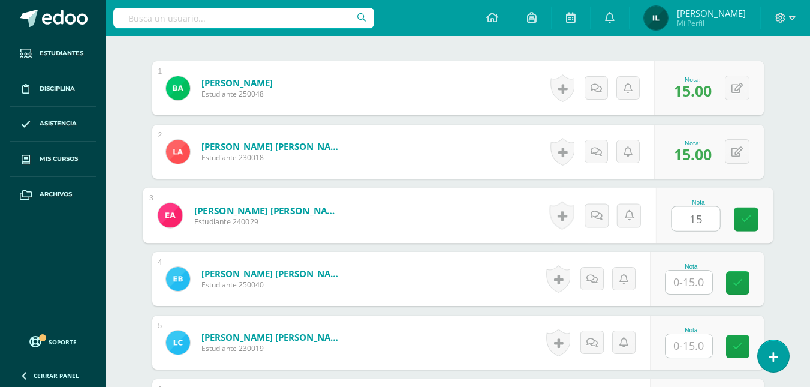
type input "15"
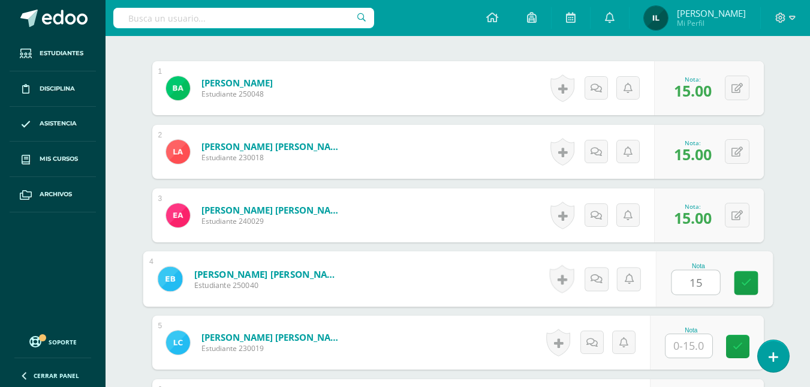
type input "15"
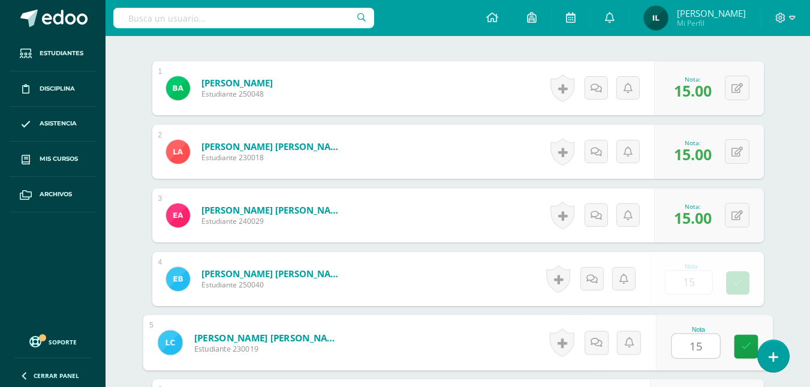
type input "15"
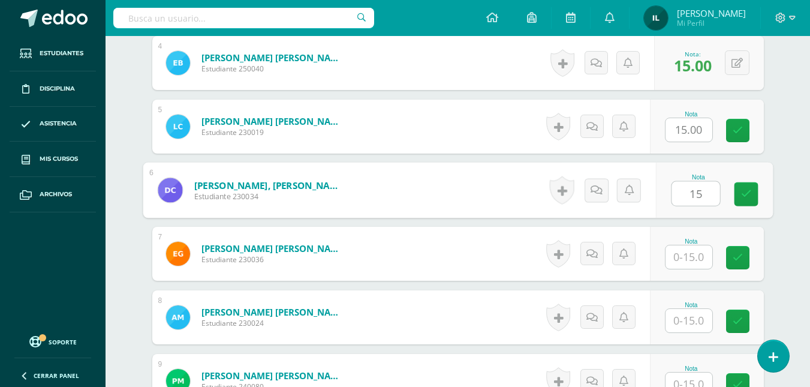
type input "15"
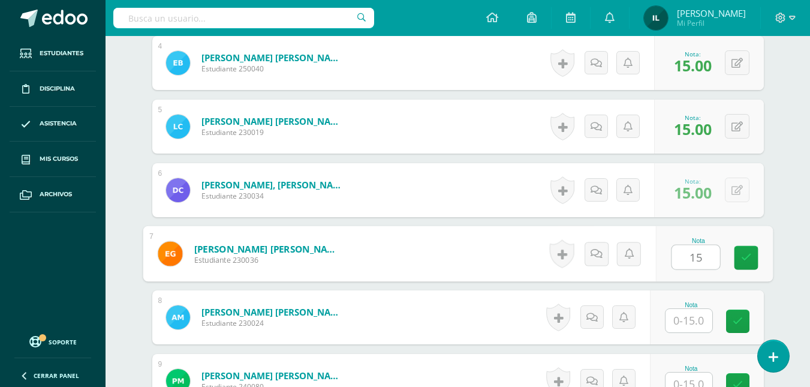
type input "15"
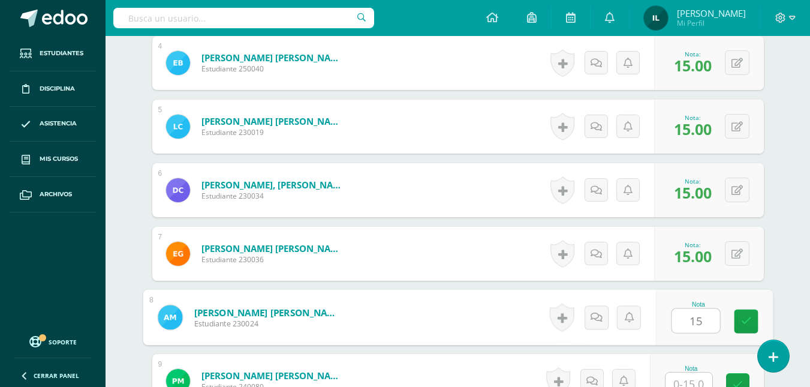
type input "15"
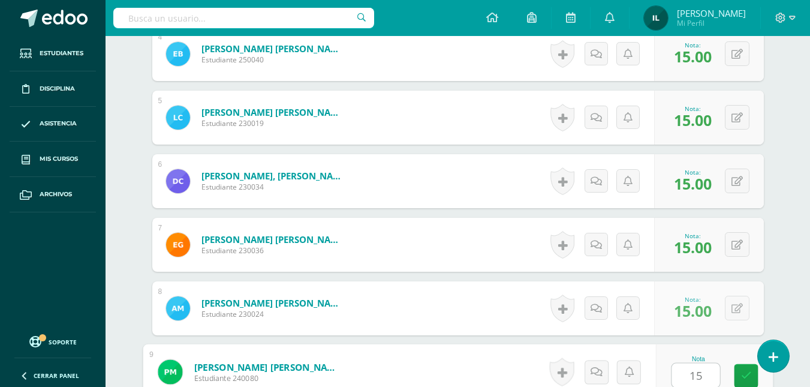
type input "15"
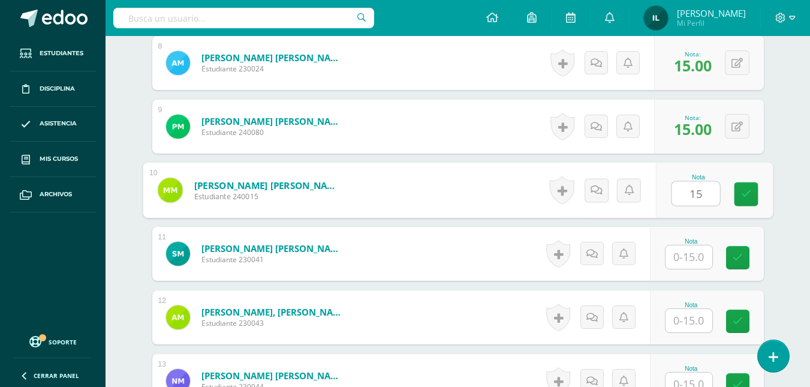
type input "15"
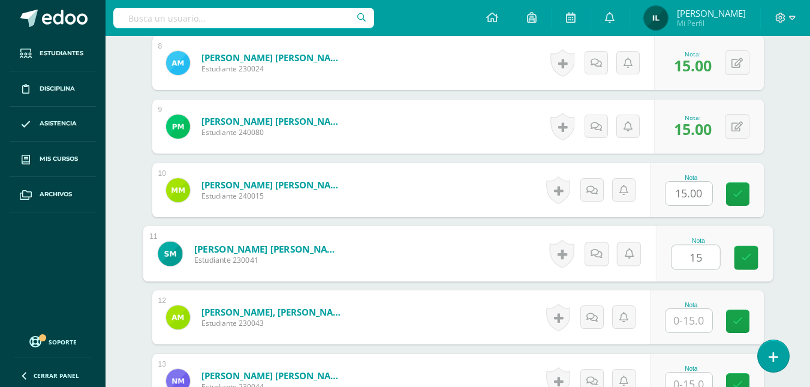
type input "15"
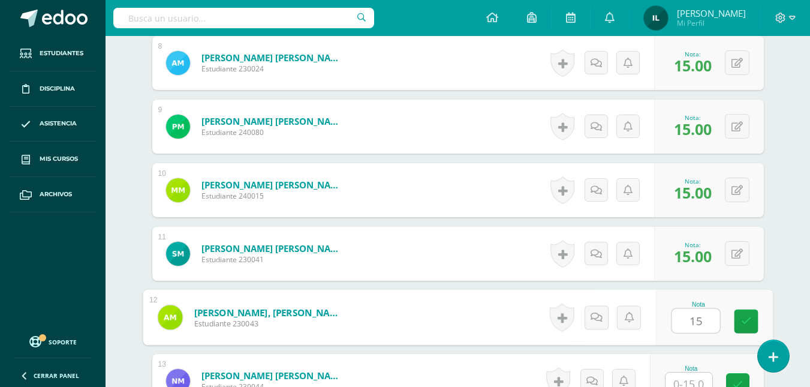
type input "15"
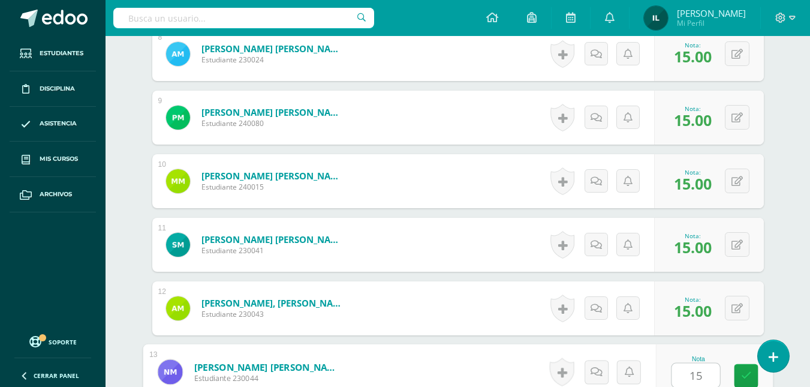
type input "15"
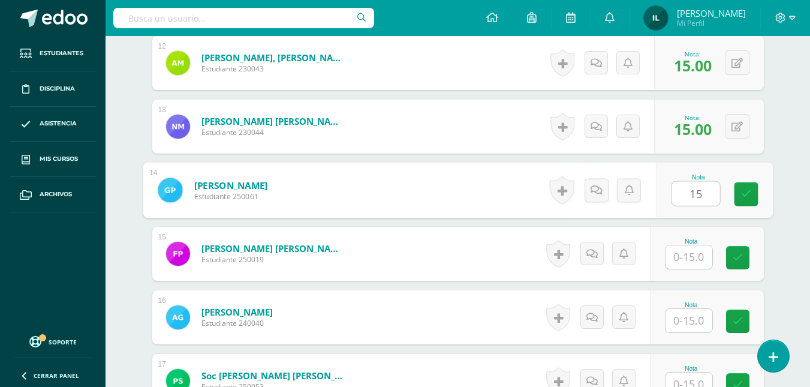
type input "15"
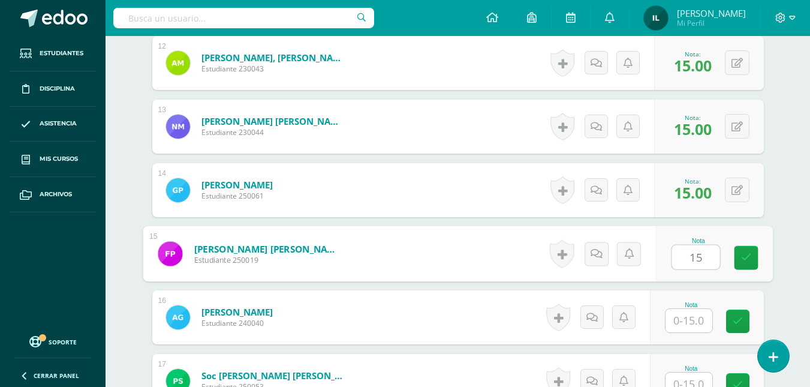
type input "15"
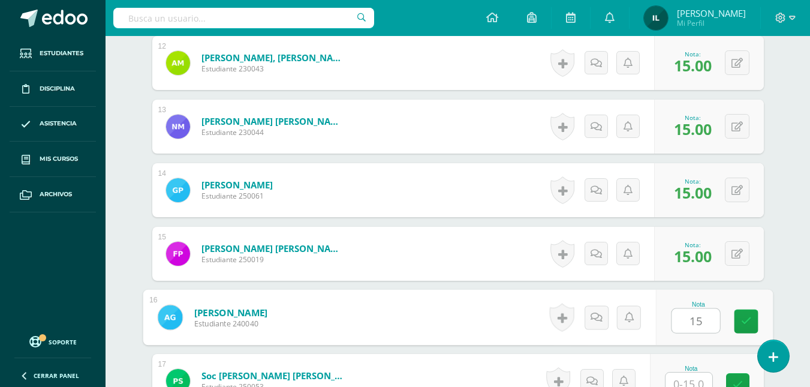
type input "15"
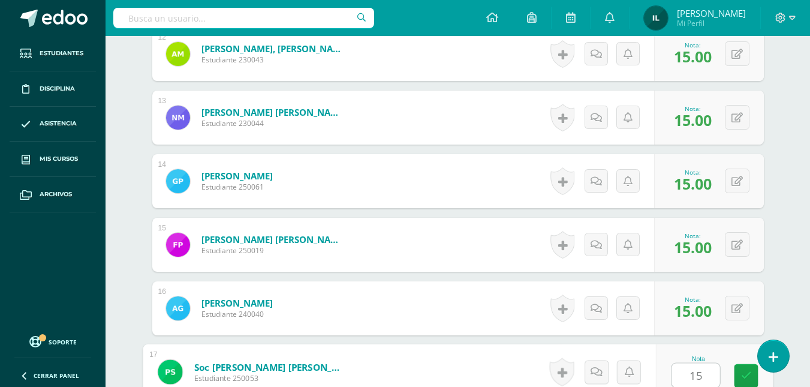
type input "15"
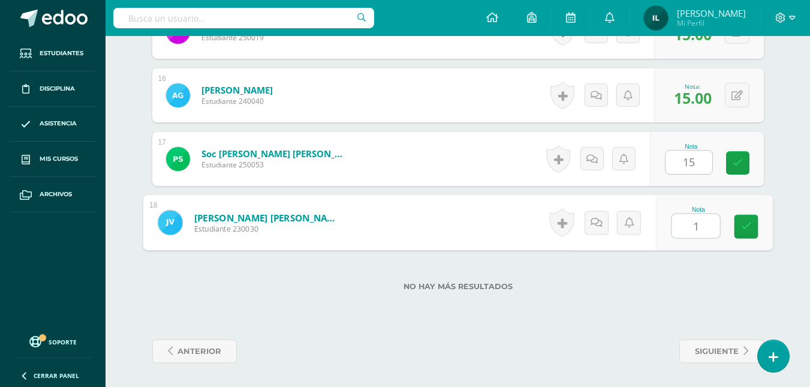
type input "15"
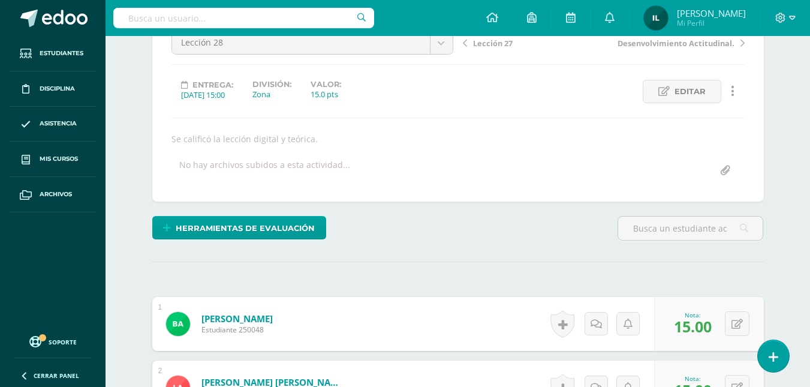
scroll to position [0, 0]
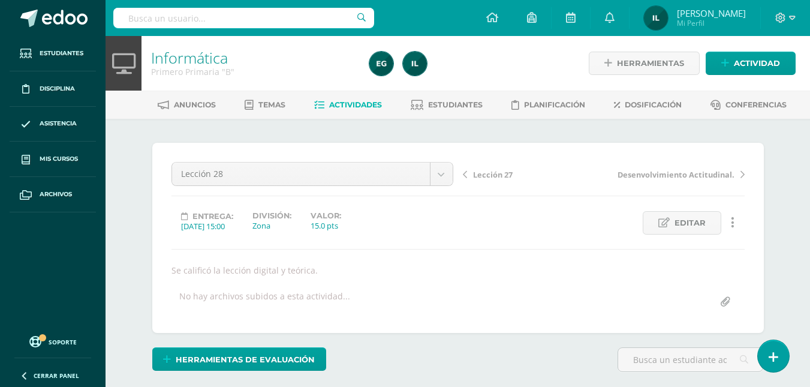
click at [353, 98] on link "Actividades" at bounding box center [348, 104] width 68 height 19
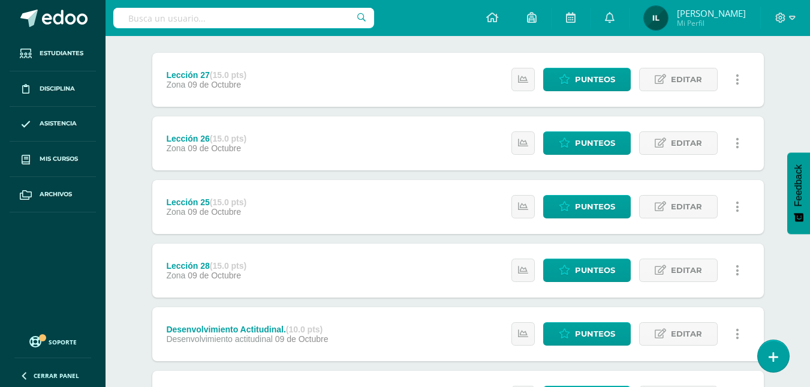
scroll to position [148, 0]
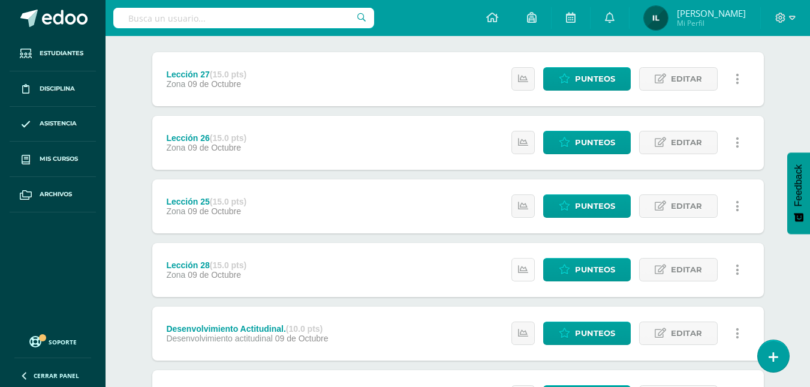
click at [522, 271] on icon at bounding box center [523, 269] width 10 height 10
click at [393, 239] on div "Lección 27 (15.0 pts) Zona [DATE] Estatus de Actividad: 18 Estudiantes sin cali…" at bounding box center [458, 238] width 612 height 372
click at [515, 209] on link at bounding box center [523, 205] width 23 height 23
click at [607, 201] on span "Punteos" at bounding box center [595, 206] width 40 height 22
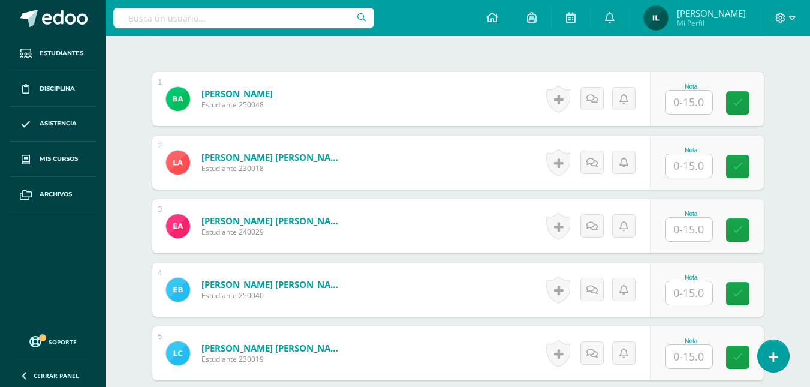
scroll to position [348, 0]
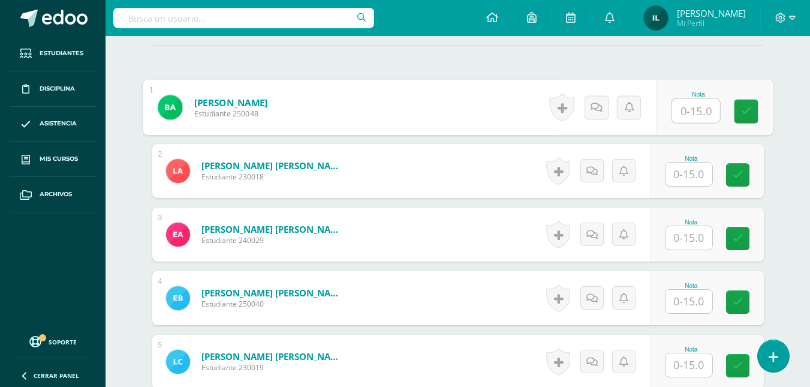
click at [688, 114] on input "text" at bounding box center [696, 111] width 48 height 24
type input "15"
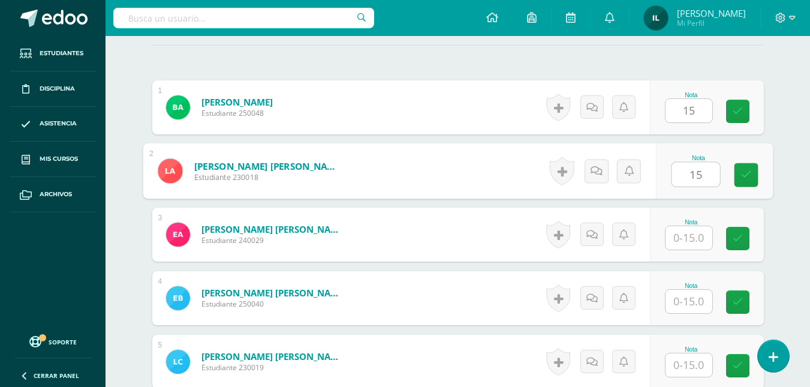
type input "15"
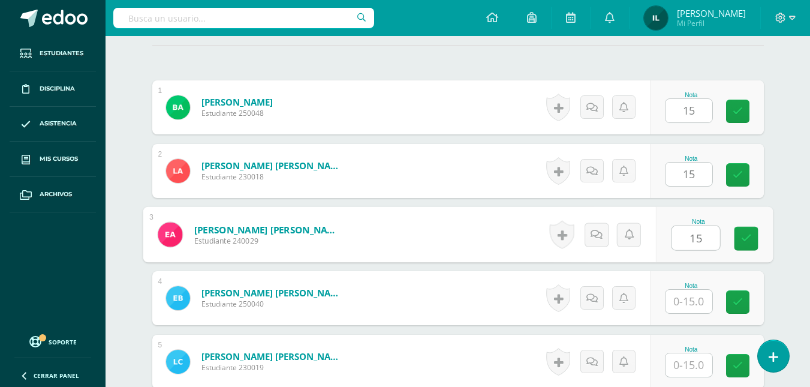
type input "15"
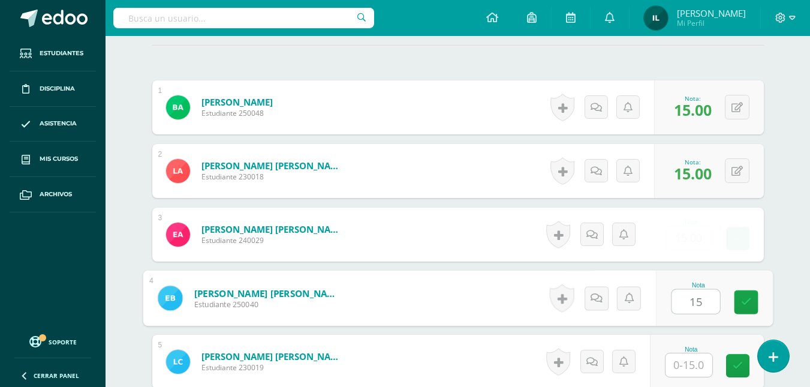
type input "15"
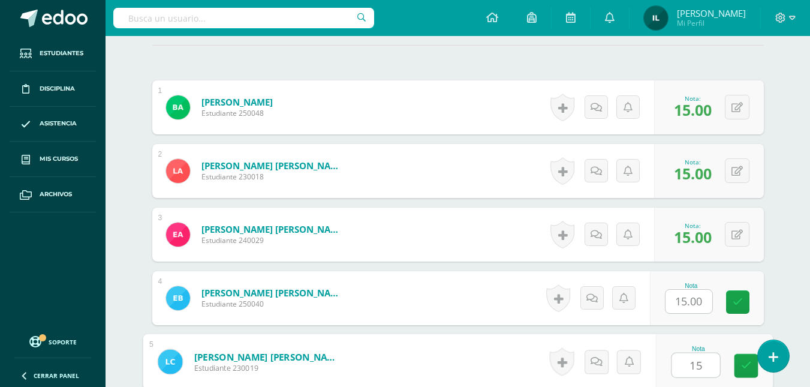
type input "15"
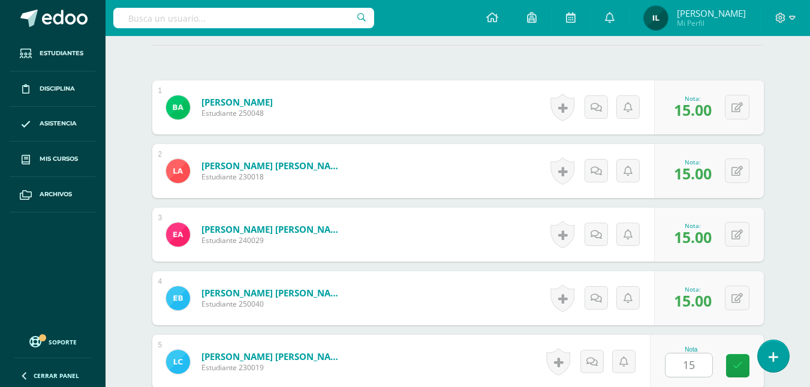
scroll to position [583, 0]
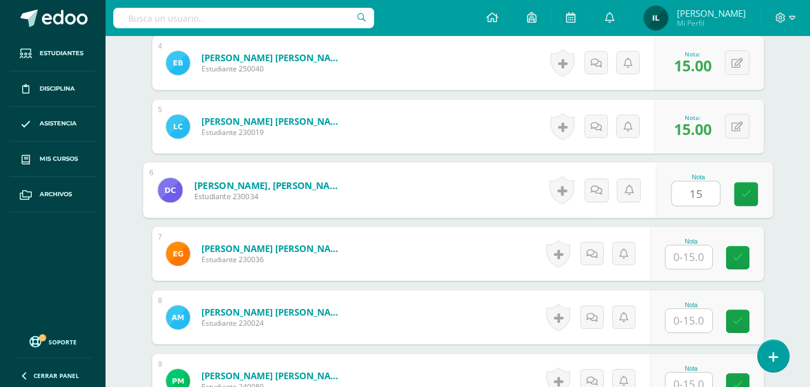
type input "15"
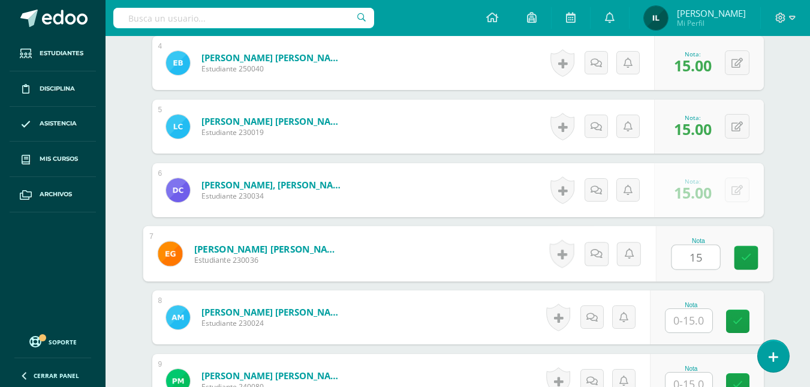
type input "15"
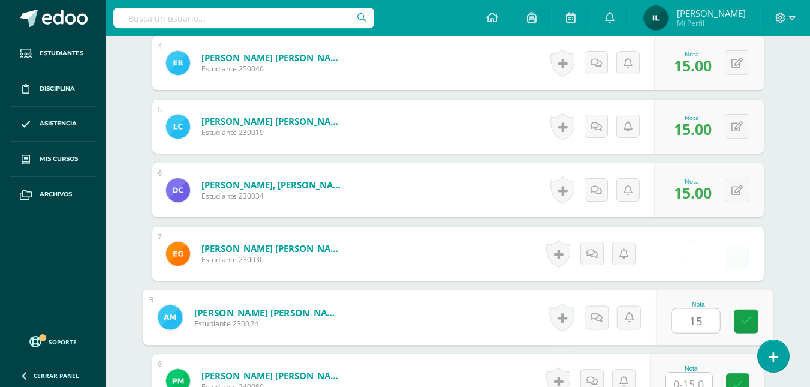
type input "15"
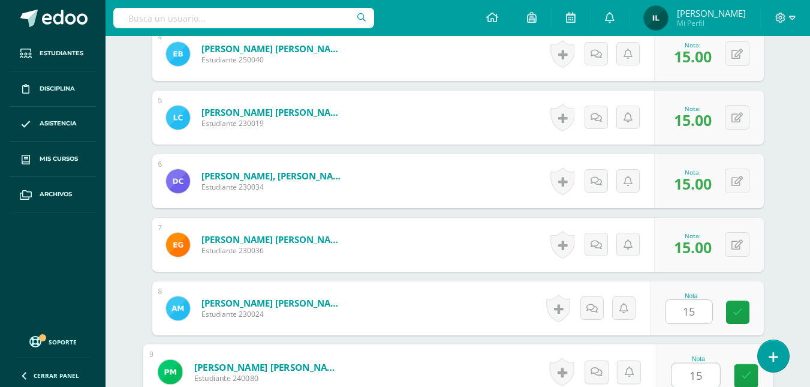
type input "15"
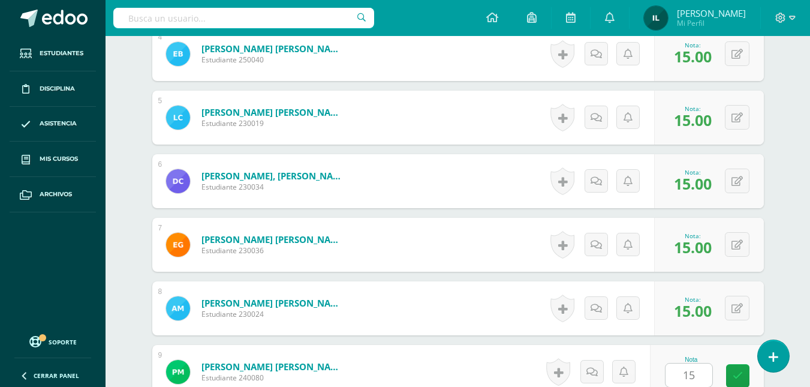
scroll to position [837, 0]
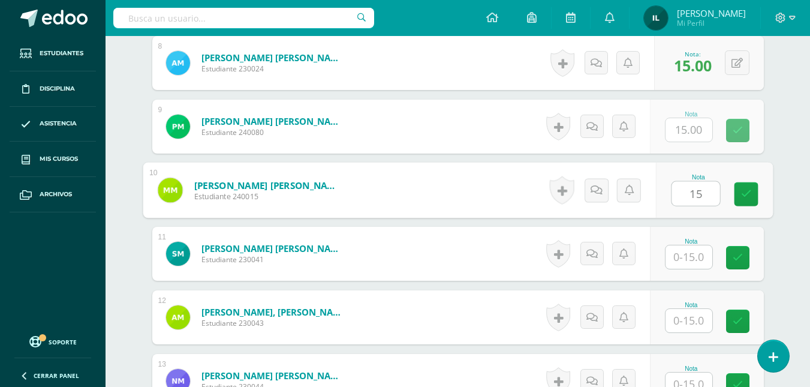
type input "15"
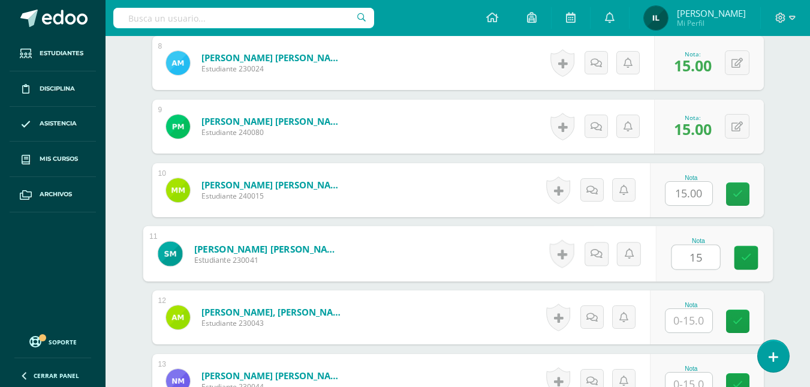
type input "15"
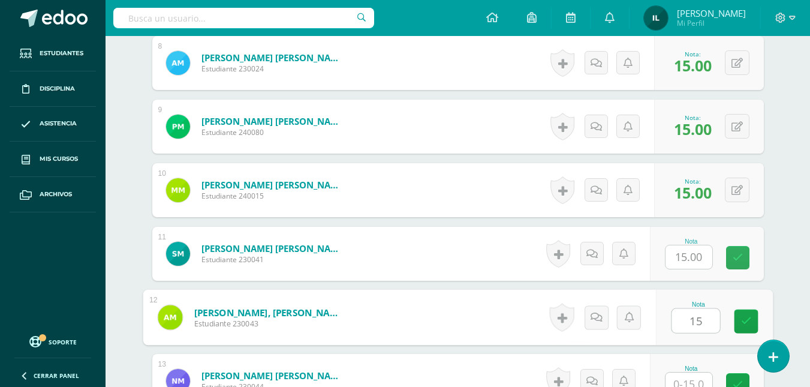
type input "15"
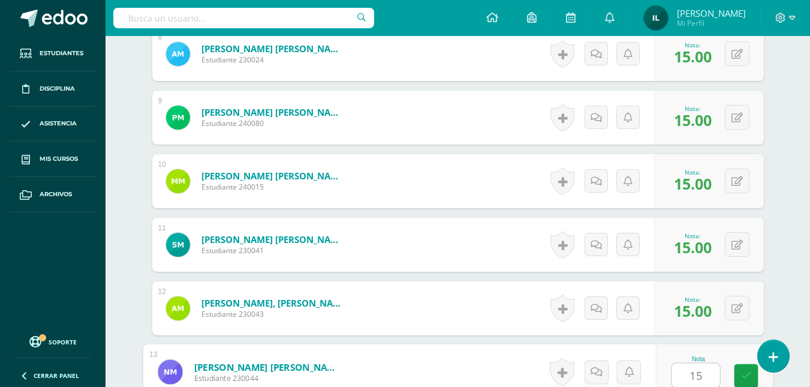
type input "15"
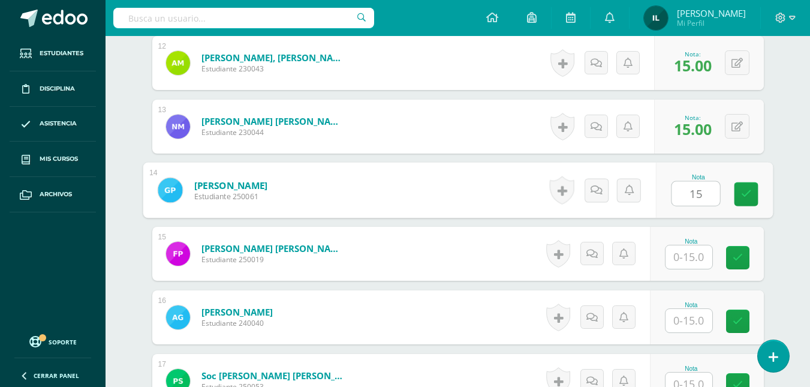
type input "15"
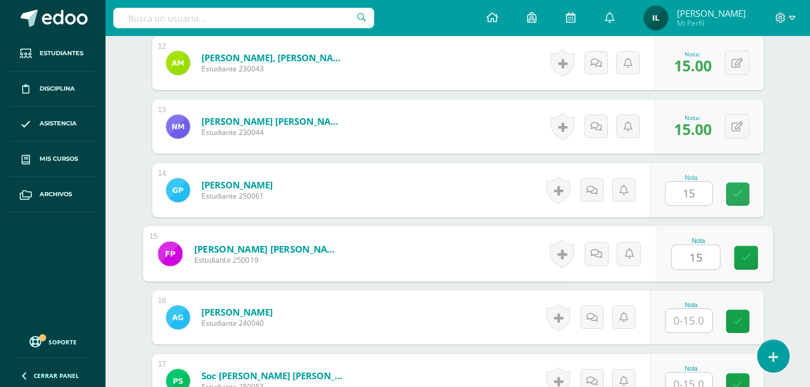
type input "15"
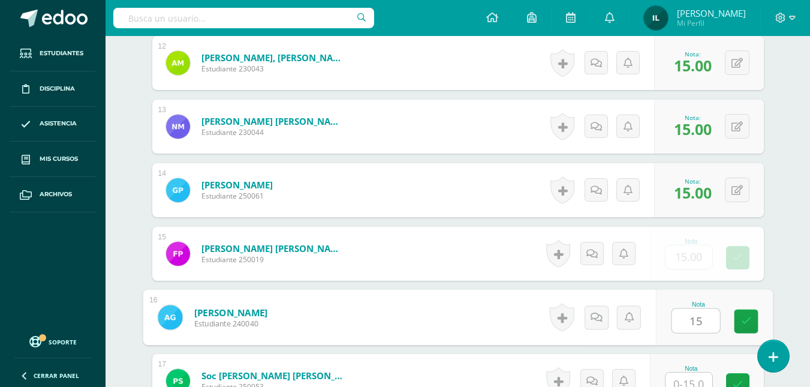
type input "15"
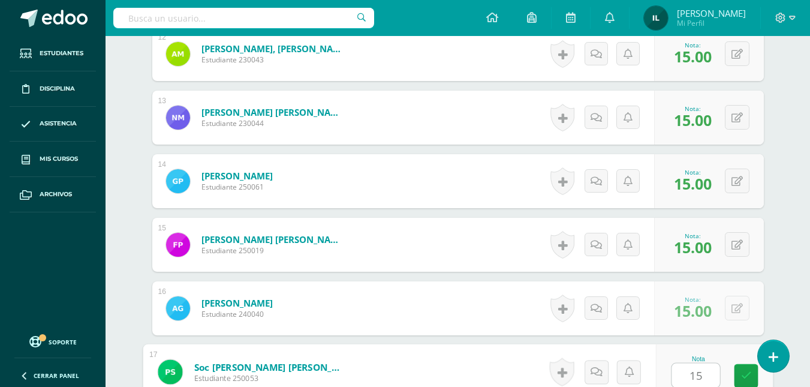
type input "15"
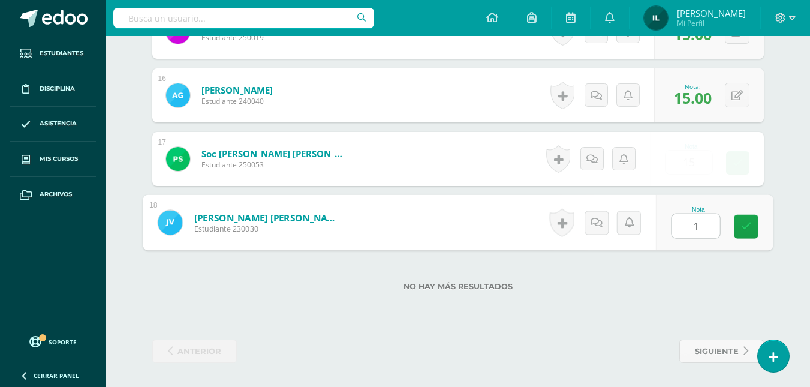
type input "15"
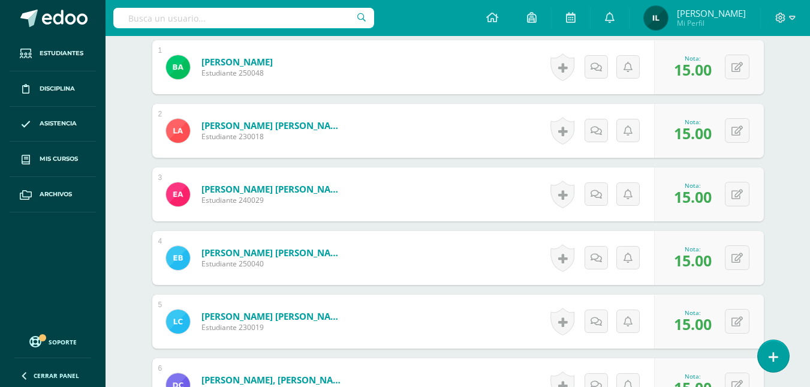
scroll to position [0, 0]
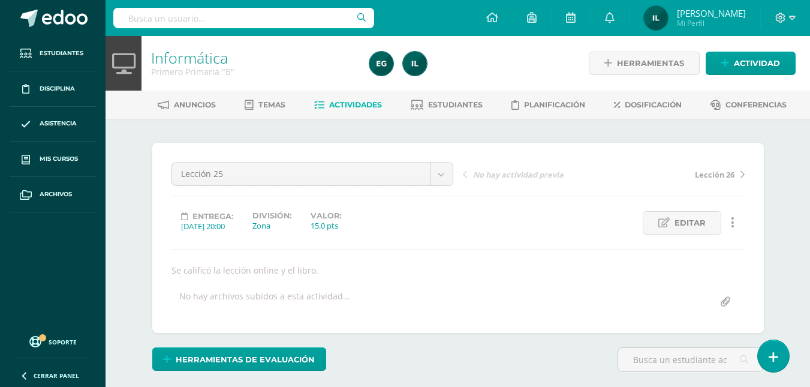
click at [323, 100] on link "Actividades" at bounding box center [348, 104] width 68 height 19
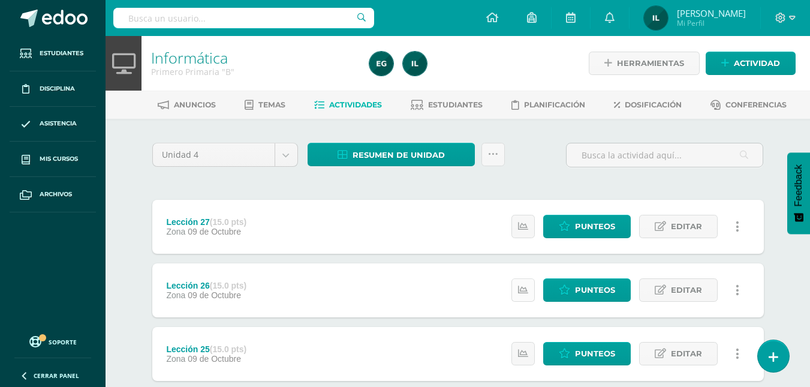
click at [524, 294] on icon at bounding box center [523, 290] width 10 height 10
click at [597, 291] on span "Punteos" at bounding box center [595, 290] width 40 height 22
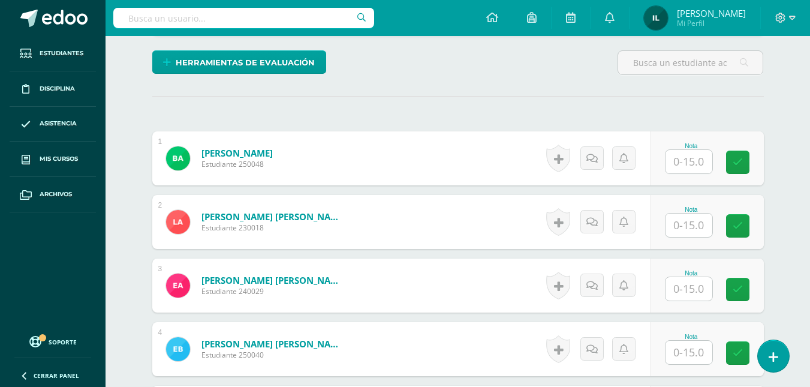
scroll to position [284, 0]
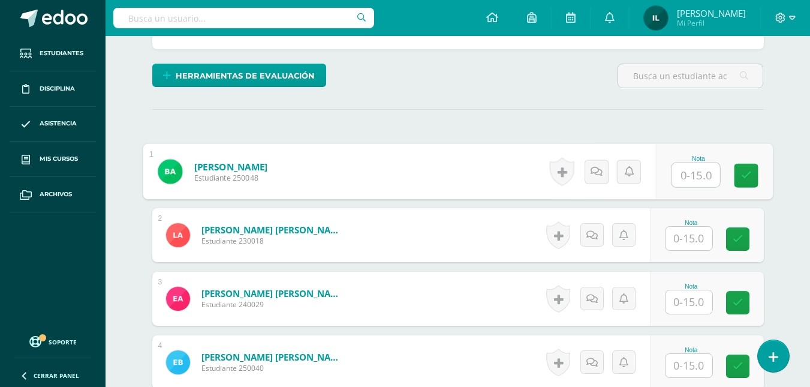
click at [688, 179] on input "text" at bounding box center [696, 175] width 48 height 24
type input "15"
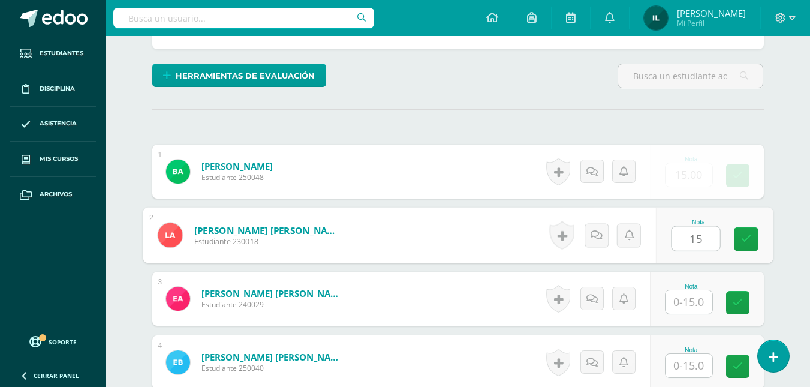
type input "15"
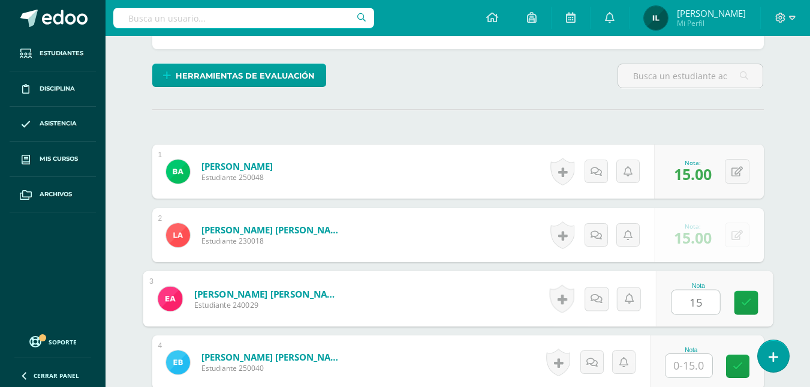
type input "15"
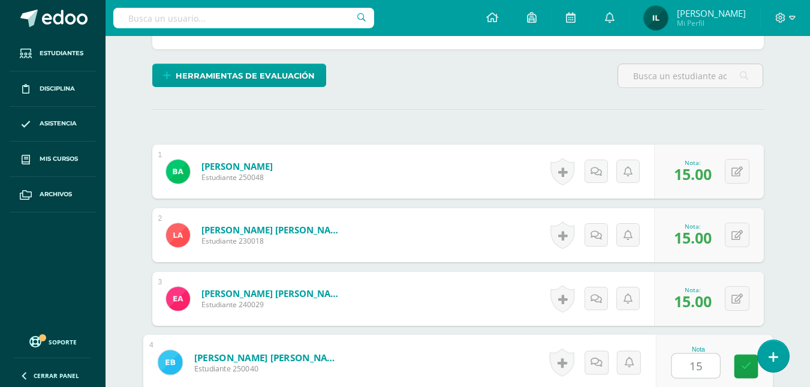
type input "15"
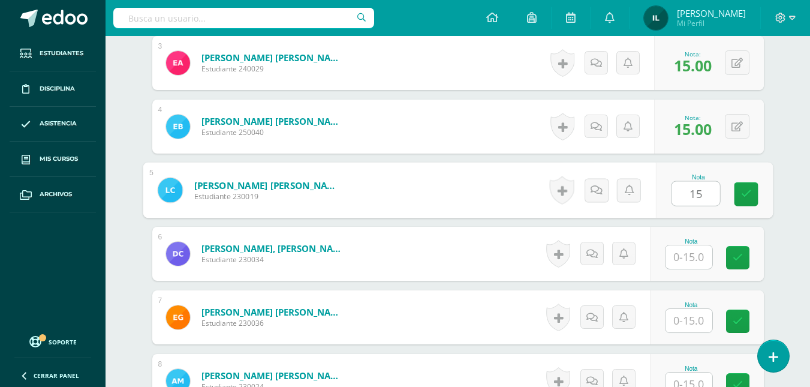
type input "15"
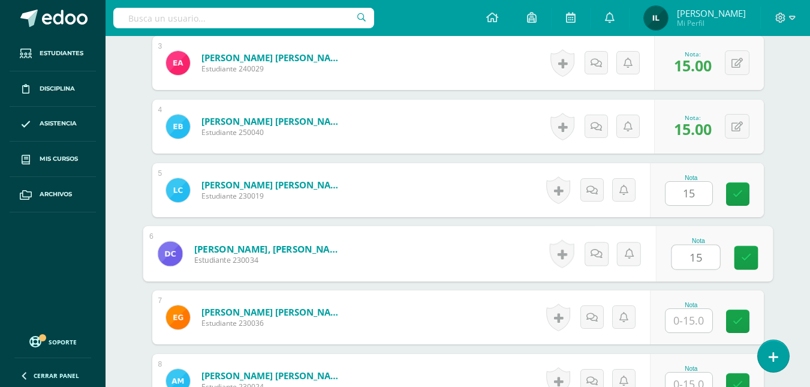
type input "15"
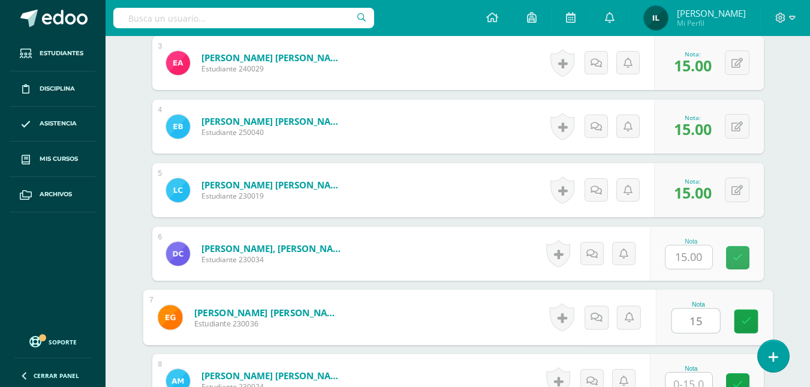
type input "15"
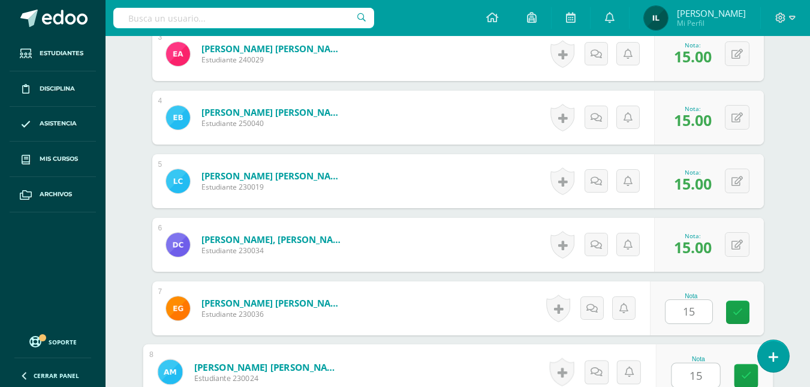
type input "15"
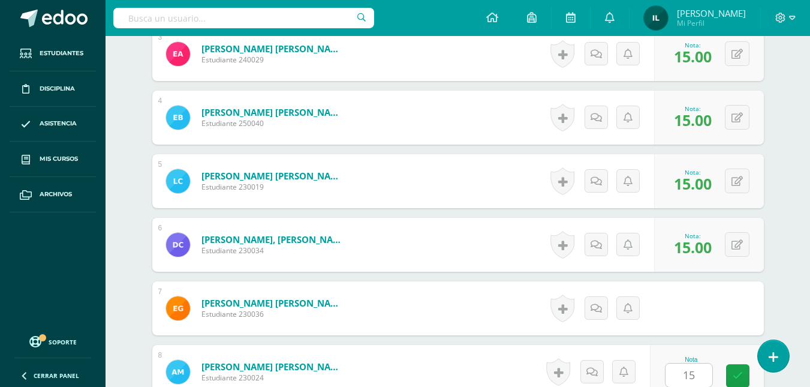
scroll to position [774, 0]
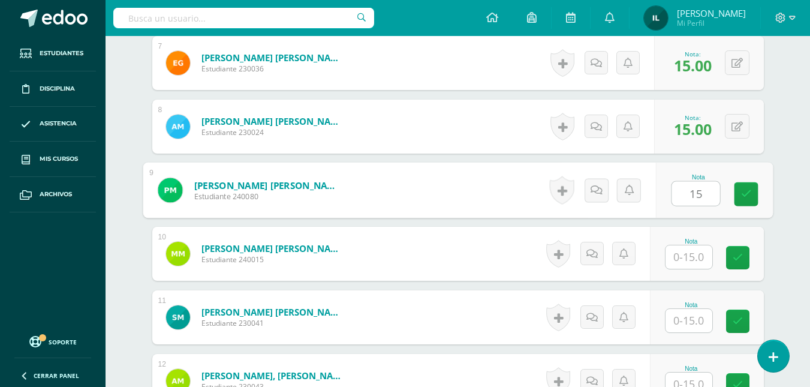
type input "15"
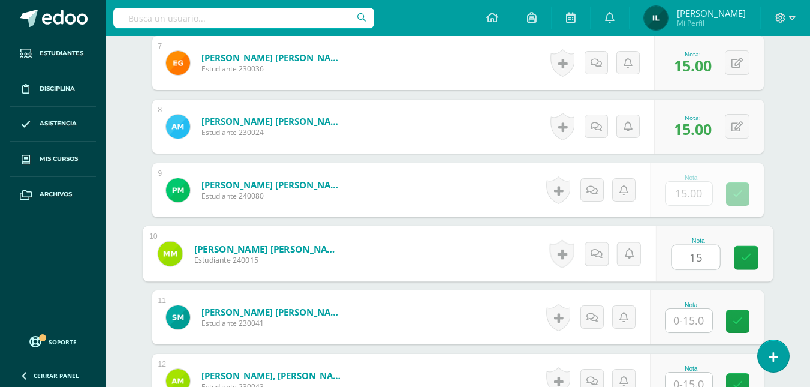
type input "15"
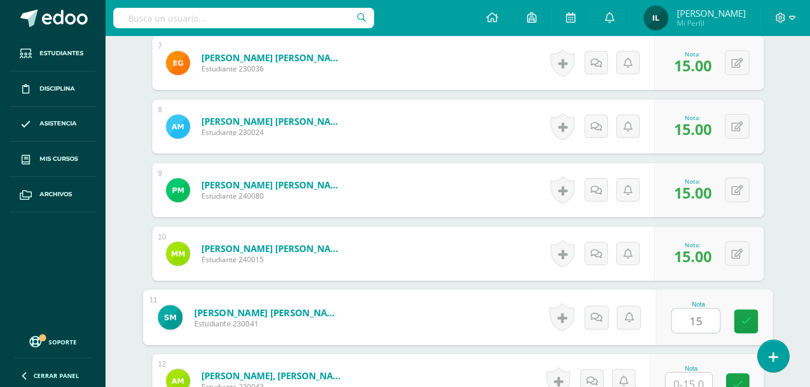
type input "15"
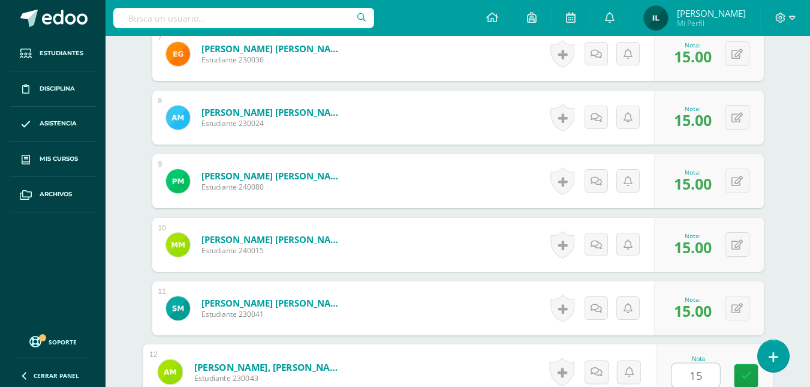
type input "15"
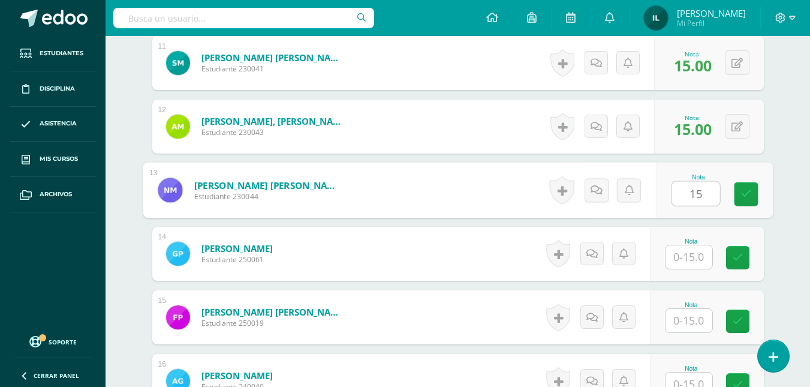
type input "15"
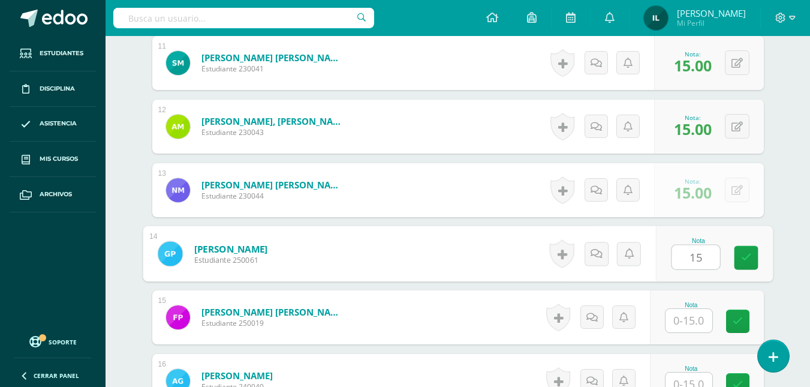
type input "15"
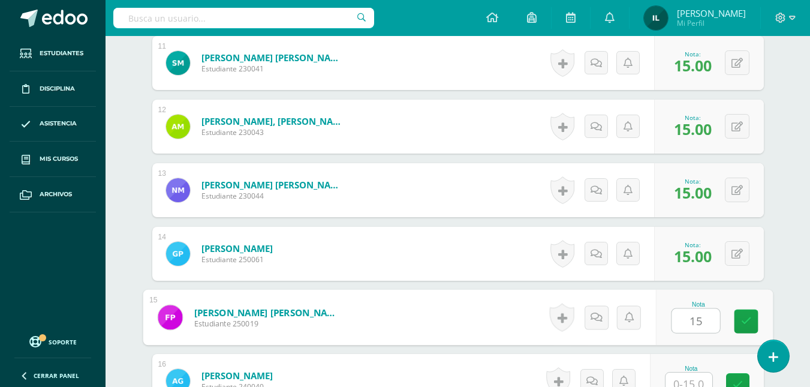
type input "15"
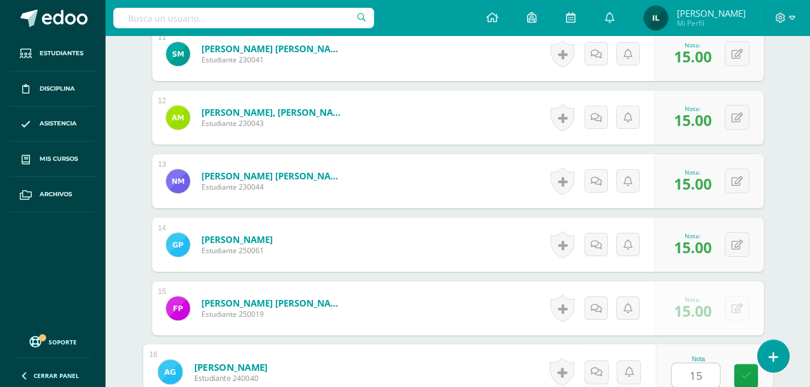
type input "15"
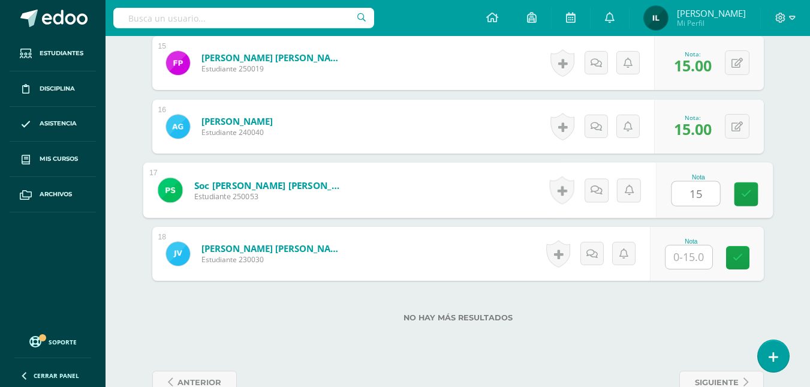
type input "15"
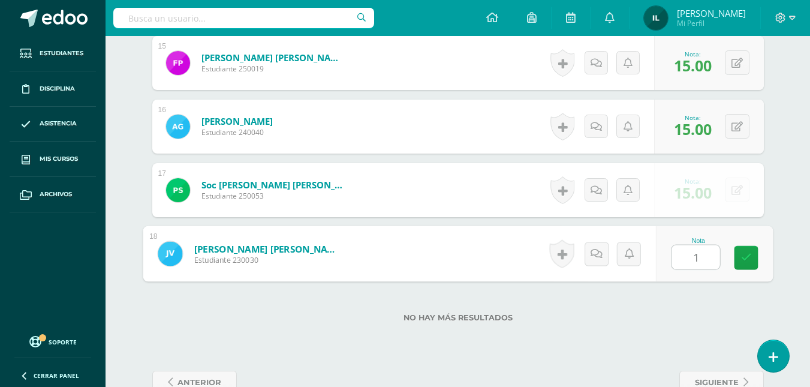
type input "15"
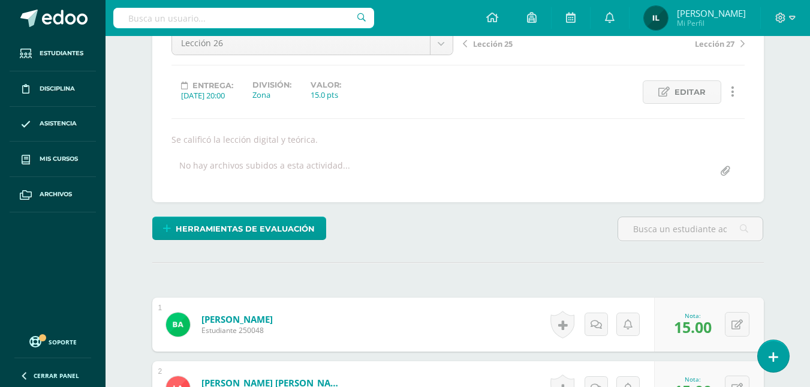
scroll to position [0, 0]
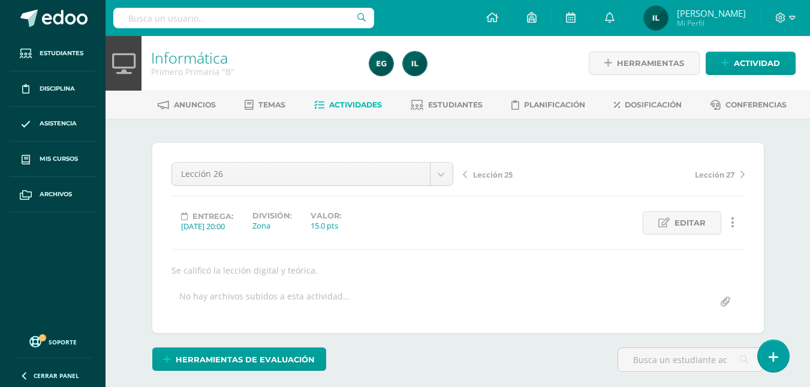
click at [364, 101] on span "Actividades" at bounding box center [355, 104] width 53 height 9
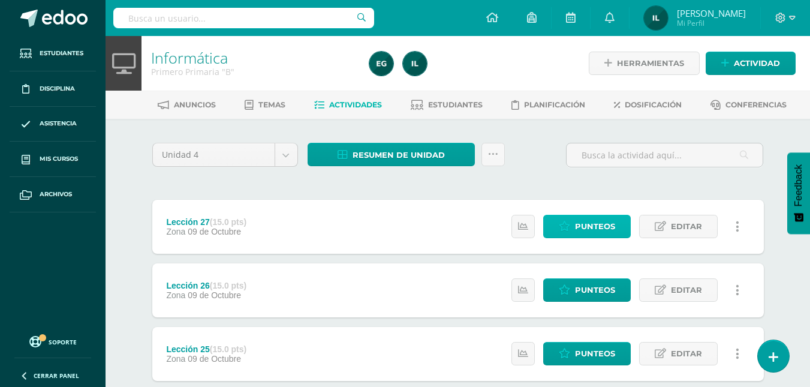
click at [607, 229] on span "Punteos" at bounding box center [595, 226] width 40 height 22
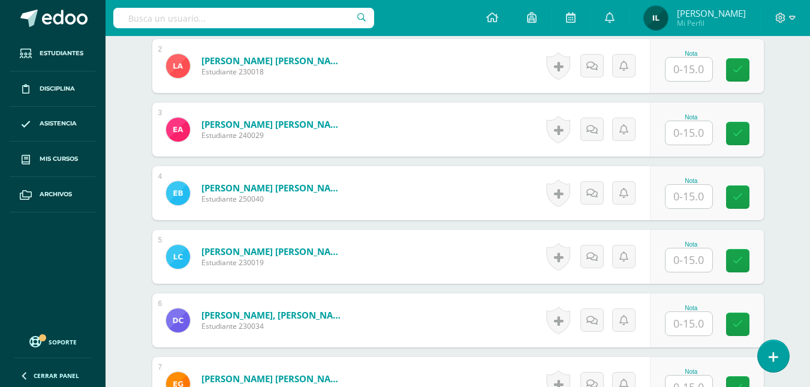
scroll to position [383, 0]
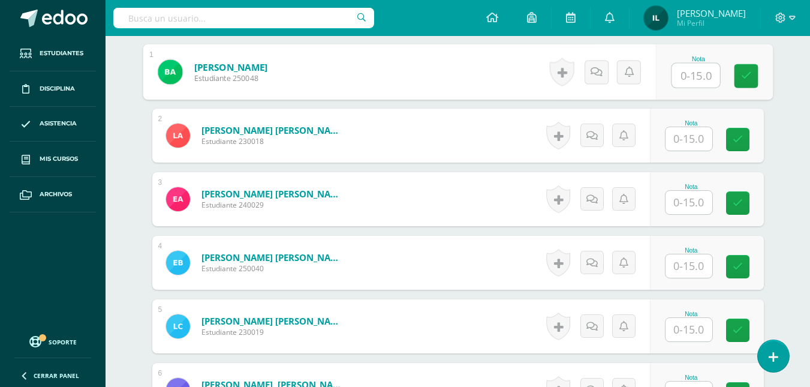
click at [690, 83] on input "text" at bounding box center [696, 76] width 48 height 24
type input "15"
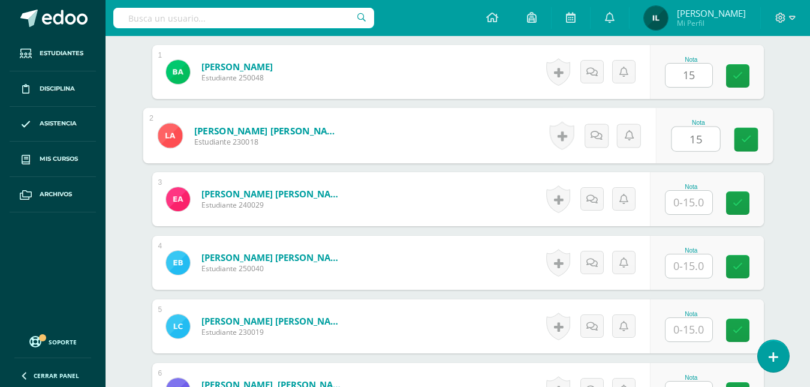
type input "15"
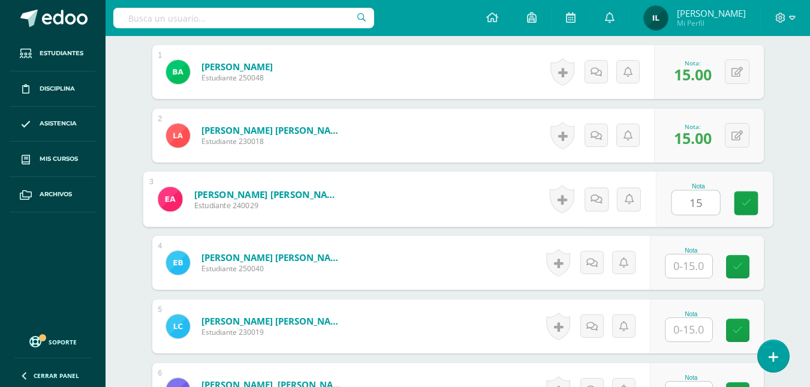
type input "15"
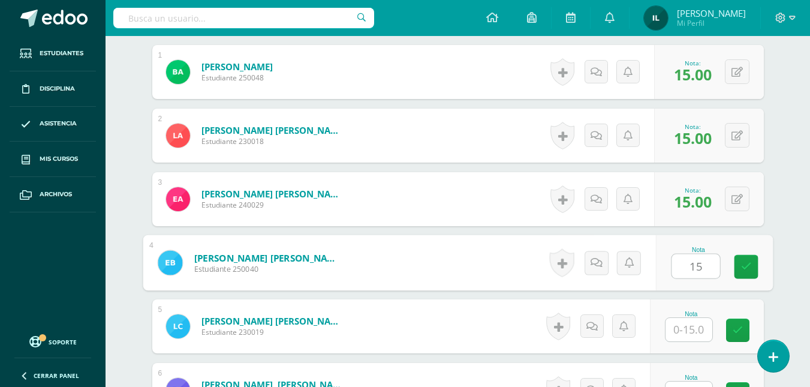
type input "15"
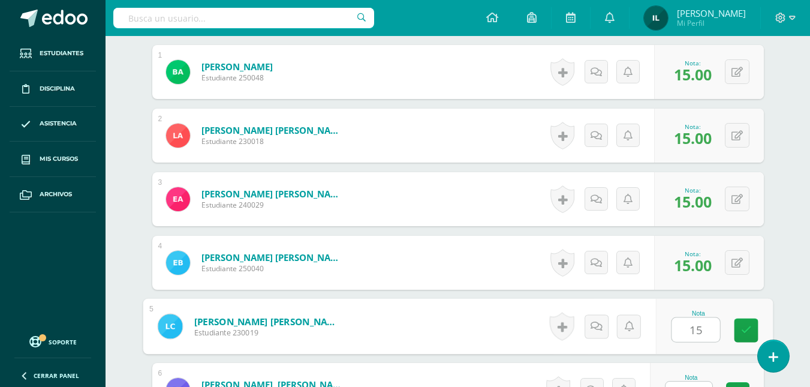
type input "15"
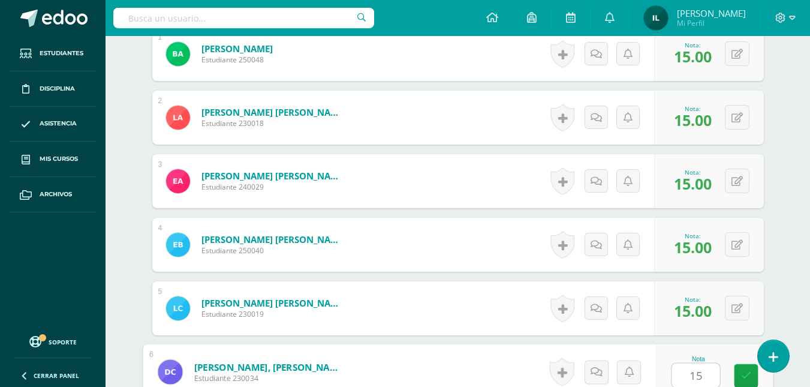
type input "15"
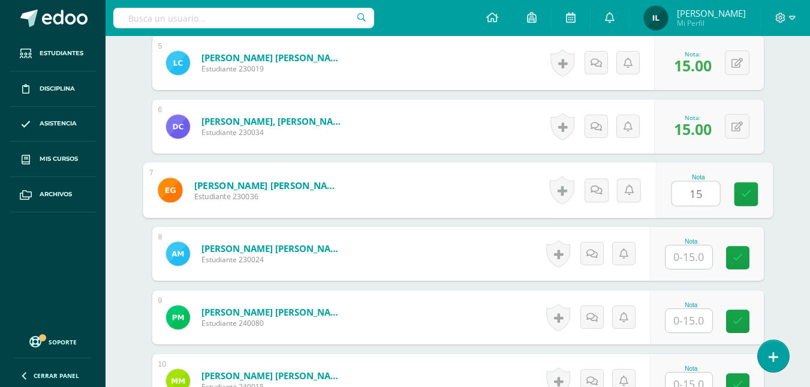
type input "15"
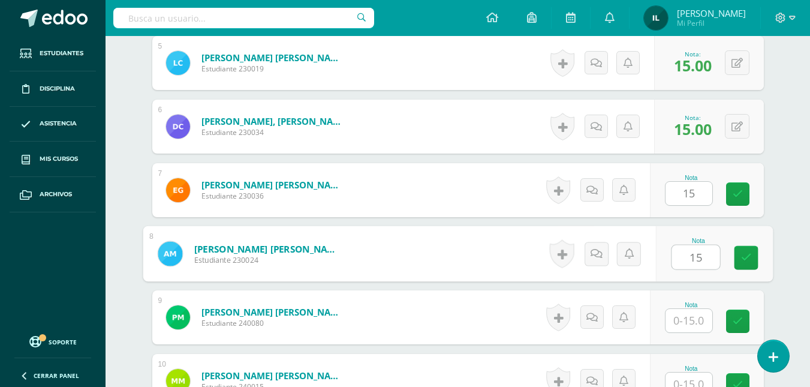
type input "15"
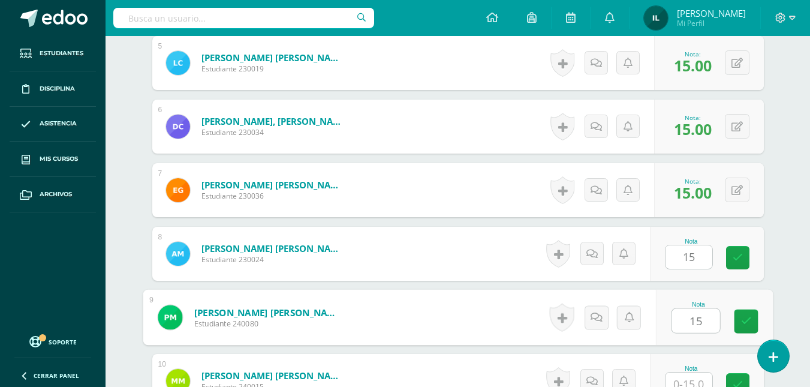
type input "15"
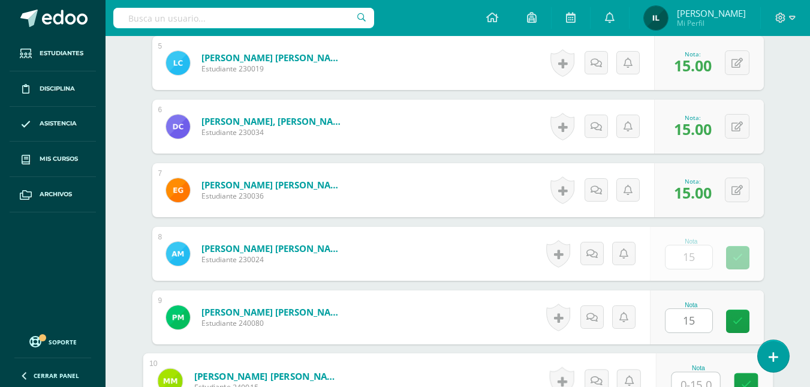
scroll to position [655, 0]
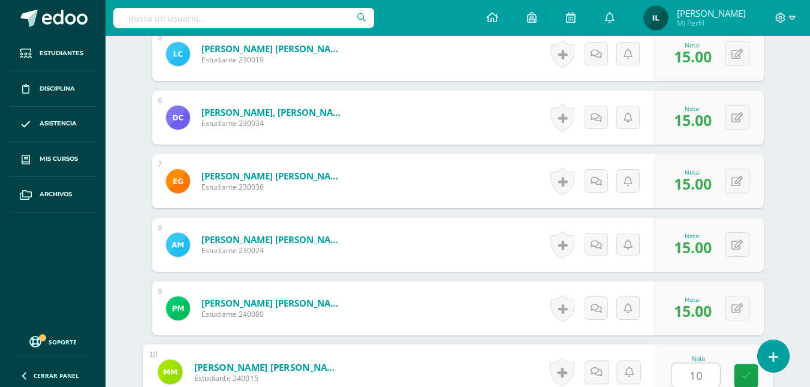
type input "10"
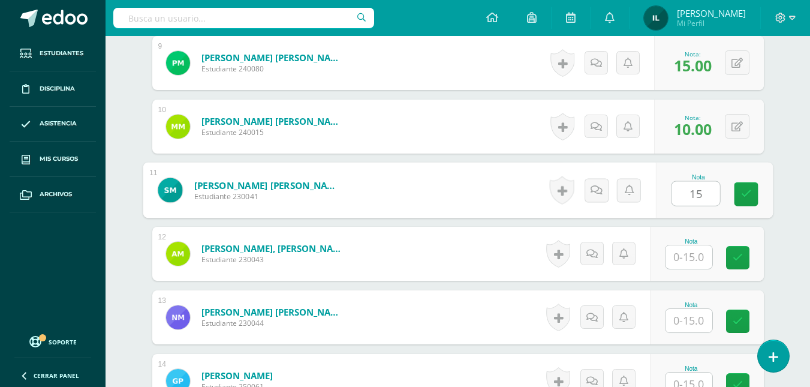
type input "15"
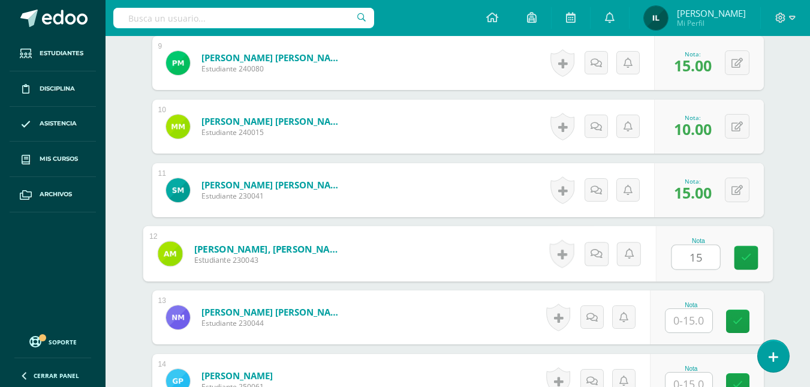
type input "15"
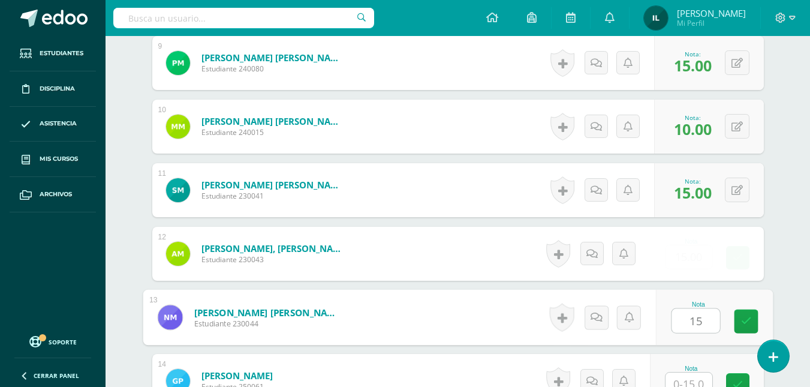
type input "15"
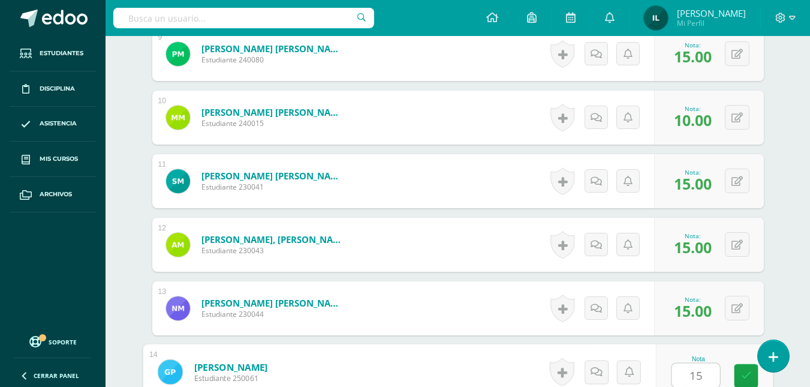
type input "15"
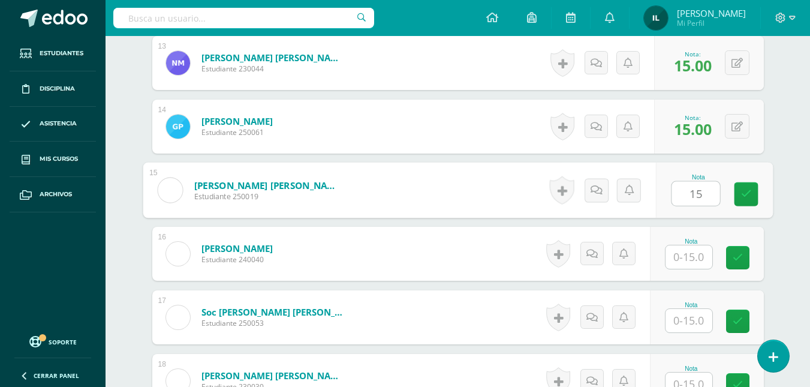
type input "15"
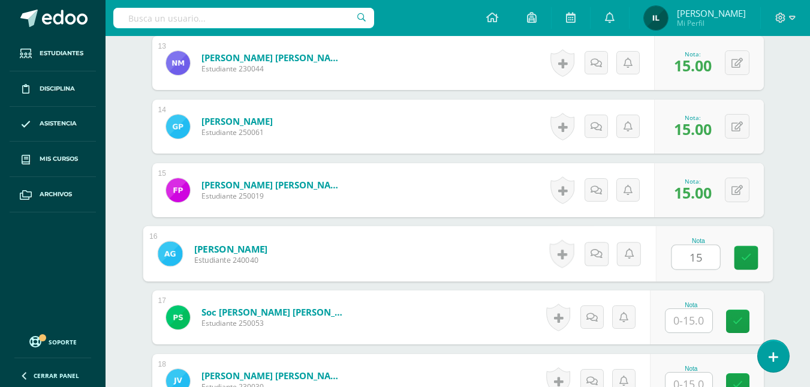
type input "15"
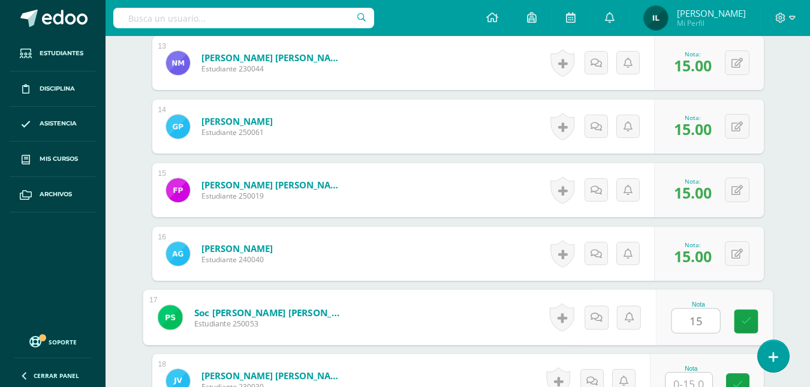
type input "15"
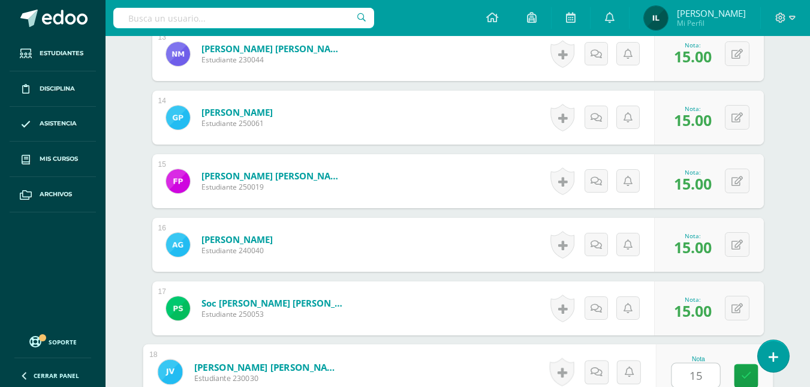
type input "151"
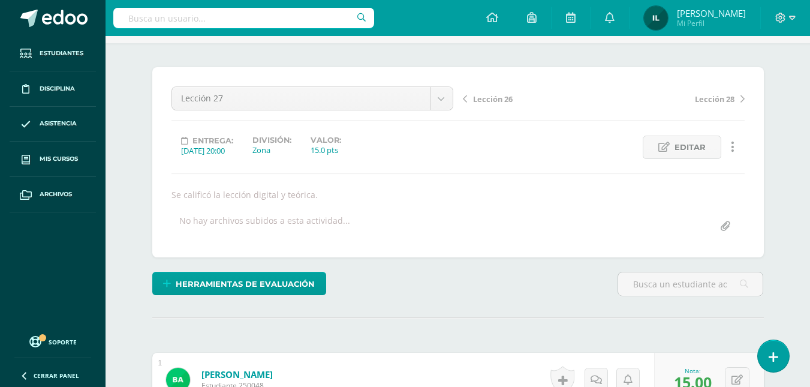
scroll to position [0, 0]
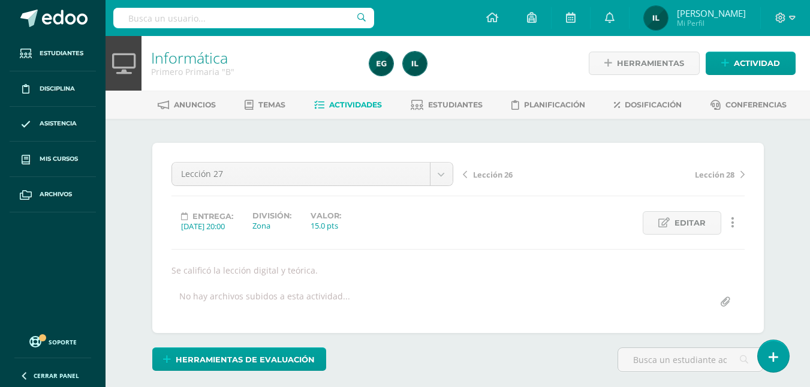
click at [343, 101] on span "Actividades" at bounding box center [355, 104] width 53 height 9
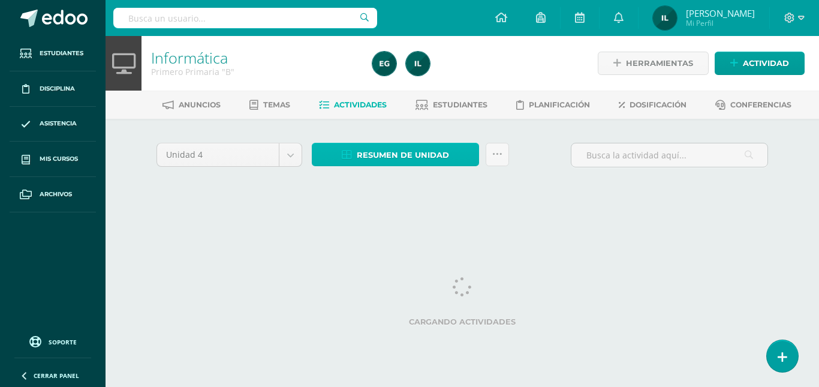
click at [367, 150] on span "Resumen de unidad" at bounding box center [403, 155] width 92 height 22
click at [360, 155] on span "Resumen de unidad" at bounding box center [403, 155] width 92 height 22
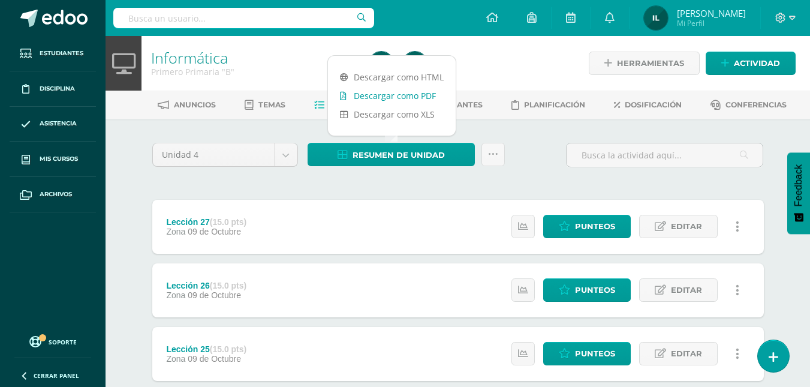
click at [379, 100] on link "Descargar como PDF" at bounding box center [392, 95] width 128 height 19
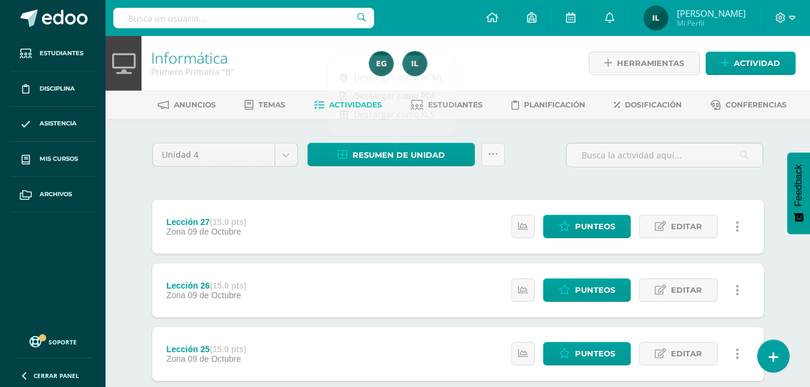
click at [174, 201] on div "Lección 27 (15.0 pts) Zona 09 de Octubre" at bounding box center [206, 227] width 109 height 54
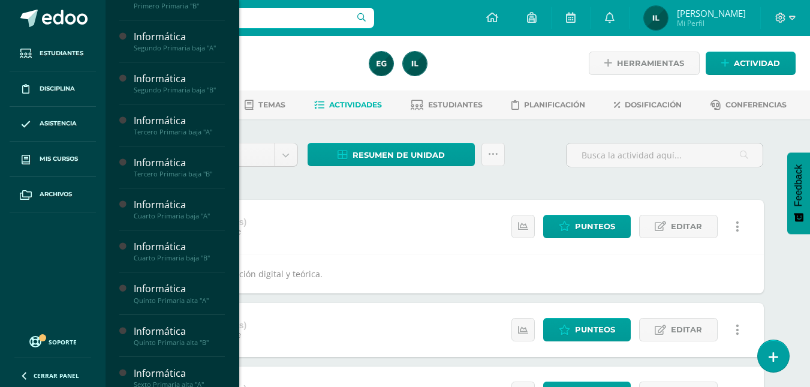
scroll to position [247, 0]
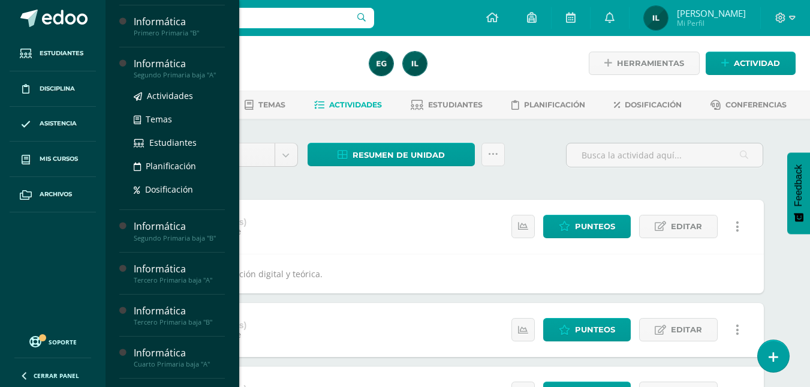
click at [190, 79] on div "Segundo Primaria baja "A"" at bounding box center [179, 75] width 91 height 8
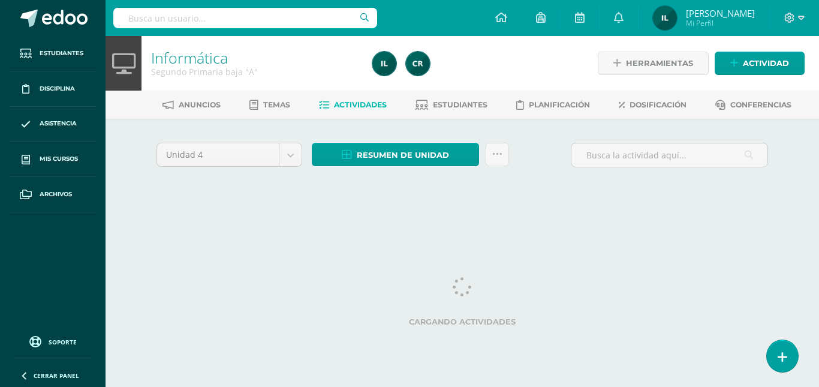
click at [169, 206] on div "Unidad 4 Unidad 1 Unidad 2 Unidad 3 Unidad 4 Resumen de unidad Descargar como H…" at bounding box center [463, 171] width 660 height 105
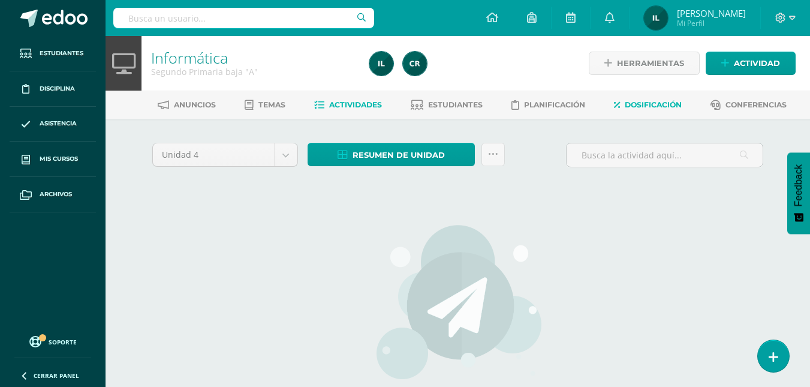
click at [635, 103] on span "Dosificación" at bounding box center [653, 104] width 57 height 9
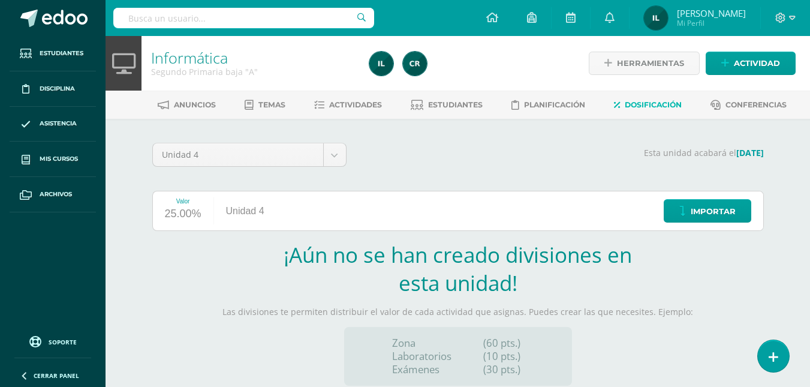
click at [627, 103] on link "Dosificación" at bounding box center [648, 104] width 68 height 19
click at [677, 215] on link "Importar" at bounding box center [708, 210] width 88 height 23
click at [715, 213] on span "Importar" at bounding box center [713, 211] width 45 height 22
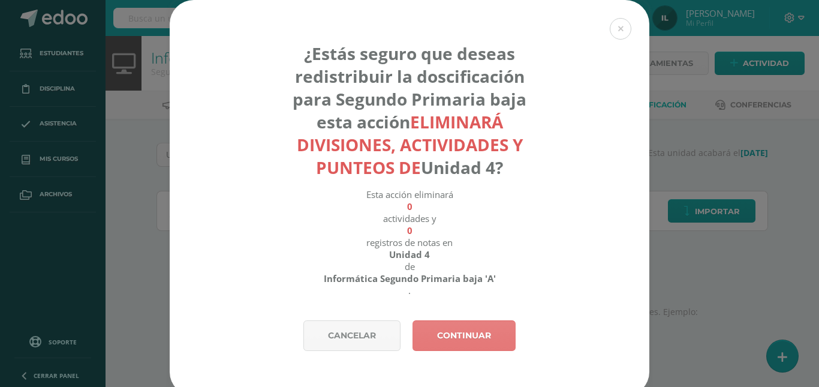
click at [459, 331] on link "Continuar" at bounding box center [464, 335] width 103 height 31
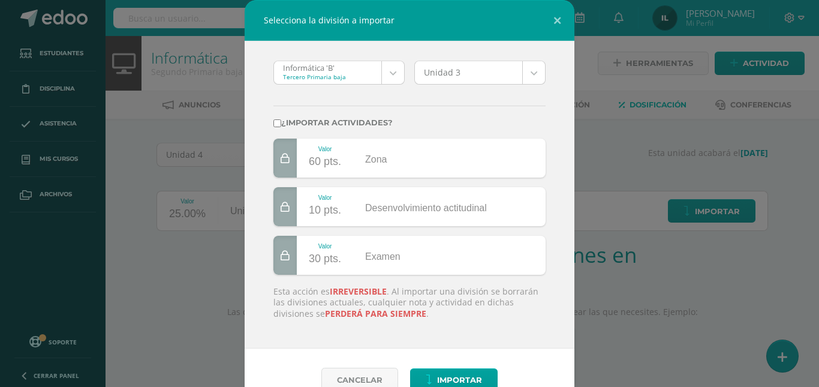
scroll to position [25, 0]
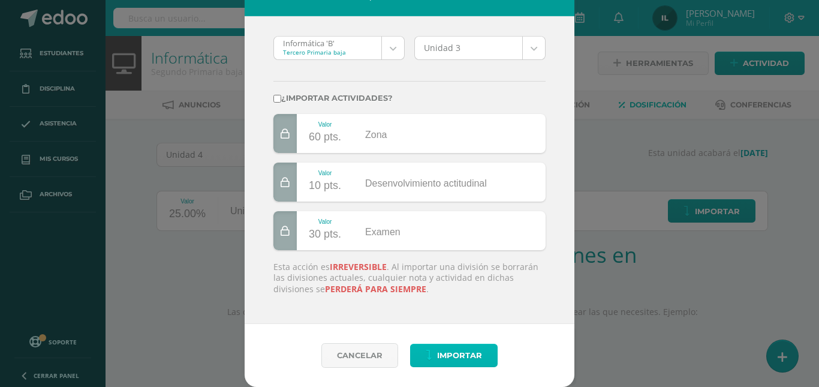
click at [449, 350] on span "Importar" at bounding box center [459, 355] width 45 height 22
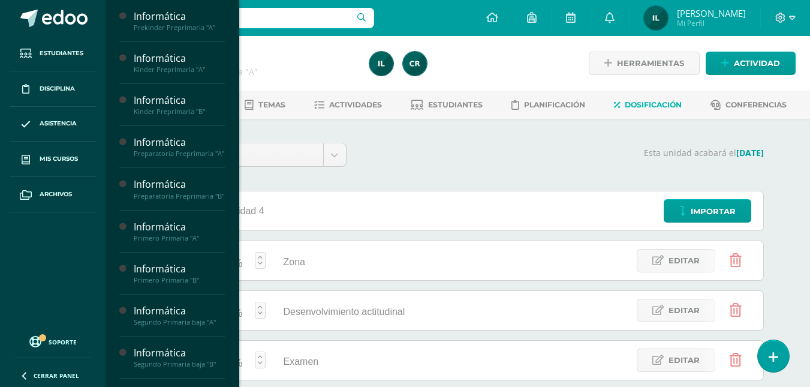
click at [231, 266] on div "Informática Prekinder Preprimaria "A" Actividades Temas Estudiantes Planificaci…" at bounding box center [172, 193] width 134 height 387
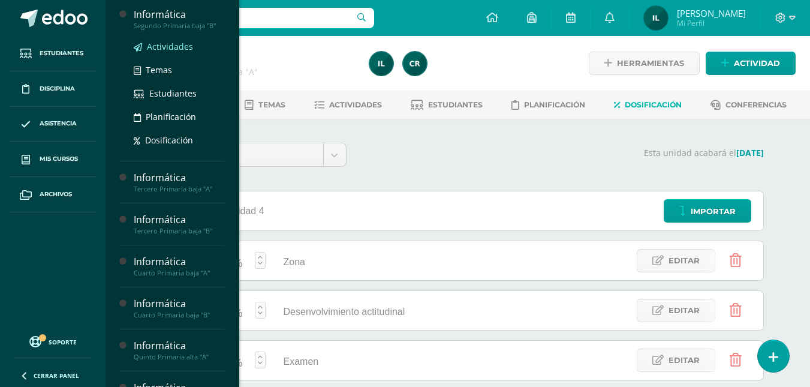
click at [169, 52] on span "Actividades" at bounding box center [170, 46] width 46 height 11
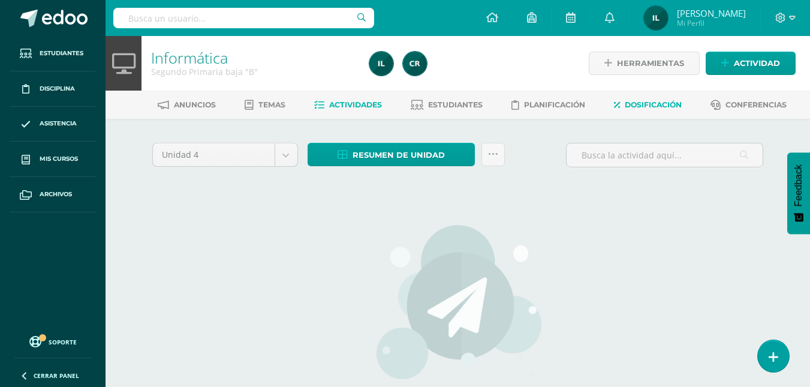
click at [658, 110] on link "Dosificación" at bounding box center [648, 104] width 68 height 19
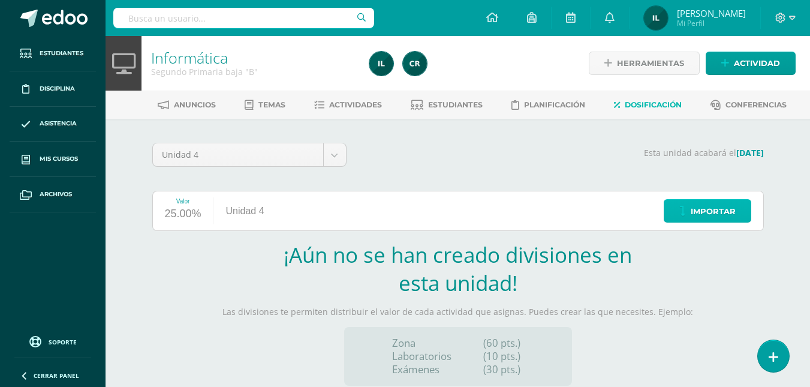
click at [693, 207] on span "Importar" at bounding box center [713, 211] width 45 height 22
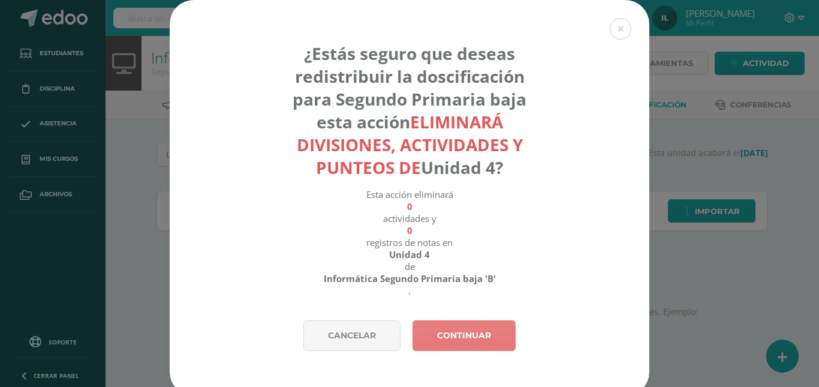
click at [474, 334] on link "Continuar" at bounding box center [464, 335] width 103 height 31
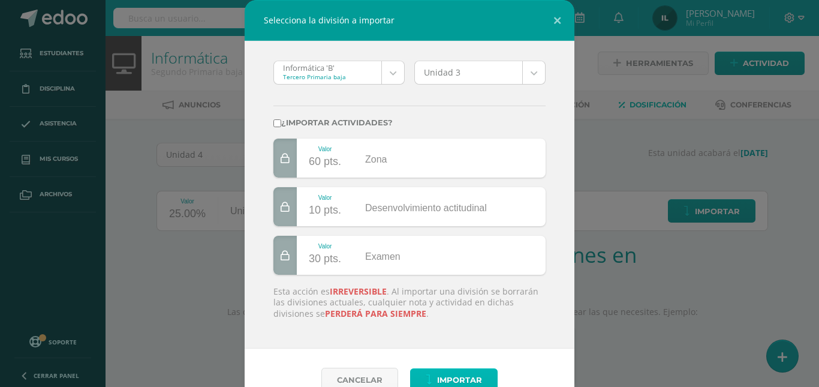
click at [446, 377] on span "Importar" at bounding box center [459, 380] width 45 height 22
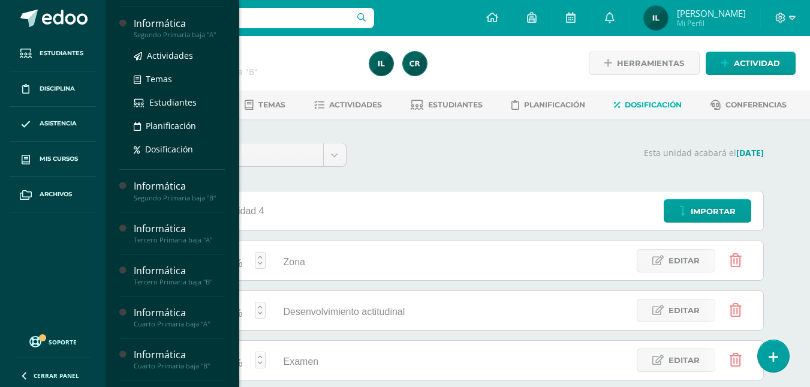
scroll to position [279, 0]
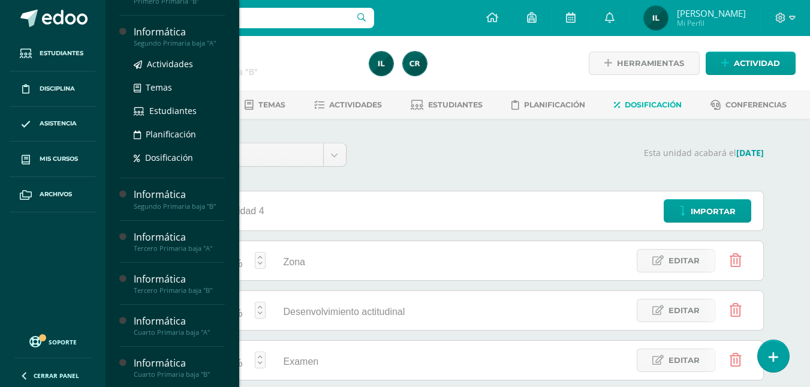
click at [160, 47] on div "Segundo Primaria baja "A"" at bounding box center [179, 43] width 91 height 8
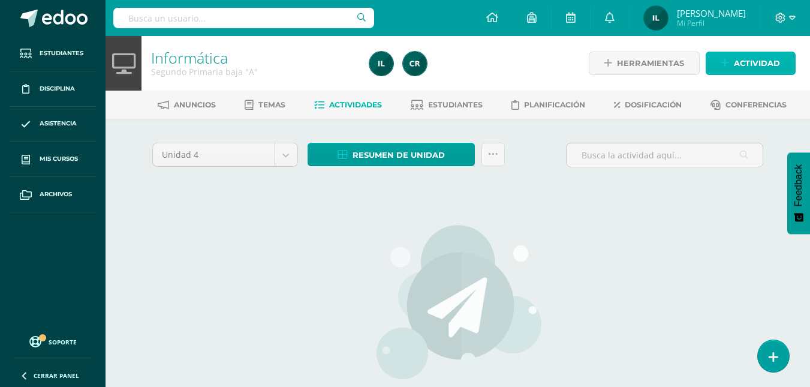
click at [741, 62] on span "Actividad" at bounding box center [757, 63] width 46 height 22
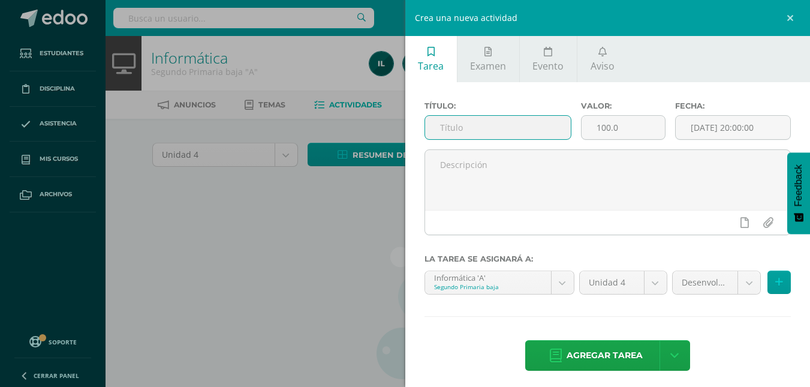
click at [448, 124] on input "text" at bounding box center [498, 127] width 146 height 23
type input "Desenvolvimiento Actitudinal"
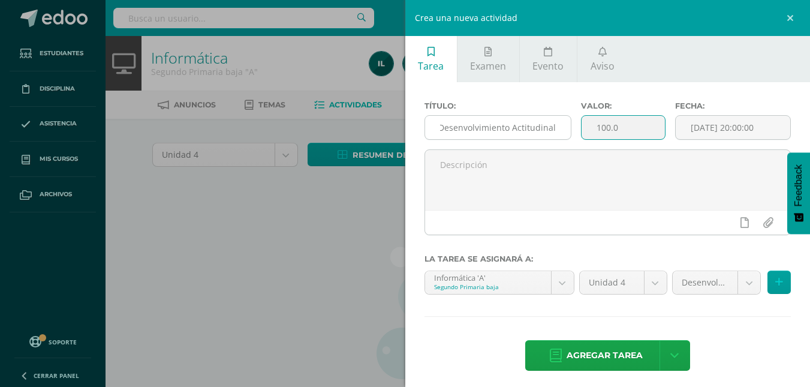
scroll to position [0, 0]
drag, startPoint x: 642, startPoint y: 127, endPoint x: 555, endPoint y: 121, distance: 87.1
click at [555, 121] on div "Título: Desenvolvimiento Actitudinal Valor: 100.0 Fecha: 2025-10-09 20:00:00" at bounding box center [608, 125] width 377 height 48
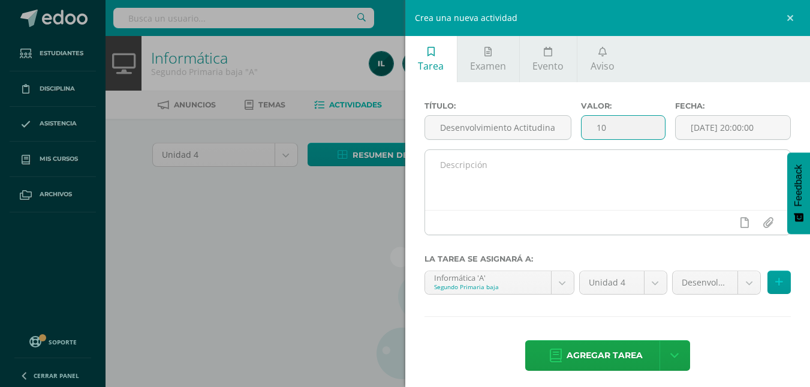
type input "10"
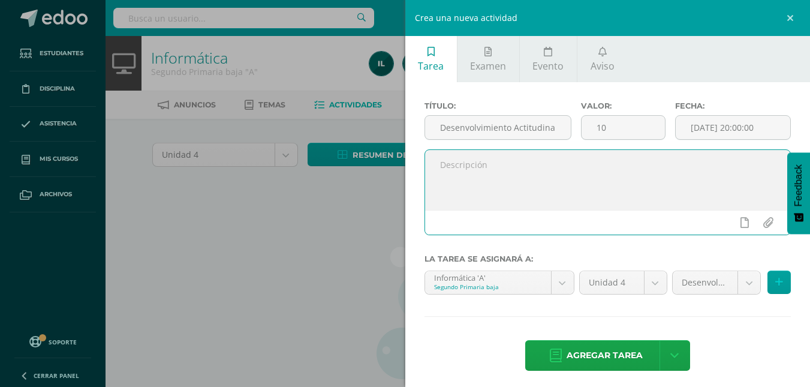
click at [504, 174] on textarea at bounding box center [608, 180] width 366 height 60
type textarea "Se calificó el desenvolvimiento actitudinal durante la Cuarta Unidad."
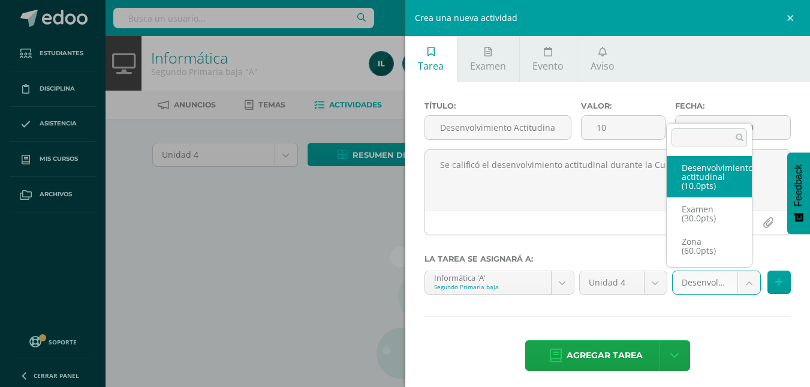
click at [738, 284] on body "Estudiantes Disciplina Asistencia Mis cursos Archivos Soporte Ayuda Reportar un…" at bounding box center [405, 257] width 810 height 515
click at [733, 310] on body "Estudiantes Disciplina Asistencia Mis cursos Archivos Soporte Ayuda Reportar un…" at bounding box center [405, 257] width 810 height 515
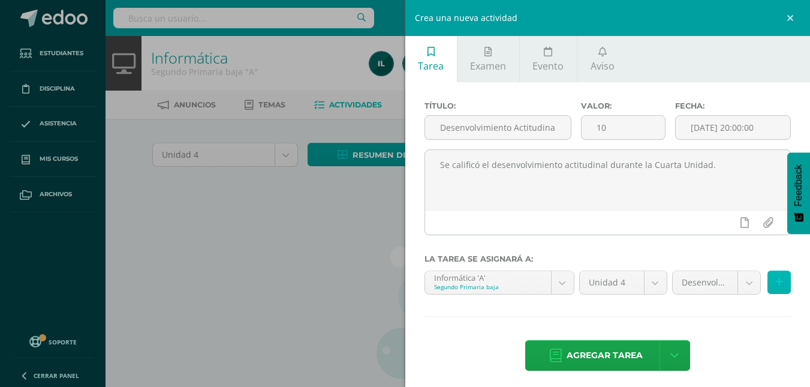
click at [775, 280] on button at bounding box center [779, 281] width 23 height 23
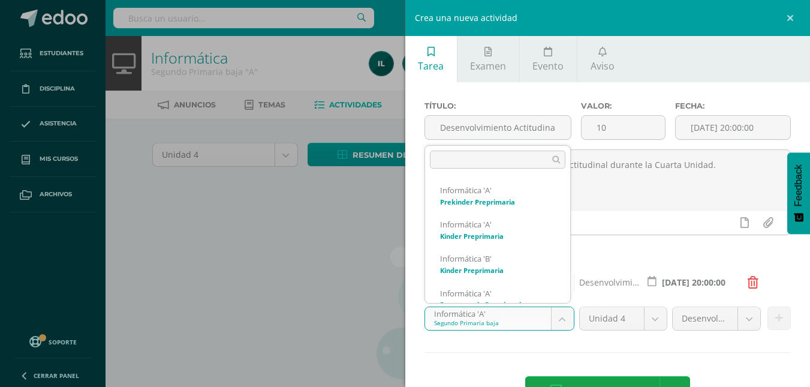
click at [558, 317] on body "Estudiantes Disciplina Asistencia Mis cursos Archivos Soporte Ayuda Reportar un…" at bounding box center [405, 257] width 810 height 515
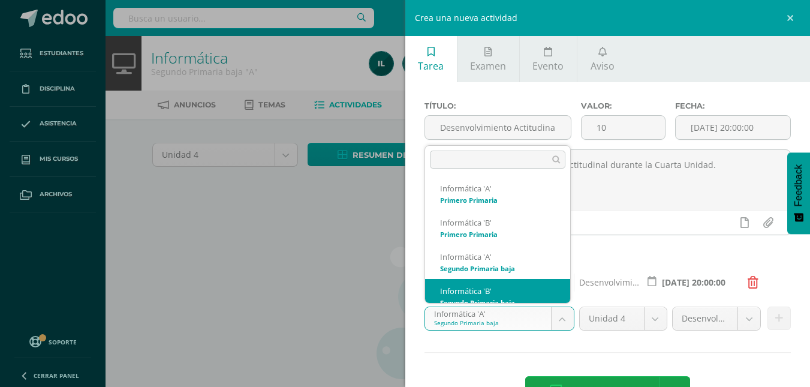
scroll to position [184, 0]
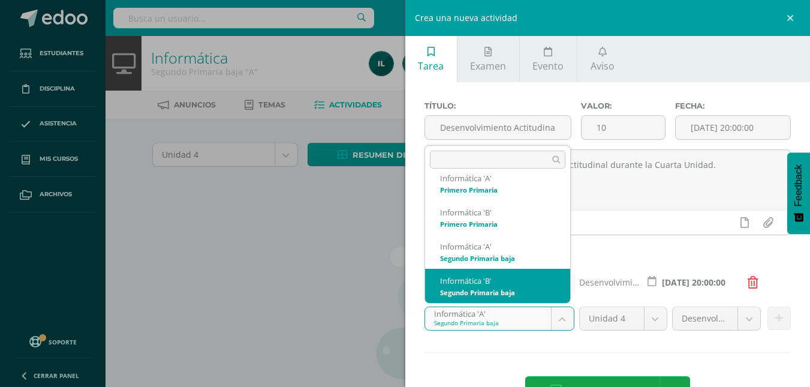
select select "92079"
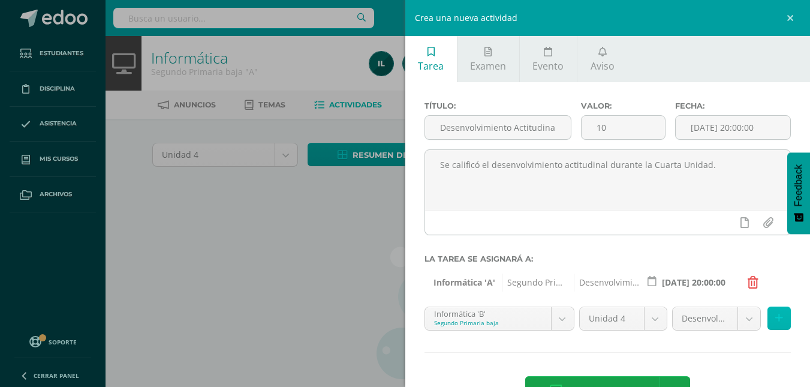
click at [768, 320] on button at bounding box center [779, 317] width 23 height 23
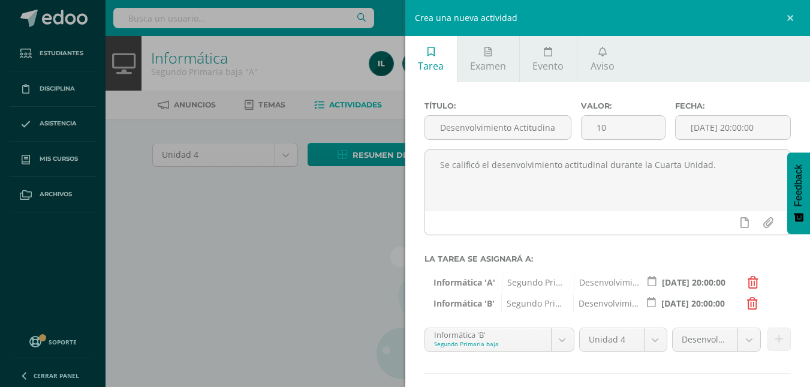
scroll to position [62, 0]
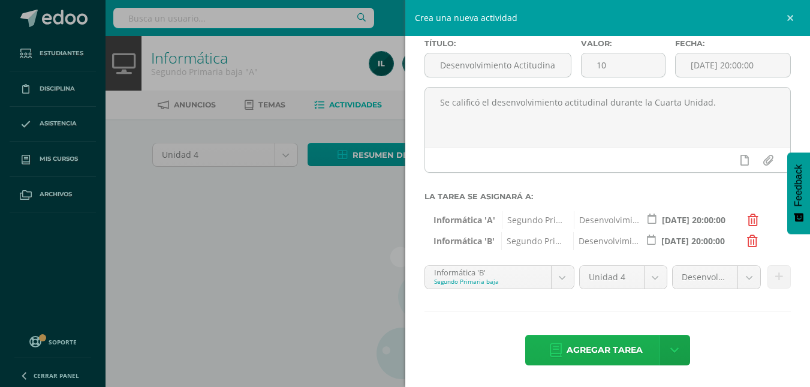
click at [606, 352] on span "Agregar tarea" at bounding box center [605, 349] width 76 height 29
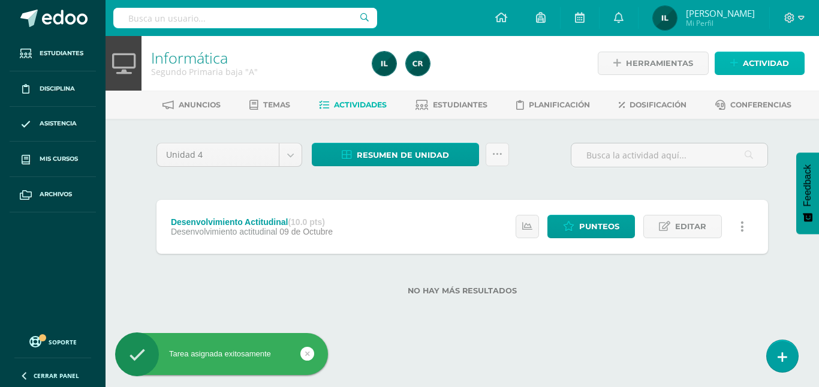
click at [774, 64] on span "Actividad" at bounding box center [766, 63] width 46 height 22
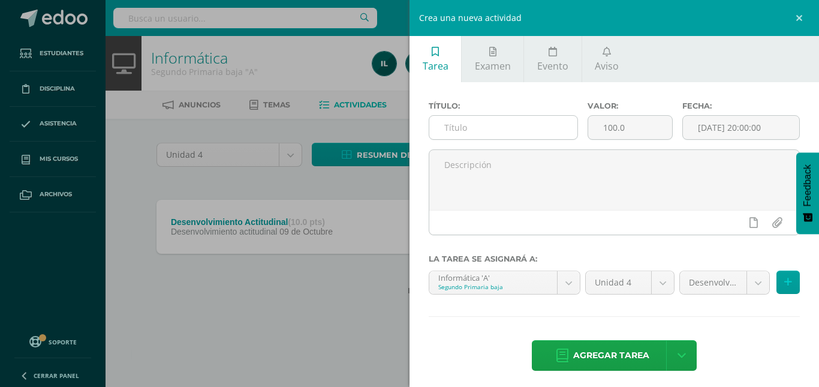
click at [534, 125] on input "text" at bounding box center [503, 127] width 148 height 23
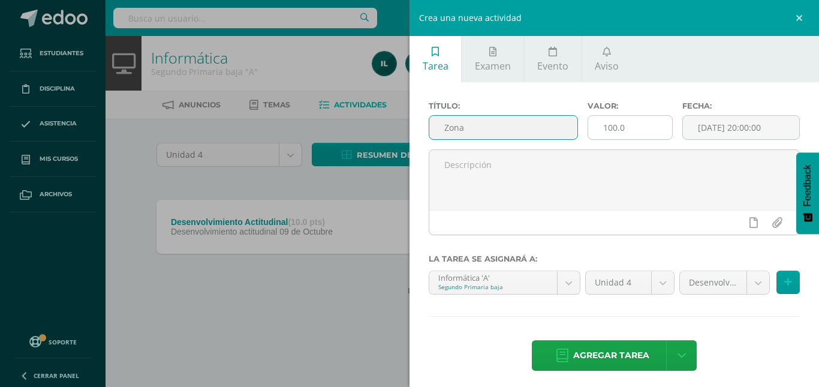
type input "Zona"
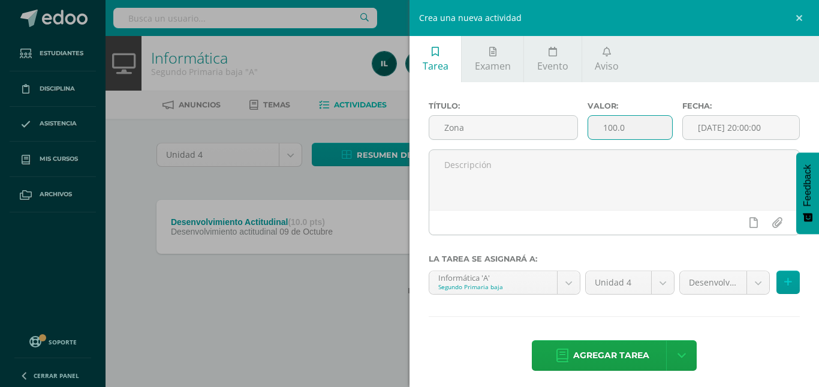
click at [618, 126] on input "100.0" at bounding box center [630, 127] width 85 height 23
click at [625, 127] on input "100.0" at bounding box center [630, 127] width 85 height 23
type input "1"
type input "60"
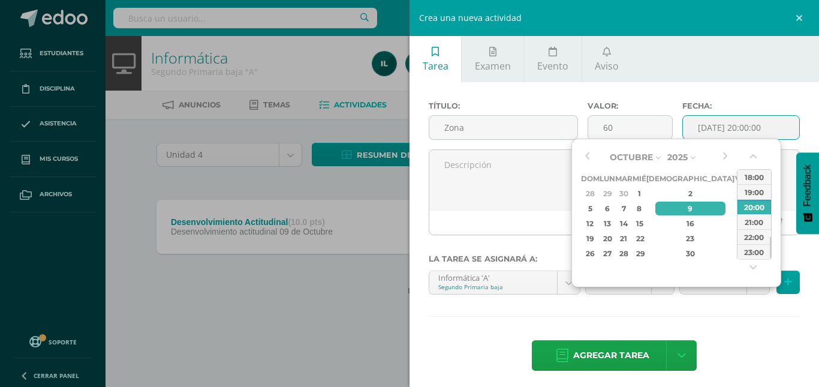
click at [744, 133] on input "[DATE] 20:00:00" at bounding box center [741, 127] width 116 height 23
click at [748, 158] on button "button" at bounding box center [754, 159] width 12 height 18
click at [751, 172] on div "15:00" at bounding box center [755, 176] width 34 height 15
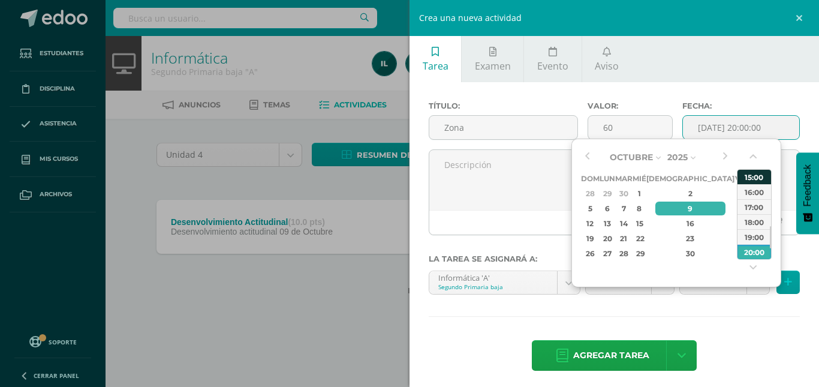
type input "2025-10-09 15:00"
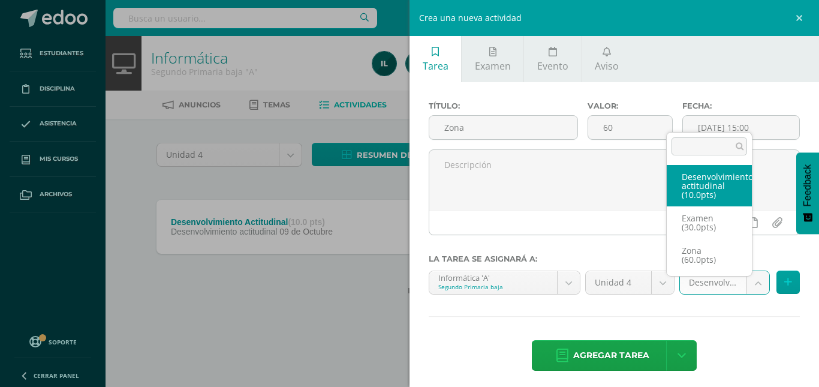
click at [753, 287] on body "Tarea asignada exitosamente Estudiantes Disciplina Asistencia Mis cursos Archiv…" at bounding box center [409, 166] width 819 height 333
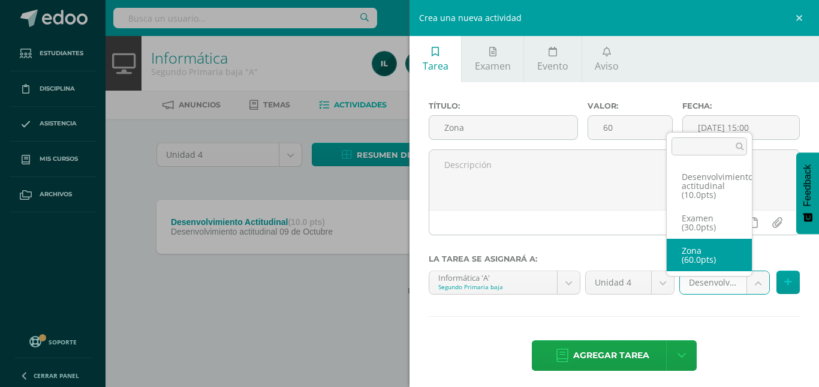
select select "110876"
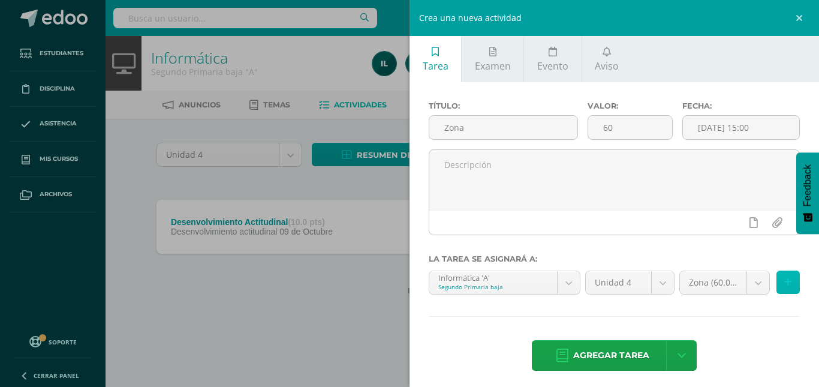
click at [783, 280] on button at bounding box center [788, 281] width 23 height 23
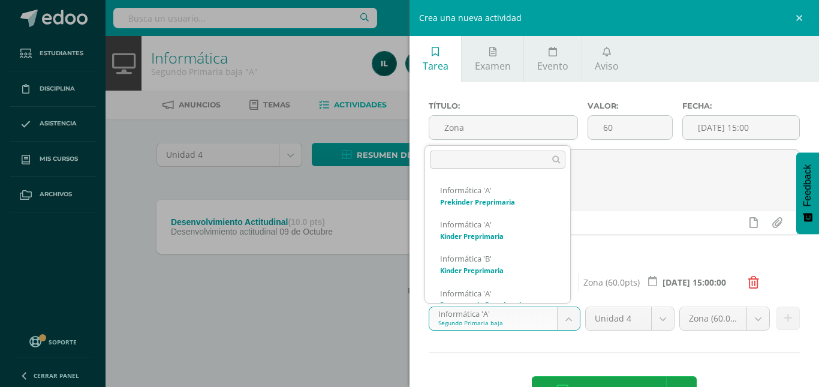
scroll to position [149, 0]
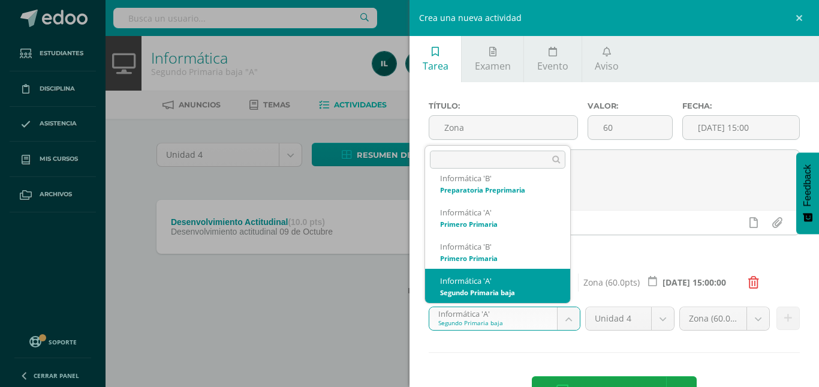
click at [562, 326] on body "Tarea asignada exitosamente Estudiantes Disciplina Asistencia Mis cursos Archiv…" at bounding box center [409, 166] width 819 height 333
click at [568, 315] on body "Tarea asignada exitosamente Estudiantes Disciplina Asistencia Mis cursos Archiv…" at bounding box center [409, 166] width 819 height 333
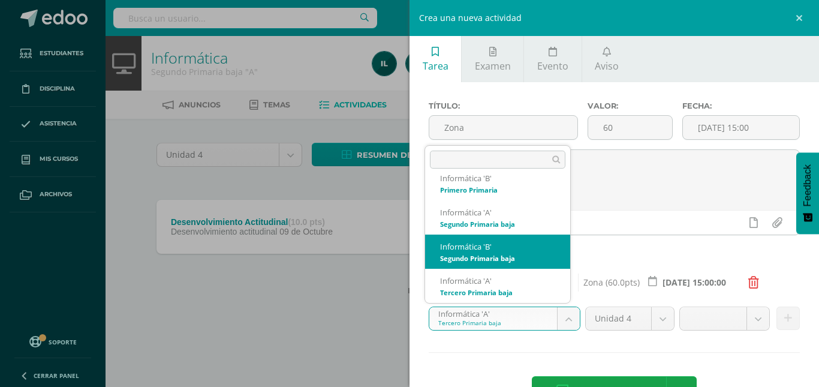
select select "92079"
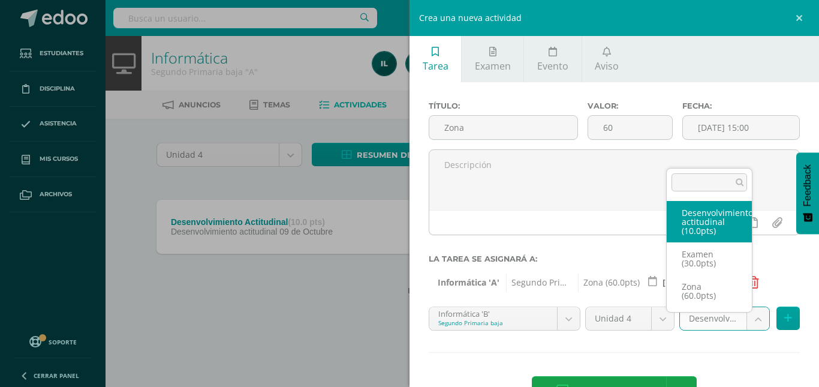
click at [757, 320] on body "Tarea asignada exitosamente Estudiantes Disciplina Asistencia Mis cursos Archiv…" at bounding box center [409, 166] width 819 height 333
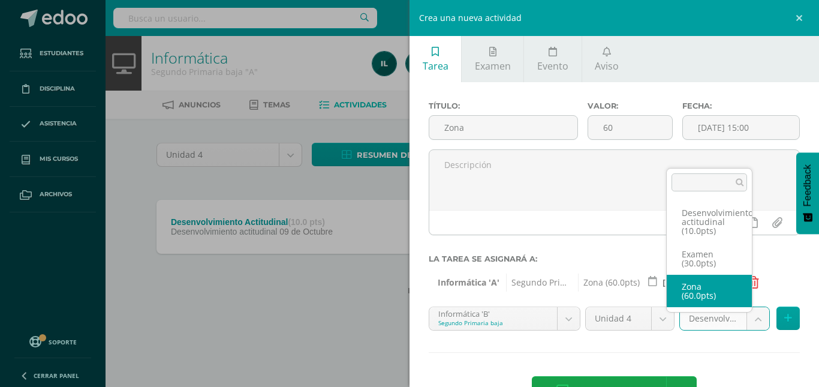
select select "110879"
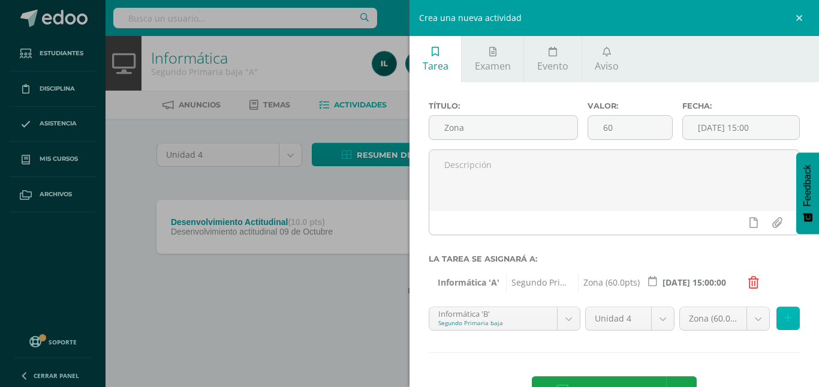
click at [783, 329] on button at bounding box center [788, 317] width 23 height 23
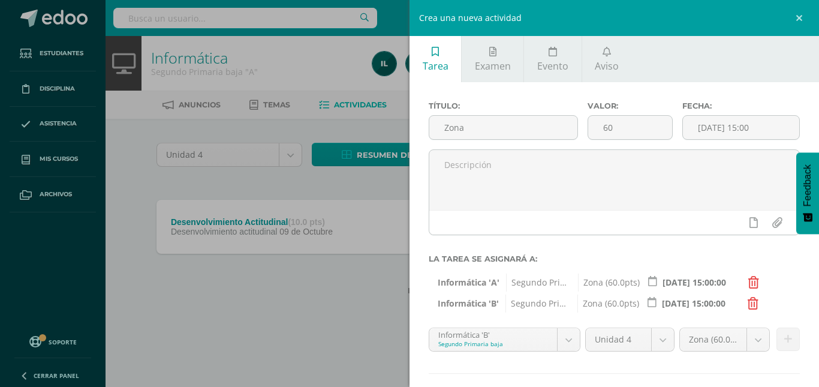
scroll to position [62, 0]
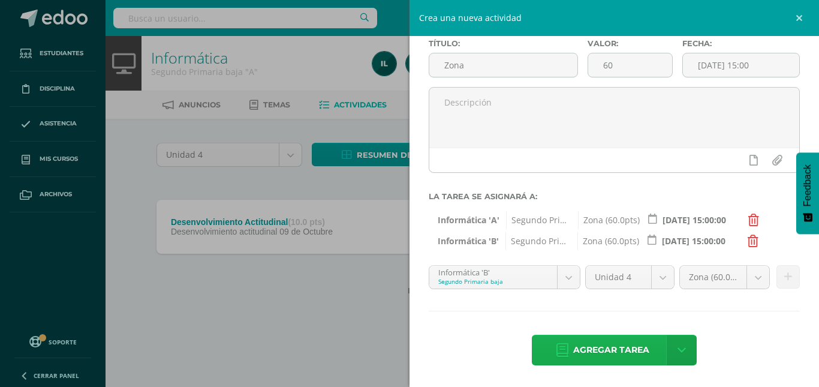
click at [591, 357] on span "Agregar tarea" at bounding box center [611, 349] width 76 height 29
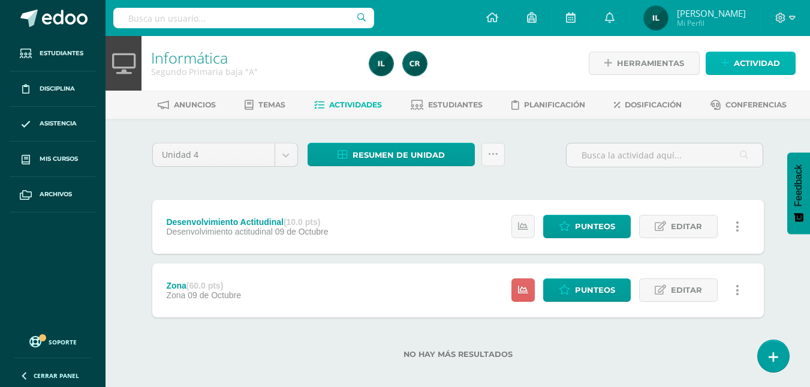
click at [750, 53] on span "Actividad" at bounding box center [757, 63] width 46 height 22
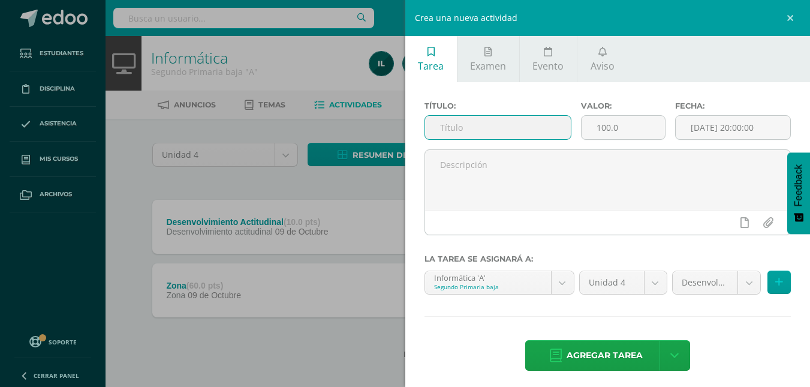
click at [508, 125] on input "text" at bounding box center [498, 127] width 146 height 23
type input "O"
type input "p"
type input "Proyecto"
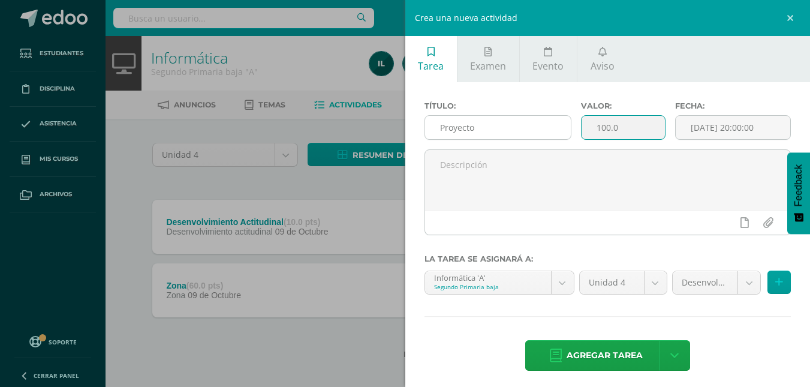
drag, startPoint x: 639, startPoint y: 133, endPoint x: 521, endPoint y: 128, distance: 118.8
click at [521, 128] on div "Título: Proyecto Valor: 100.0 Fecha: 2025-10-09 20:00:00" at bounding box center [608, 125] width 377 height 48
type input "30"
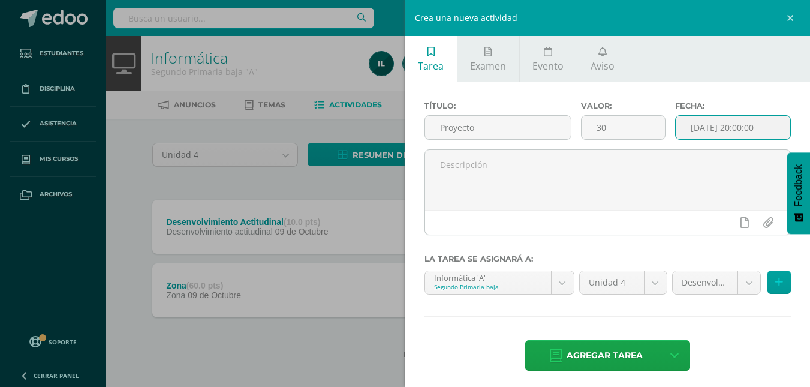
click at [733, 127] on input "[DATE] 20:00:00" at bounding box center [733, 127] width 115 height 23
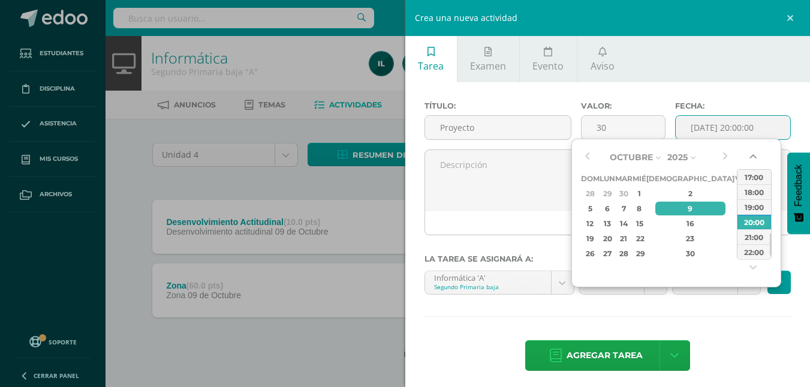
click at [754, 164] on button "button" at bounding box center [754, 159] width 12 height 18
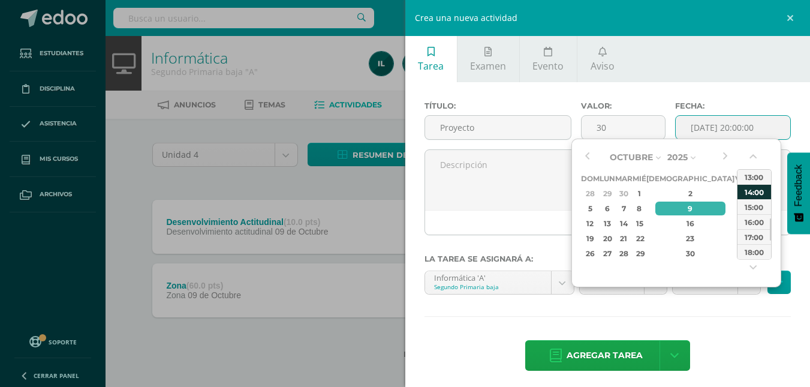
click at [753, 186] on div "14:00" at bounding box center [755, 191] width 34 height 15
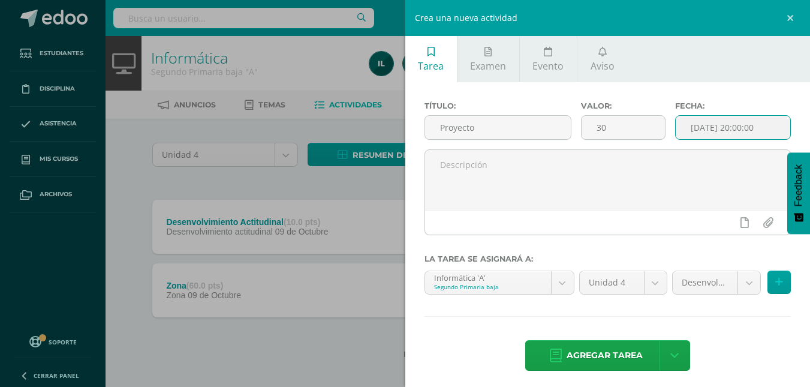
type input "2025-10-09 14:00"
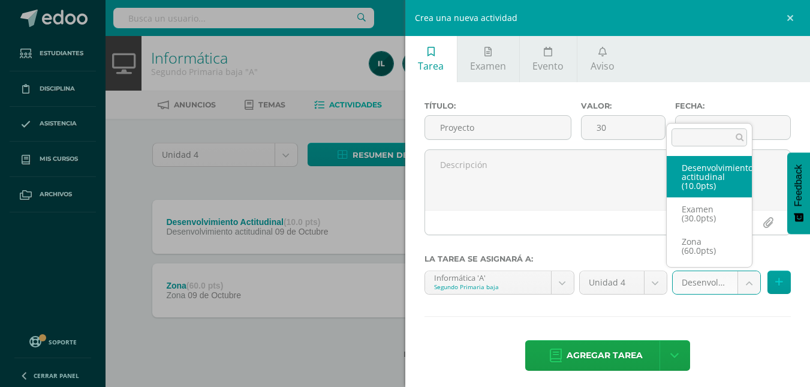
click at [739, 284] on body "Tarea asignada exitosamente Estudiantes Disciplina Asistencia Mis cursos Archiv…" at bounding box center [405, 198] width 810 height 397
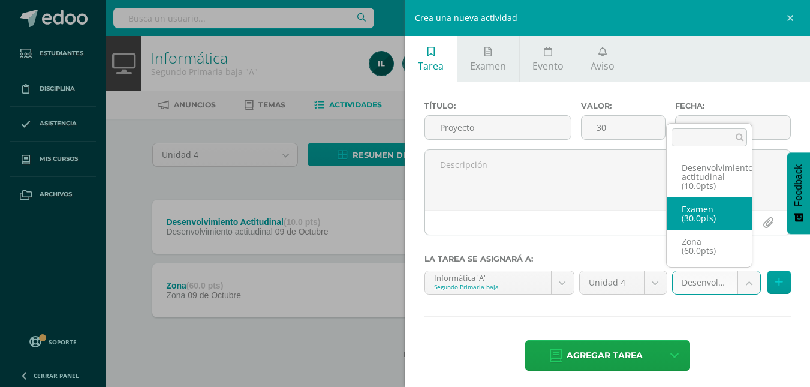
select select "110878"
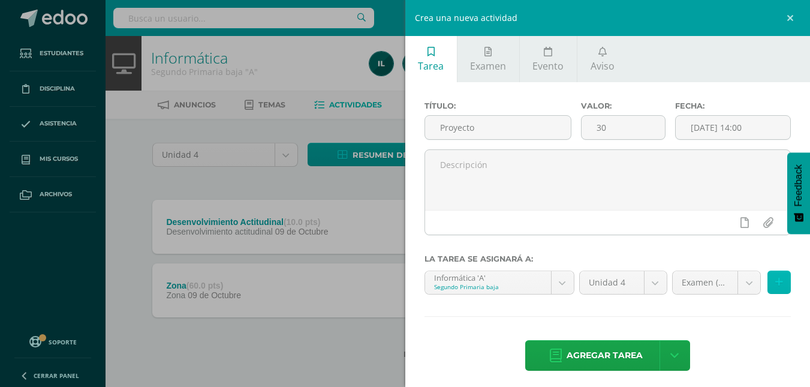
click at [775, 284] on icon at bounding box center [779, 282] width 8 height 10
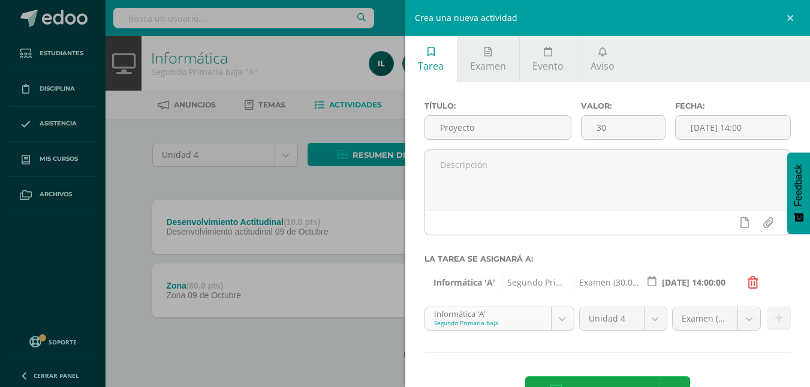
click at [557, 326] on body "Tarea asignada exitosamente Estudiantes Disciplina Asistencia Mis cursos Archiv…" at bounding box center [405, 198] width 810 height 397
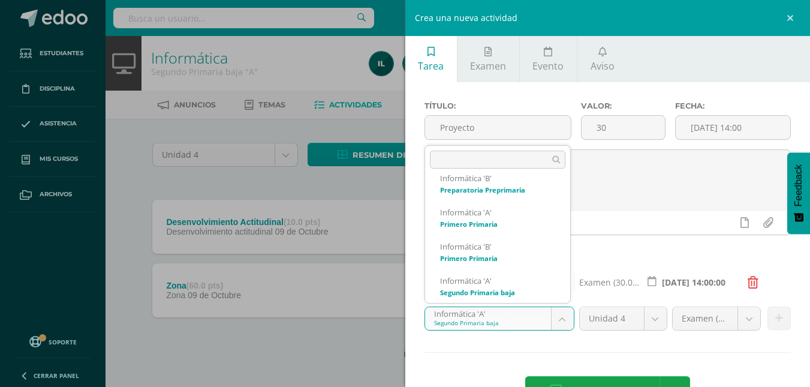
scroll to position [263, 0]
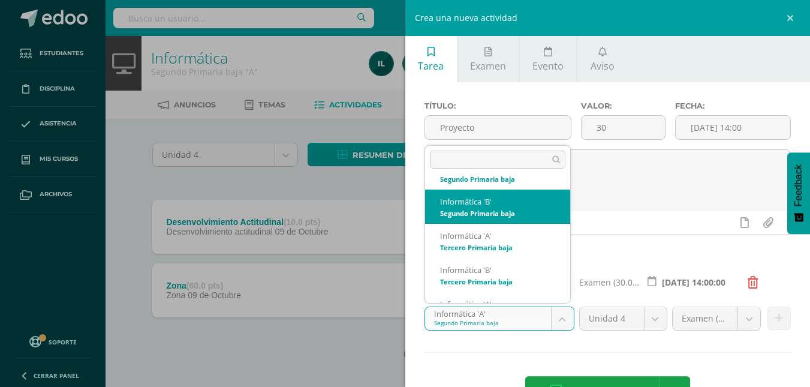
select select "92079"
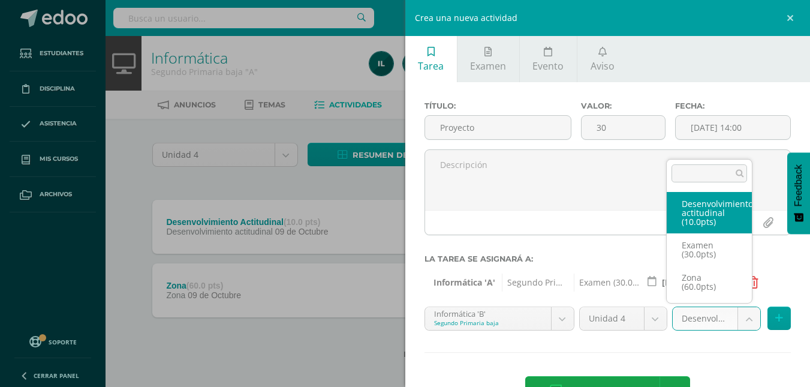
click at [744, 322] on body "Tarea asignada exitosamente Estudiantes Disciplina Asistencia Mis cursos Archiv…" at bounding box center [405, 198] width 810 height 397
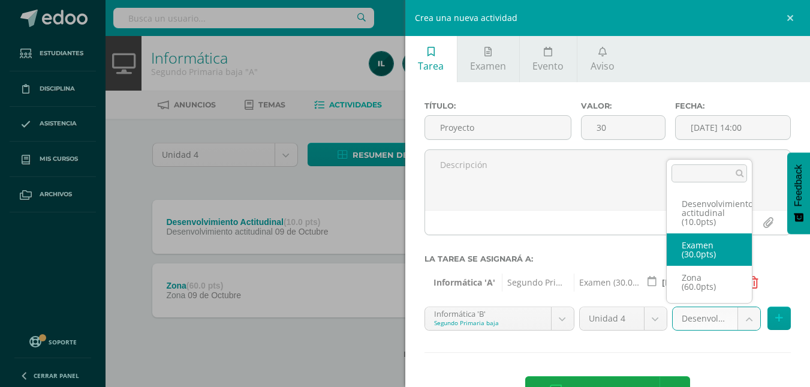
select select "110881"
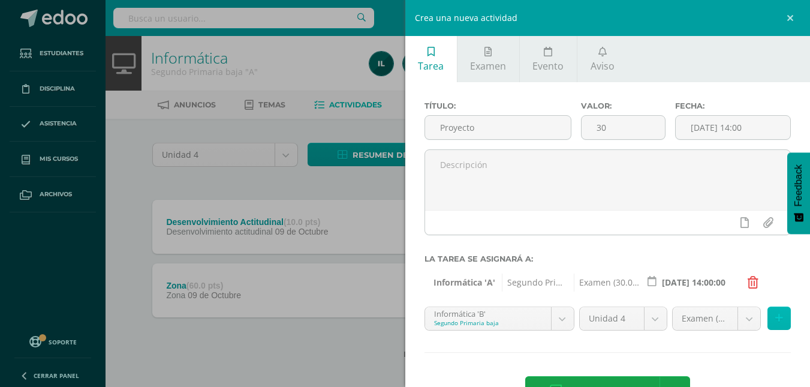
click at [768, 324] on button at bounding box center [779, 317] width 23 height 23
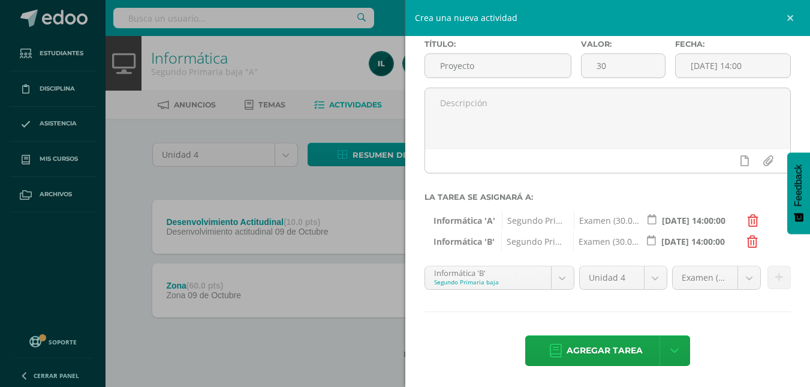
scroll to position [62, 0]
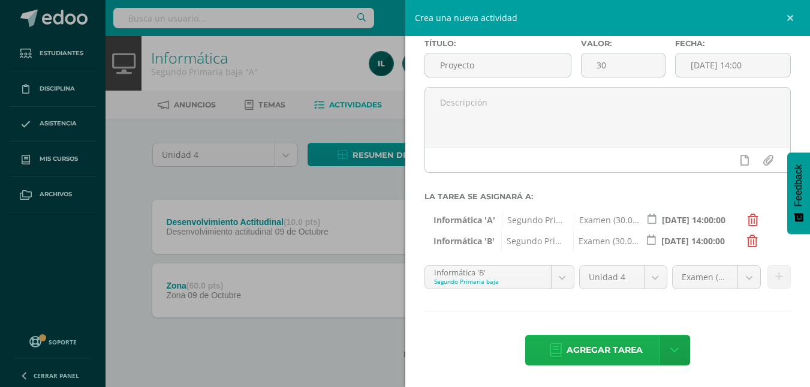
click at [611, 356] on span "Agregar tarea" at bounding box center [605, 349] width 76 height 29
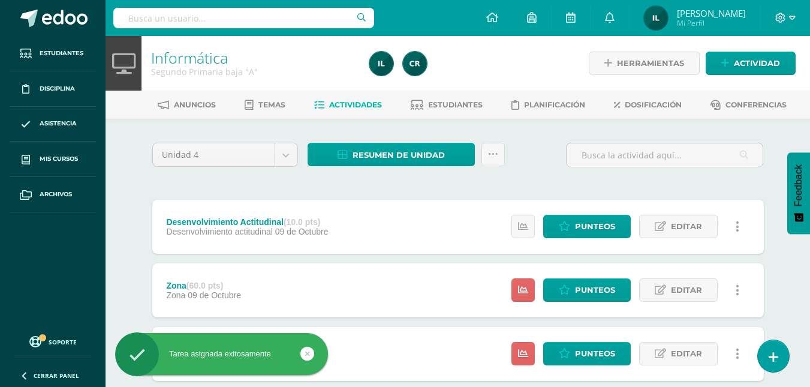
scroll to position [74, 0]
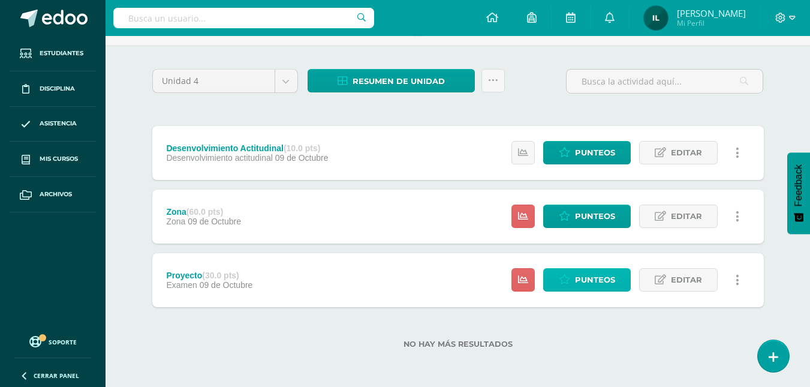
click at [585, 281] on span "Punteos" at bounding box center [595, 280] width 40 height 22
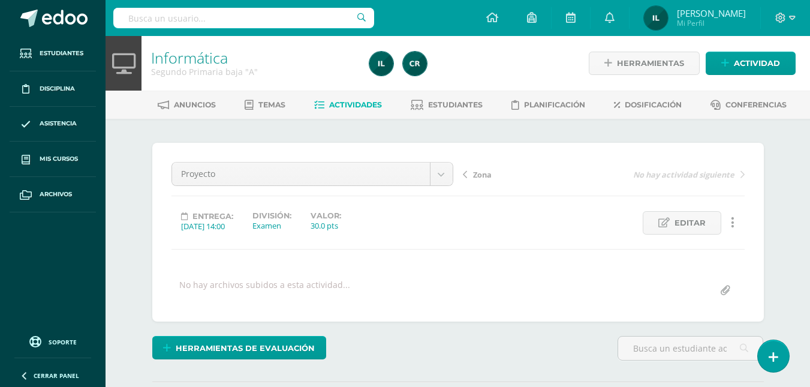
drag, startPoint x: 819, startPoint y: 174, endPoint x: 810, endPoint y: 83, distance: 91.0
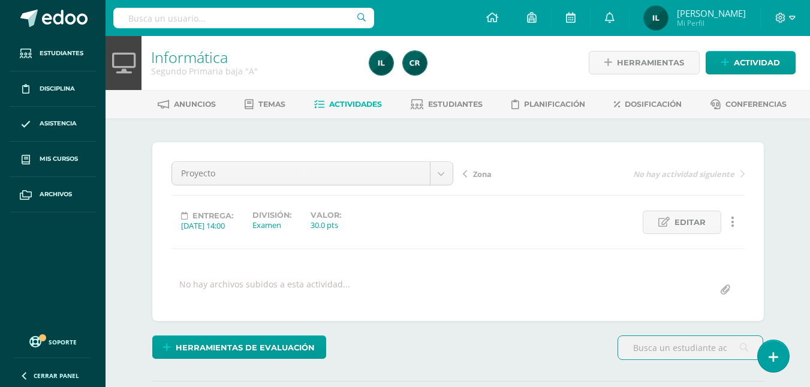
scroll to position [1, 0]
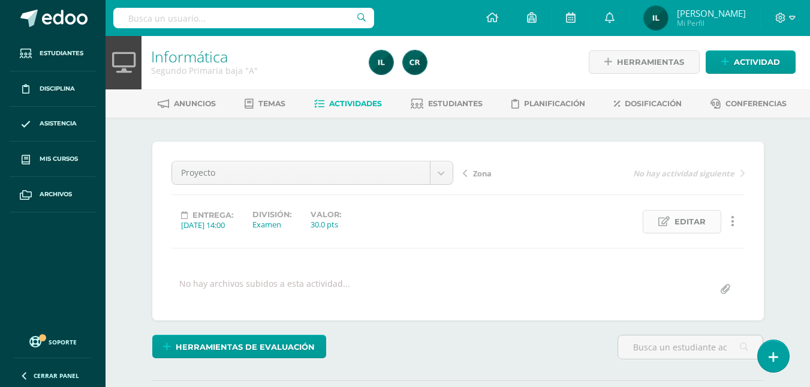
click at [686, 228] on span "Editar" at bounding box center [690, 221] width 31 height 22
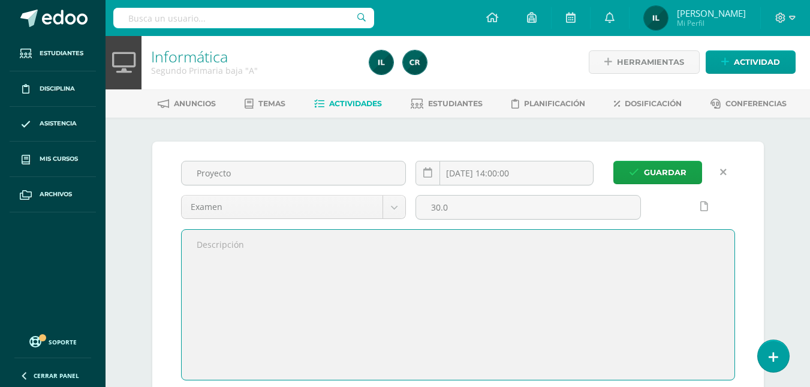
click at [277, 291] on textarea at bounding box center [458, 305] width 553 height 150
type textarea "P"
type textarea "Se calificó el proyecto de programación en Scratch."
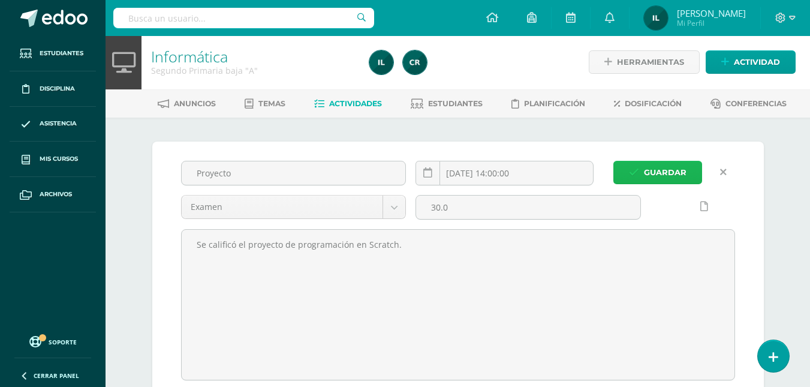
click at [672, 169] on span "Guardar" at bounding box center [665, 172] width 43 height 22
click at [666, 175] on span "Guardar" at bounding box center [665, 172] width 43 height 22
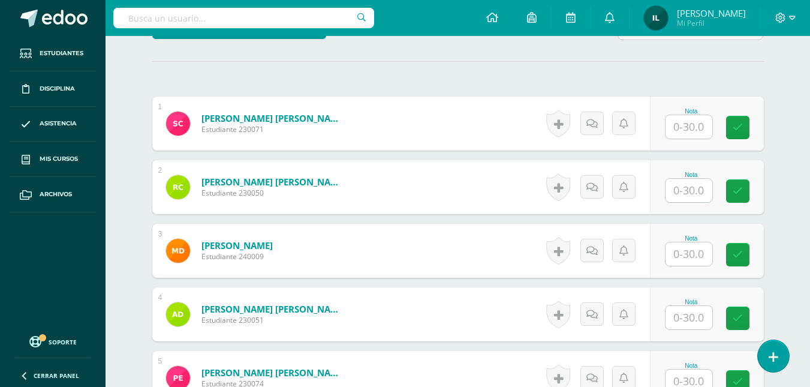
scroll to position [267, 0]
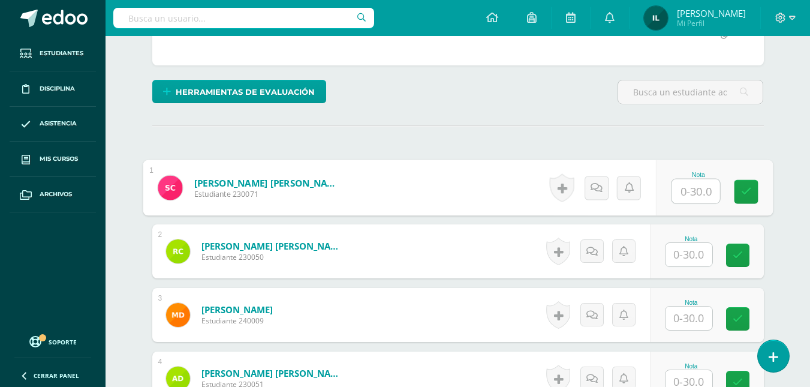
click at [687, 189] on input "text" at bounding box center [696, 191] width 48 height 24
type input "30"
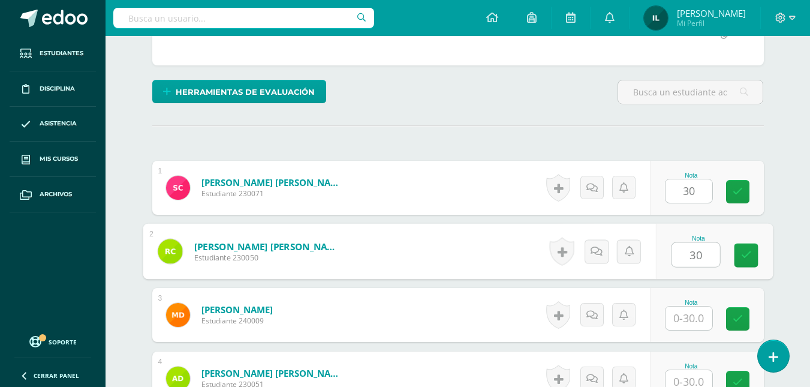
type input "30"
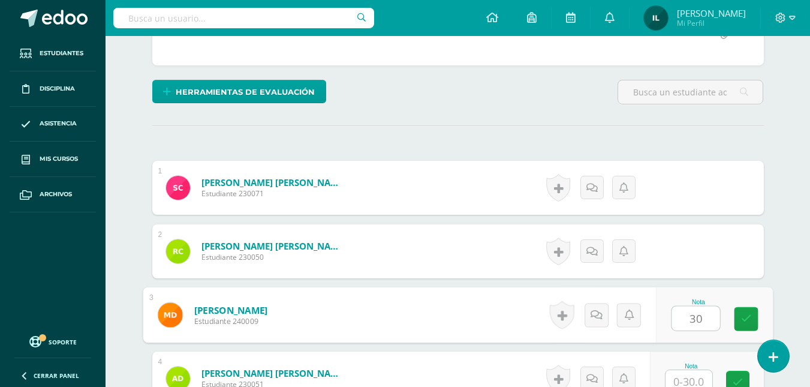
type input "30"
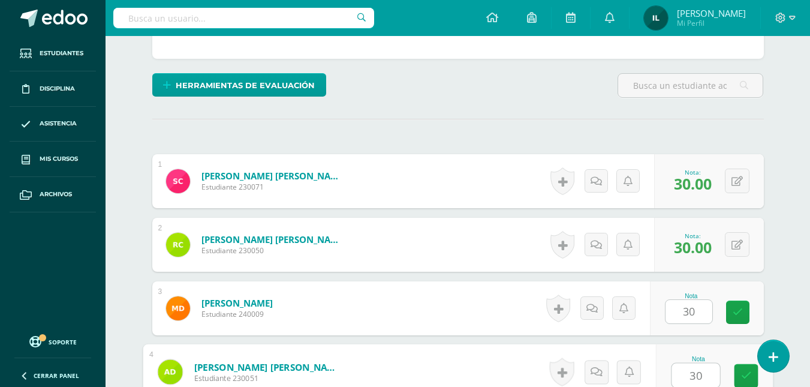
type input "30"
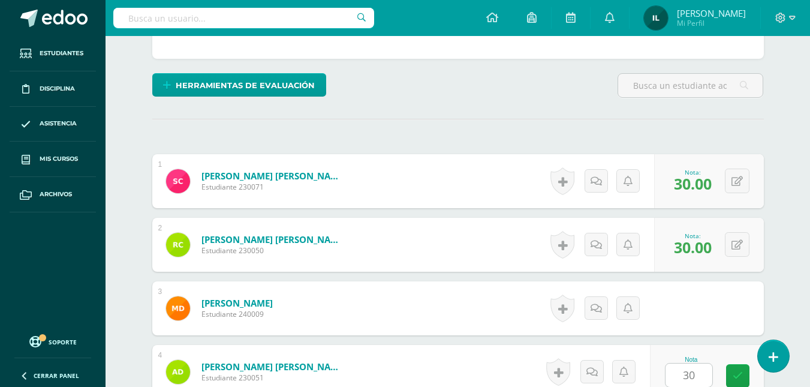
scroll to position [519, 0]
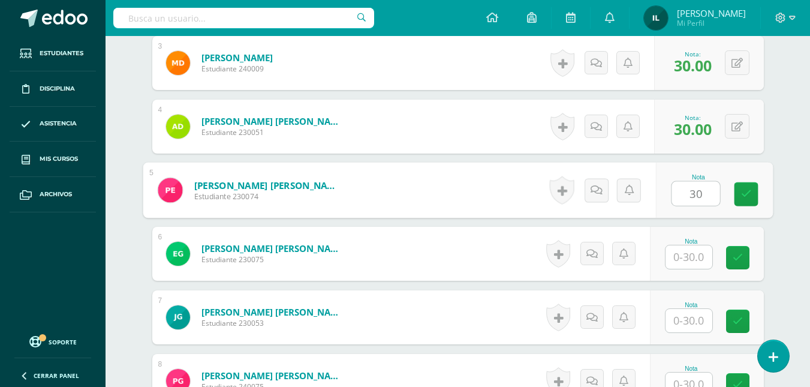
type input "30"
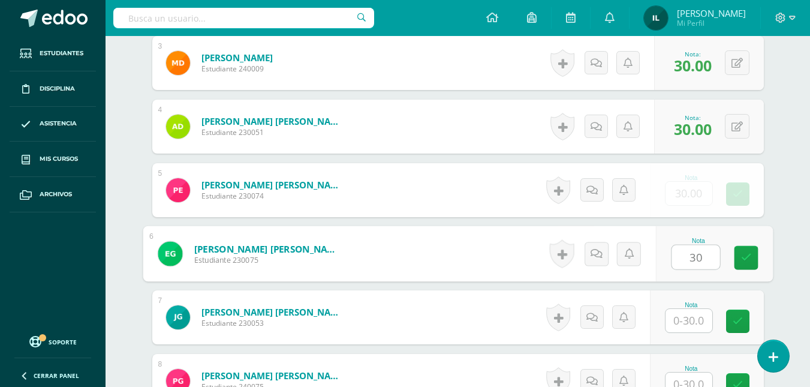
type input "30"
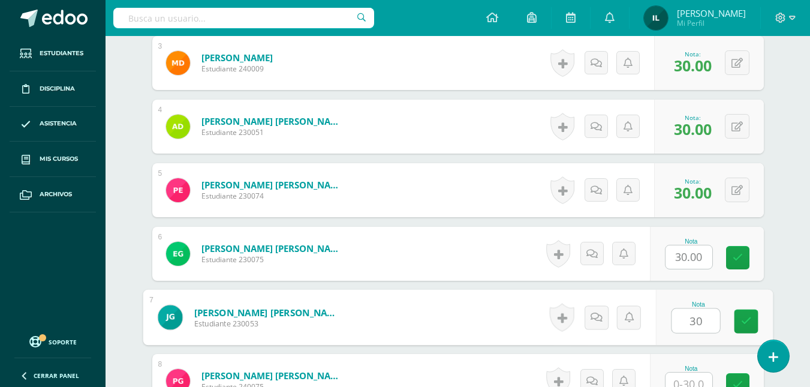
type input "30"
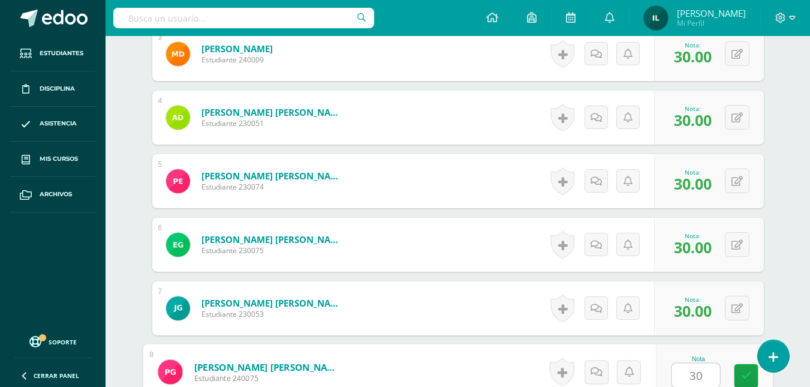
type input "30"
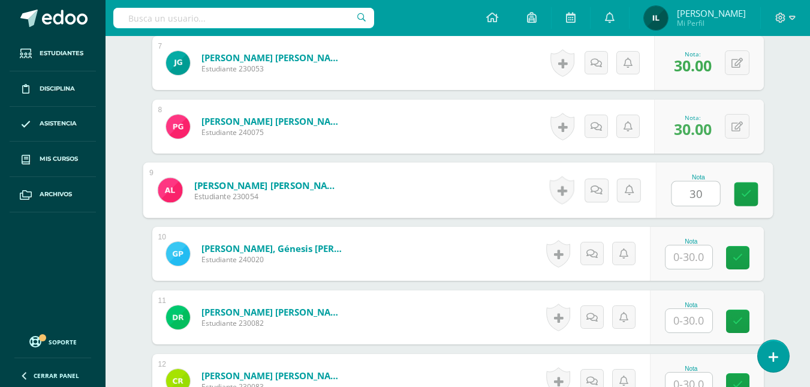
type input "30"
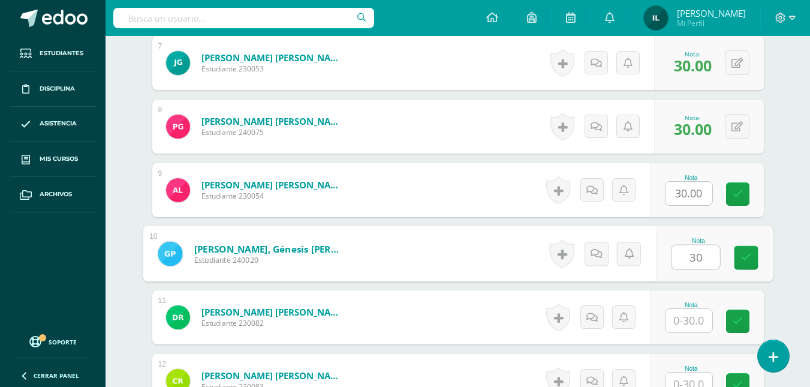
type input "30"
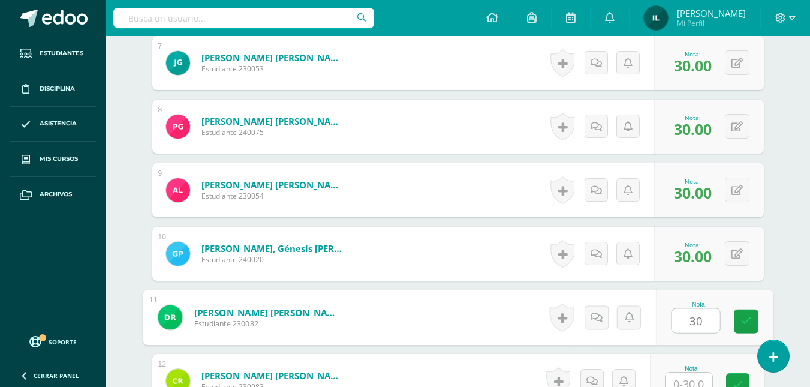
type input "30"
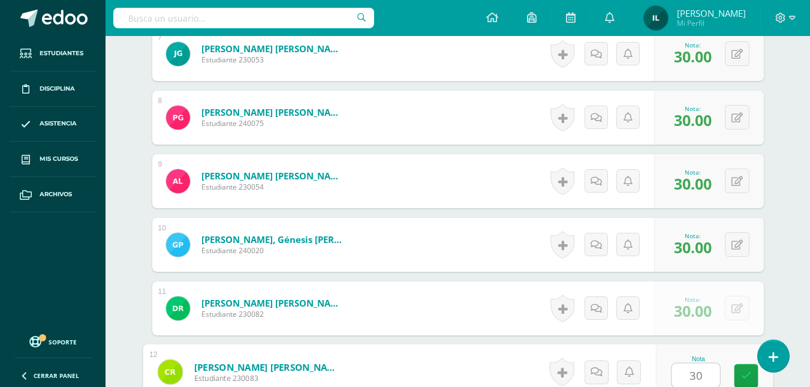
type input "30"
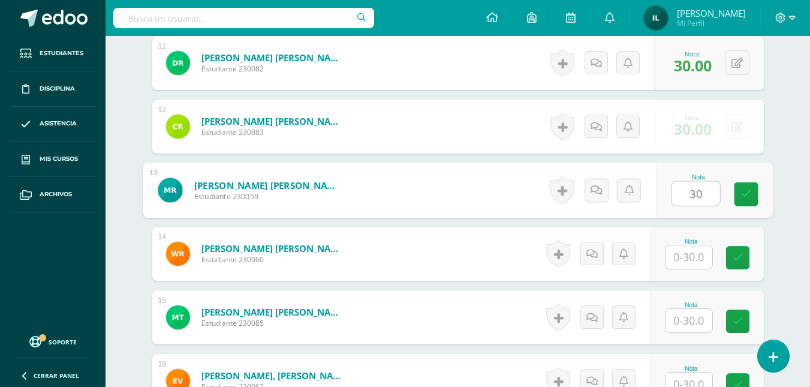
type input "30"
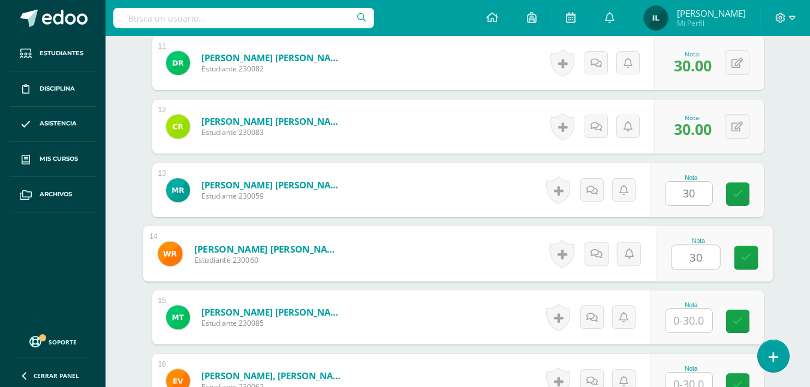
type input "30"
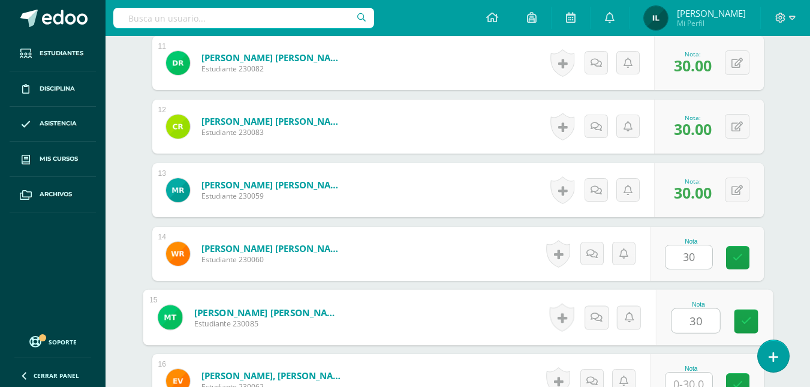
type input "30"
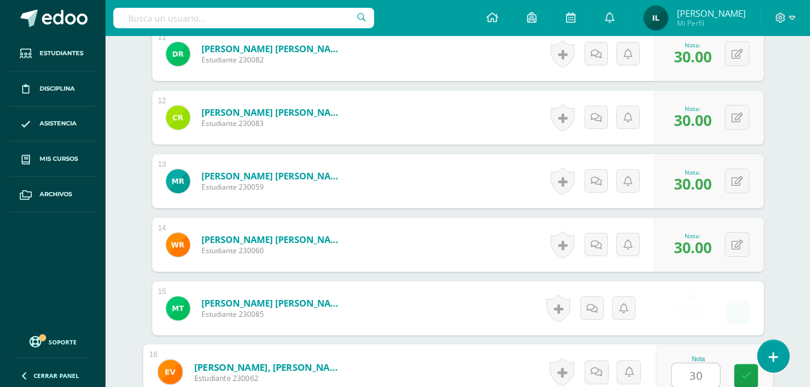
type input "30"
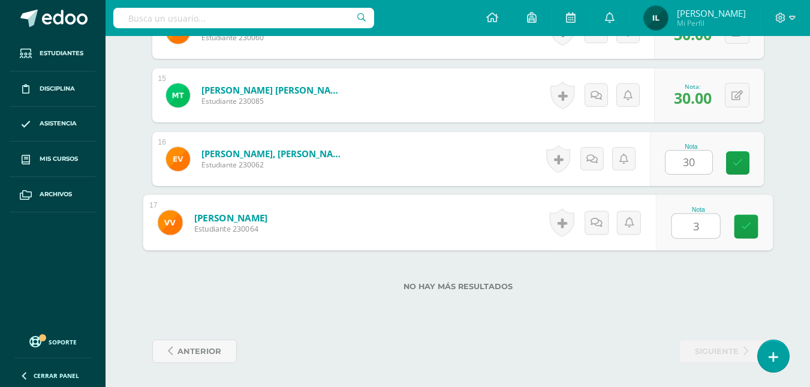
type input "30"
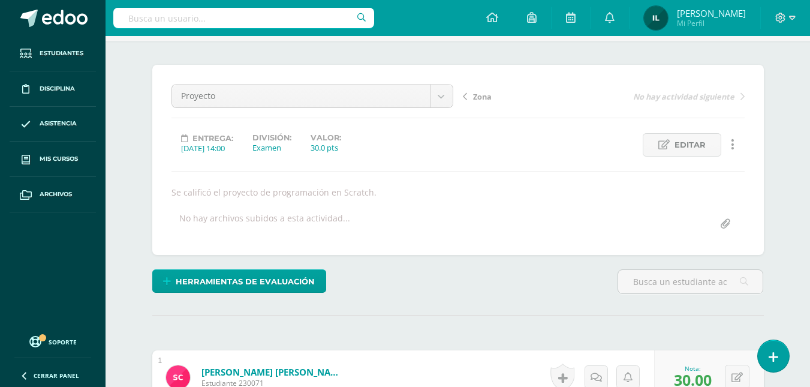
scroll to position [0, 0]
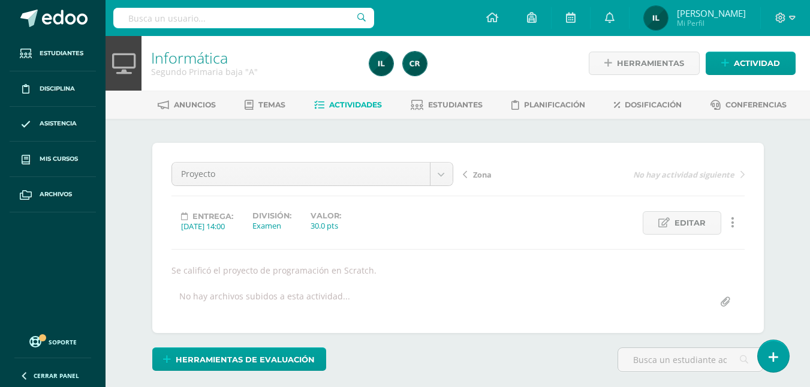
click at [341, 104] on span "Actividades" at bounding box center [355, 104] width 53 height 9
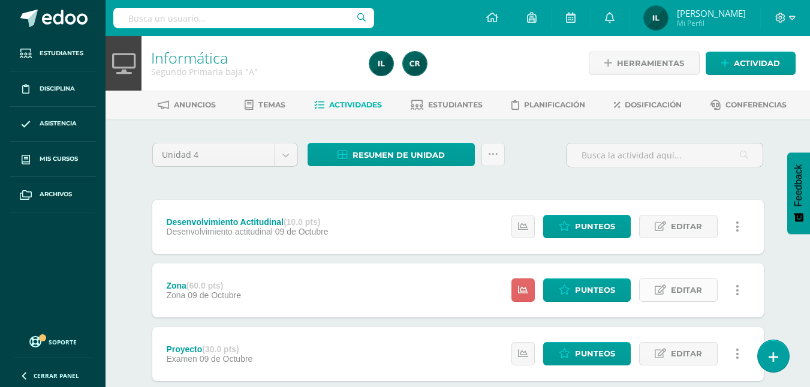
click at [681, 294] on span "Editar" at bounding box center [686, 290] width 31 height 22
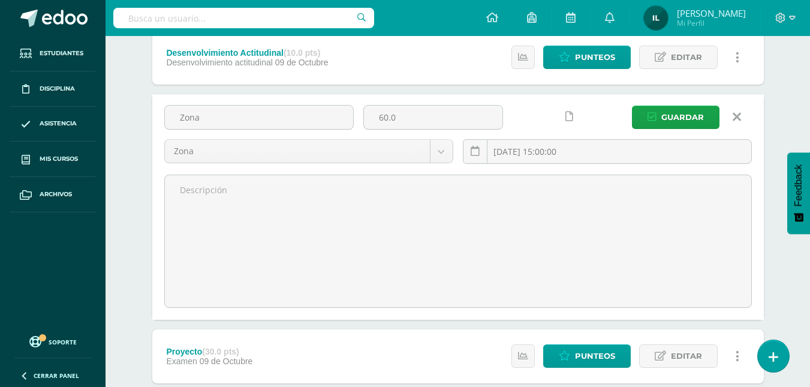
scroll to position [175, 0]
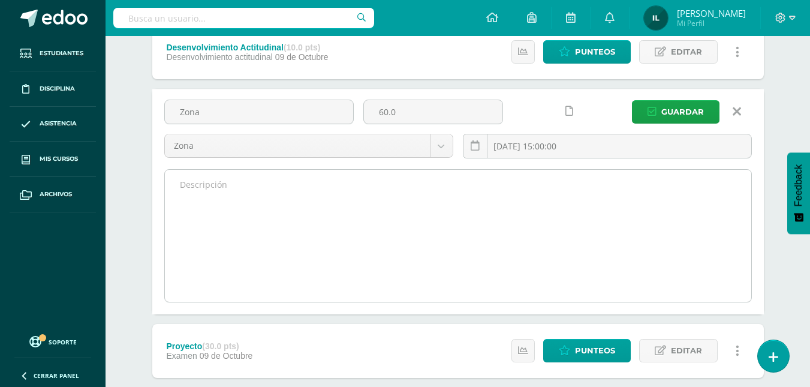
click at [252, 203] on textarea at bounding box center [458, 236] width 586 height 132
type textarea "Se calificaron las lecciones digitales y teóricas 26,27 y 28 del libro."
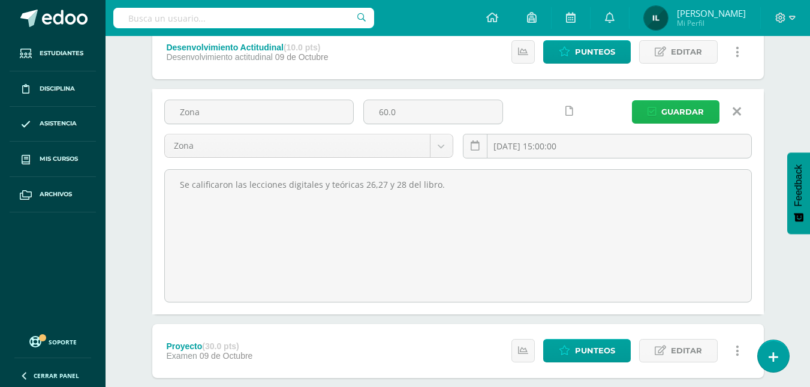
click at [672, 113] on span "Guardar" at bounding box center [682, 112] width 43 height 22
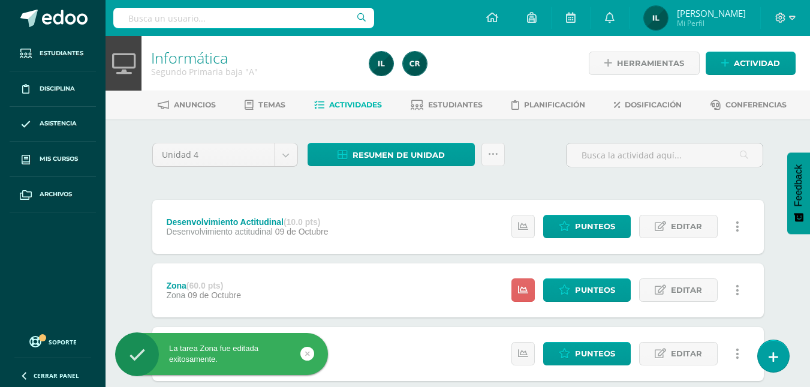
click at [366, 224] on div "Desenvolvimiento Actitudinal (10.0 pts) Desenvolvimiento actitudinal [DATE] Est…" at bounding box center [458, 227] width 612 height 54
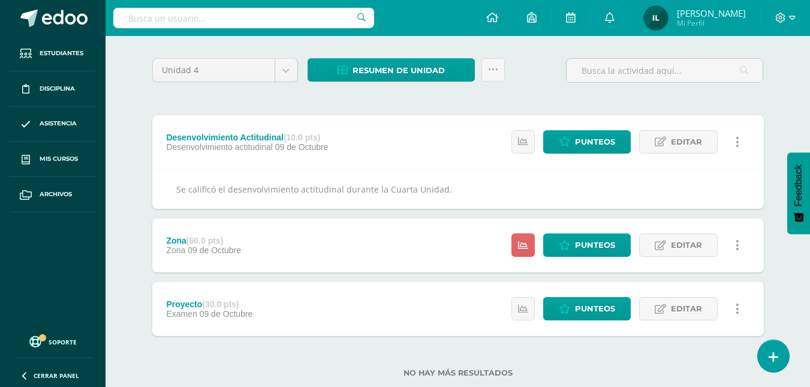
scroll to position [113, 0]
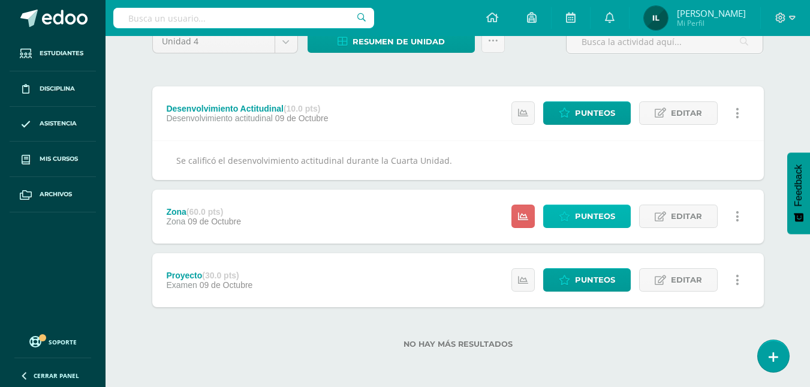
click at [588, 215] on span "Punteos" at bounding box center [595, 216] width 40 height 22
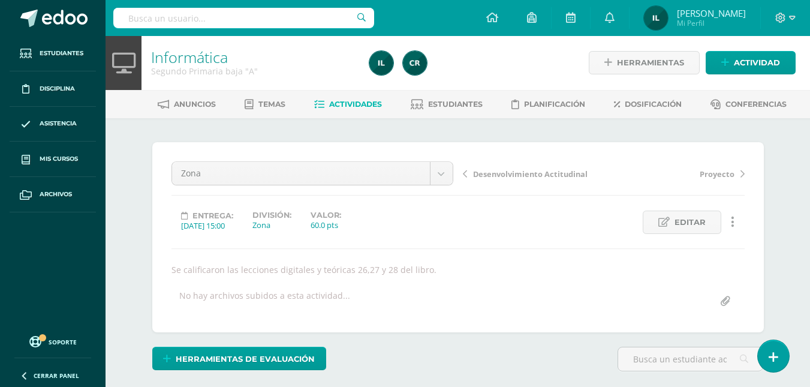
scroll to position [1, 0]
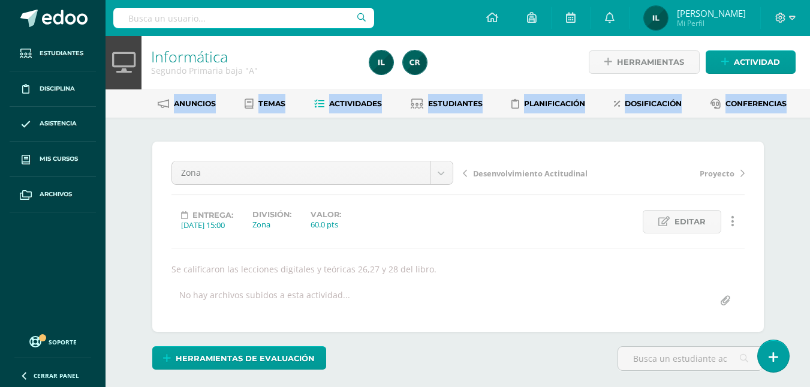
drag, startPoint x: 810, startPoint y: 74, endPoint x: 814, endPoint y: 100, distance: 26.1
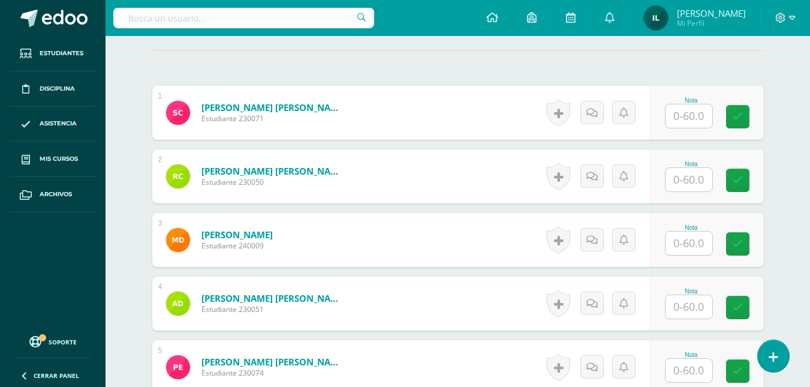
scroll to position [337, 0]
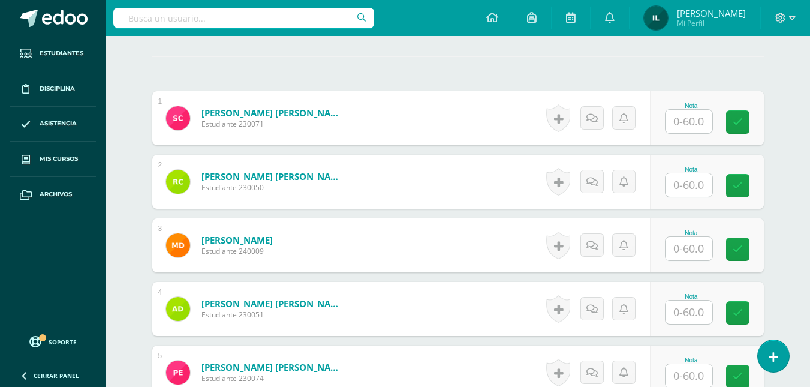
click at [691, 126] on input "text" at bounding box center [689, 121] width 47 height 23
type input "60"
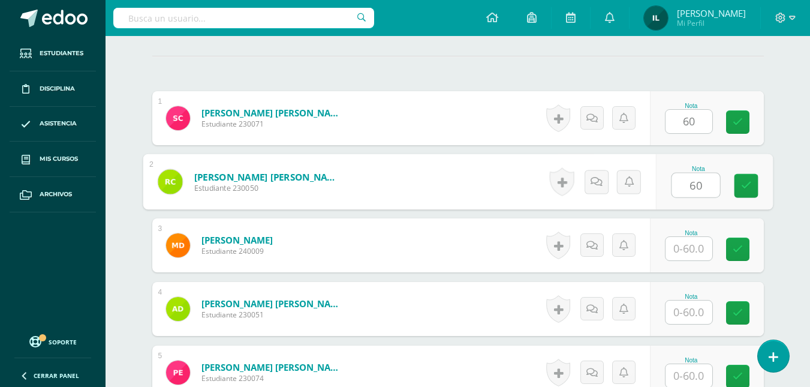
type input "60"
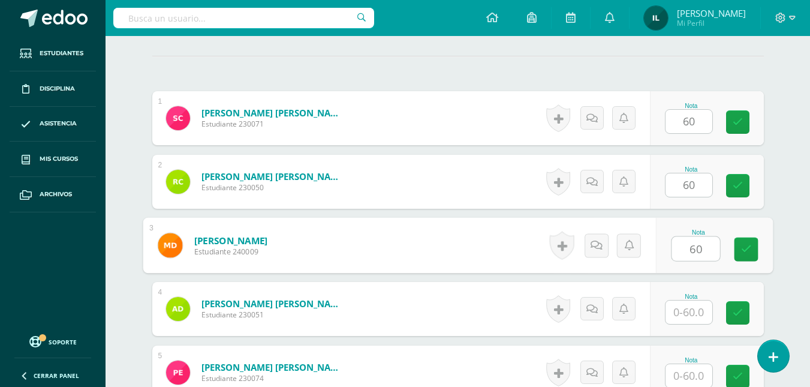
type input "60"
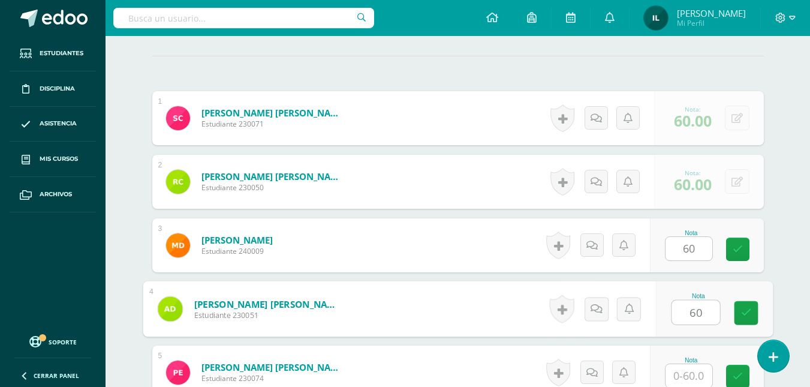
type input "60"
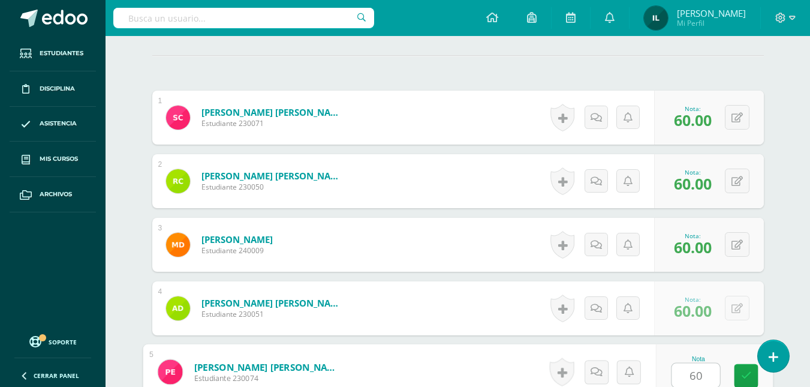
type input "60"
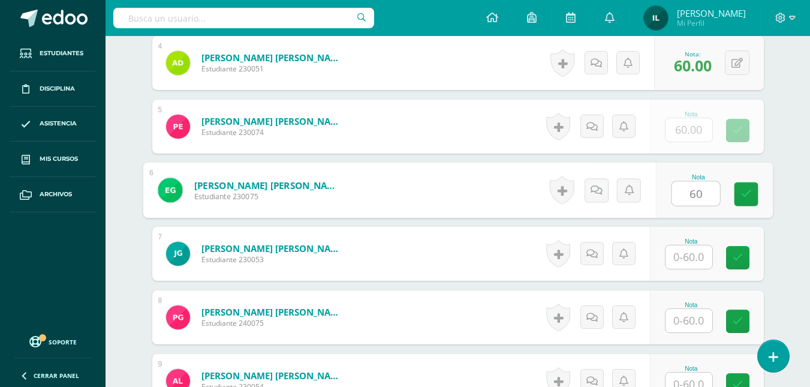
type input "60"
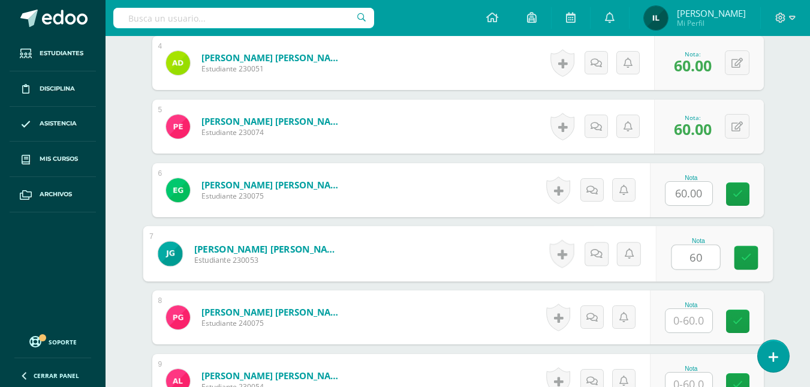
type input "60"
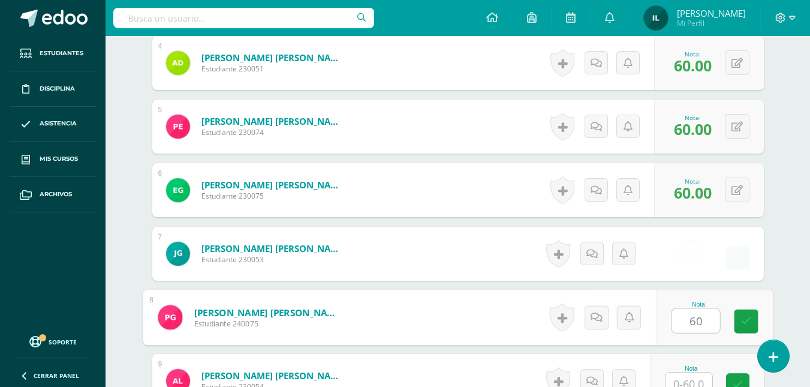
type input "60"
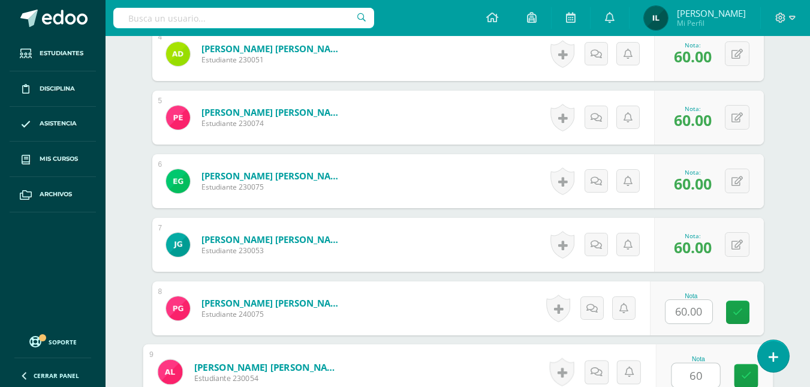
type input "60"
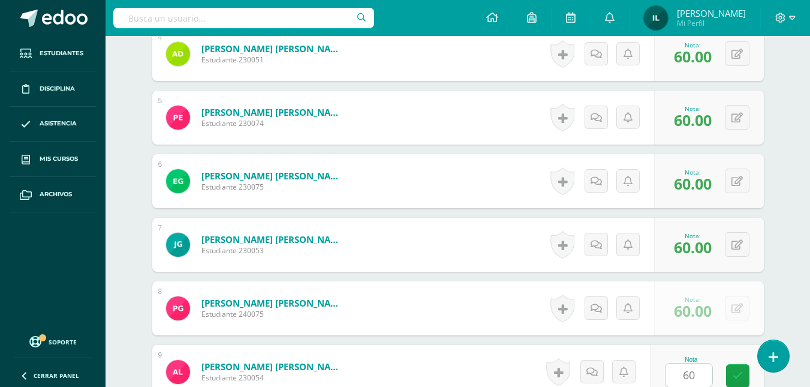
scroll to position [837, 0]
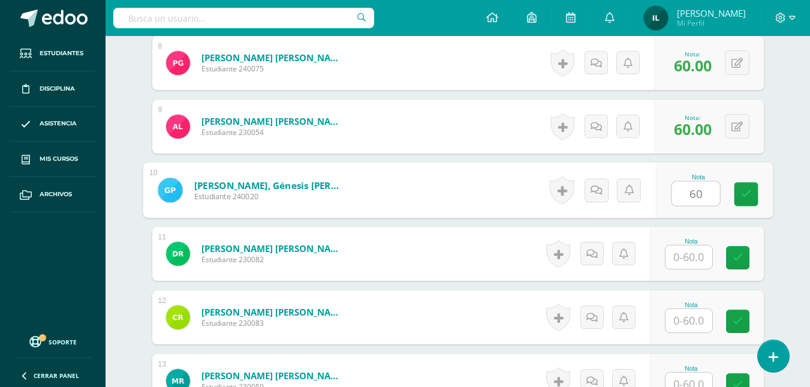
type input "60"
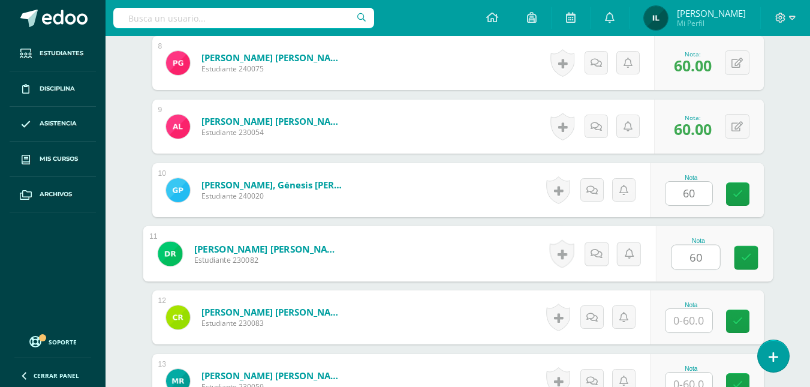
type input "60"
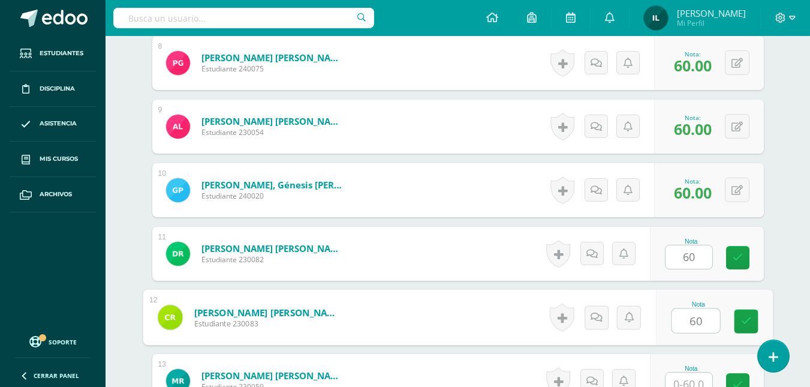
type input "60"
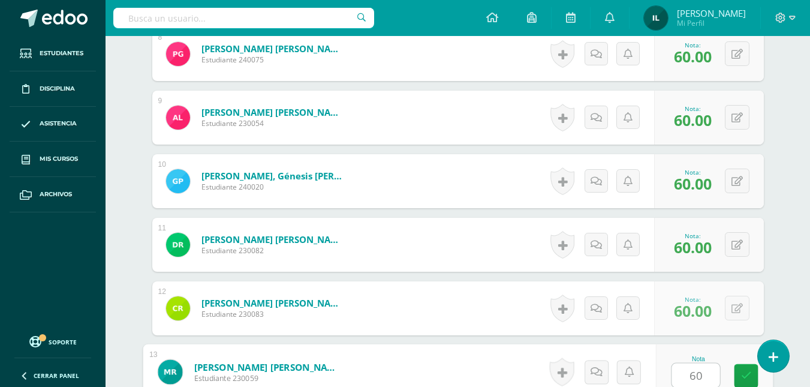
type input "60"
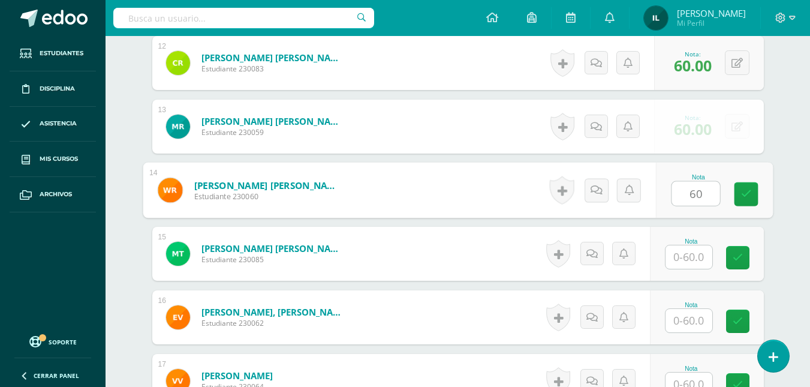
type input "60"
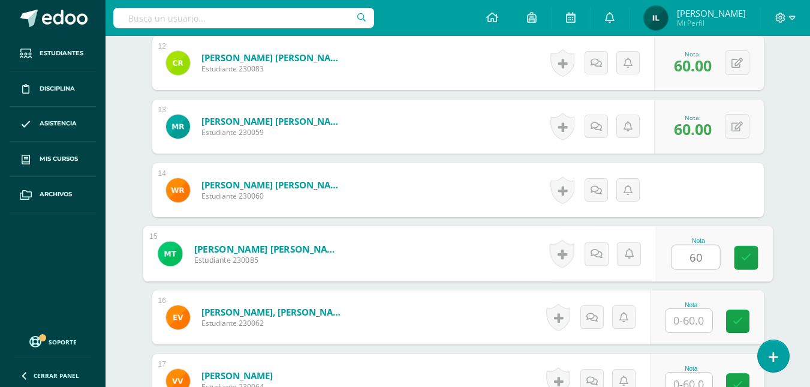
type input "60"
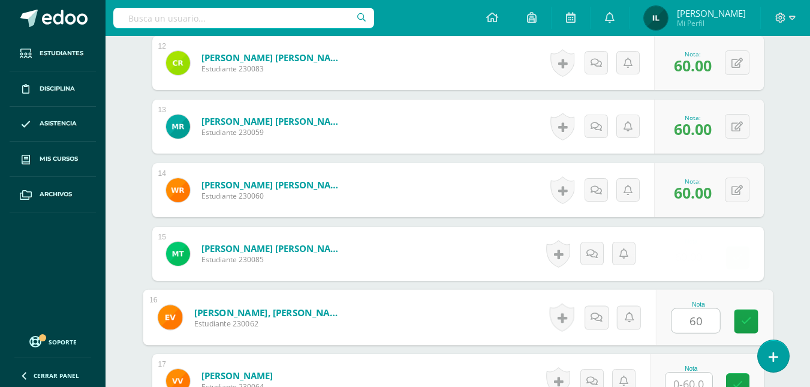
type input "60"
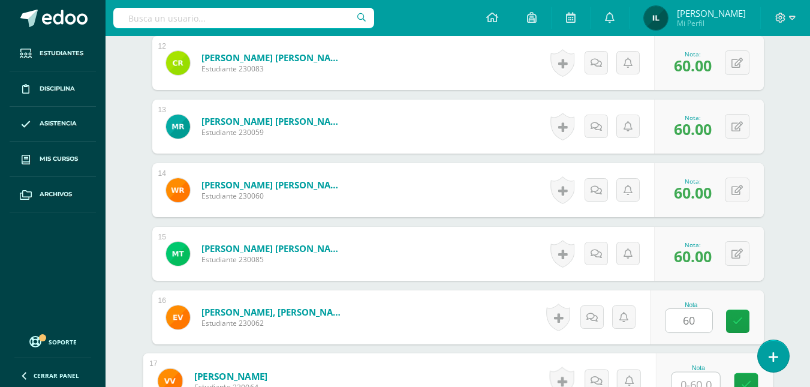
scroll to position [1100, 0]
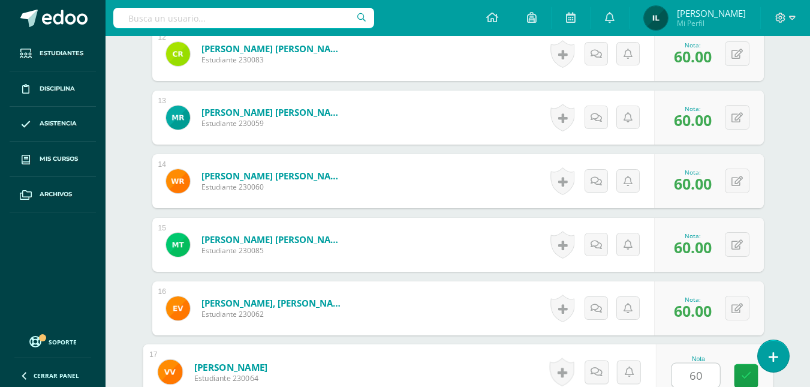
type input "606"
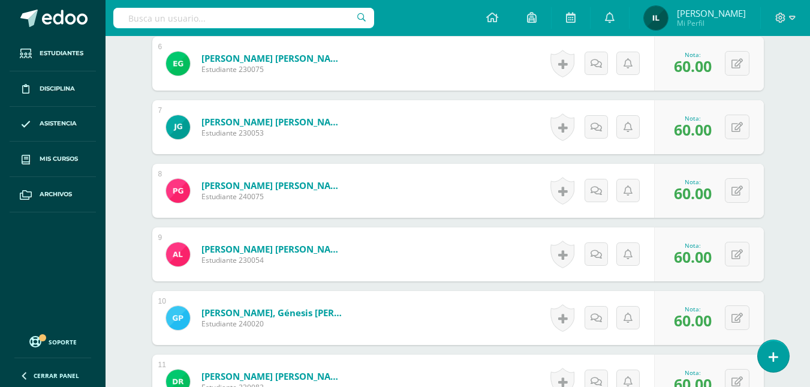
scroll to position [0, 0]
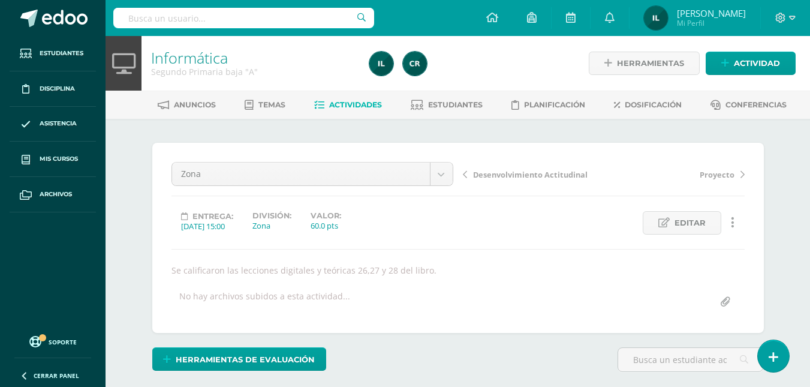
click at [342, 102] on span "Actividades" at bounding box center [355, 104] width 53 height 9
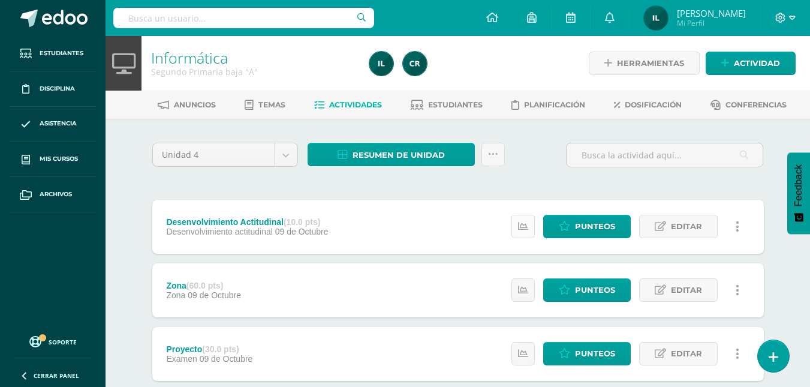
click at [530, 235] on link at bounding box center [523, 226] width 23 height 23
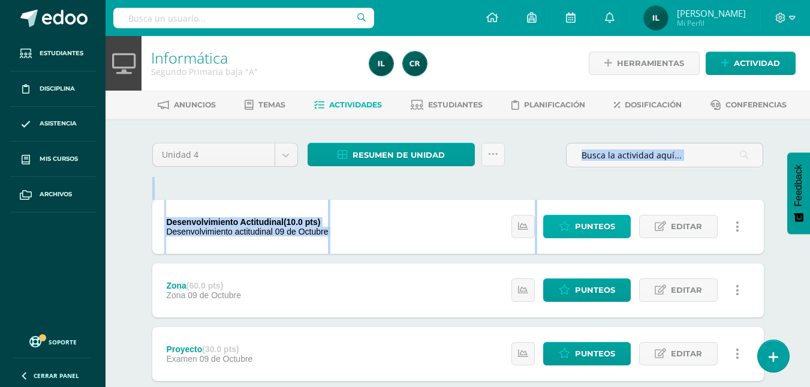
drag, startPoint x: 659, startPoint y: 169, endPoint x: 594, endPoint y: 230, distance: 88.7
click at [594, 230] on div "Unidad 4 Unidad 1 Unidad 2 Unidad 3 Unidad 4 Resumen de unidad Descargar como H…" at bounding box center [458, 290] width 621 height 294
click at [594, 230] on span "Punteos" at bounding box center [595, 226] width 40 height 22
click at [610, 226] on span "Punteos" at bounding box center [595, 226] width 40 height 22
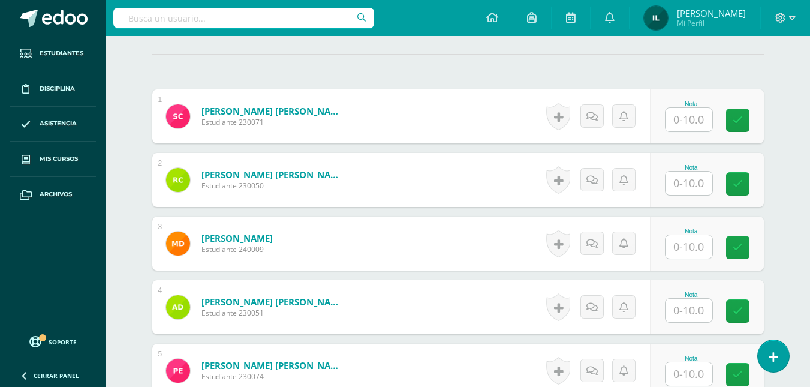
scroll to position [339, 0]
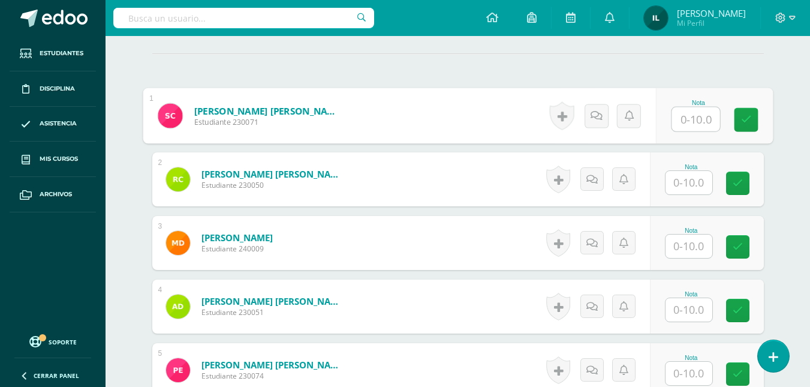
click at [694, 116] on input "text" at bounding box center [696, 119] width 48 height 24
type input "10"
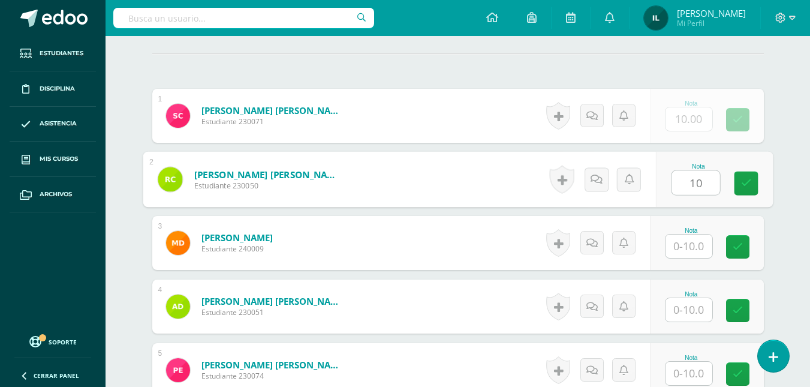
type input "10"
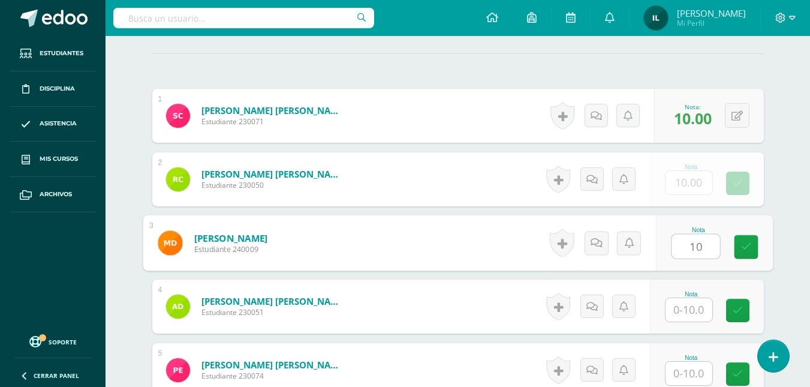
type input "10"
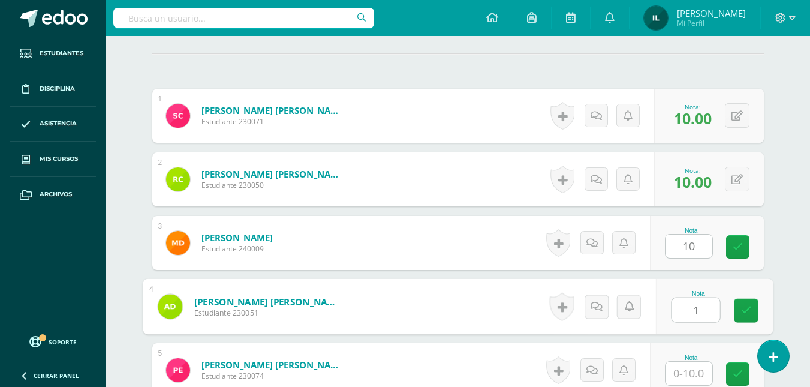
scroll to position [340, 0]
type input "10"
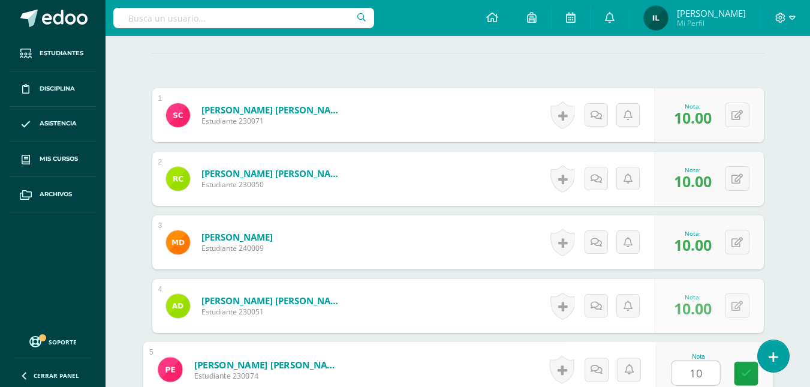
type input "10"
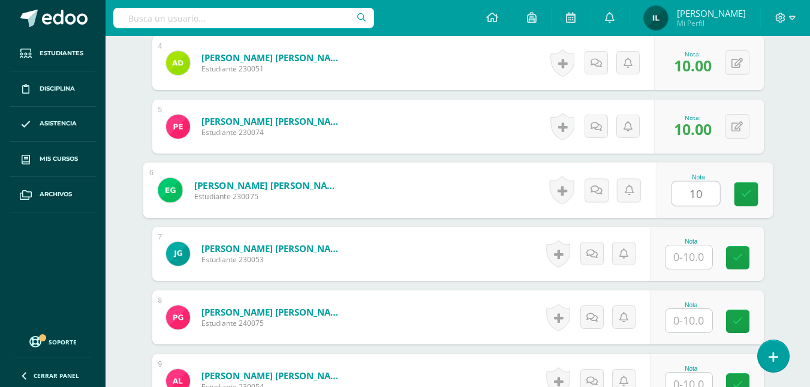
type input "10"
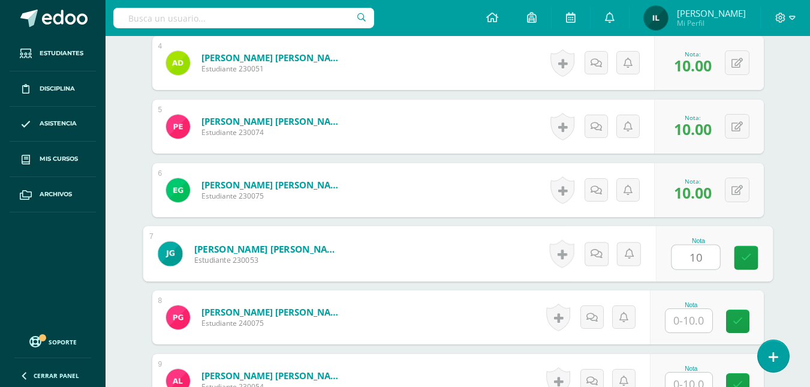
type input "10"
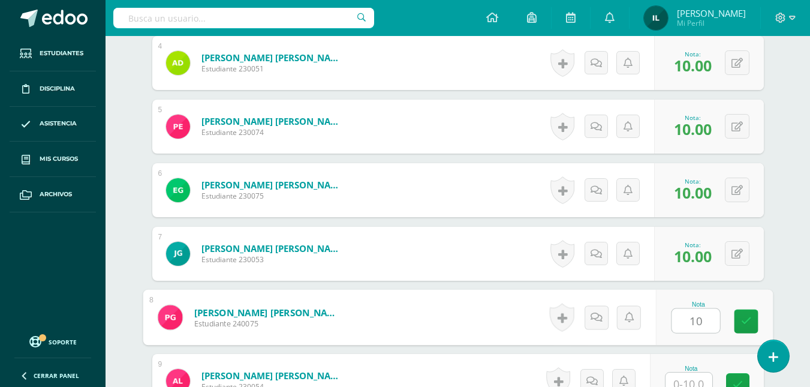
type input "10"
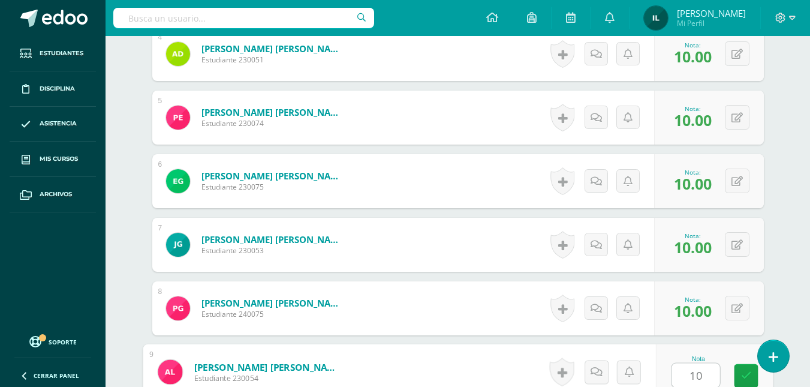
type input "10"
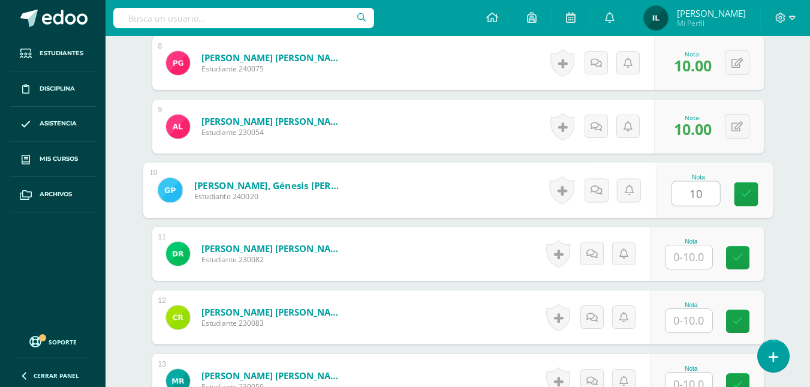
type input "10"
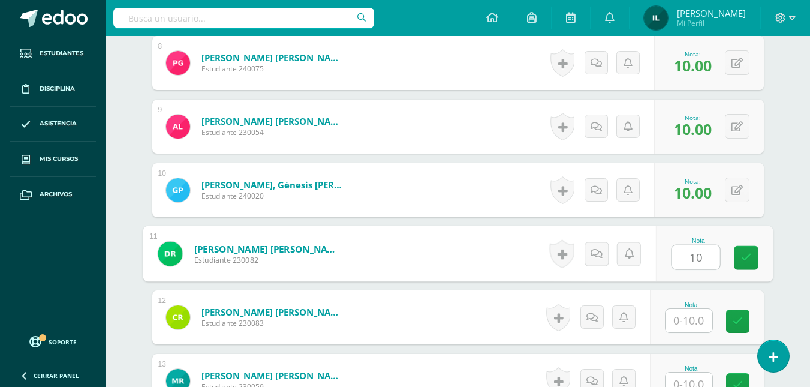
type input "10"
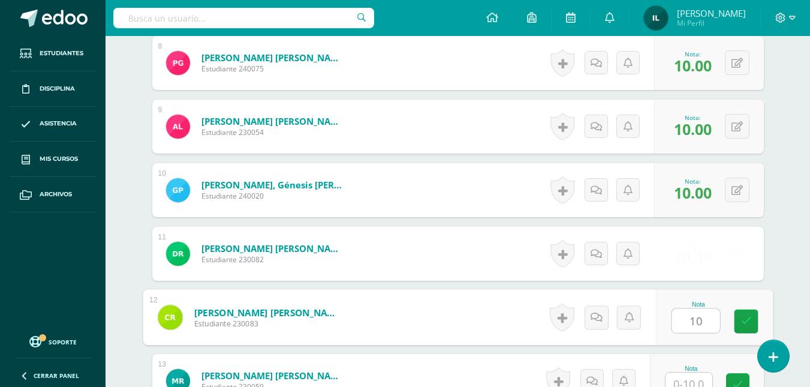
type input "10"
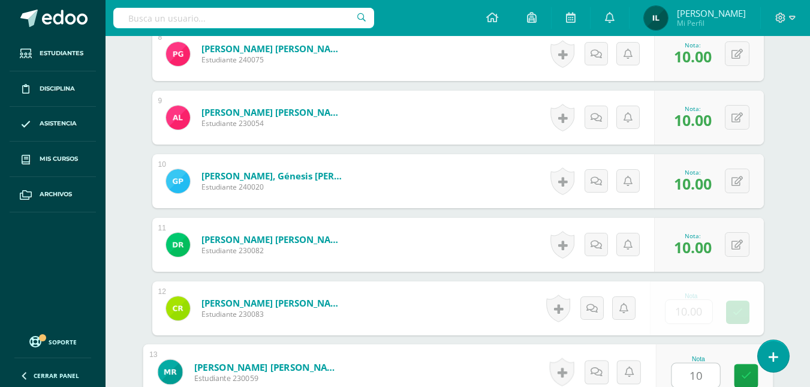
type input "10"
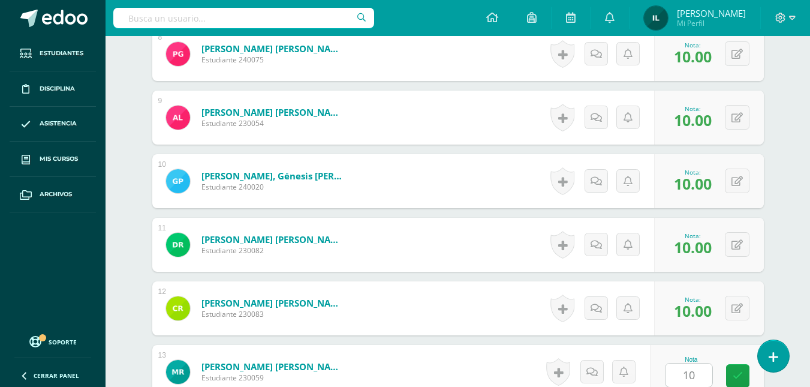
scroll to position [1091, 0]
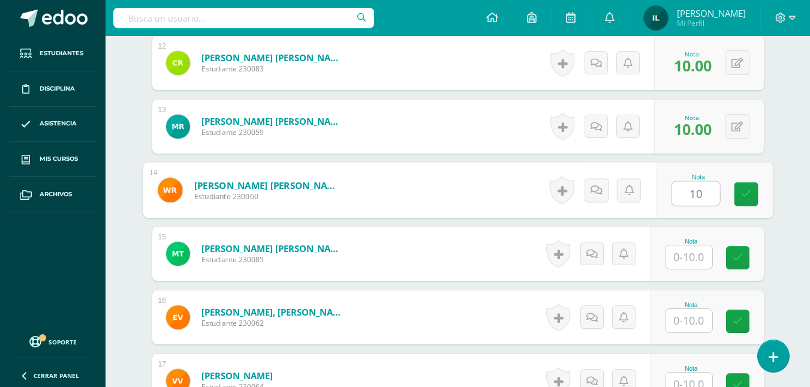
type input "10"
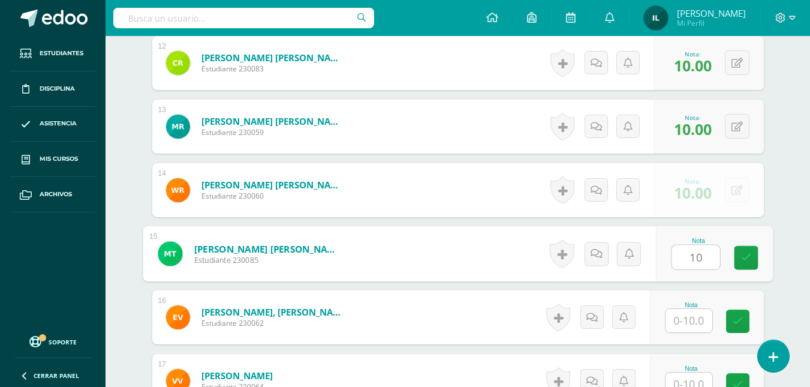
type input "10"
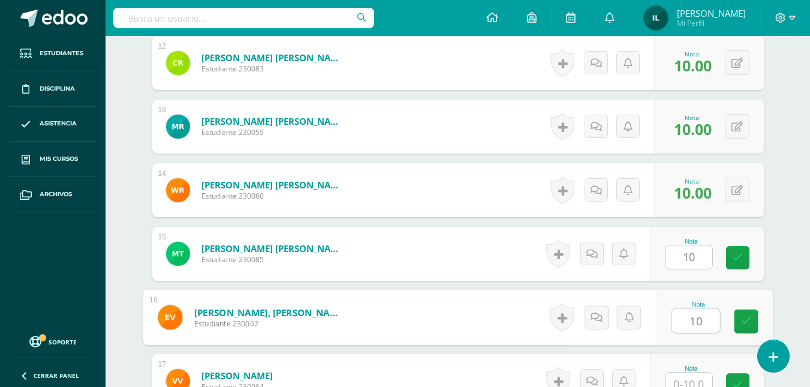
type input "10"
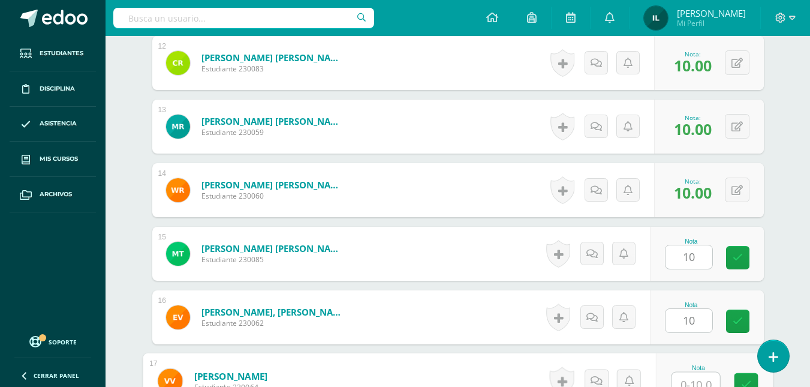
scroll to position [1100, 0]
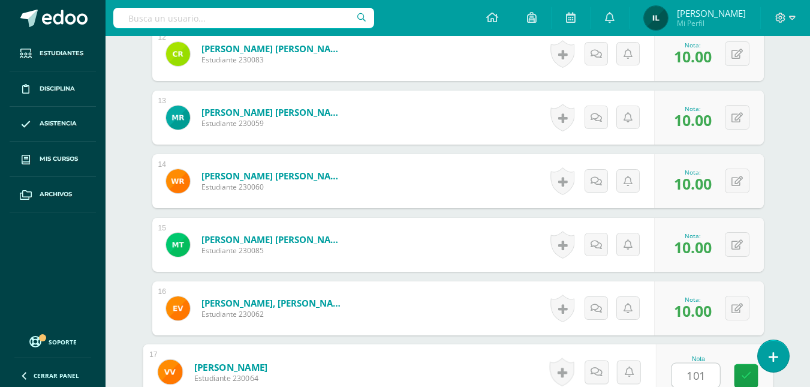
type input "1010"
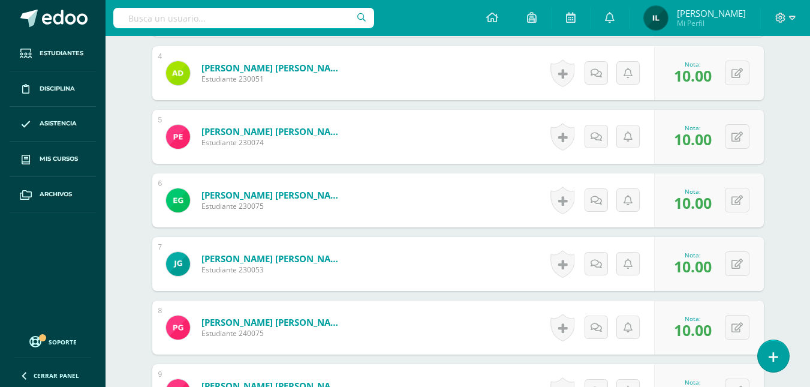
scroll to position [0, 0]
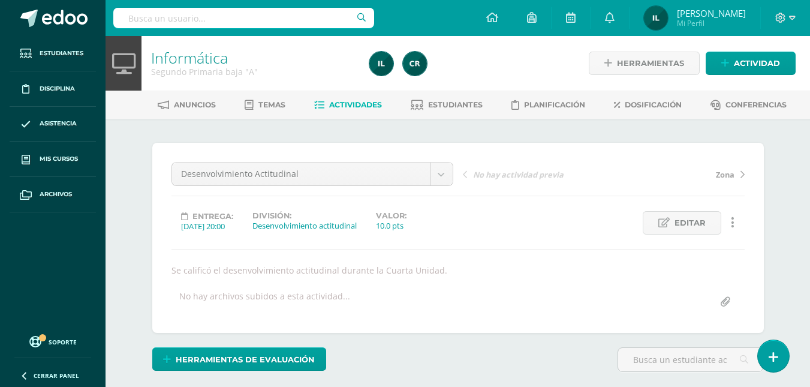
click at [365, 103] on span "Actividades" at bounding box center [355, 104] width 53 height 9
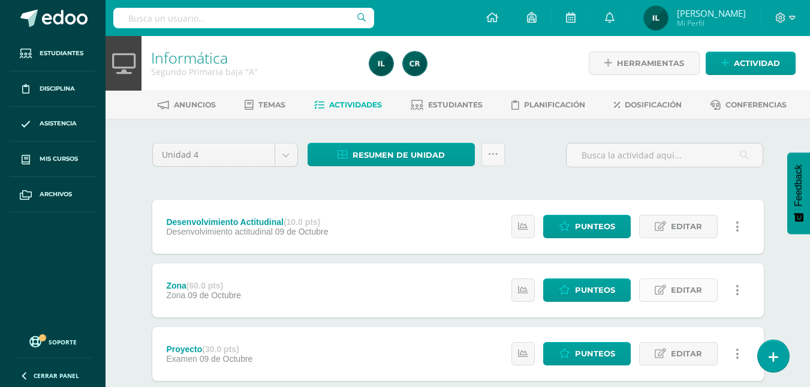
click at [676, 298] on span "Editar" at bounding box center [686, 290] width 31 height 22
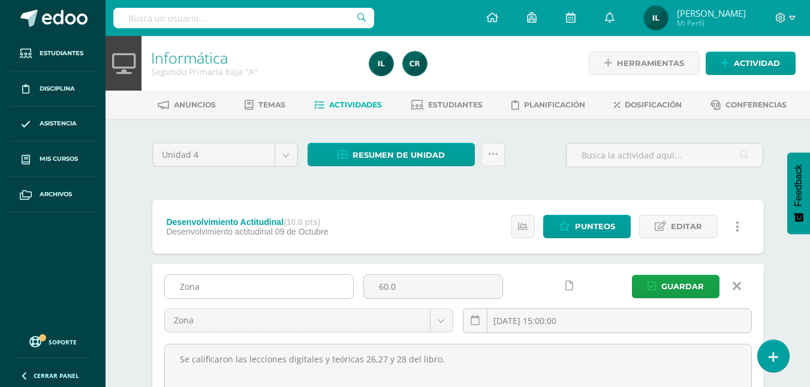
click at [287, 294] on input "Zona" at bounding box center [259, 286] width 188 height 23
type input "Z"
type input "Proyectos de pensamiento computacional."
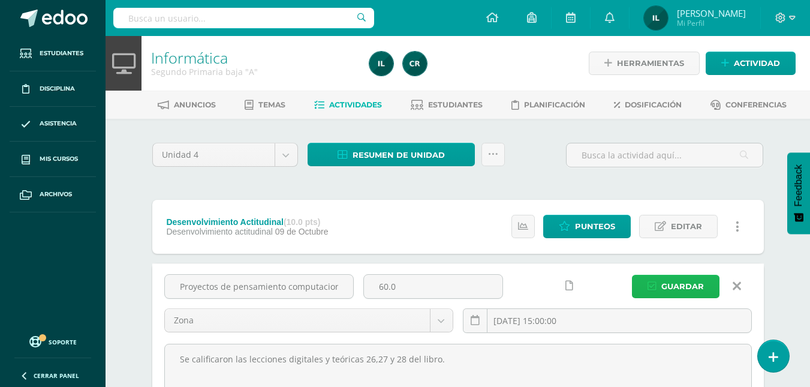
click at [685, 287] on span "Guardar" at bounding box center [682, 286] width 43 height 22
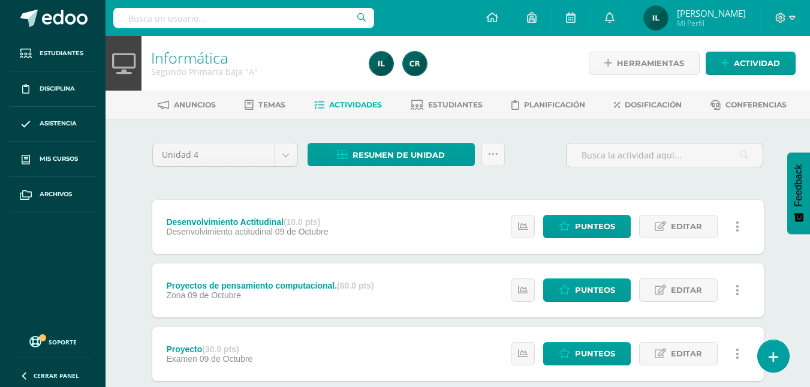
drag, startPoint x: 259, startPoint y: 285, endPoint x: 267, endPoint y: 283, distance: 8.7
click at [259, 285] on div "Proyectos de pensamiento computacional. (60.0 pts)" at bounding box center [269, 286] width 207 height 10
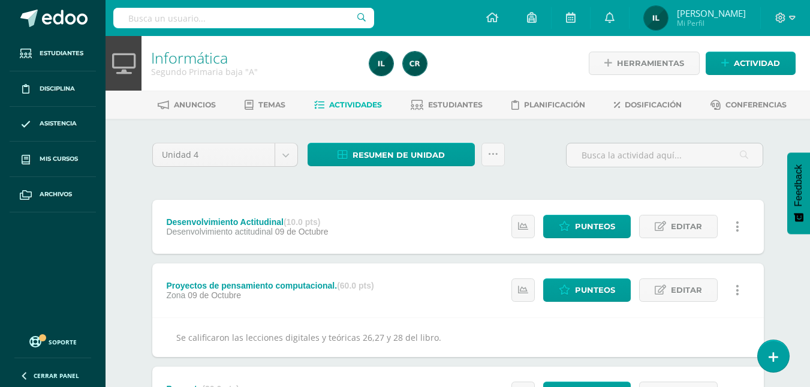
drag, startPoint x: 443, startPoint y: 333, endPoint x: 115, endPoint y: 322, distance: 328.8
click at [97, 323] on body "La tarea Proyectos de pensamiento computacional. fue editada exitosamente. Estu…" at bounding box center [405, 250] width 810 height 500
click at [663, 288] on icon at bounding box center [660, 290] width 11 height 10
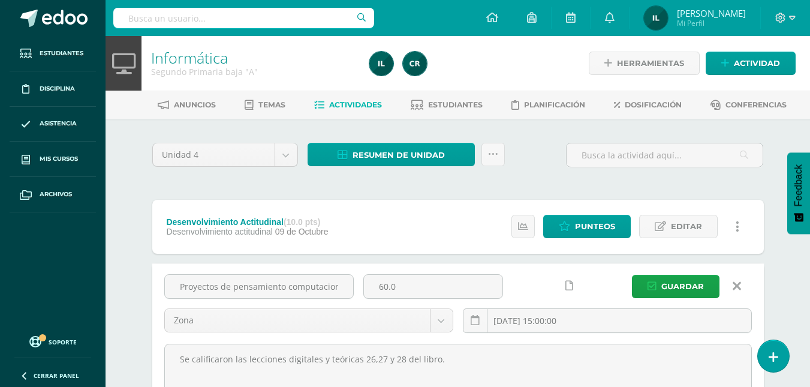
drag, startPoint x: 461, startPoint y: 359, endPoint x: 122, endPoint y: 359, distance: 338.2
click at [122, 359] on div "Informática Segundo Primaria baja "A" Herramientas Detalle de asistencias Activ…" at bounding box center [458, 334] width 705 height 596
click at [651, 292] on button "Guardar" at bounding box center [676, 286] width 88 height 23
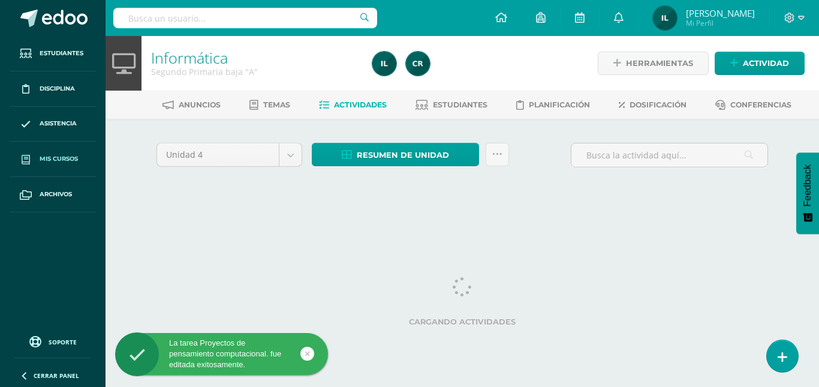
click at [64, 157] on span "Mis cursos" at bounding box center [59, 159] width 38 height 10
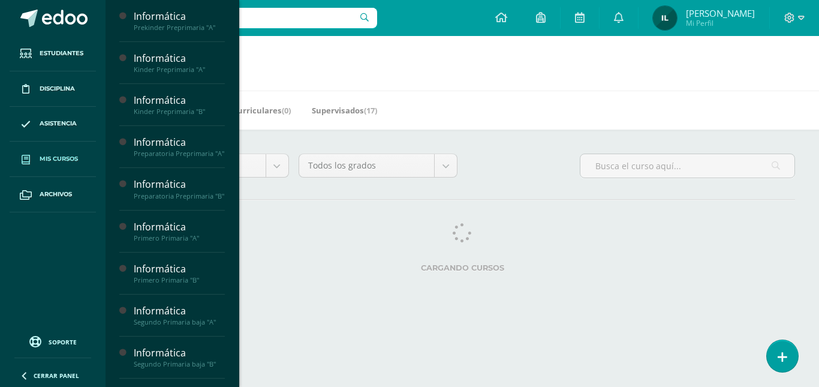
click at [232, 231] on div "Informática Prekinder Preprimaria "A" Actividades Temas Estudiantes Planificaci…" at bounding box center [172, 193] width 134 height 387
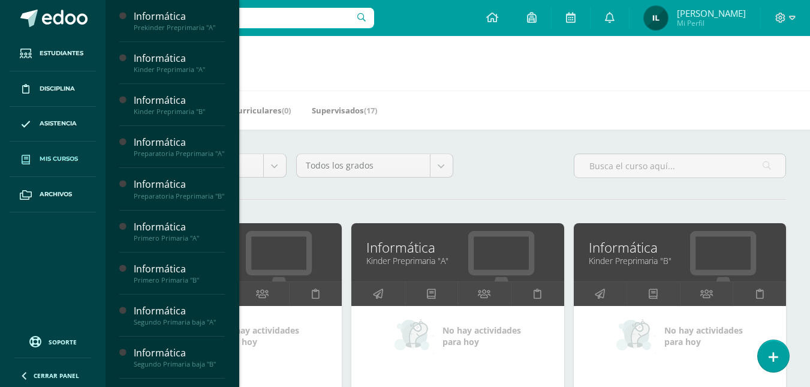
scroll to position [338, 0]
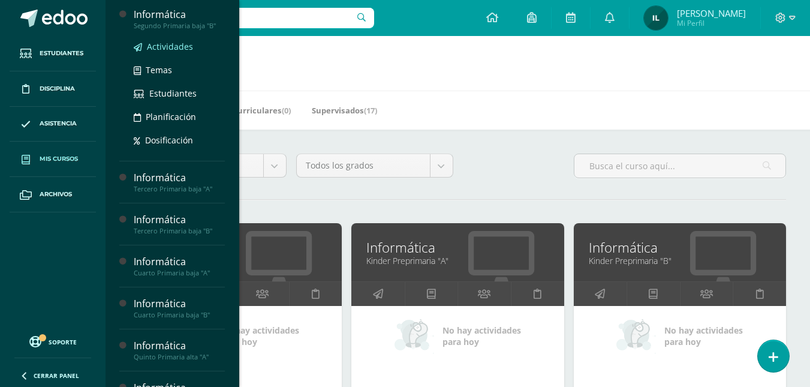
click at [172, 52] on span "Actividades" at bounding box center [170, 46] width 46 height 11
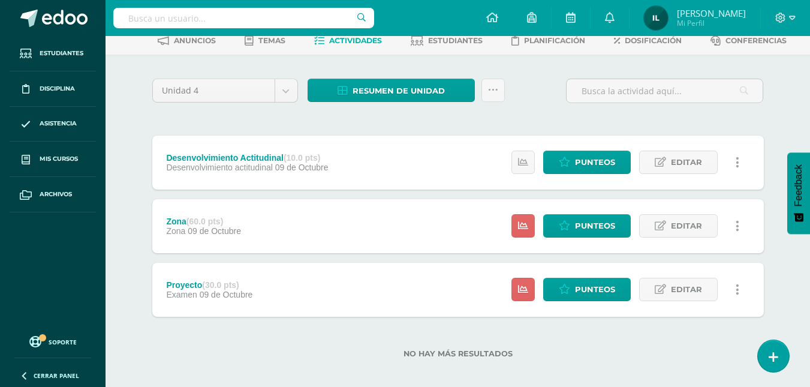
scroll to position [74, 0]
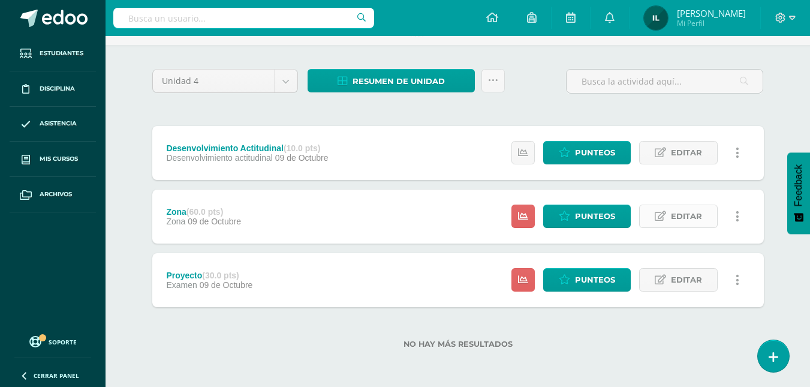
click at [687, 223] on span "Editar" at bounding box center [686, 216] width 31 height 22
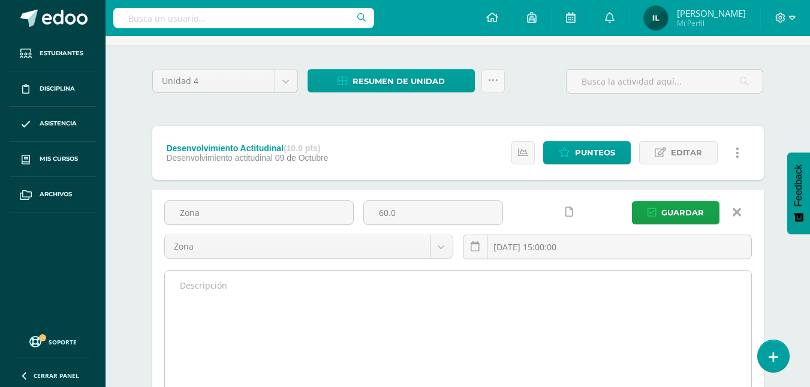
click at [223, 293] on textarea at bounding box center [458, 336] width 586 height 132
paste textarea "Se calificaron las lecciones digitales y teóricas 26,27 y 28 del libro."
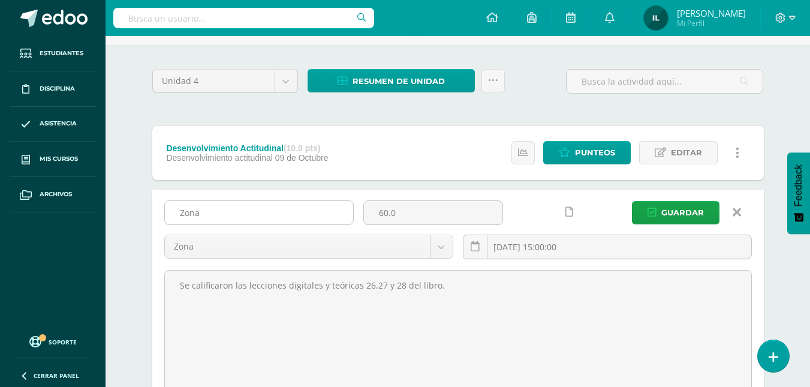
type textarea "Se calificaron las lecciones digitales y teóricas 26,27 y 28 del libro."
drag, startPoint x: 207, startPoint y: 219, endPoint x: 145, endPoint y: 213, distance: 62.7
click at [145, 213] on div "Unidad 4 Unidad 1 Unidad 2 Unidad 3 Unidad 4 Resumen de unidad Descargar como H…" at bounding box center [458, 301] width 660 height 513
type input "Proyectos de pensamiento computacional."
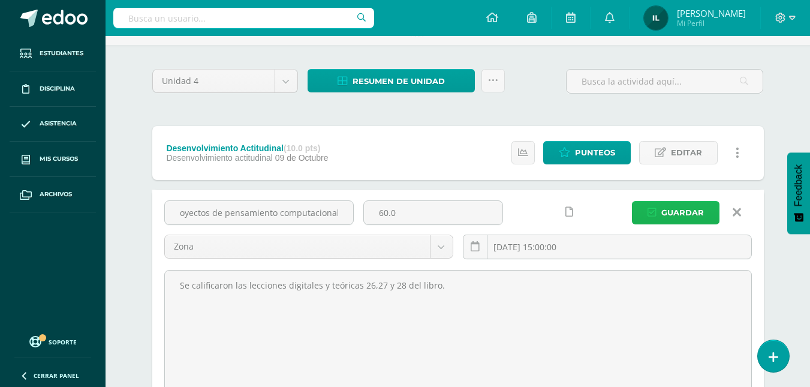
scroll to position [0, 0]
click at [701, 214] on span "Guardar" at bounding box center [682, 212] width 43 height 22
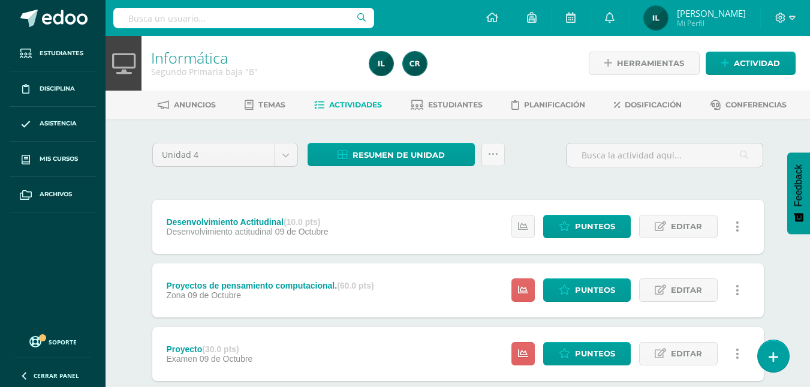
scroll to position [74, 0]
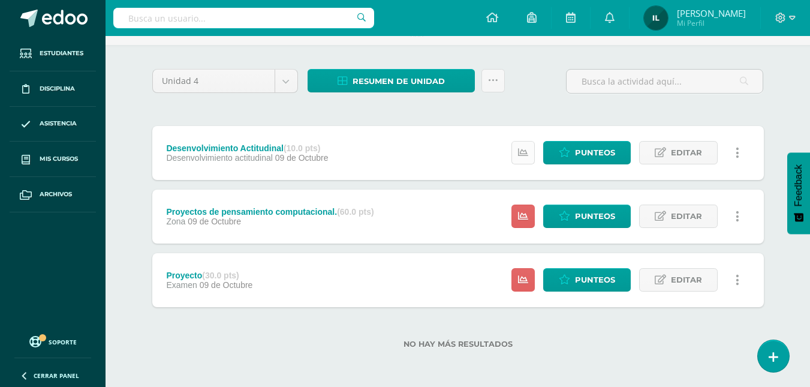
click at [521, 154] on icon at bounding box center [523, 153] width 10 height 10
click at [438, 222] on div "Proyectos de pensamiento computacional. (60.0 pts) Zona 09 de Octubre Estatus d…" at bounding box center [458, 216] width 612 height 54
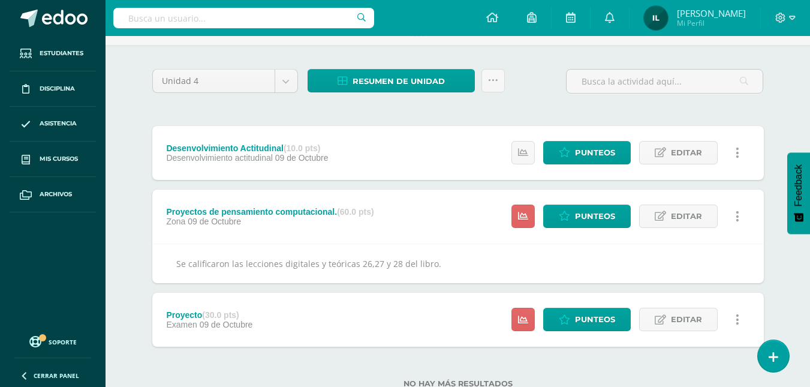
click at [419, 327] on div "Proyecto (30.0 pts) Examen 09 de Octubre Estatus de Actividad: 16 Estudiantes s…" at bounding box center [458, 320] width 612 height 54
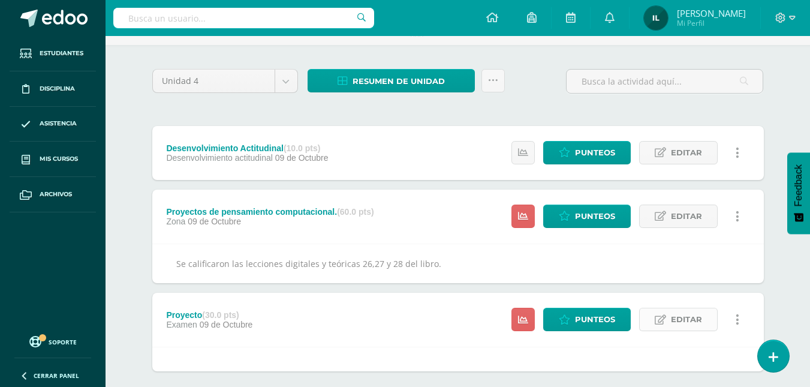
click at [664, 319] on icon at bounding box center [660, 320] width 11 height 10
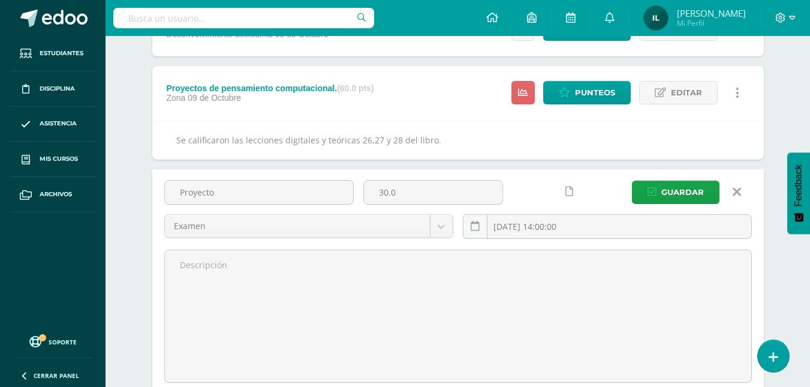
scroll to position [230, 0]
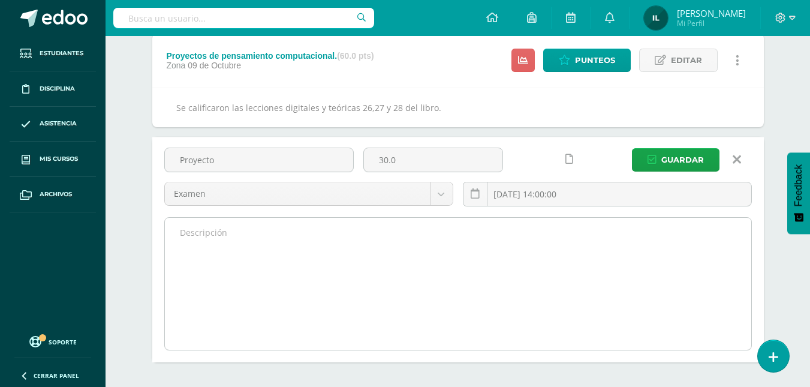
click at [275, 249] on textarea at bounding box center [458, 284] width 586 height 132
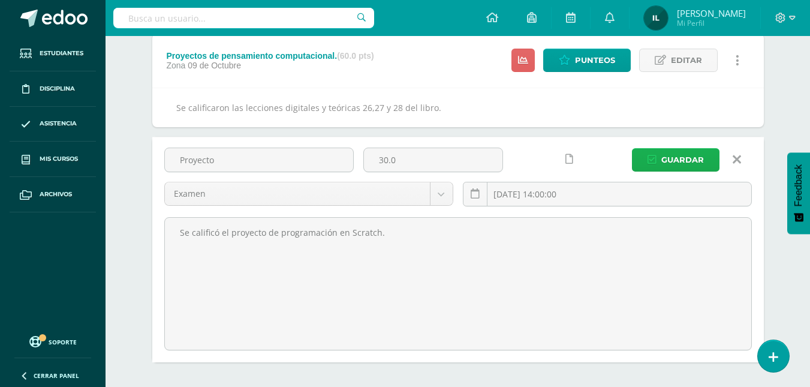
type textarea "Se calificó el proyecto de programación en Scratch."
click at [667, 159] on span "Guardar" at bounding box center [682, 160] width 43 height 22
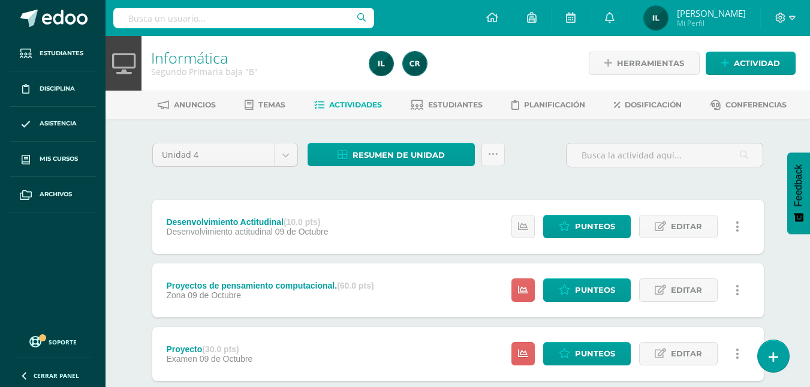
scroll to position [74, 0]
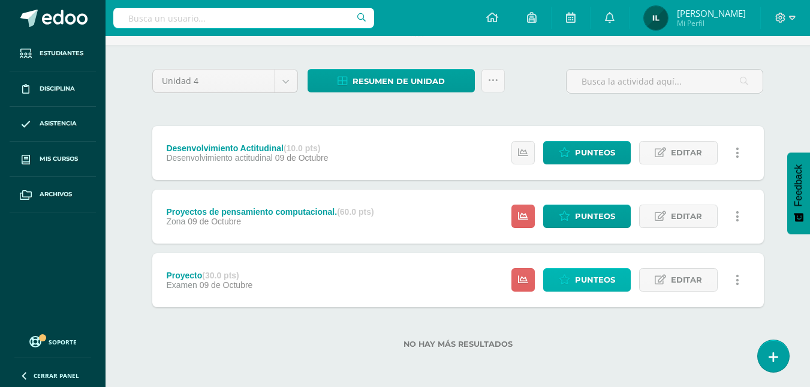
click at [587, 274] on span "Punteos" at bounding box center [595, 280] width 40 height 22
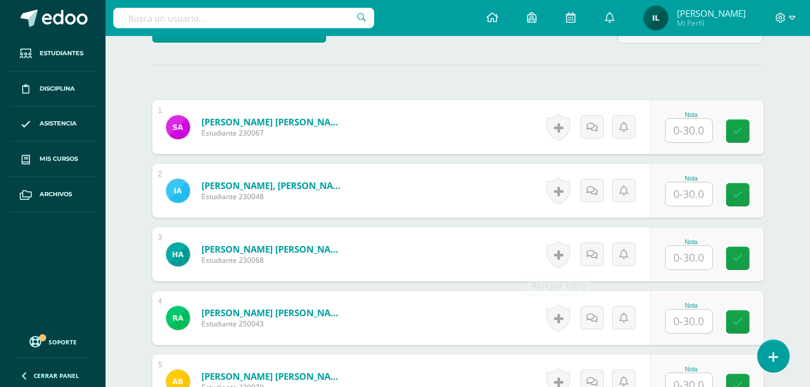
scroll to position [329, 0]
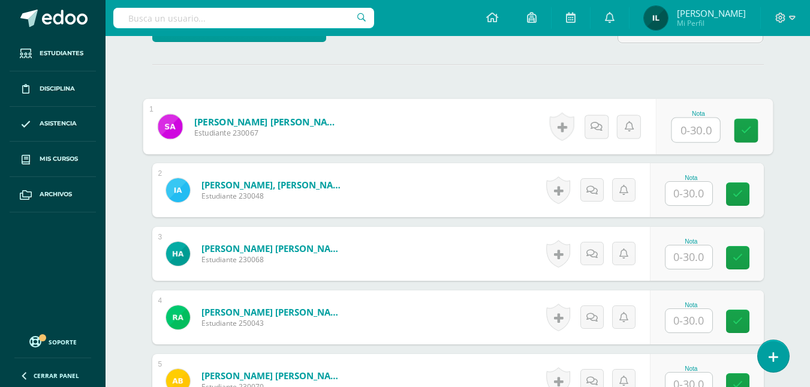
click at [688, 130] on input "text" at bounding box center [696, 130] width 48 height 24
type input "30"
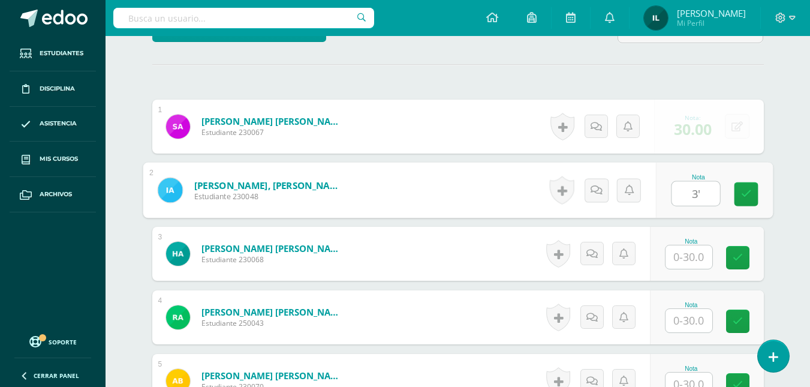
type input "3'"
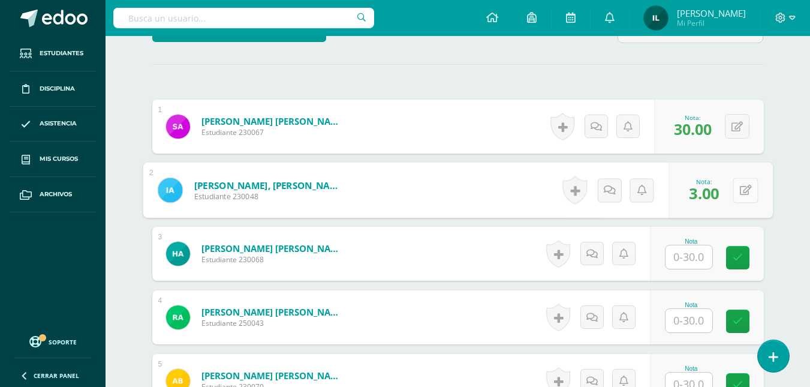
click at [732, 192] on div "0 Logros Logros obtenidos Aún no hay logros agregados Nota: 3.00" at bounding box center [721, 191] width 104 height 56
click at [748, 187] on icon at bounding box center [745, 190] width 12 height 10
type input "30"
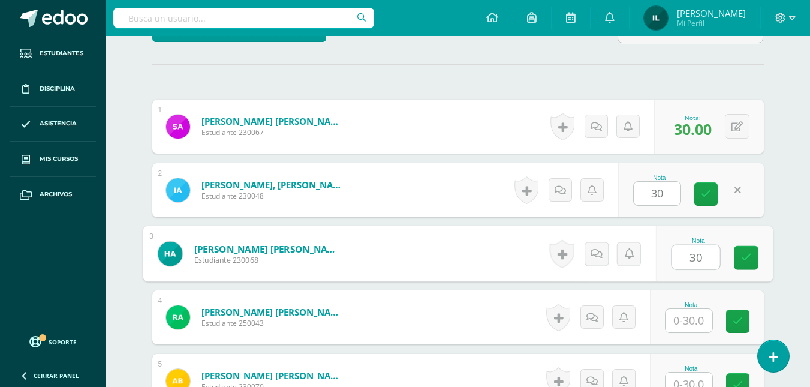
type input "30"
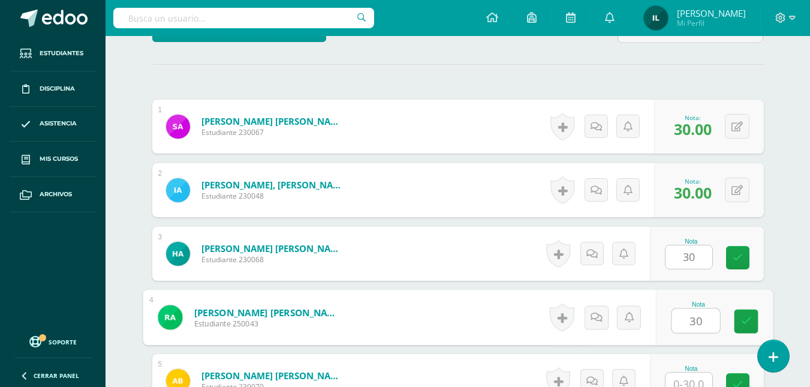
type input "30"
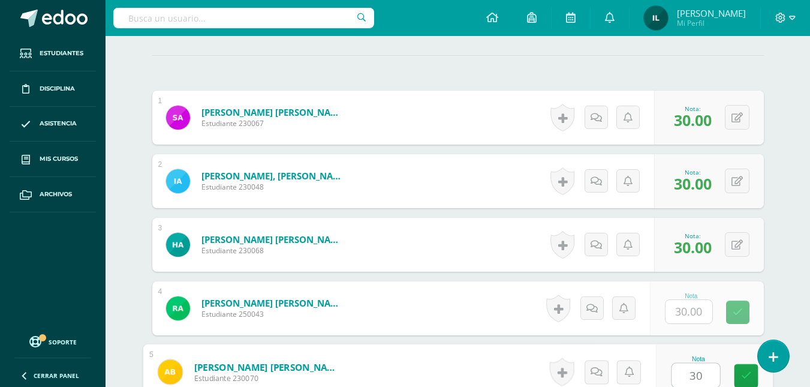
type input "30"
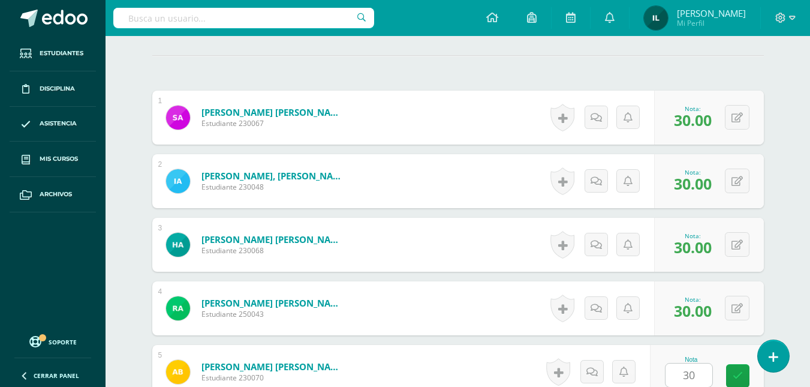
scroll to position [583, 0]
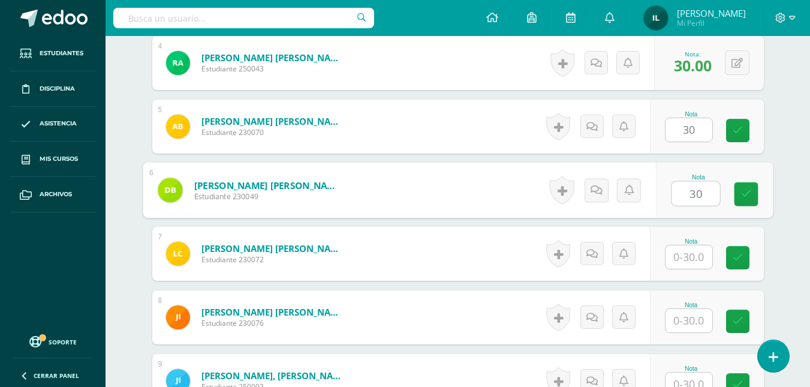
type input "30"
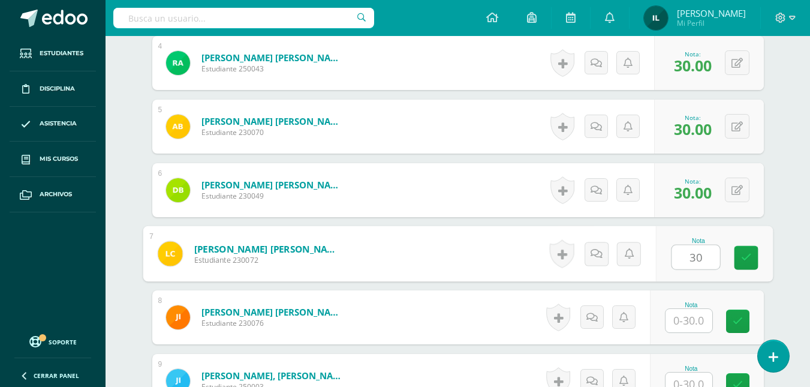
type input "30"
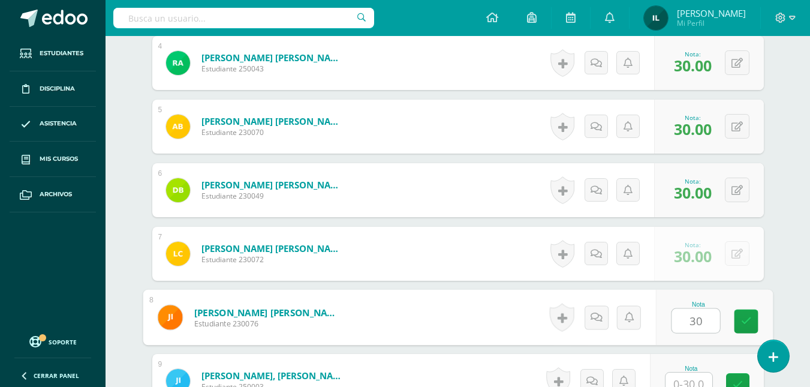
type input "30"
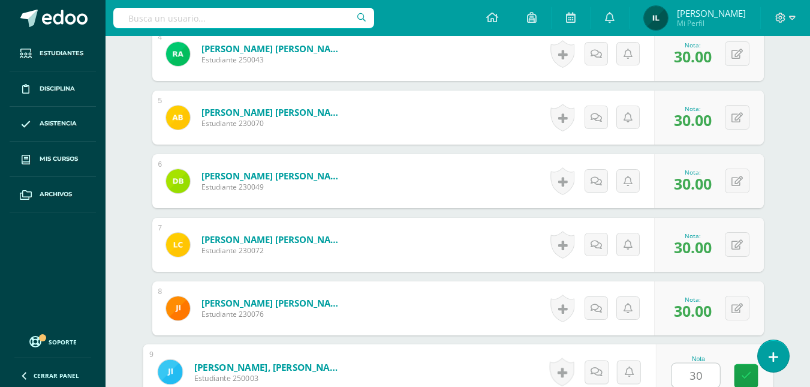
type input "30"
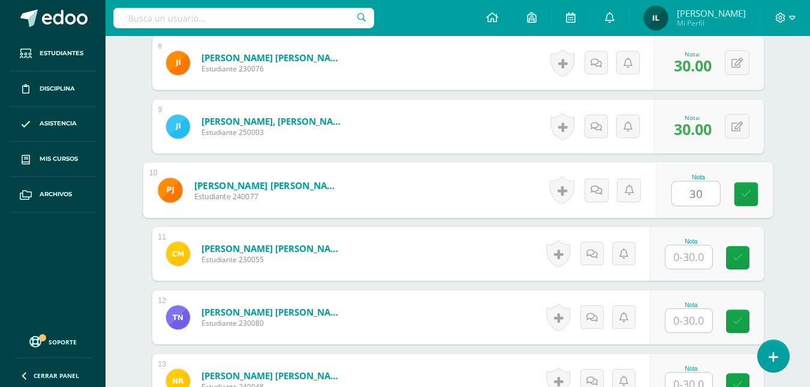
type input "30"
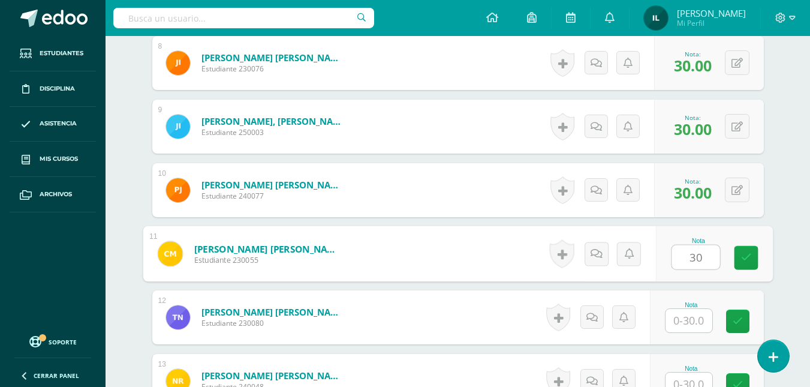
type input "30"
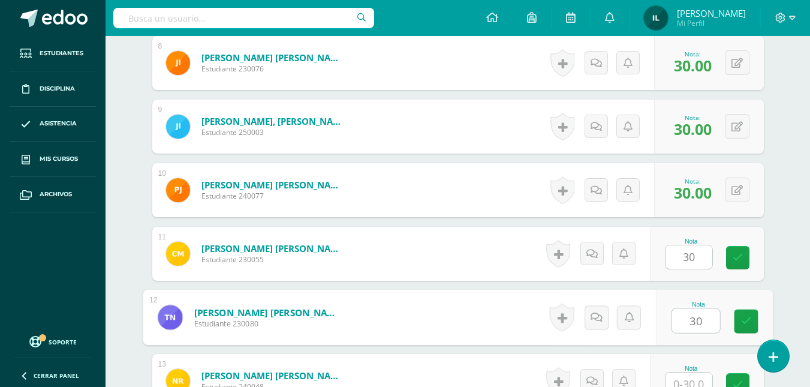
type input "30"
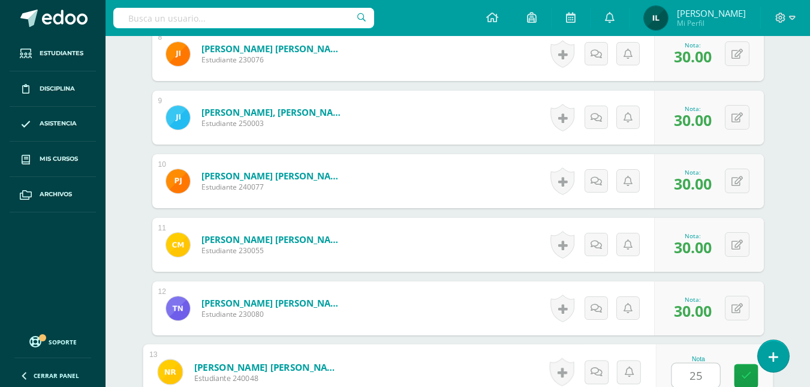
type input "25"
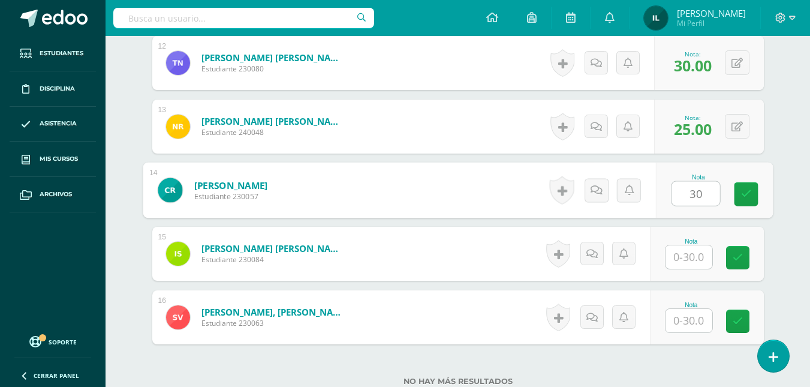
type input "30"
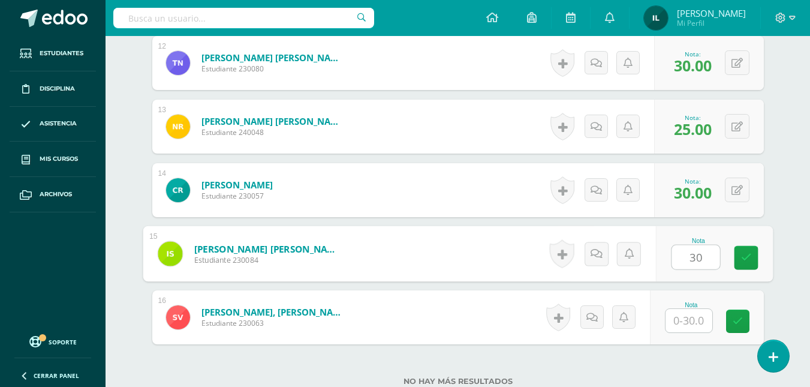
type input "30"
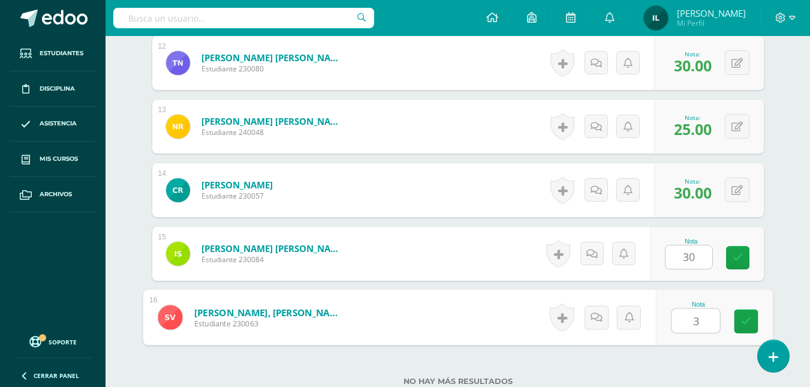
type input "30"
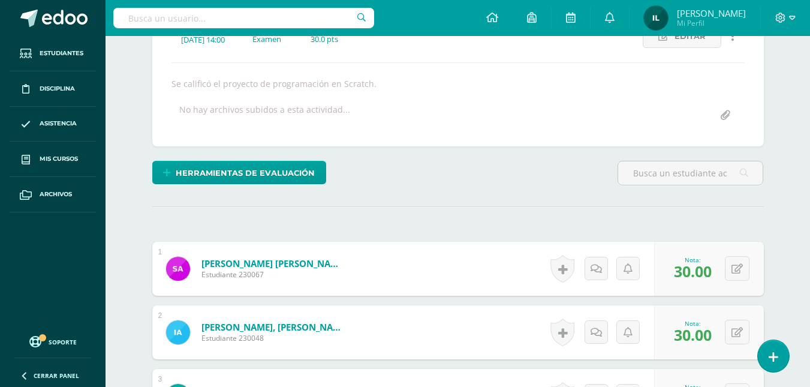
scroll to position [0, 0]
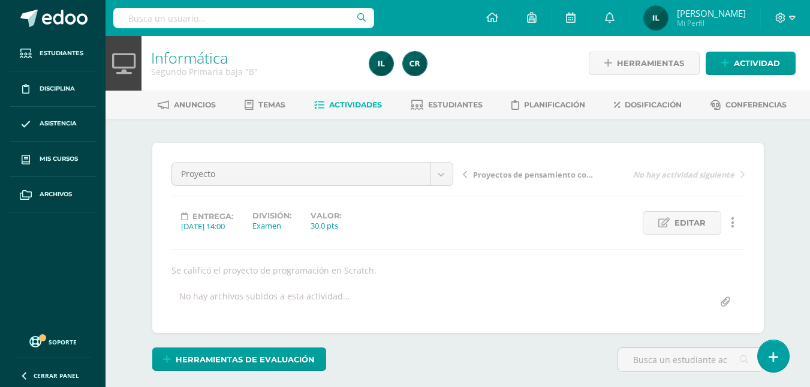
click at [347, 90] on div "Informática Segundo Primaria baja "B"" at bounding box center [253, 63] width 223 height 55
click at [348, 105] on span "Actividades" at bounding box center [355, 104] width 53 height 9
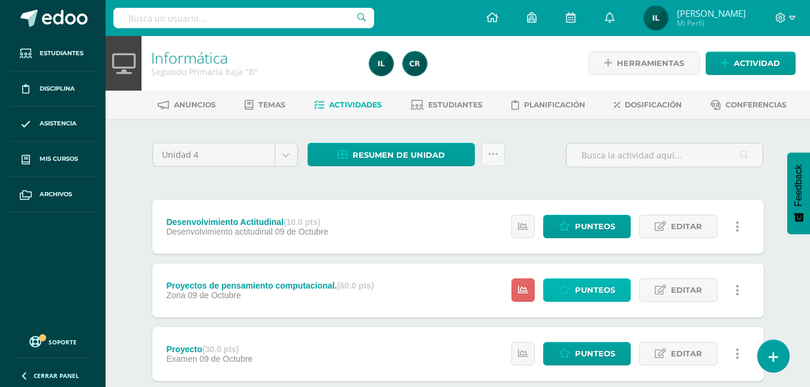
click at [589, 285] on span "Punteos" at bounding box center [595, 290] width 40 height 22
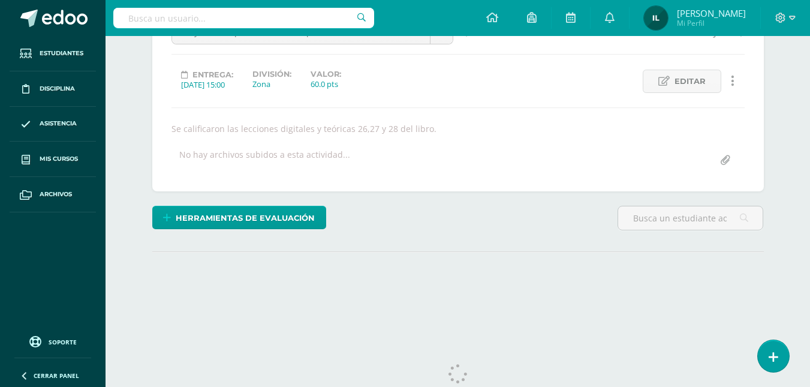
scroll to position [173, 0]
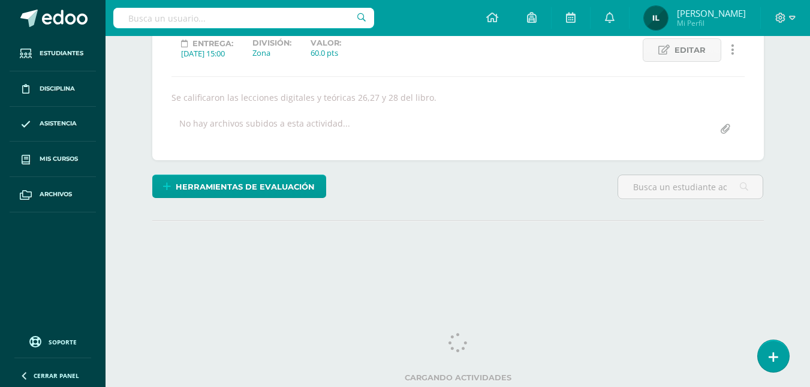
drag, startPoint x: 819, startPoint y: 133, endPoint x: 798, endPoint y: 272, distance: 141.3
click at [798, 272] on html "Estudiantes Disciplina Asistencia Mis cursos Archivos Soporte Ayuda Reportar un…" at bounding box center [405, 70] width 810 height 486
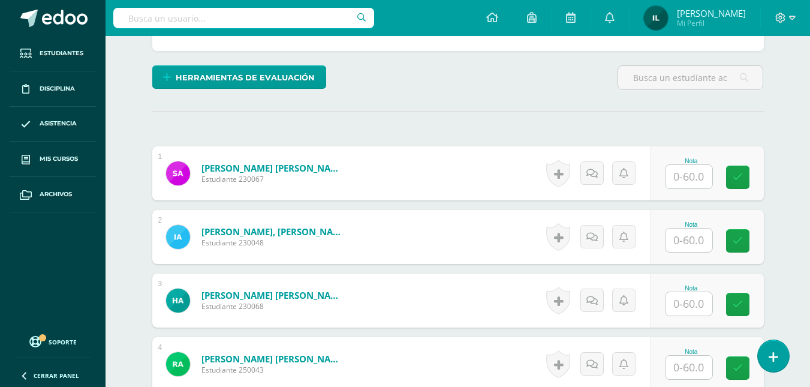
scroll to position [282, 0]
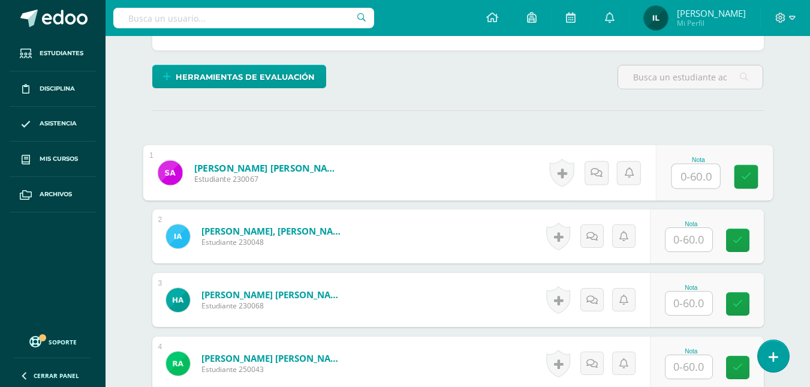
click at [698, 168] on input "text" at bounding box center [696, 176] width 48 height 24
type input "60"
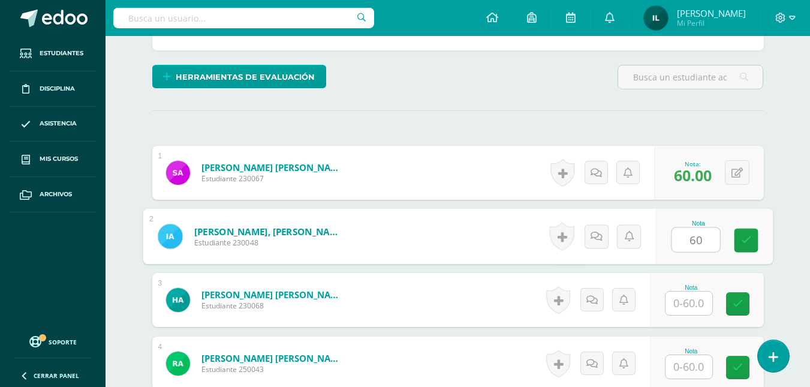
type input "60"
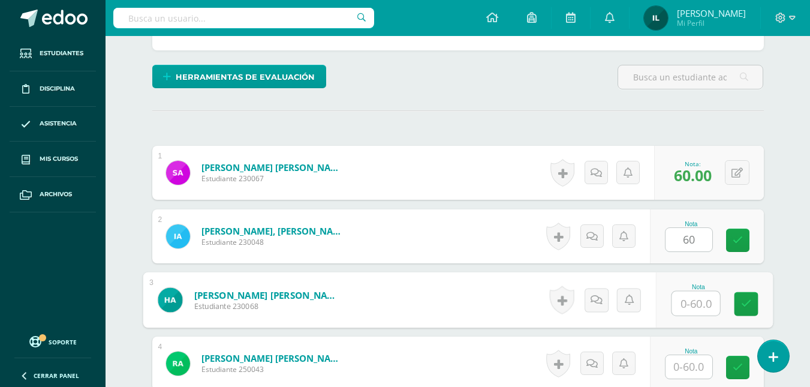
scroll to position [283, 0]
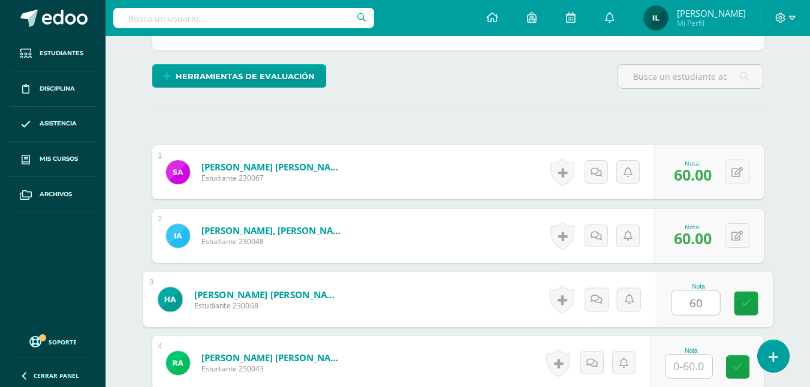
type input "60"
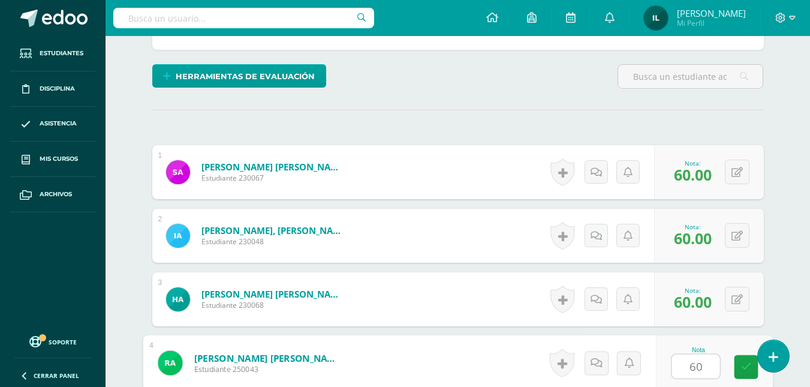
type input "60"
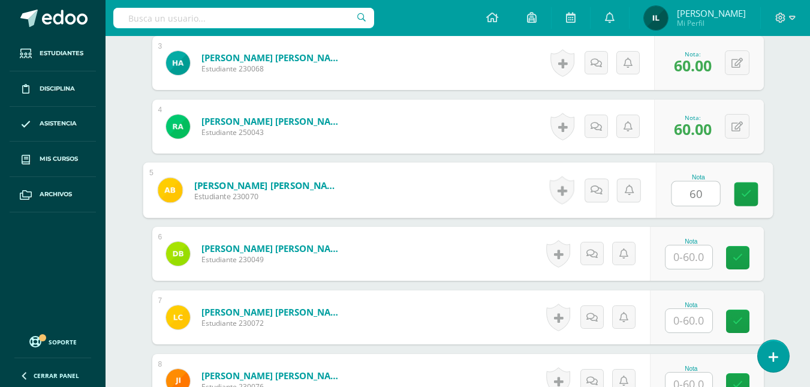
type input "60"
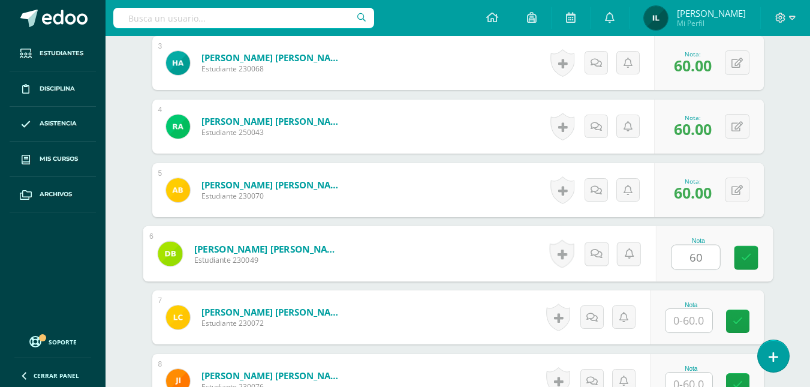
type input "60"
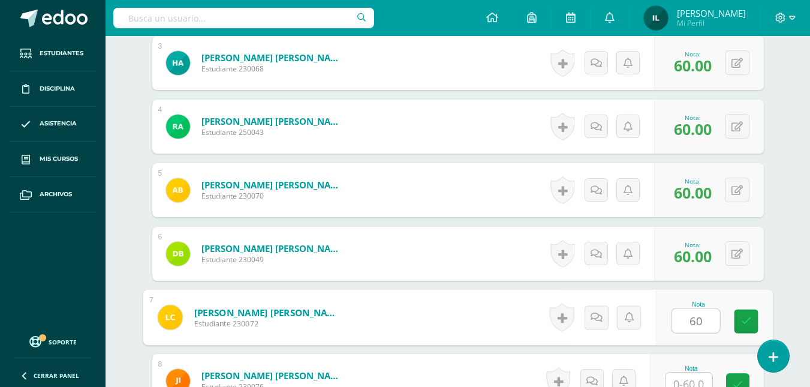
type input "60"
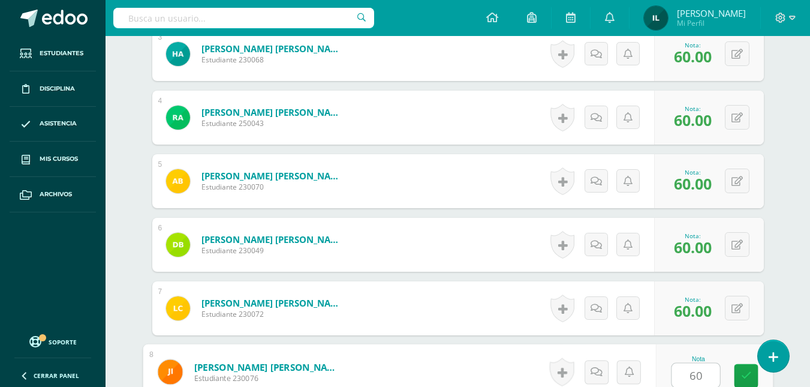
type input "60"
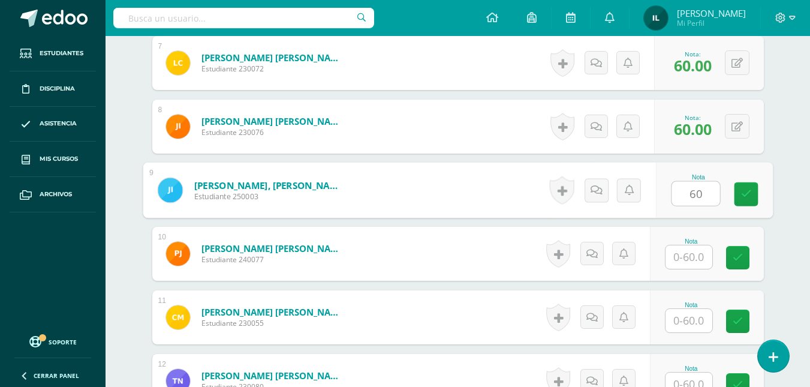
type input "60"
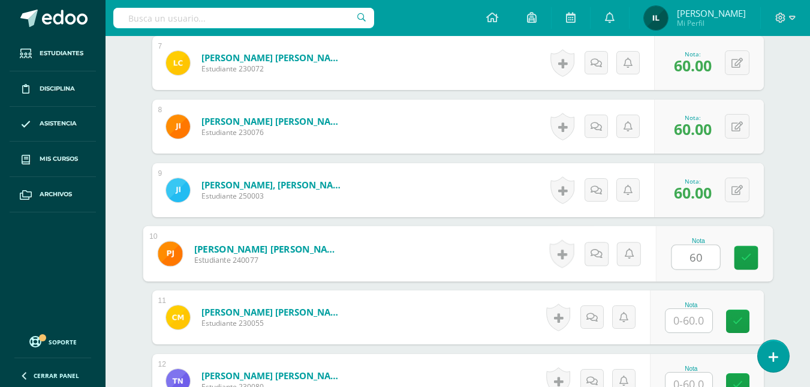
type input "60"
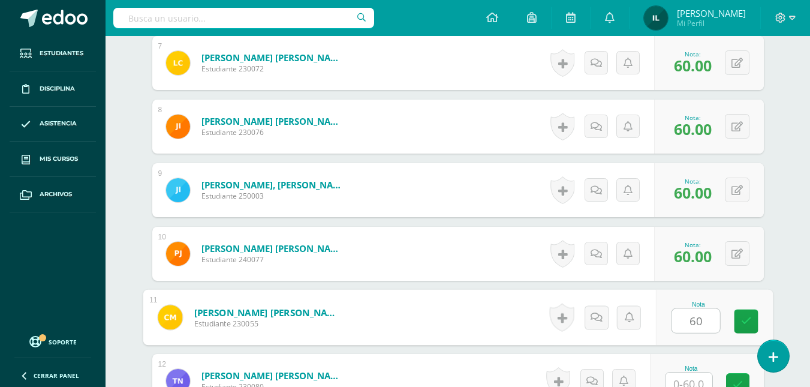
type input "60"
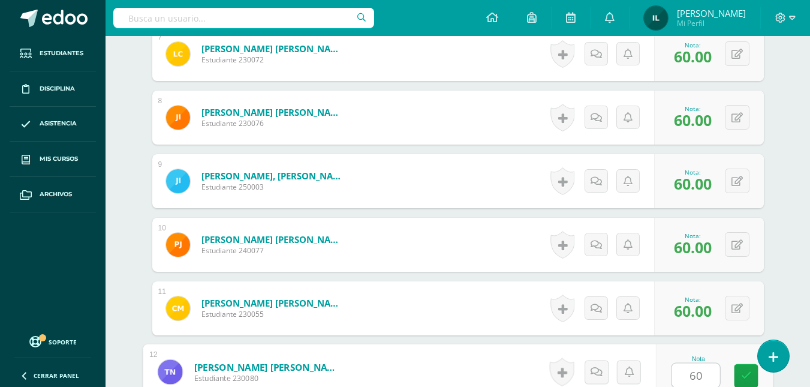
type input "60"
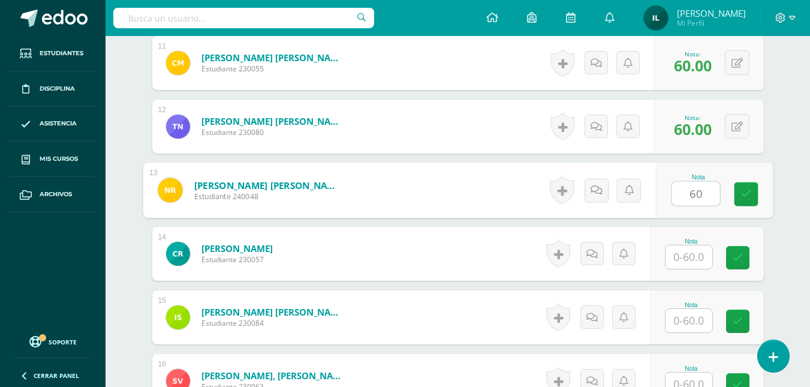
type input "60"
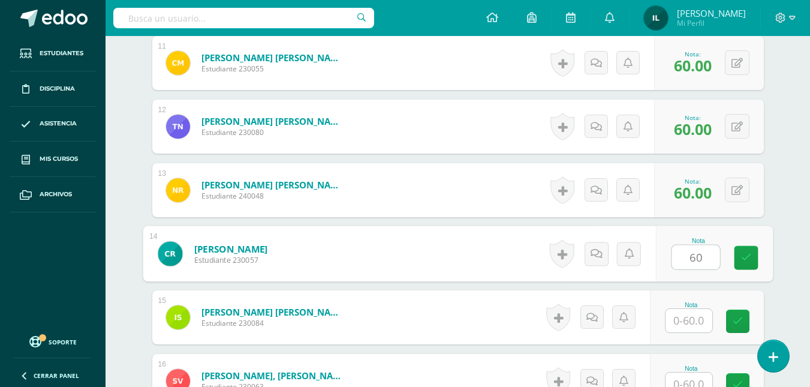
type input "60"
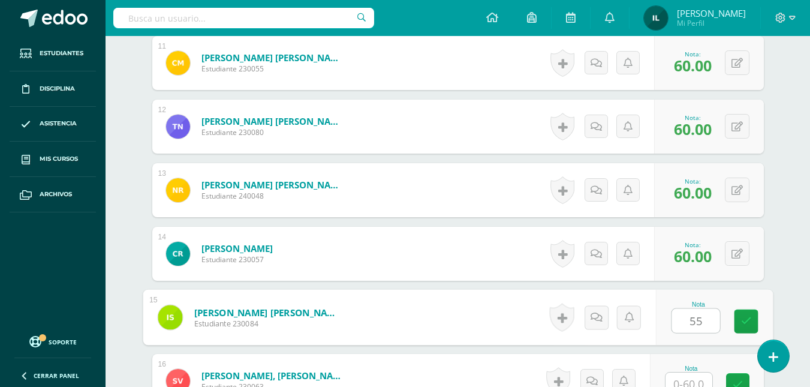
type input "55"
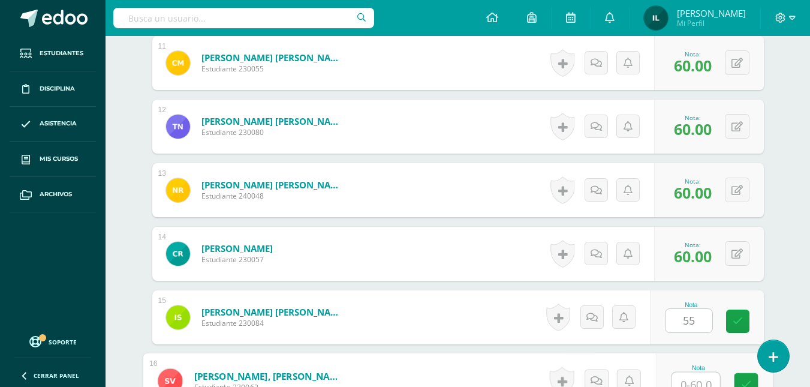
scroll to position [1037, 0]
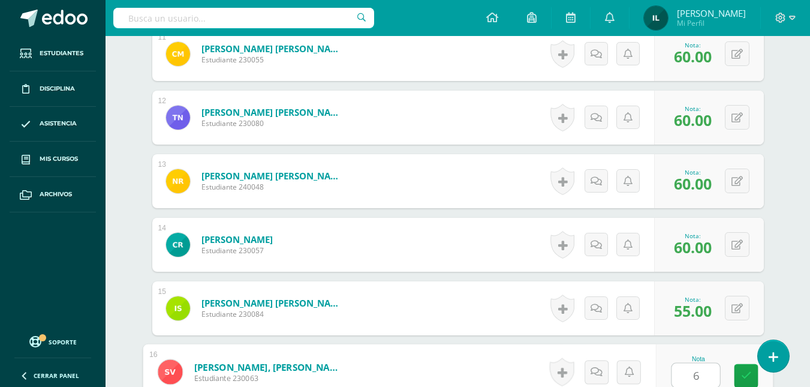
type input "60"
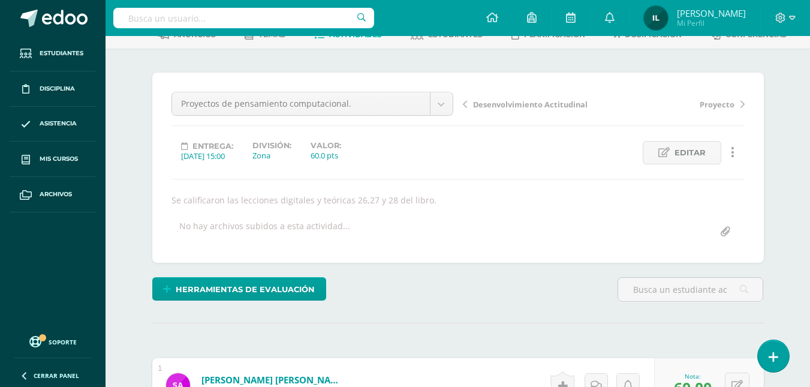
scroll to position [60, 0]
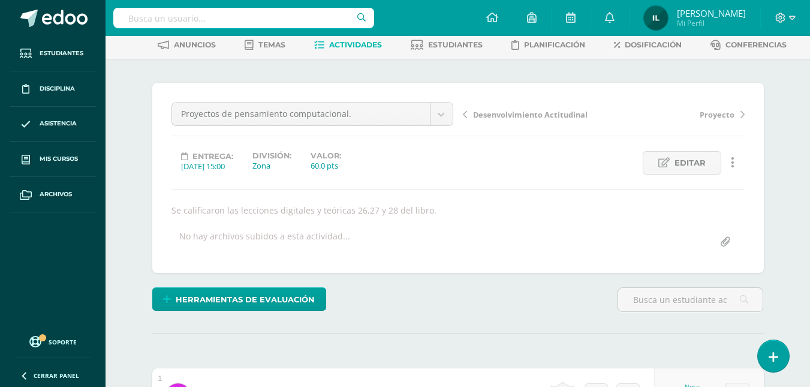
click at [336, 44] on span "Actividades" at bounding box center [355, 44] width 53 height 9
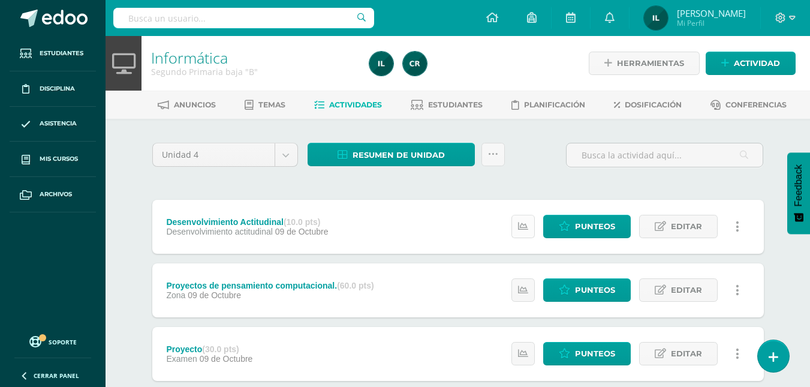
click at [528, 233] on link at bounding box center [523, 226] width 23 height 23
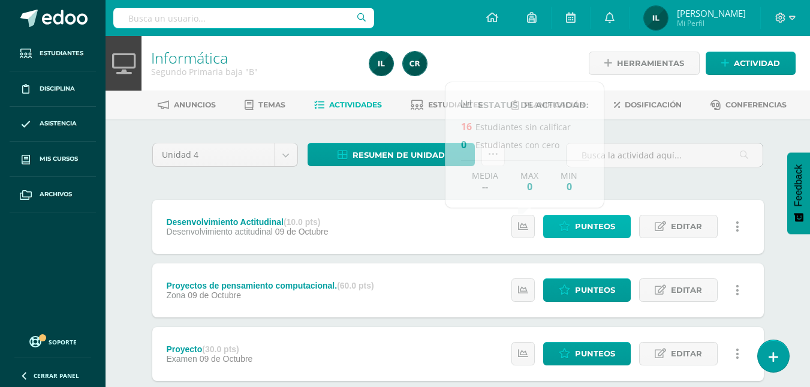
click at [607, 228] on span "Punteos" at bounding box center [595, 226] width 40 height 22
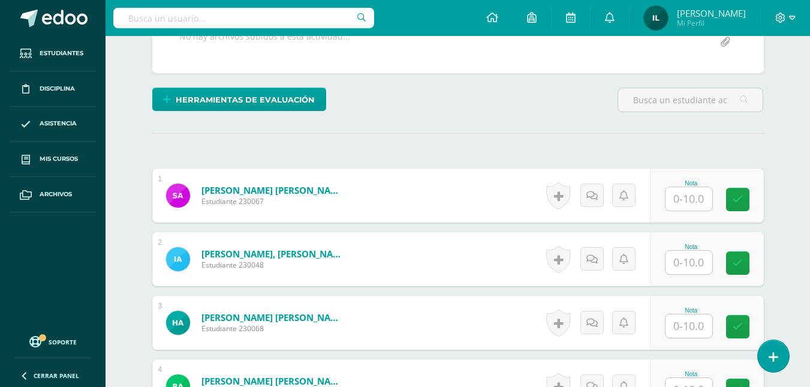
scroll to position [342, 0]
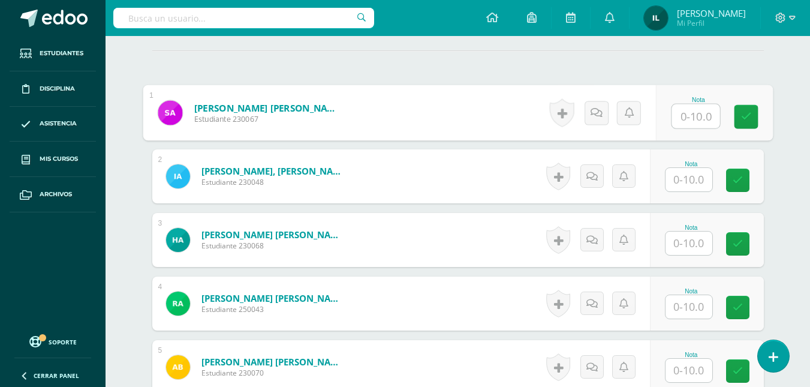
click at [692, 113] on input "text" at bounding box center [696, 116] width 48 height 24
type input "10"
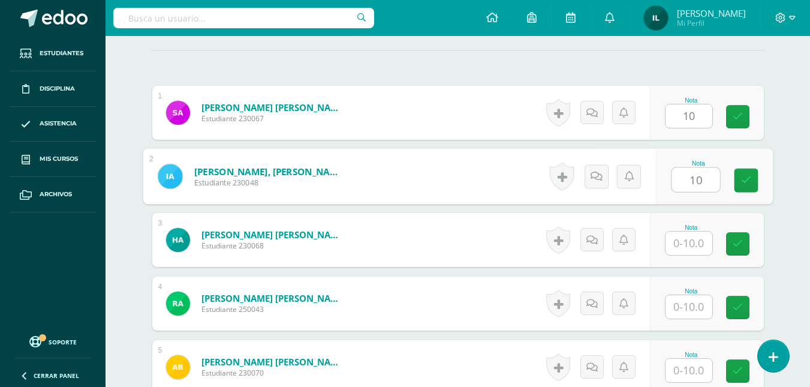
type input "10"
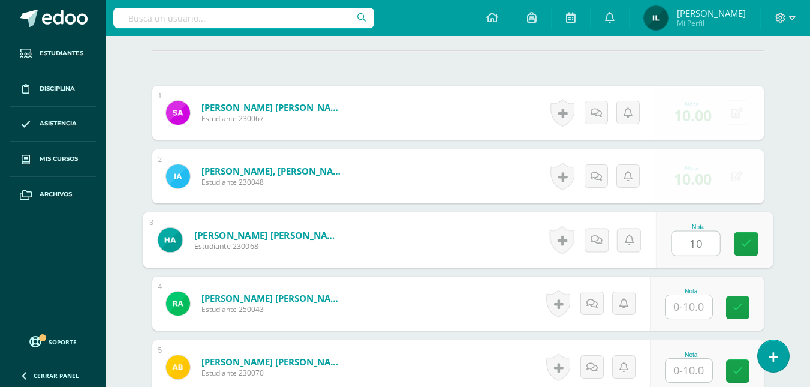
type input "10"
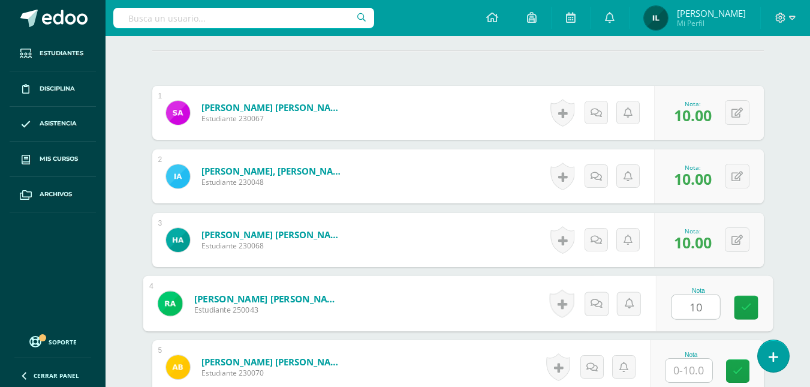
type input "10"
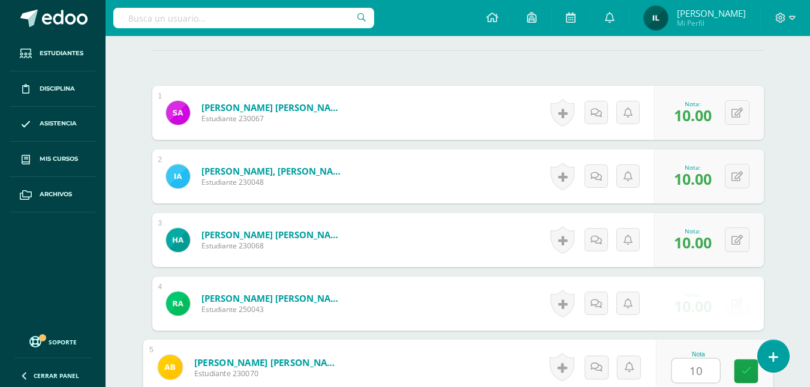
type input "10"
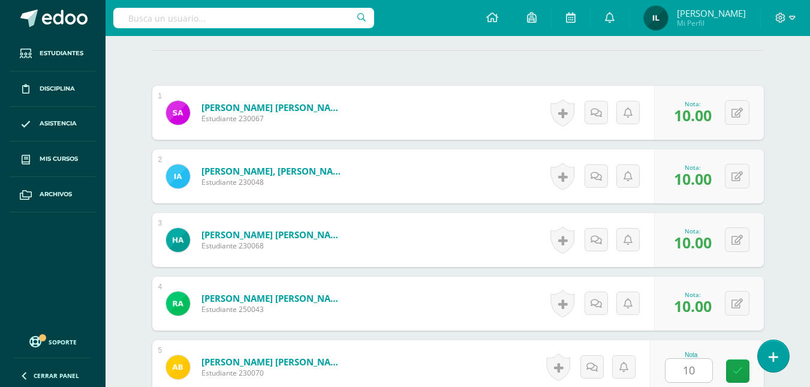
scroll to position [583, 0]
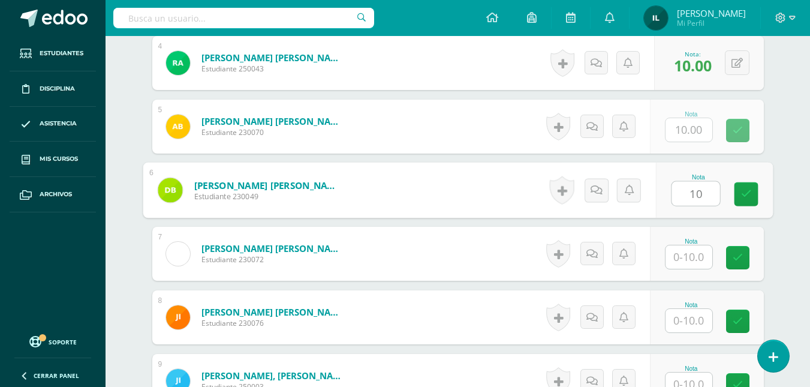
type input "10"
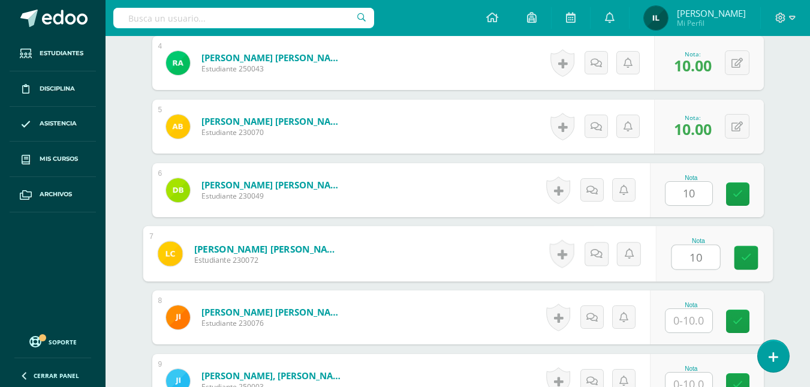
type input "10"
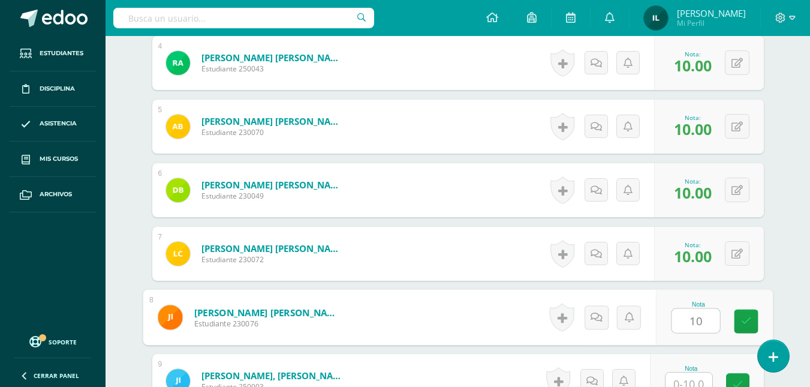
type input "10"
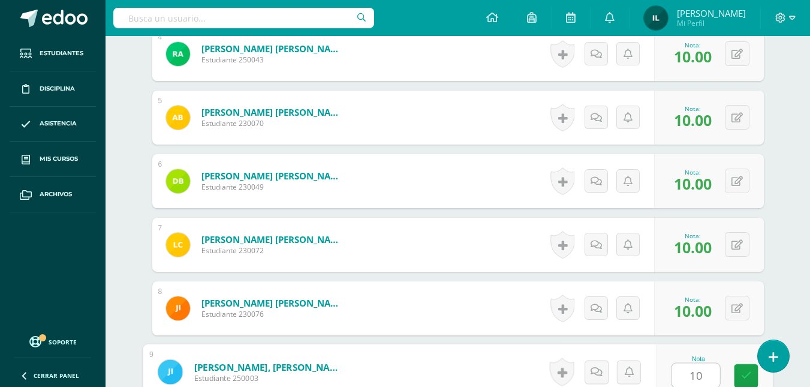
type input "10"
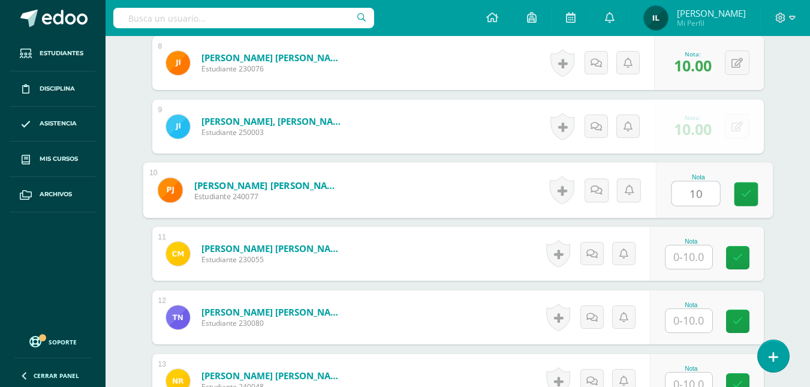
type input "10"
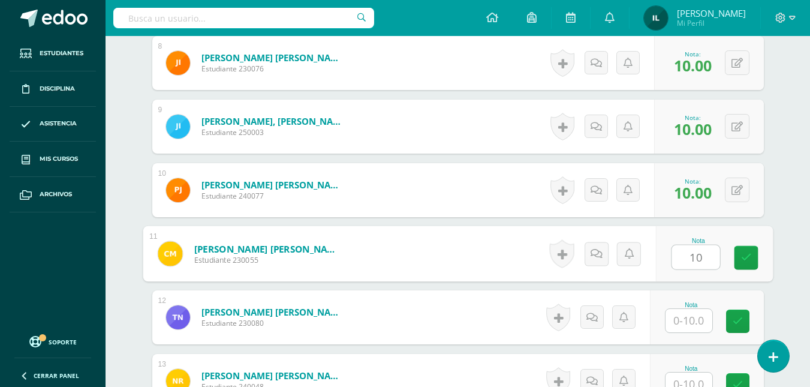
type input "10"
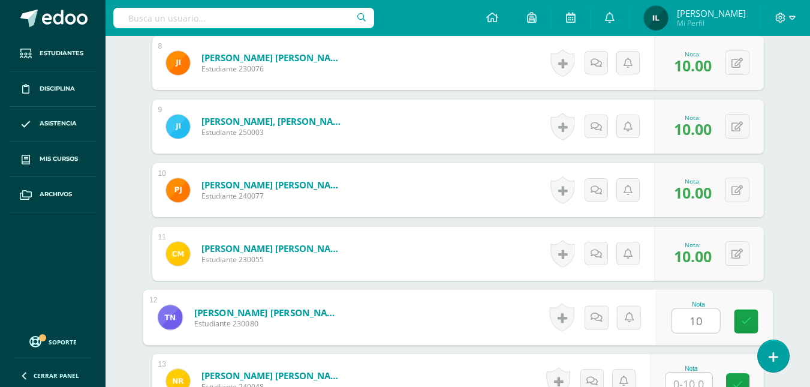
type input "10"
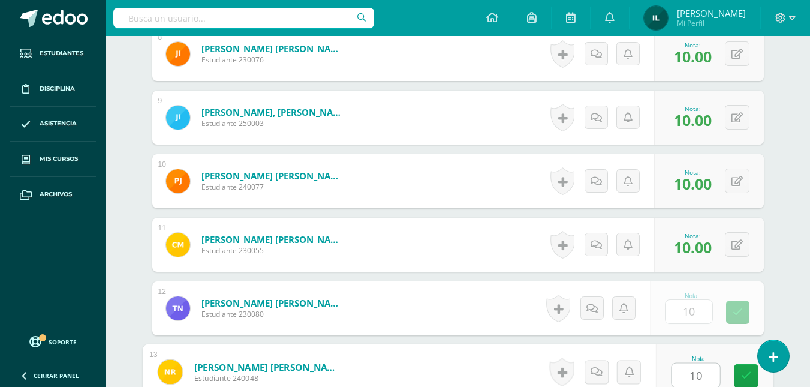
type input "10"
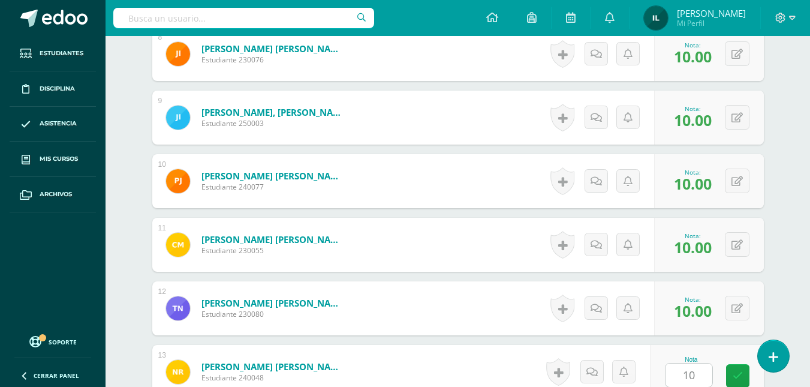
scroll to position [1091, 0]
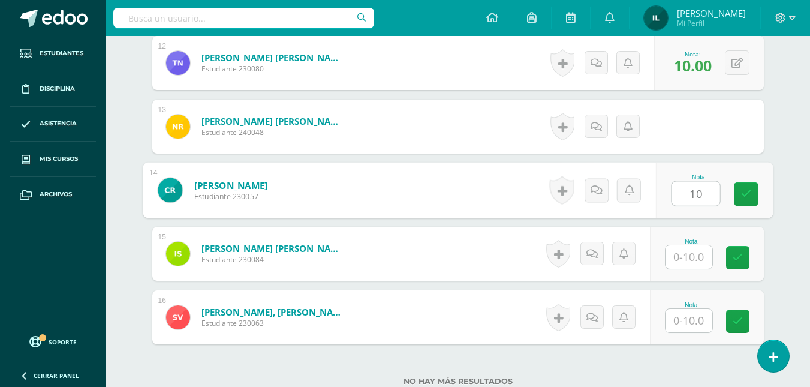
type input "10"
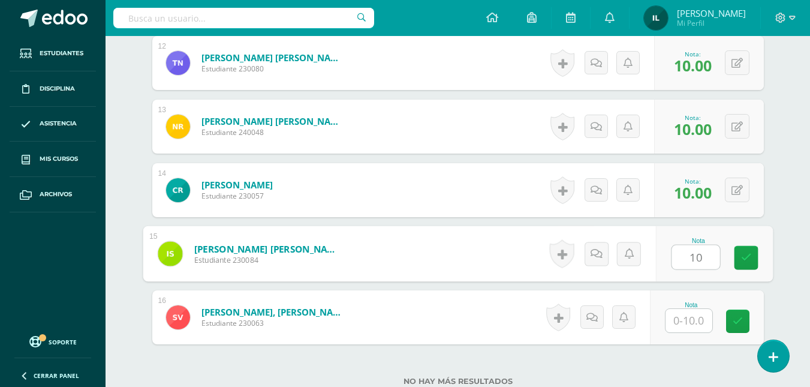
type input "10"
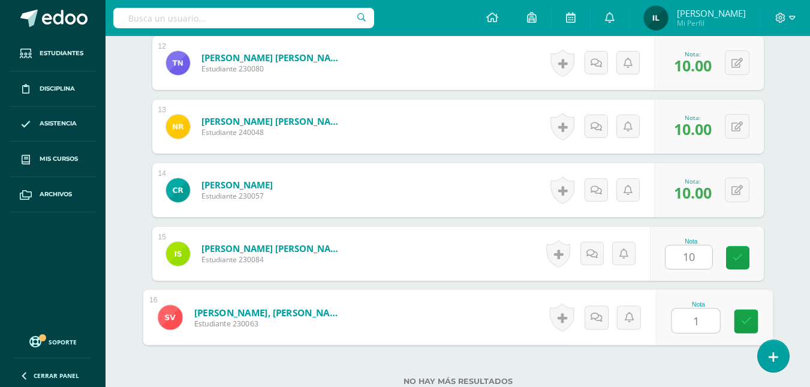
type input "10"
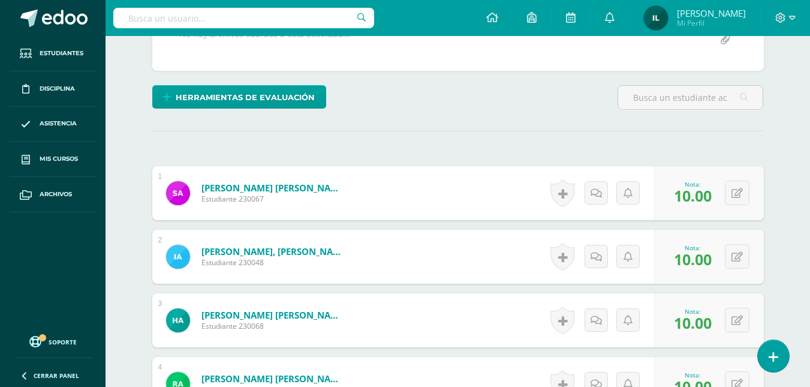
scroll to position [0, 0]
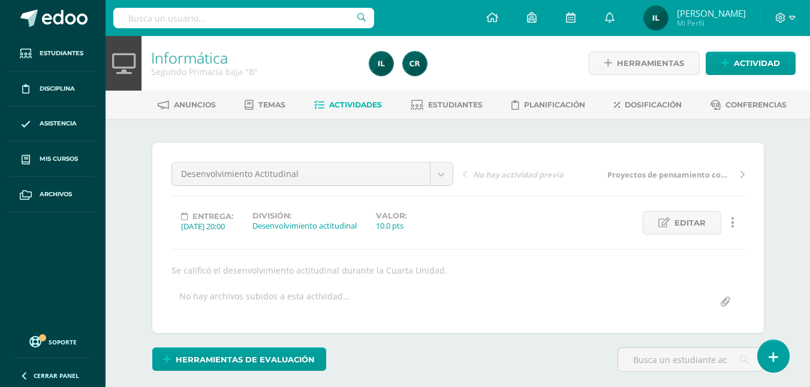
click at [347, 107] on span "Actividades" at bounding box center [355, 104] width 53 height 9
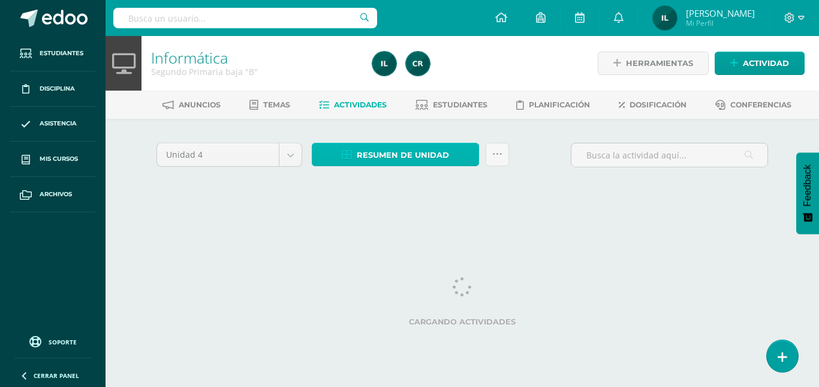
click at [405, 155] on span "Resumen de unidad" at bounding box center [403, 155] width 92 height 22
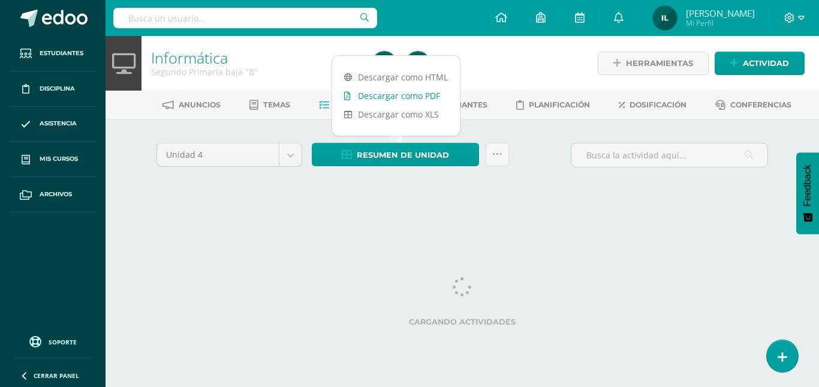
click at [401, 93] on link "Descargar como PDF" at bounding box center [396, 95] width 128 height 19
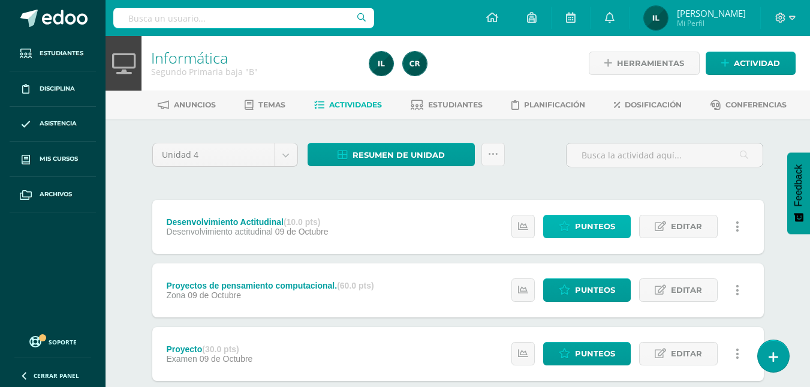
click at [587, 222] on span "Punteos" at bounding box center [595, 226] width 40 height 22
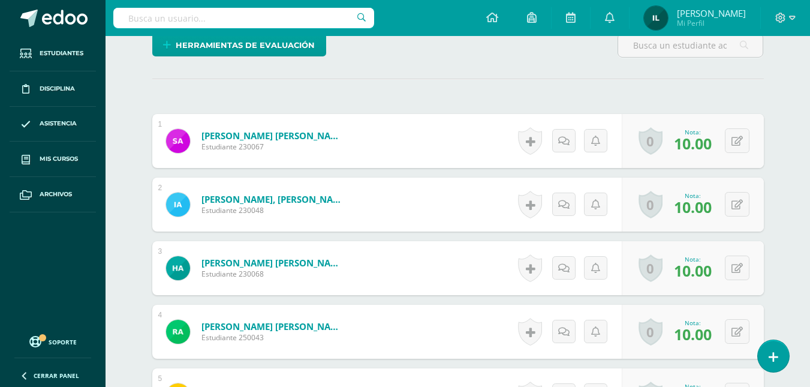
scroll to position [315, 0]
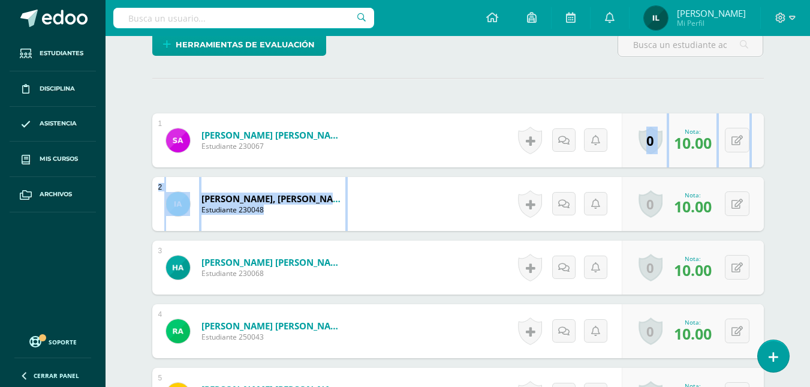
drag, startPoint x: 810, startPoint y: 145, endPoint x: 800, endPoint y: 187, distance: 43.1
click at [800, 187] on div "Informática Segundo Primaria baja "B" Herramientas Detalle de asistencias Activ…" at bounding box center [458, 296] width 705 height 1151
click at [745, 272] on button at bounding box center [745, 267] width 25 height 25
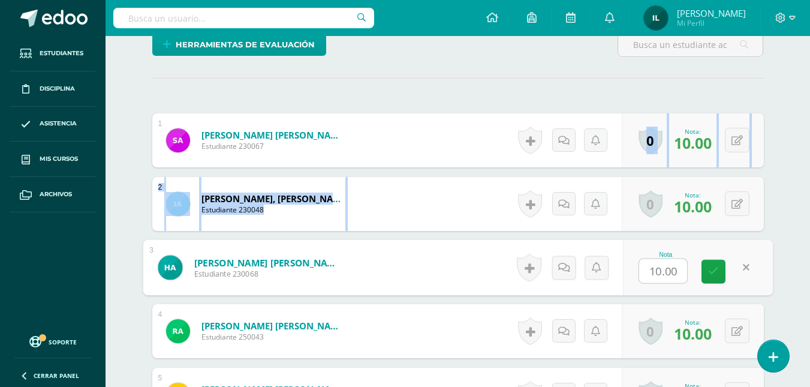
scroll to position [315, 0]
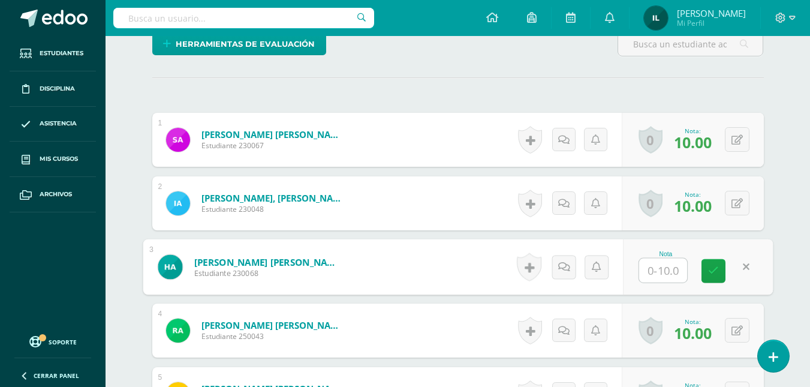
type input "5"
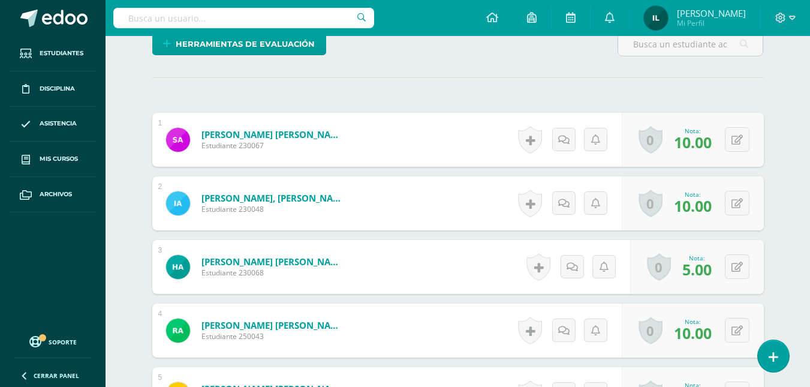
click at [715, 264] on div "Nota: 5.00" at bounding box center [697, 267] width 39 height 26
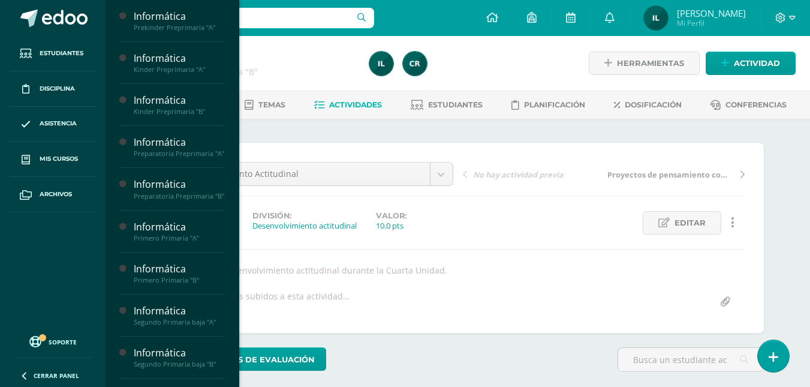
scroll to position [338, 0]
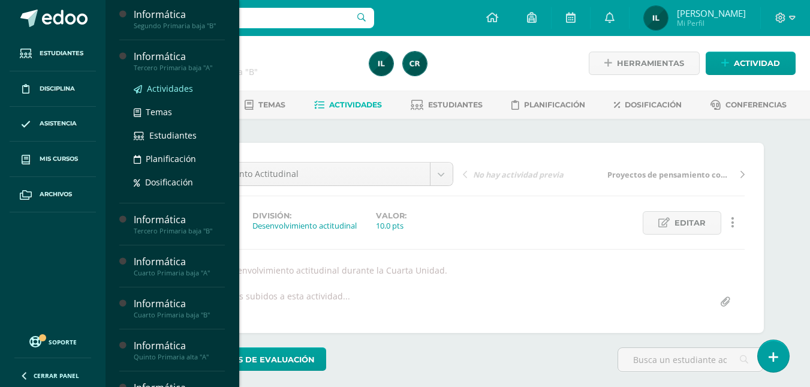
click at [163, 94] on span "Actividades" at bounding box center [170, 88] width 46 height 11
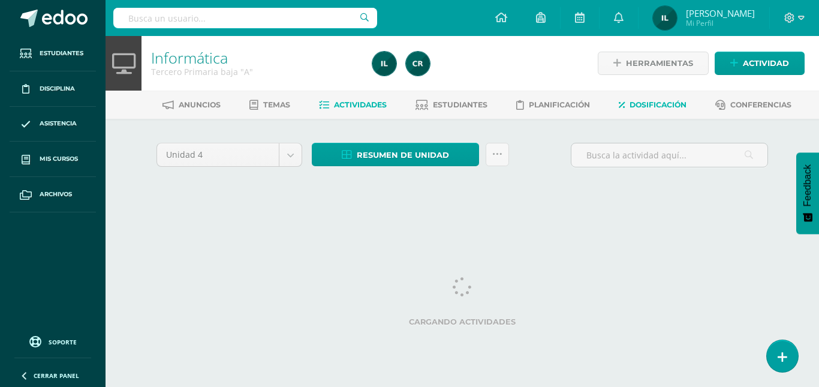
click at [658, 113] on link "Dosificación" at bounding box center [653, 104] width 68 height 19
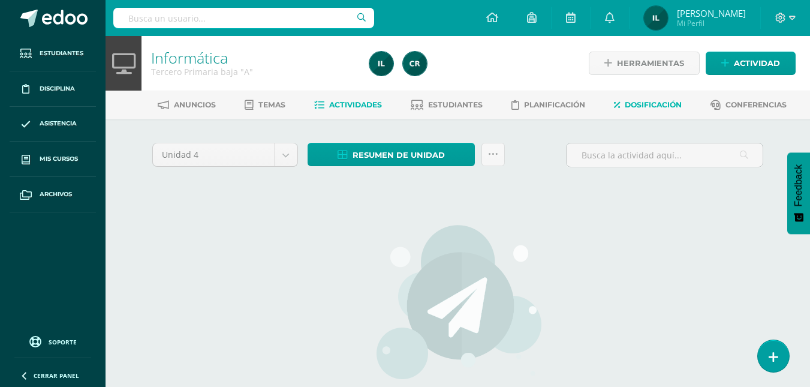
click at [649, 106] on span "Dosificación" at bounding box center [653, 104] width 57 height 9
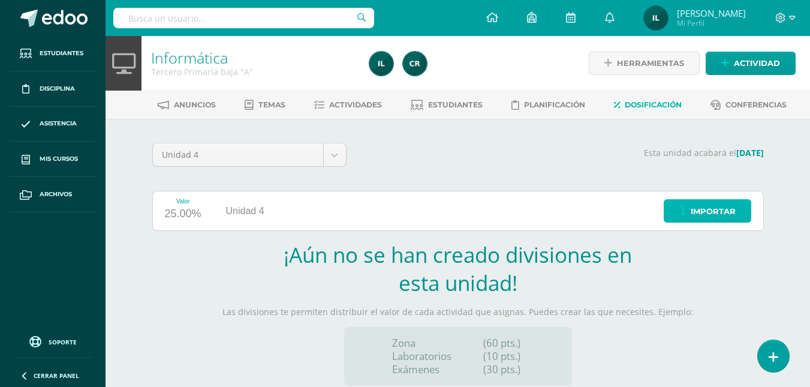
click at [679, 211] on link "Importar" at bounding box center [708, 210] width 88 height 23
